Goal: Task Accomplishment & Management: Manage account settings

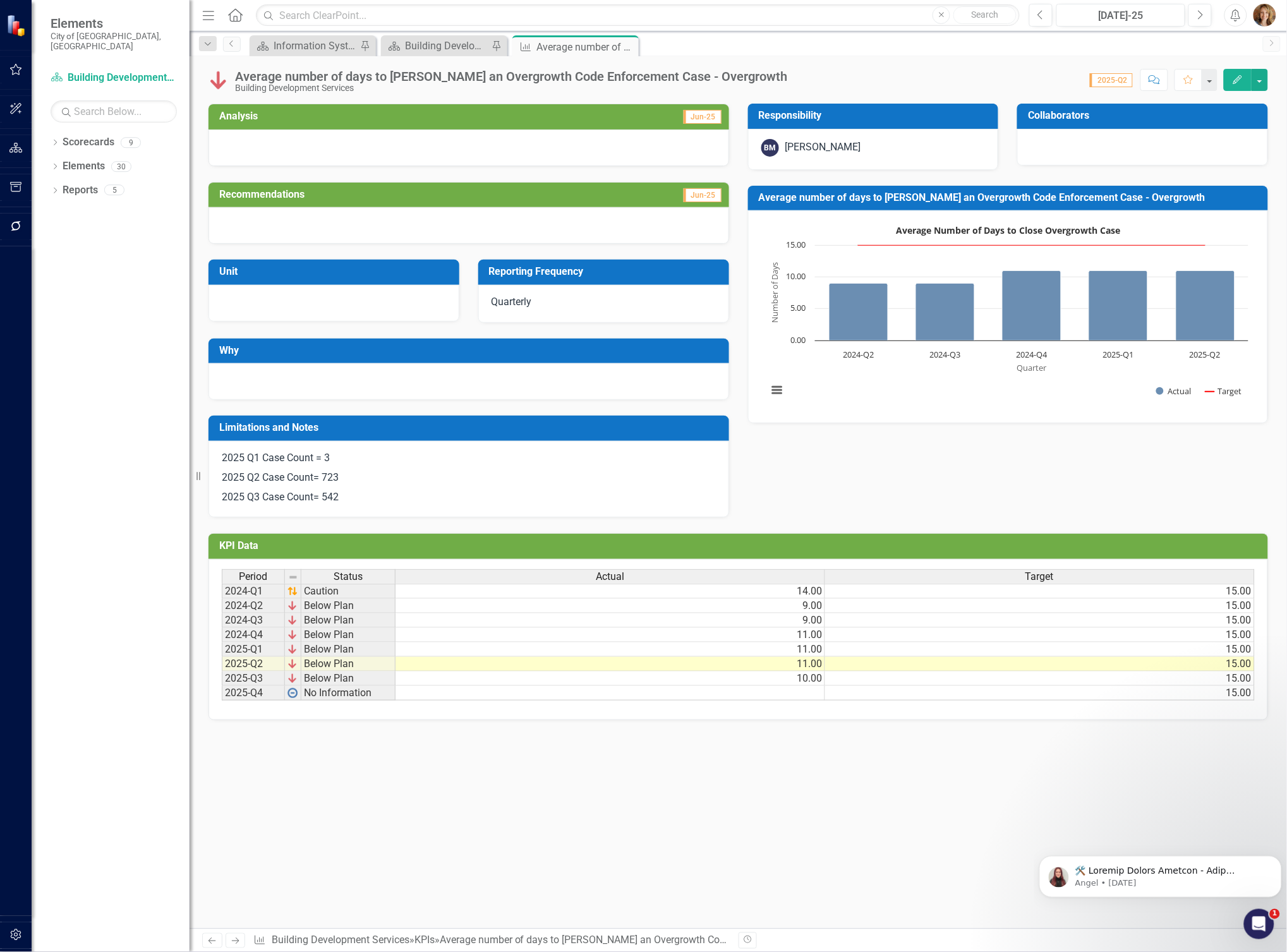
click at [723, 78] on div "Average number of days to [PERSON_NAME] an Overgrowth Code Enforcement Case - O…" at bounding box center [511, 76] width 552 height 14
drag, startPoint x: 735, startPoint y: 73, endPoint x: 235, endPoint y: 68, distance: 500.0
click at [235, 68] on div "Average number of days to [PERSON_NAME] an Overgrowth Code Enforcement Case - O…" at bounding box center [738, 75] width 1098 height 38
click at [674, 53] on div "Scorecard Information Systems Pin Scorecard Building Development Services Pin K…" at bounding box center [751, 45] width 1010 height 20
drag, startPoint x: 740, startPoint y: 74, endPoint x: 224, endPoint y: 77, distance: 516.0
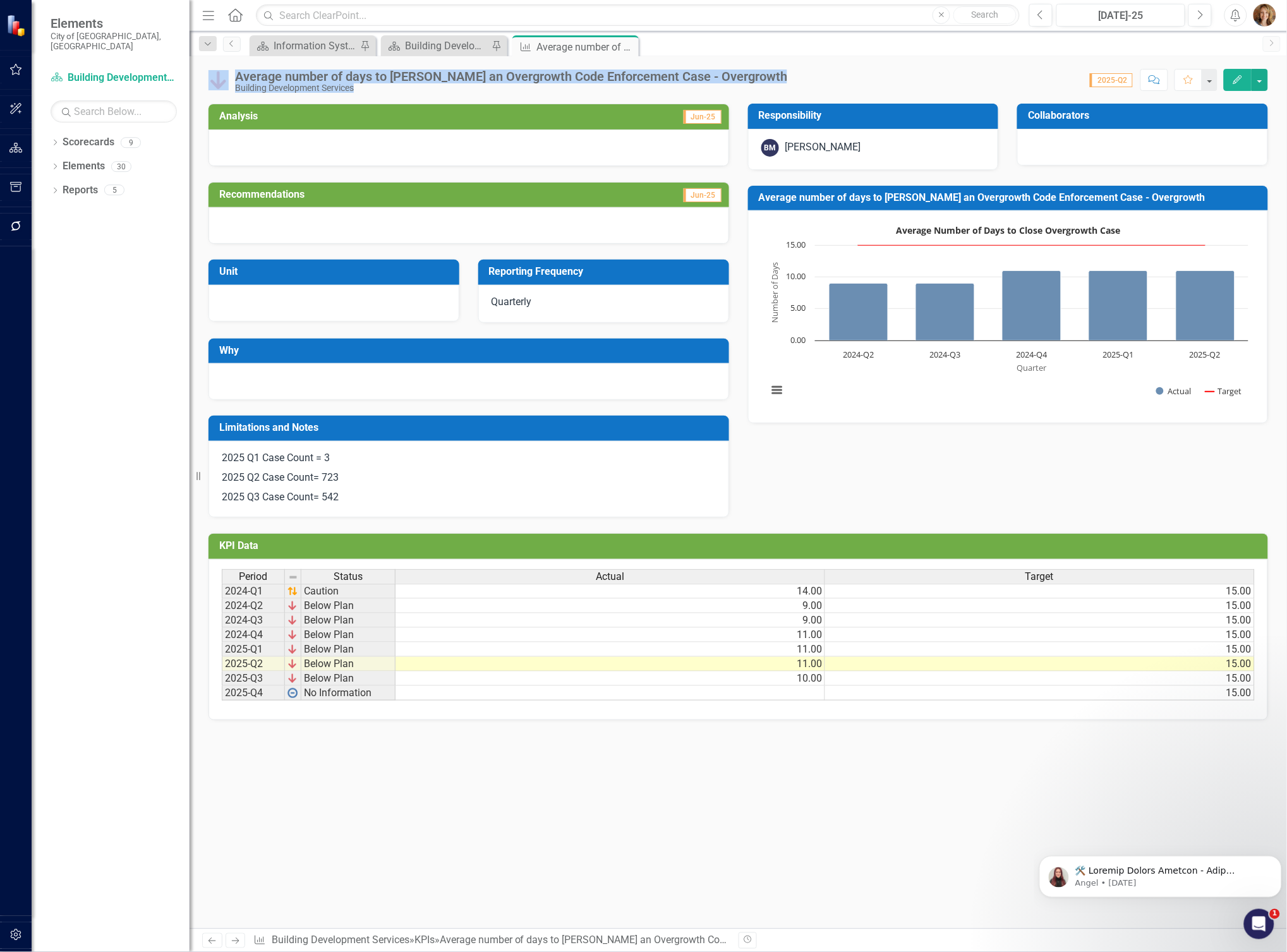
click at [224, 77] on div "Average number of days to abate an Overgrowth Code Enforcement Case - Overgrowt…" at bounding box center [738, 75] width 1098 height 38
copy div "Average number of days to abate an Overgrowth Code Enforcement Case - Overgrowt…"
click at [613, 77] on div "Average number of days to [PERSON_NAME] an Overgrowth Code Enforcement Case - O…" at bounding box center [511, 76] width 552 height 14
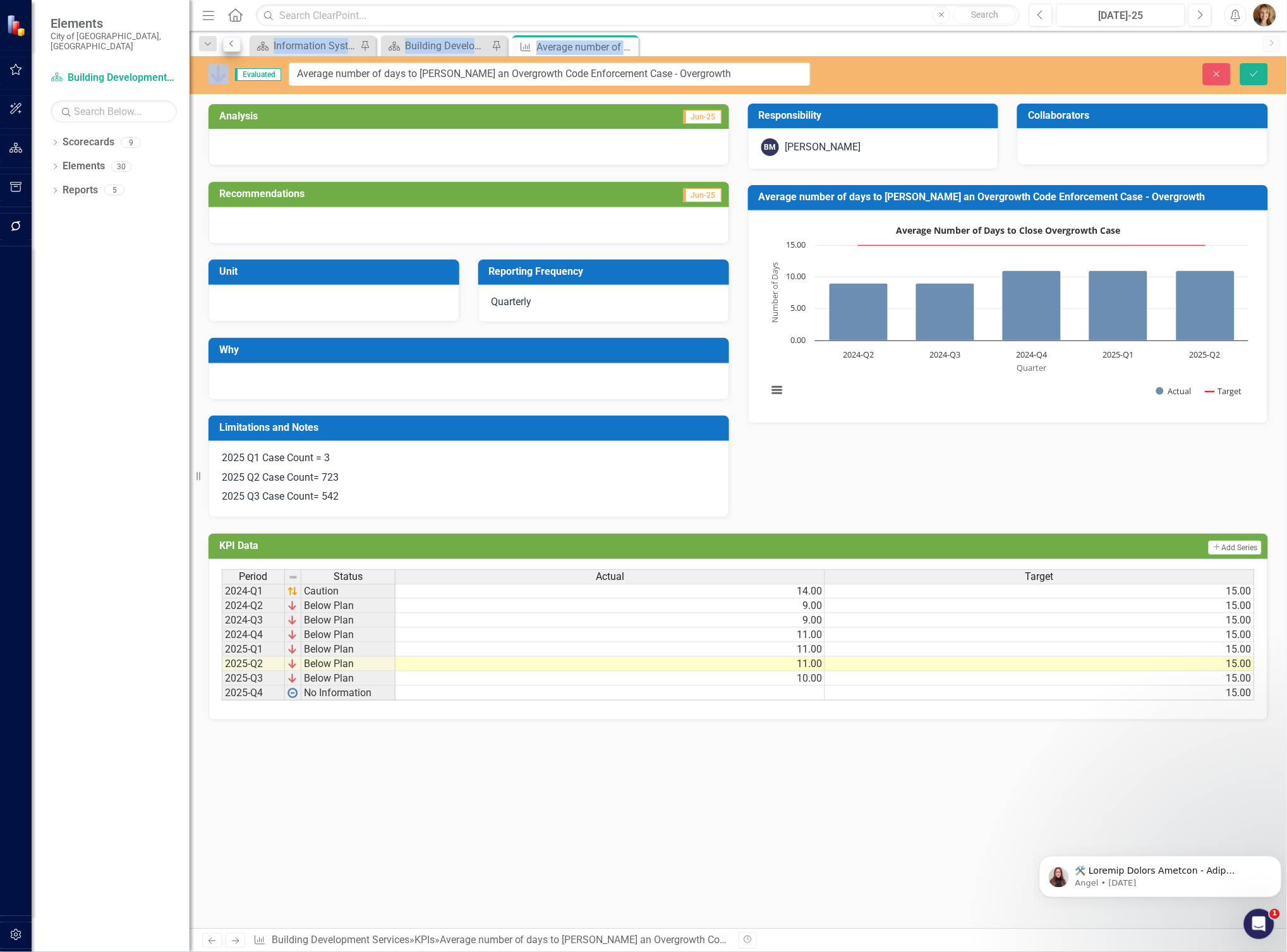
drag, startPoint x: 723, startPoint y: 76, endPoint x: 231, endPoint y: 43, distance: 493.1
drag, startPoint x: 714, startPoint y: 74, endPoint x: 270, endPoint y: 40, distance: 445.3
click at [270, 40] on div "Menu Home Search Close Search Previous Jul-25 Next Alerts User Edit Profile Dis…" at bounding box center [738, 476] width 1098 height 952
click at [1220, 77] on icon "Close" at bounding box center [1217, 74] width 11 height 9
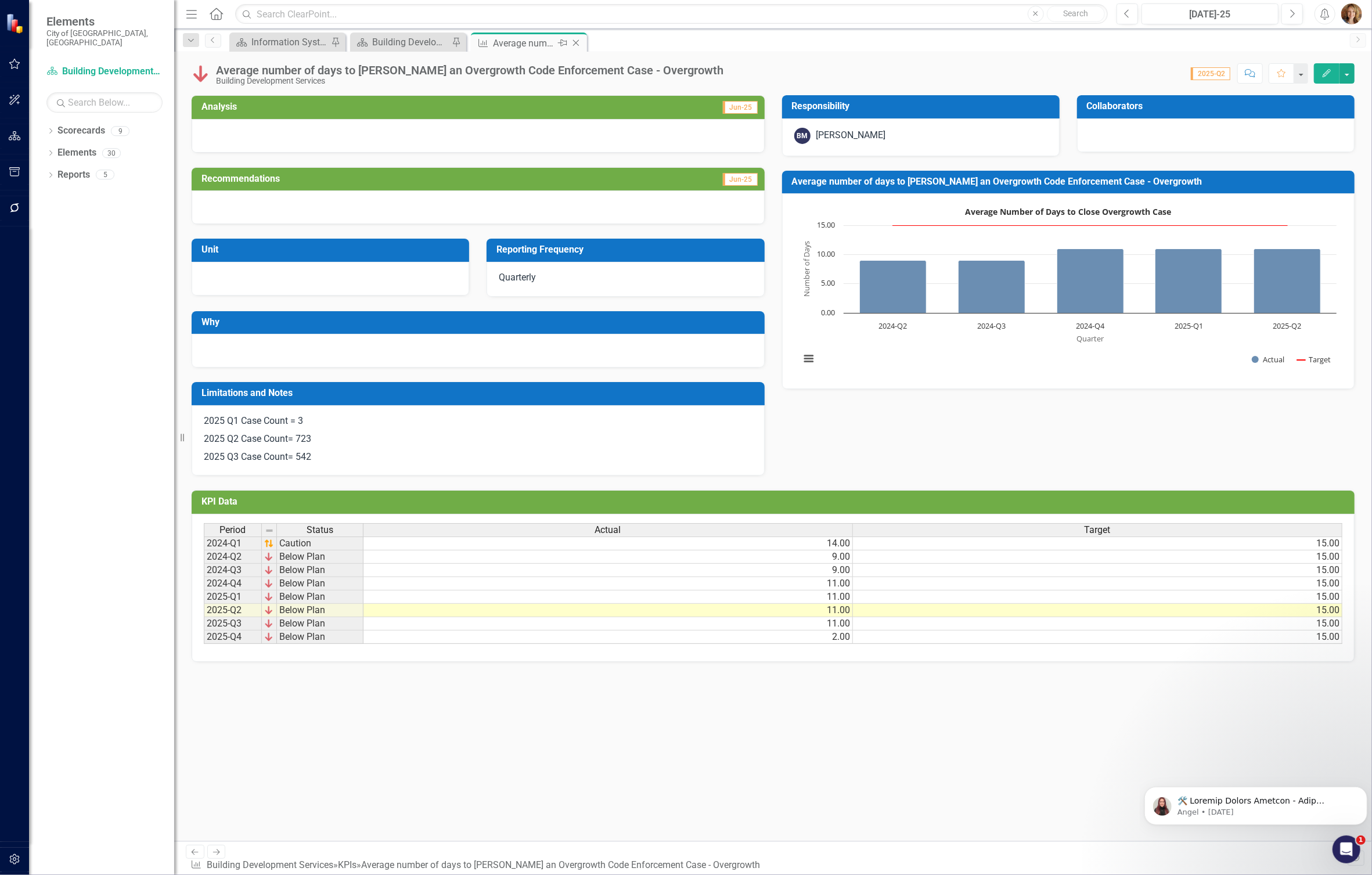
click at [577, 44] on icon at bounding box center [576, 43] width 7 height 7
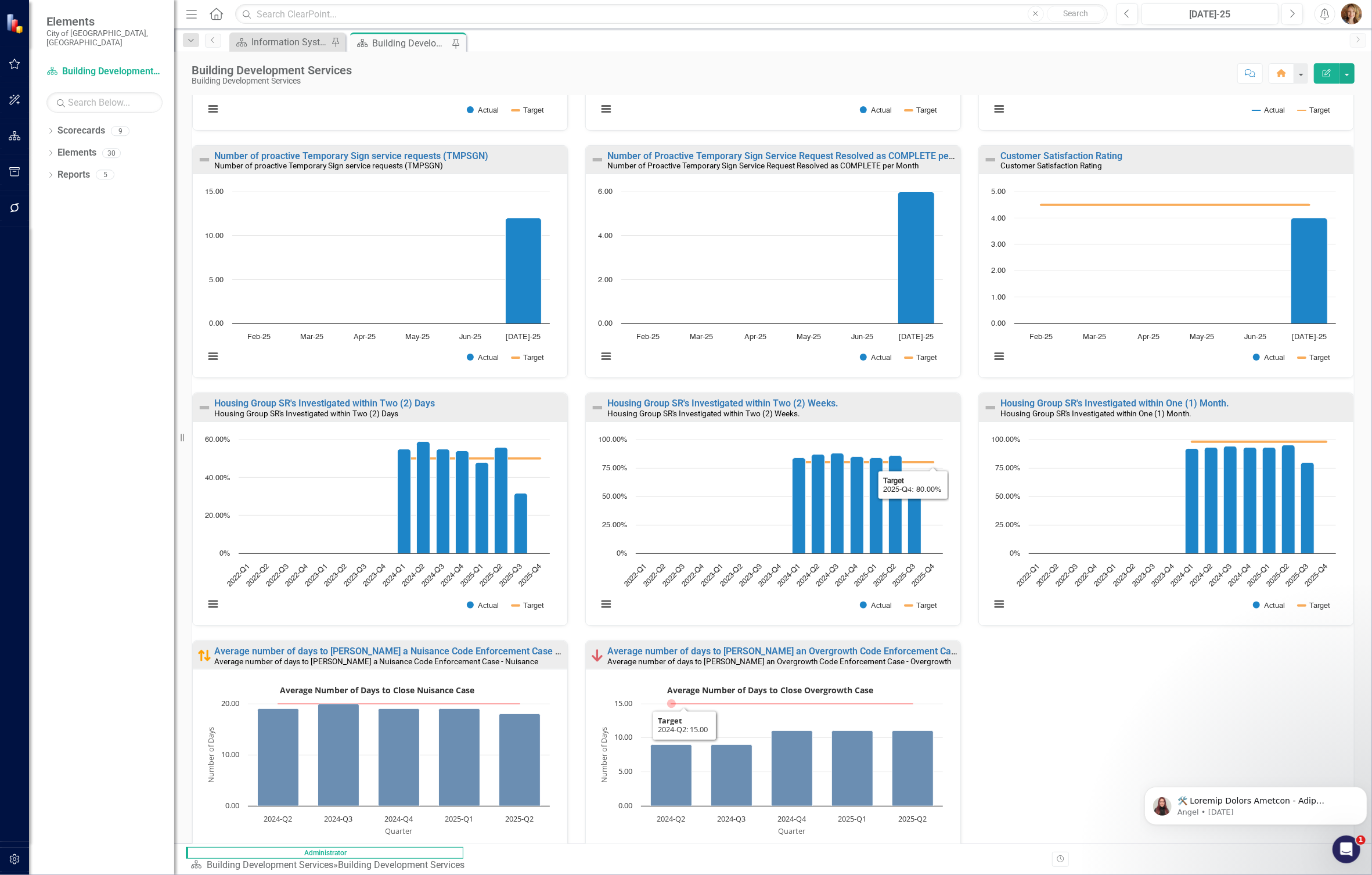
scroll to position [415, 0]
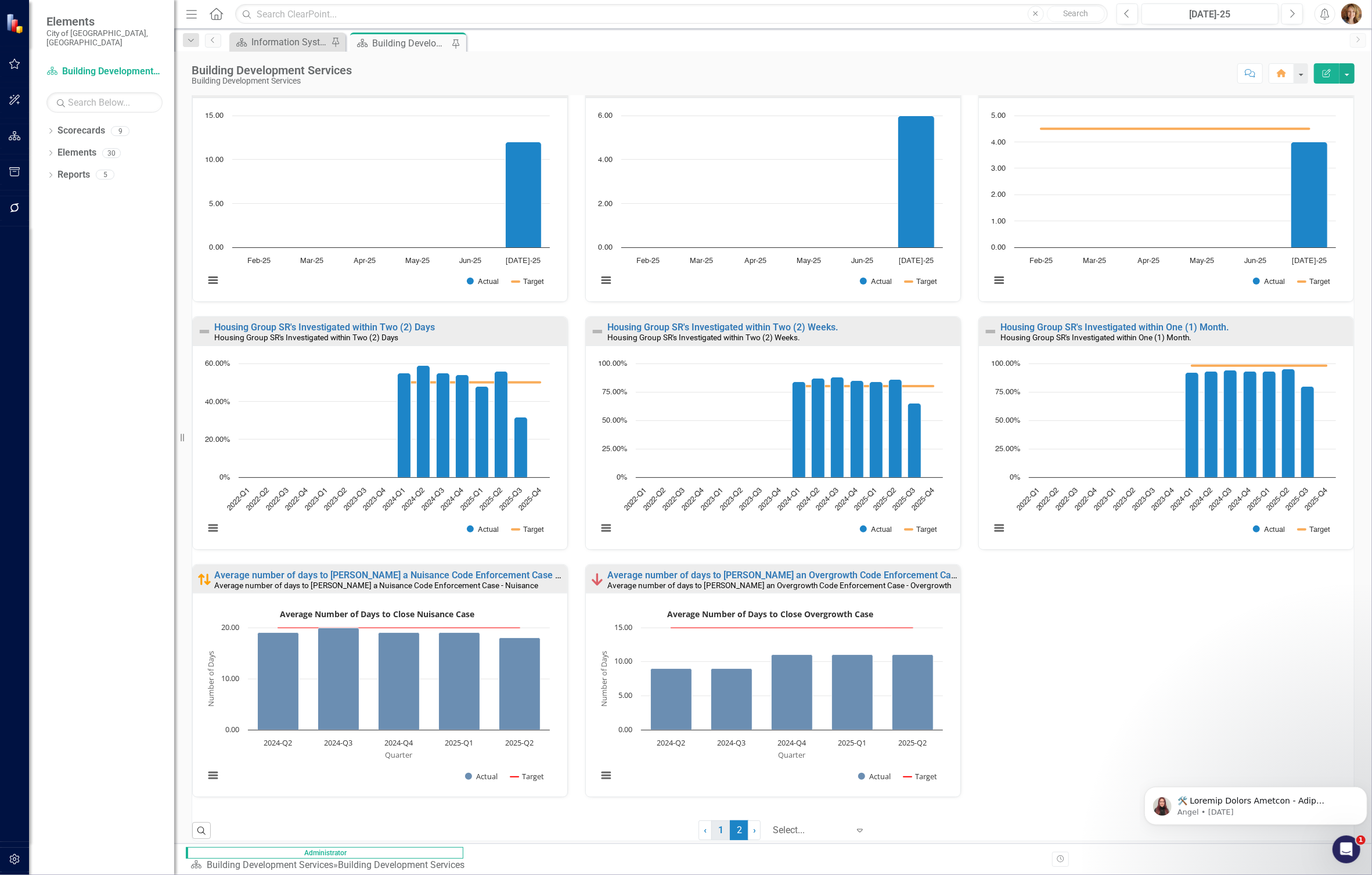
click at [712, 832] on link "1" at bounding box center [720, 830] width 19 height 20
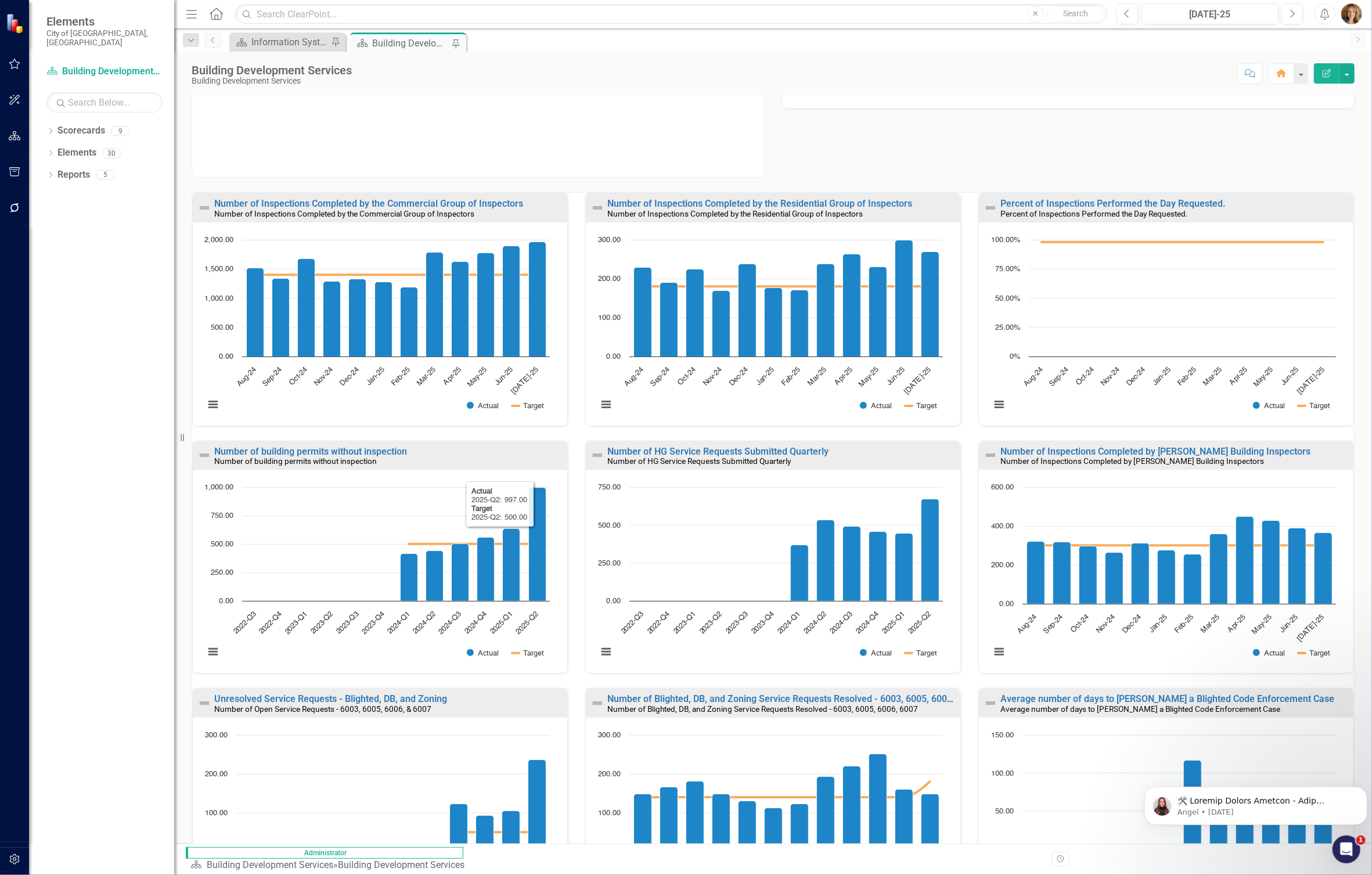
scroll to position [0, 0]
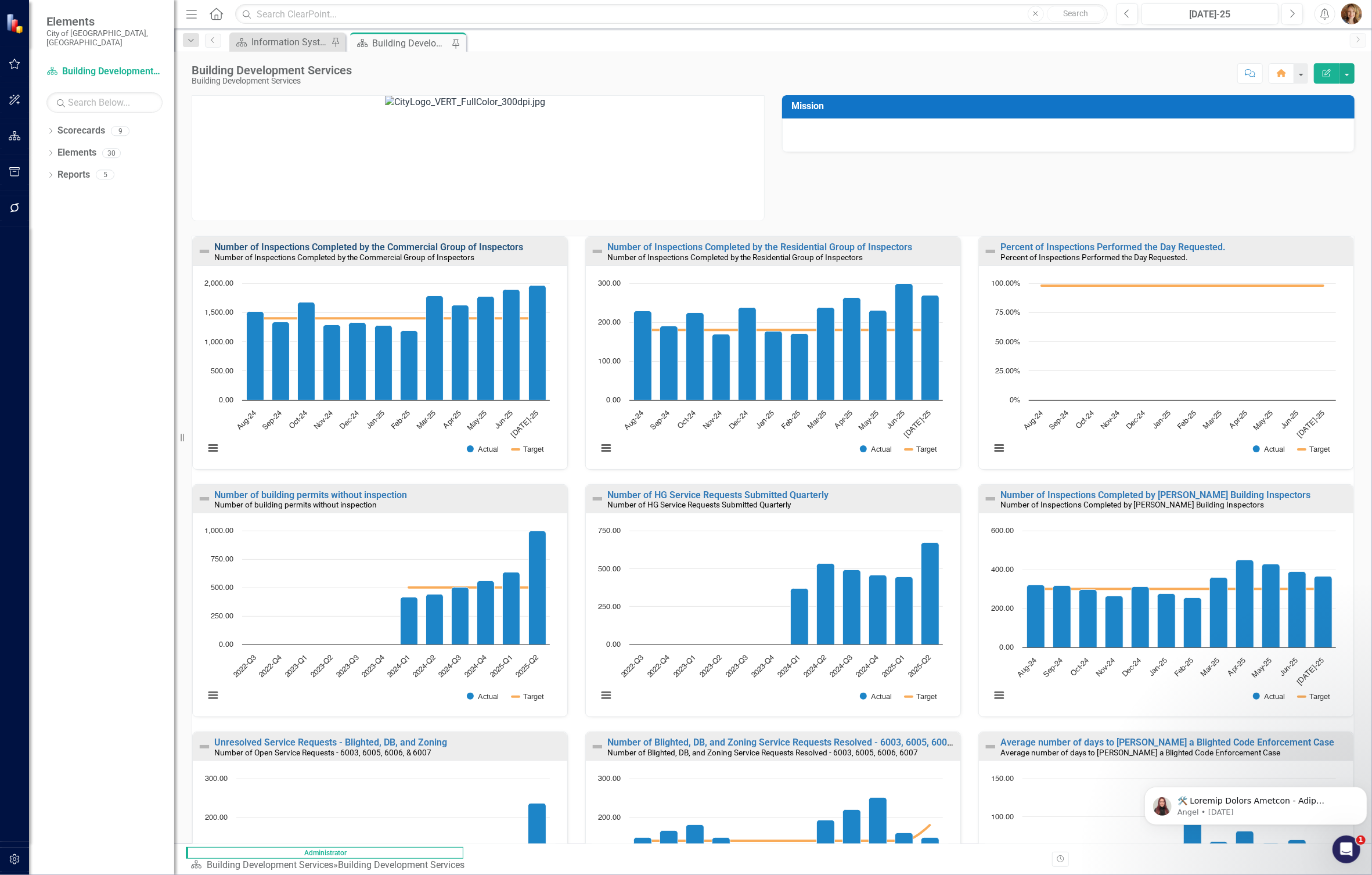
click at [441, 248] on link "Number of Inspections Completed by the Commercial Group of Inspectors" at bounding box center [369, 247] width 309 height 11
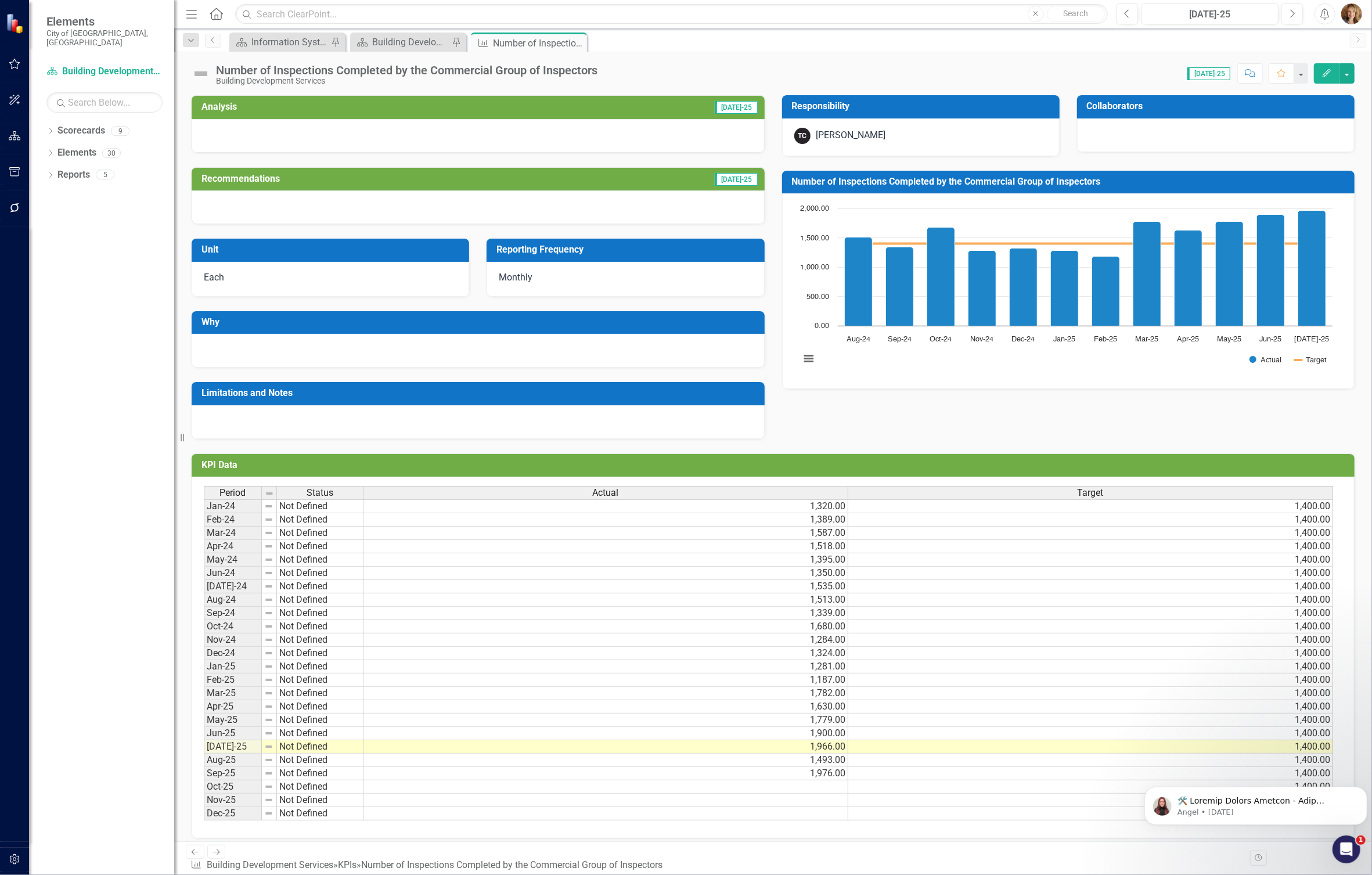
click at [609, 68] on div "Score: N/A Jul-25 Completed Comment Favorite Edit" at bounding box center [979, 73] width 751 height 20
click at [604, 71] on div "Number of Inspections Completed by the Commercial Group of Inspectors Building …" at bounding box center [410, 74] width 387 height 22
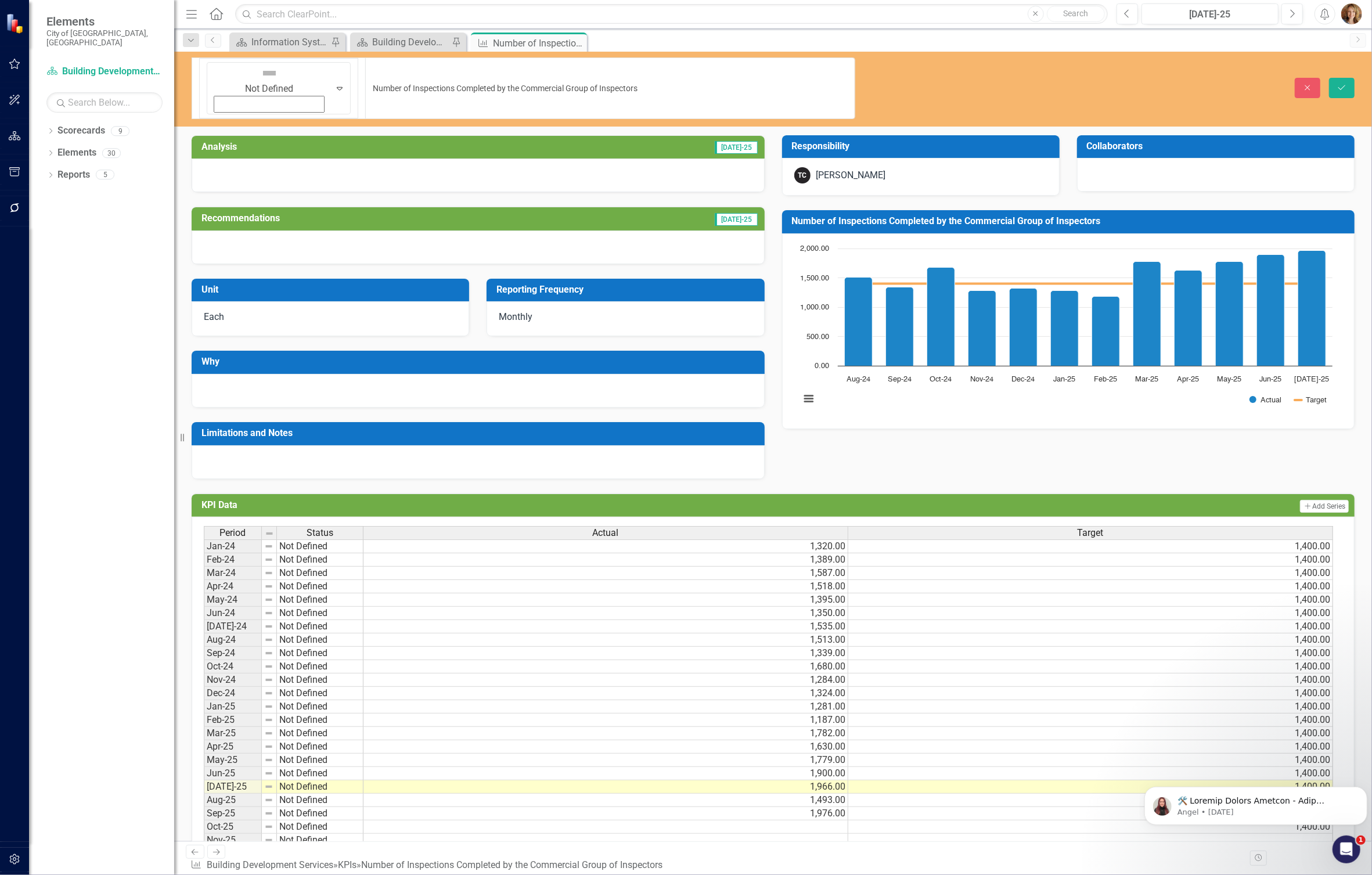
drag, startPoint x: 601, startPoint y: 71, endPoint x: 540, endPoint y: 83, distance: 62.2
drag, startPoint x: 566, startPoint y: 66, endPoint x: 221, endPoint y: 65, distance: 345.0
click at [221, 65] on div "Not Defined Expand Number of Inspections Completed by the Commercial Group of I…" at bounding box center [523, 88] width 664 height 62
click at [1182, 83] on icon "Close" at bounding box center [1307, 87] width 10 height 8
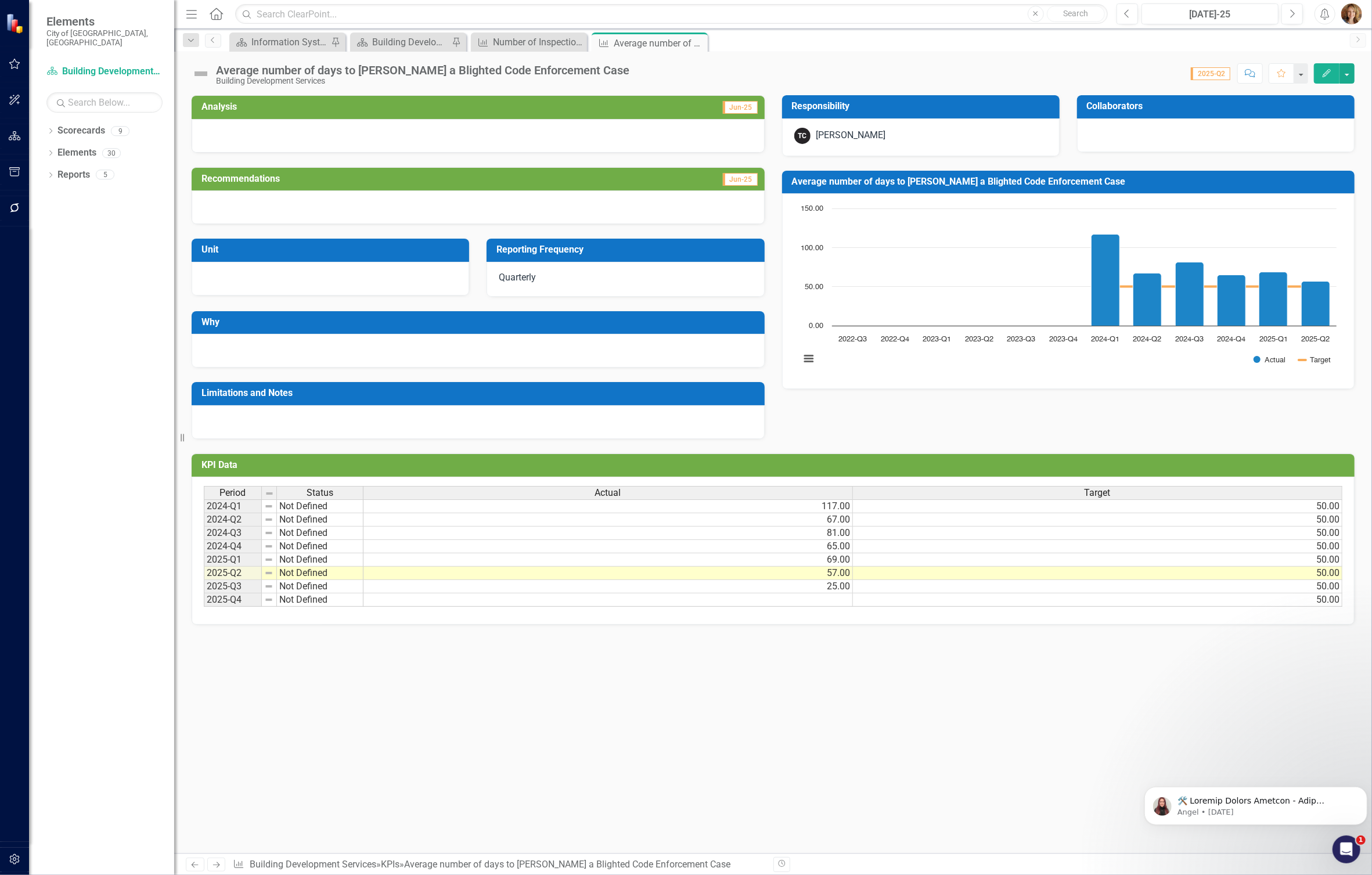
click at [1325, 74] on icon "button" at bounding box center [1326, 73] width 8 height 8
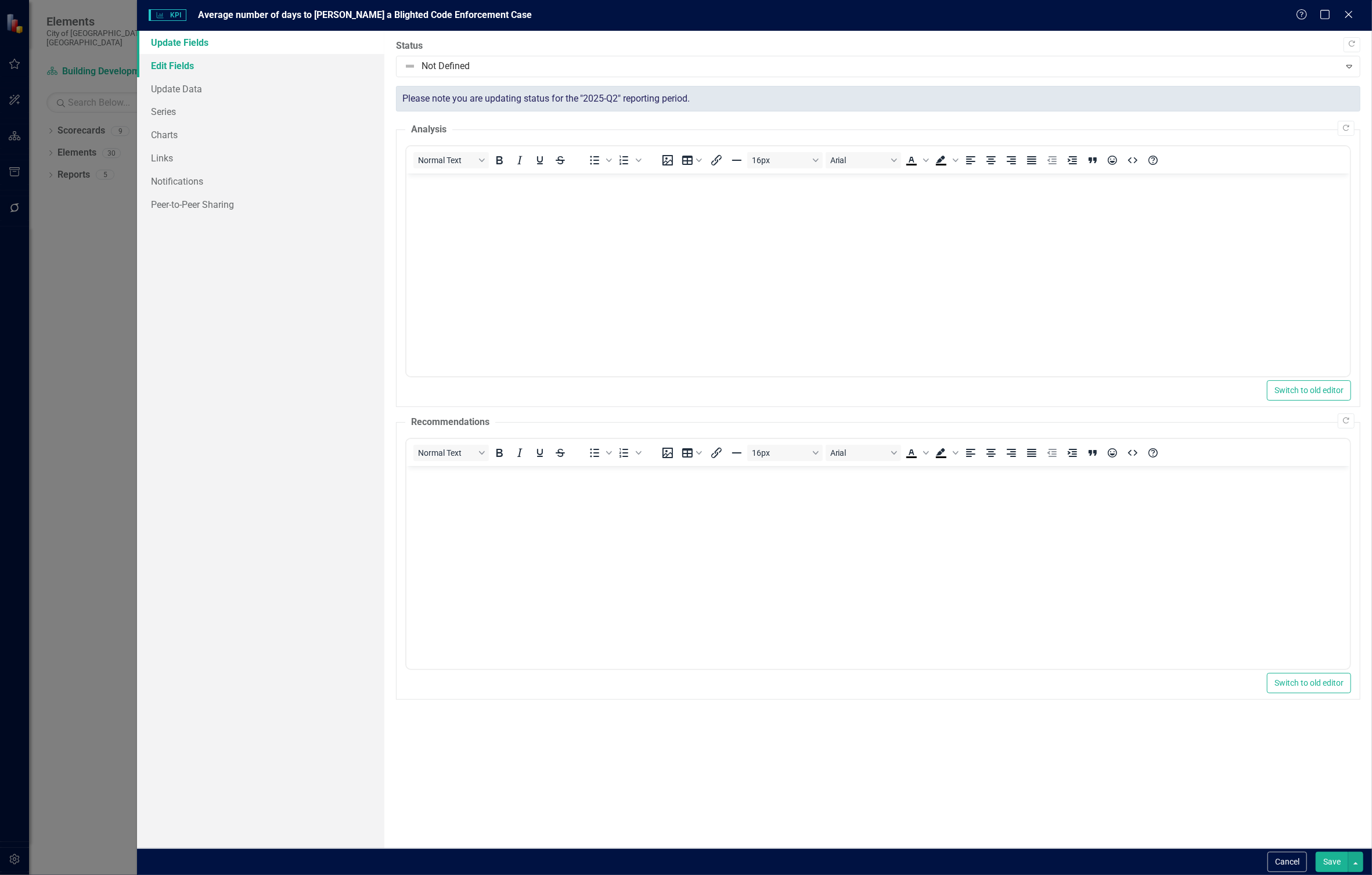
click at [184, 68] on link "Edit Fields" at bounding box center [260, 65] width 247 height 23
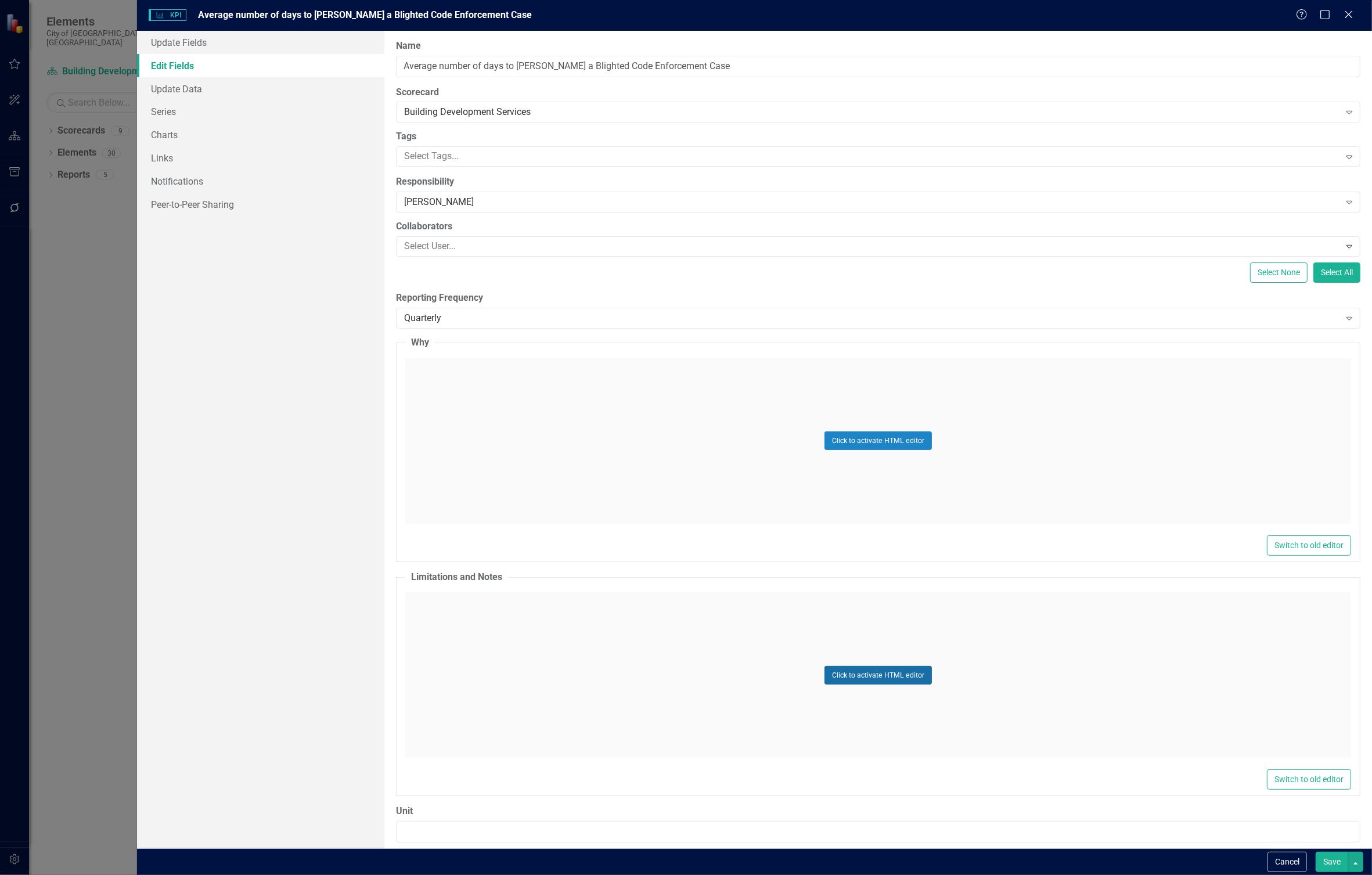
click at [851, 675] on button "Click to activate HTML editor" at bounding box center [878, 675] width 108 height 19
click at [478, 157] on div at bounding box center [869, 156] width 940 height 16
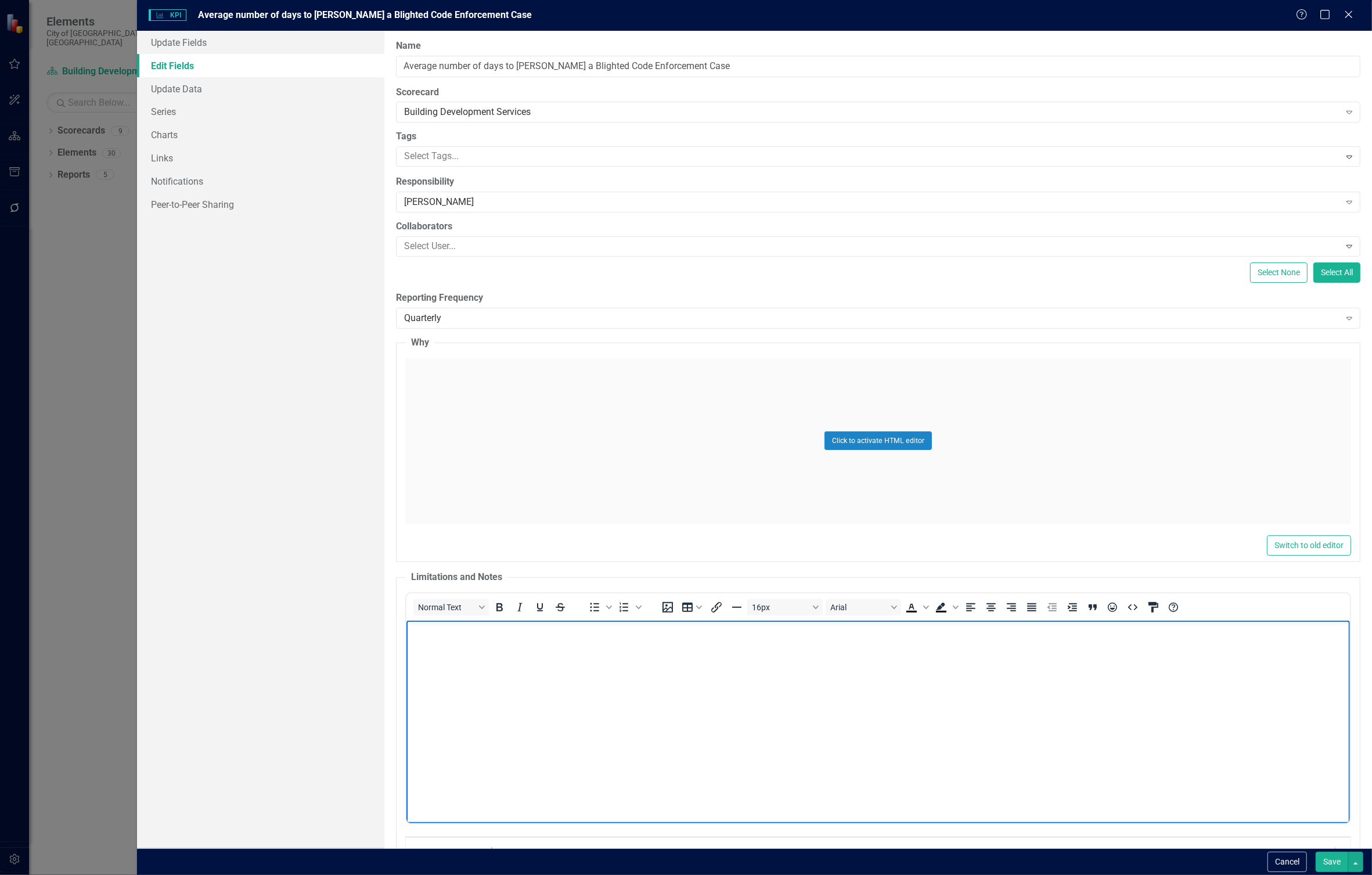
click at [426, 643] on body "Rich Text Area. Press ALT-0 for help." at bounding box center [877, 708] width 943 height 174
copy p "This KPI is automatically updated from Infor on the 1st and 15th of each month …"
click at [1333, 859] on button "Save" at bounding box center [1332, 862] width 33 height 20
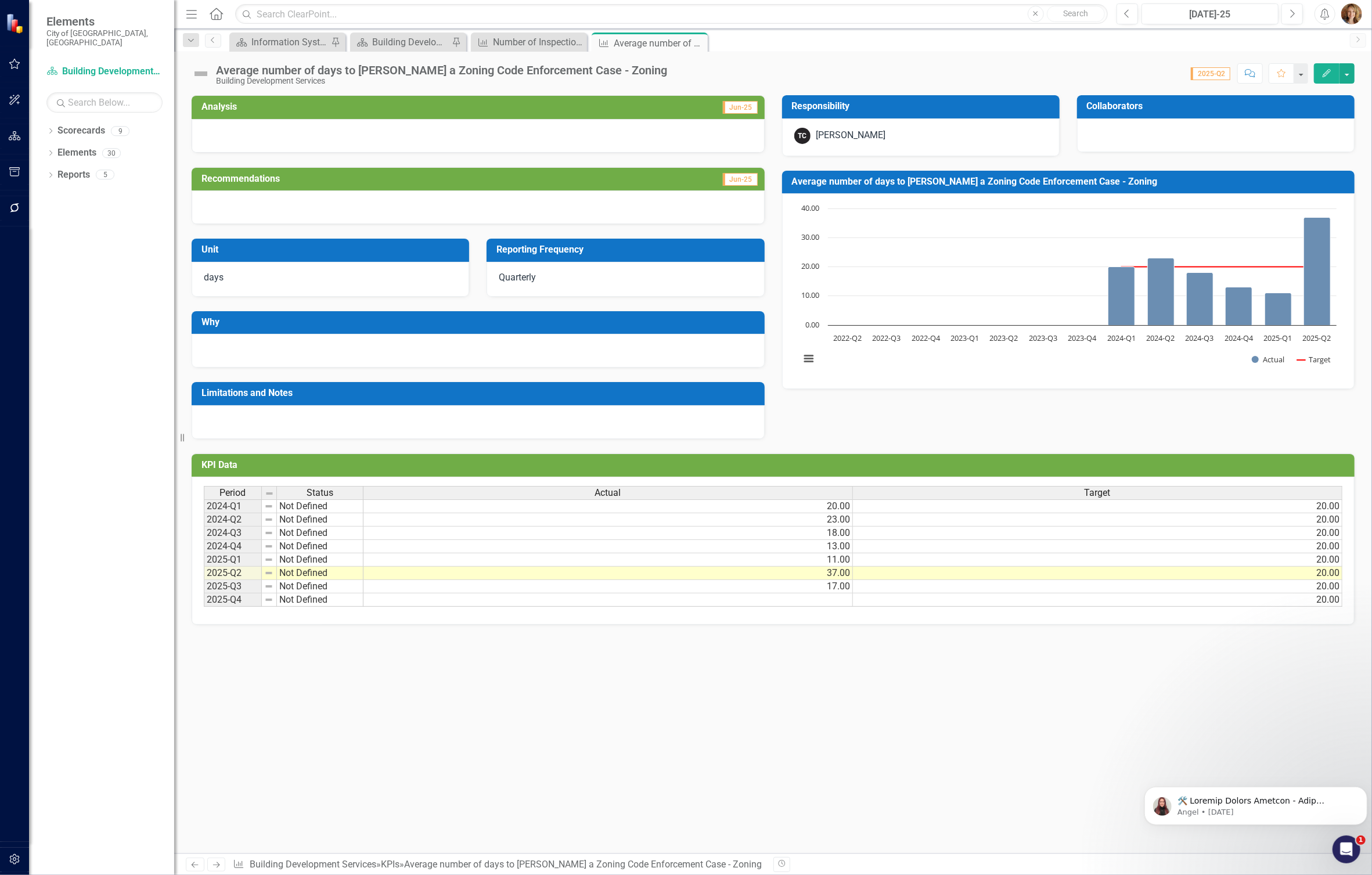
click at [1326, 71] on icon "Edit" at bounding box center [1327, 73] width 10 height 8
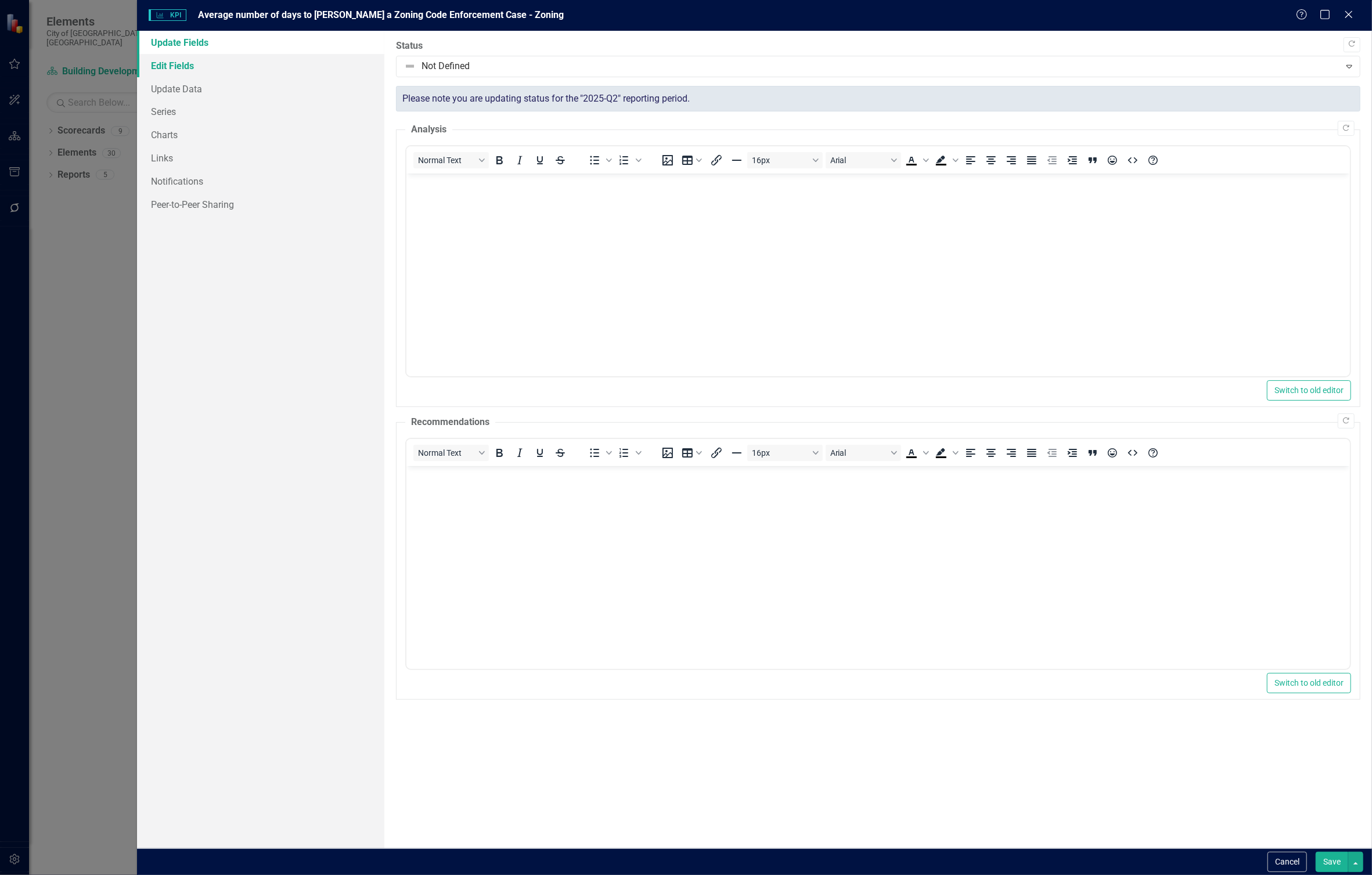
click at [166, 67] on link "Edit Fields" at bounding box center [260, 65] width 247 height 23
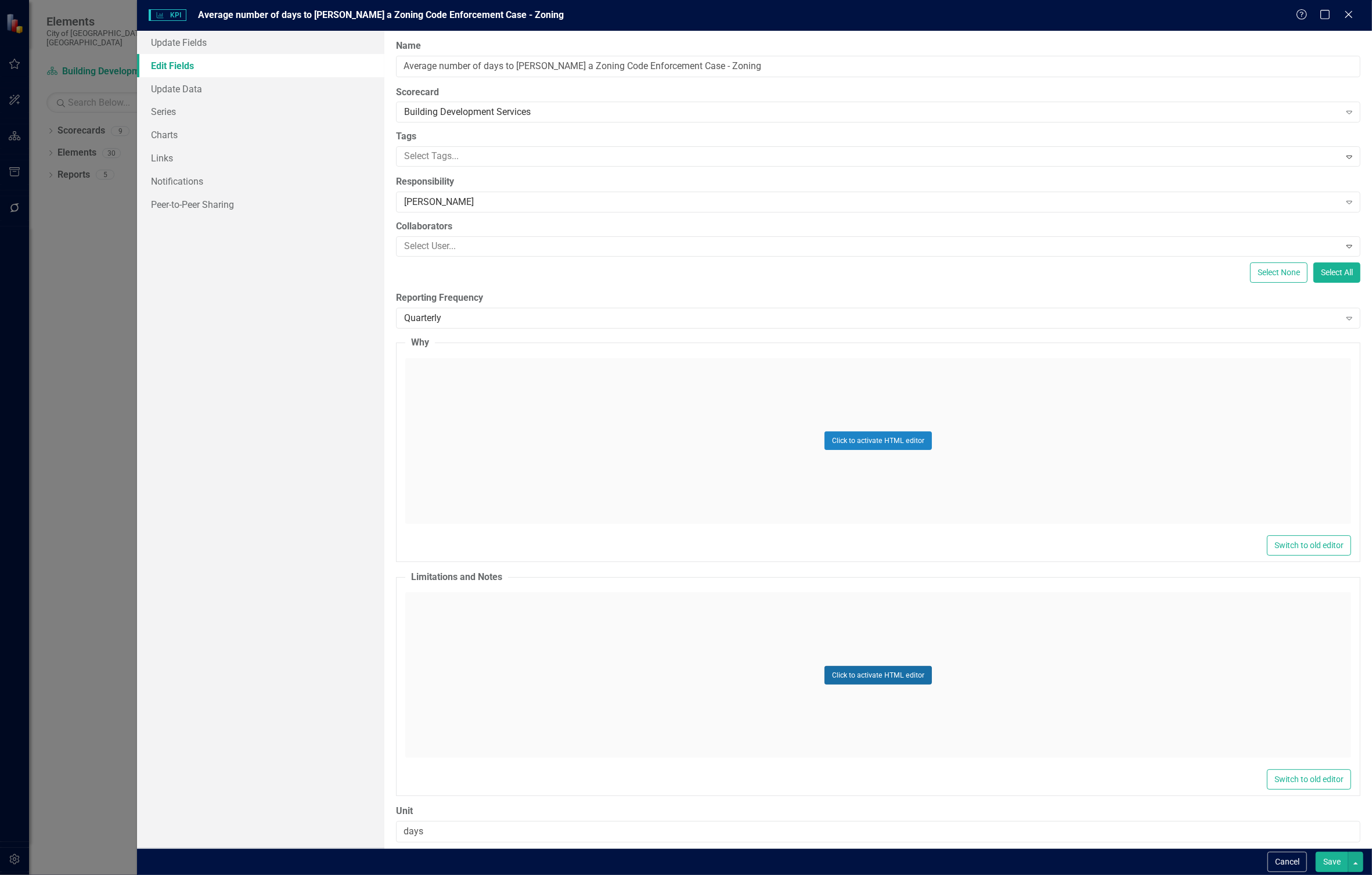
click at [874, 667] on button "Click to activate HTML editor" at bounding box center [878, 675] width 108 height 19
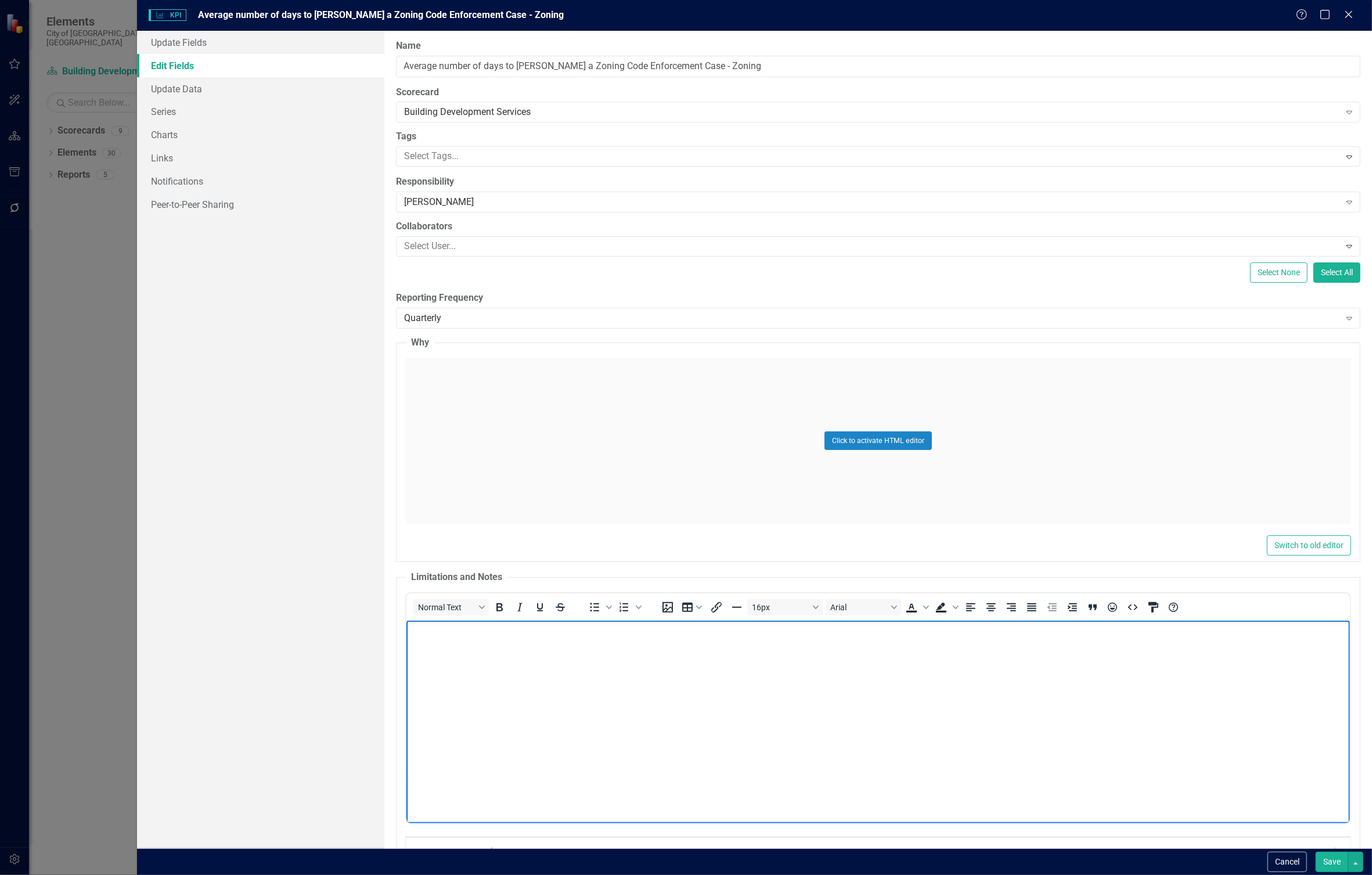
click at [486, 648] on body "Rich Text Area. Press ALT-0 for help." at bounding box center [877, 708] width 943 height 174
click at [1330, 861] on button "Save" at bounding box center [1332, 862] width 33 height 20
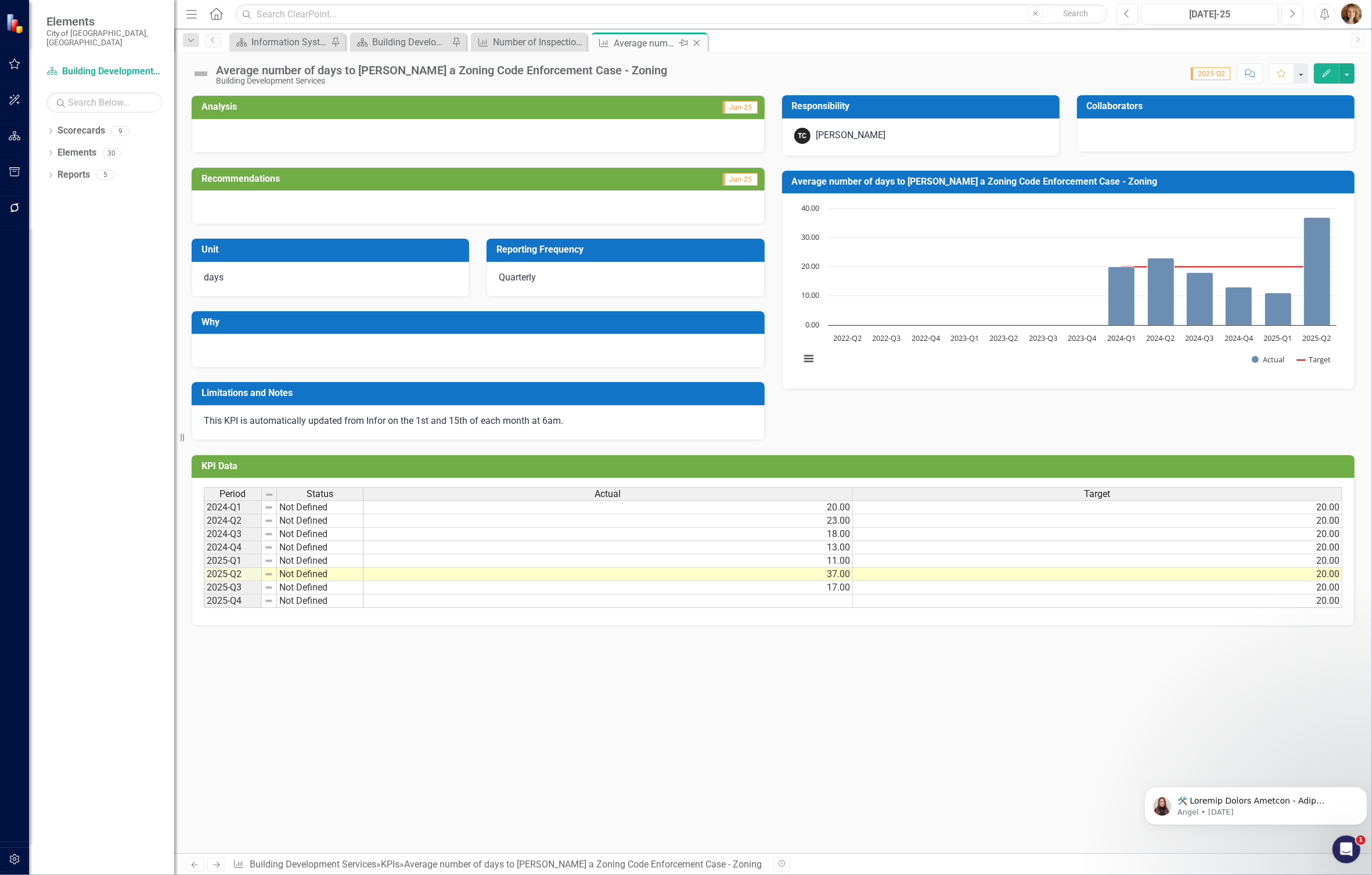
click at [697, 39] on icon "Close" at bounding box center [697, 43] width 12 height 9
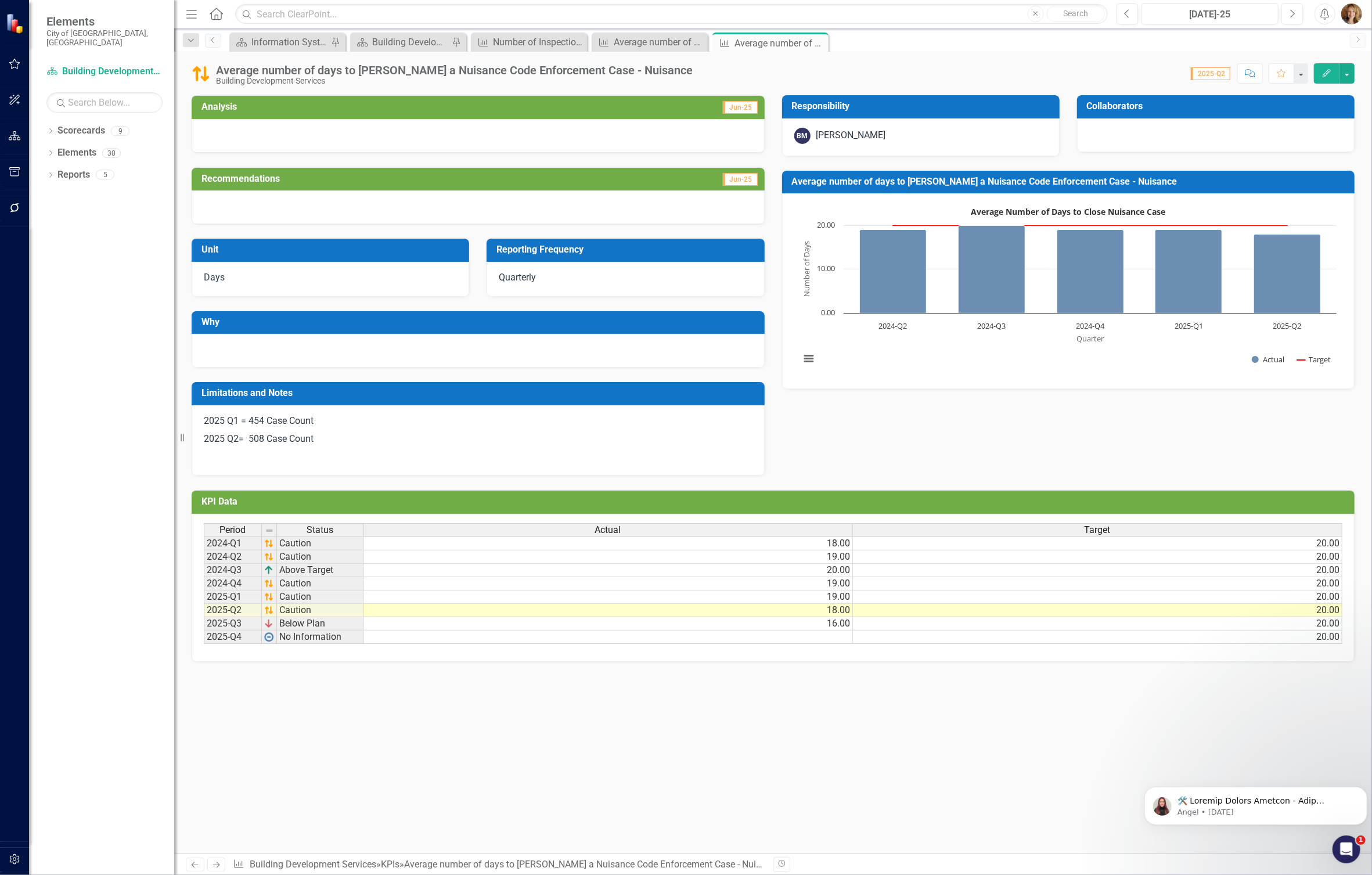
click at [1326, 77] on icon "Edit" at bounding box center [1327, 73] width 10 height 8
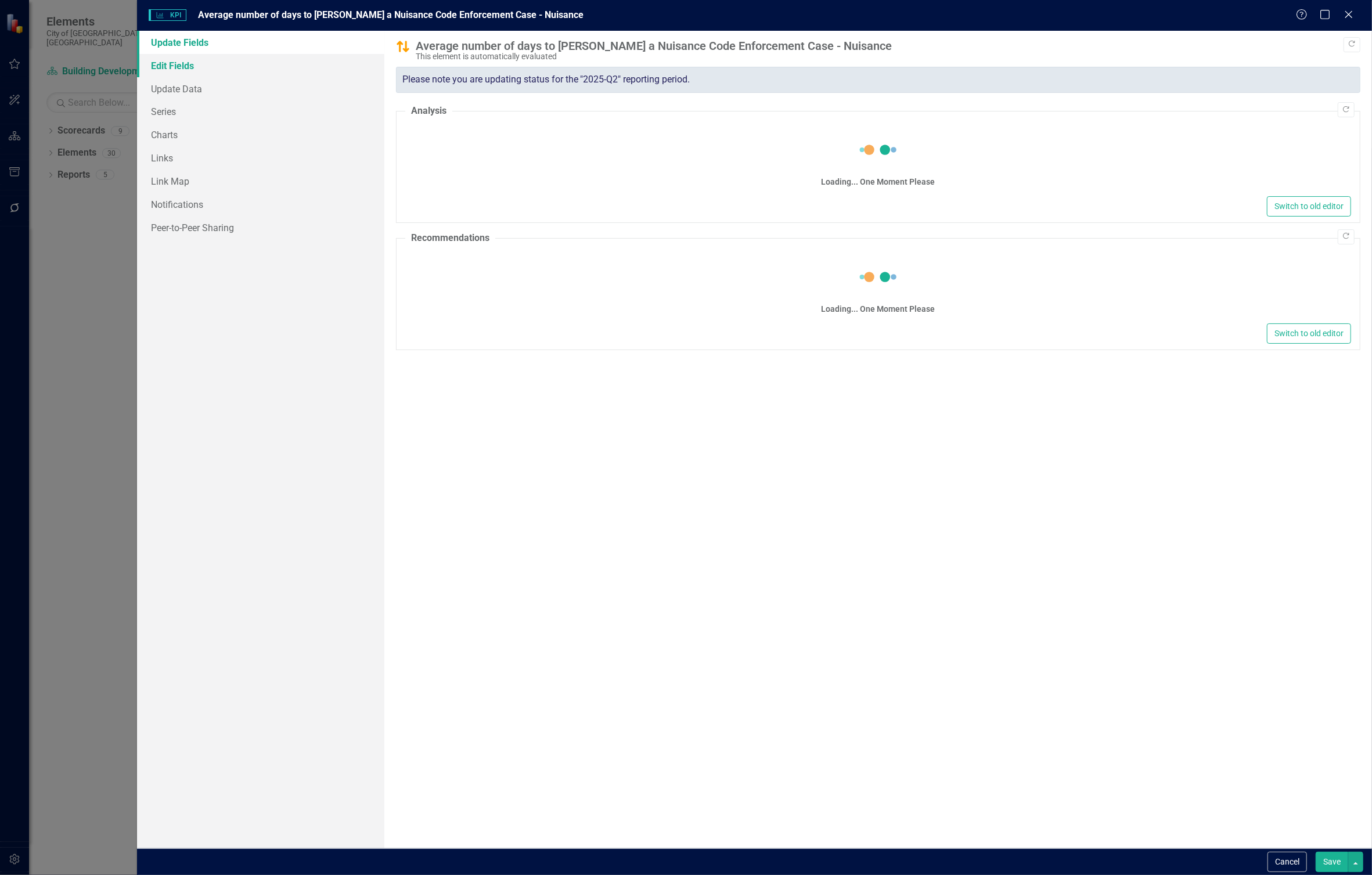
click at [178, 65] on link "Edit Fields" at bounding box center [260, 65] width 247 height 23
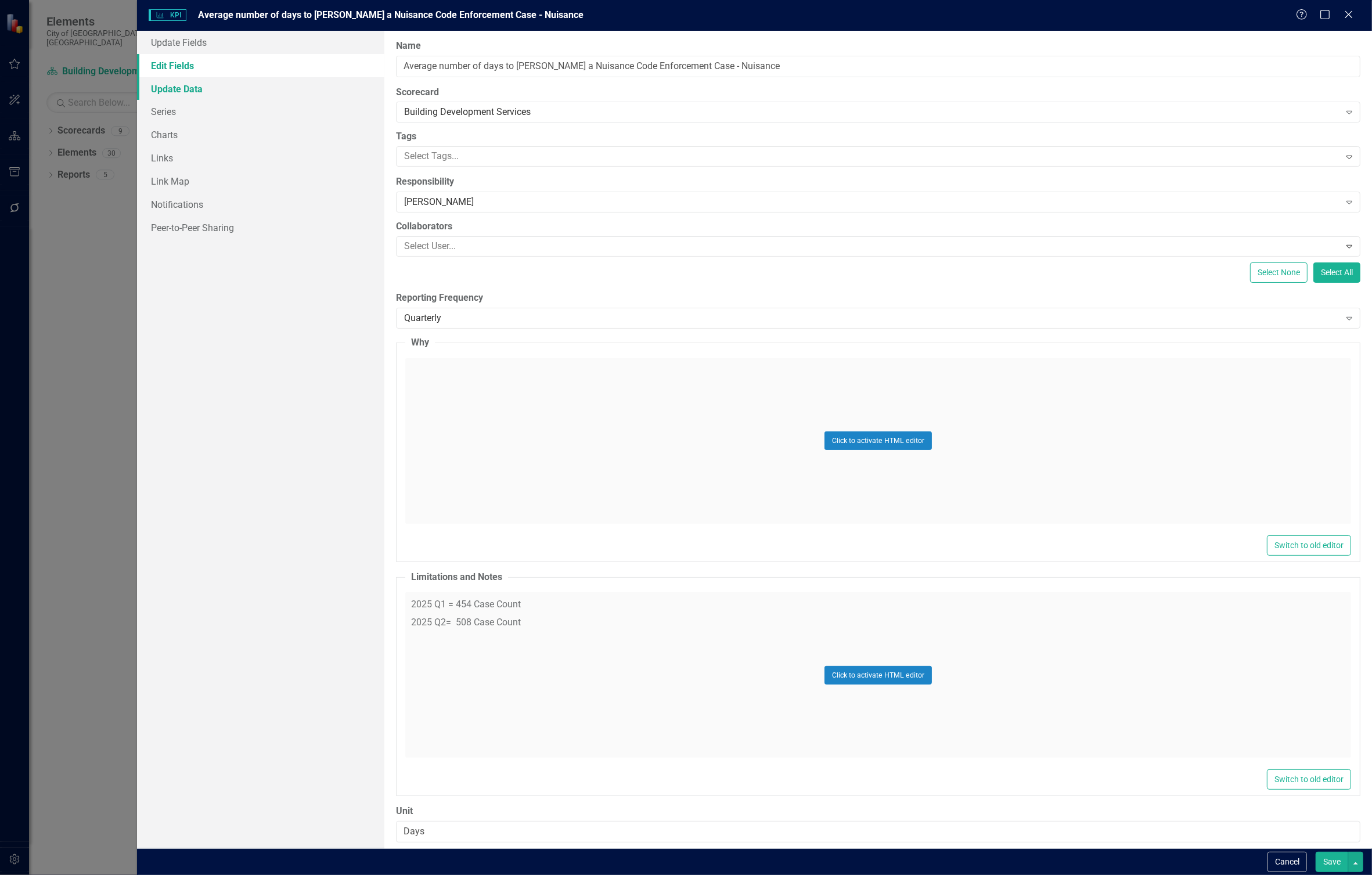
click at [182, 86] on link "Update Data" at bounding box center [260, 88] width 247 height 23
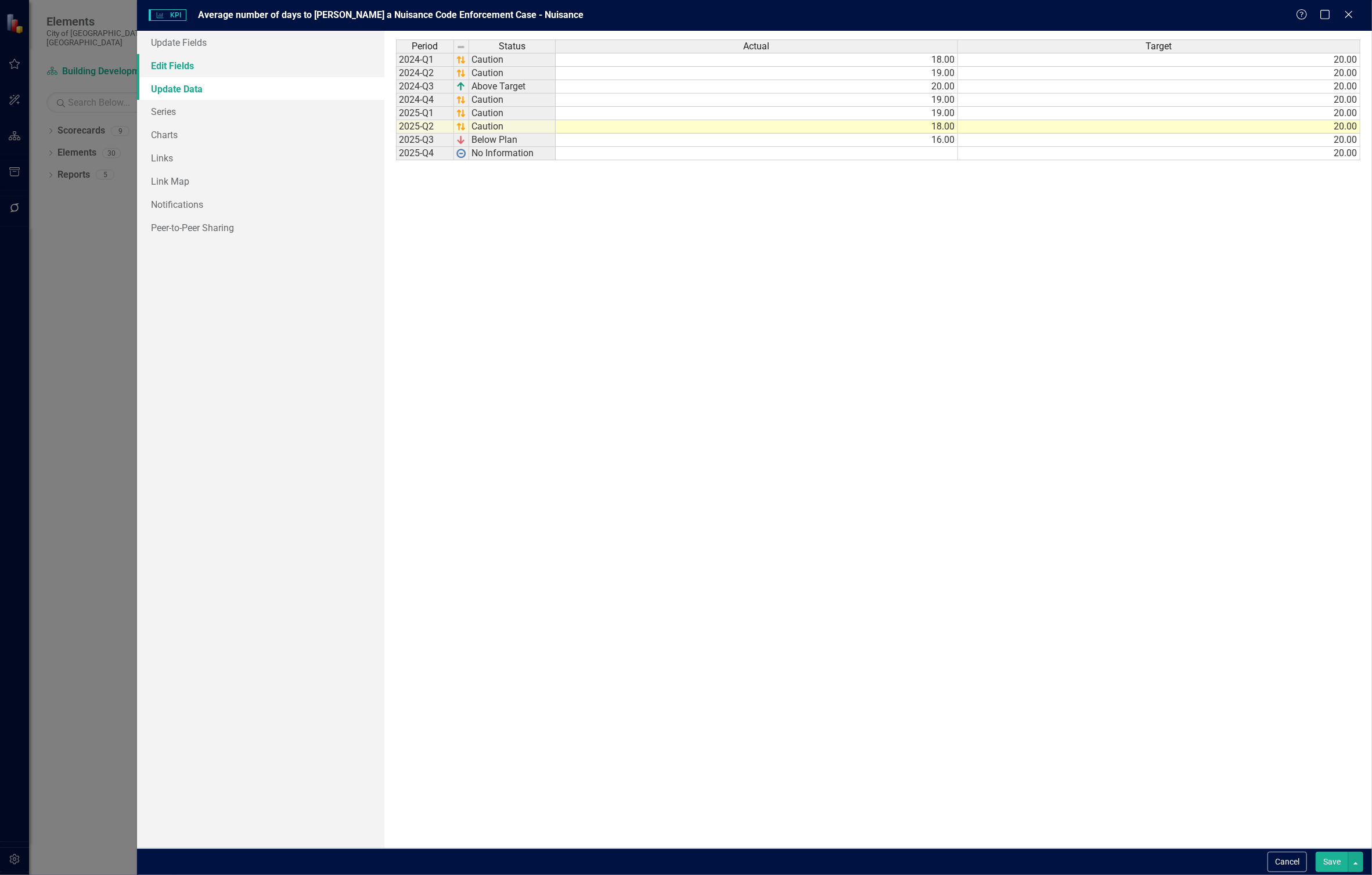
click at [187, 67] on link "Edit Fields" at bounding box center [260, 65] width 247 height 23
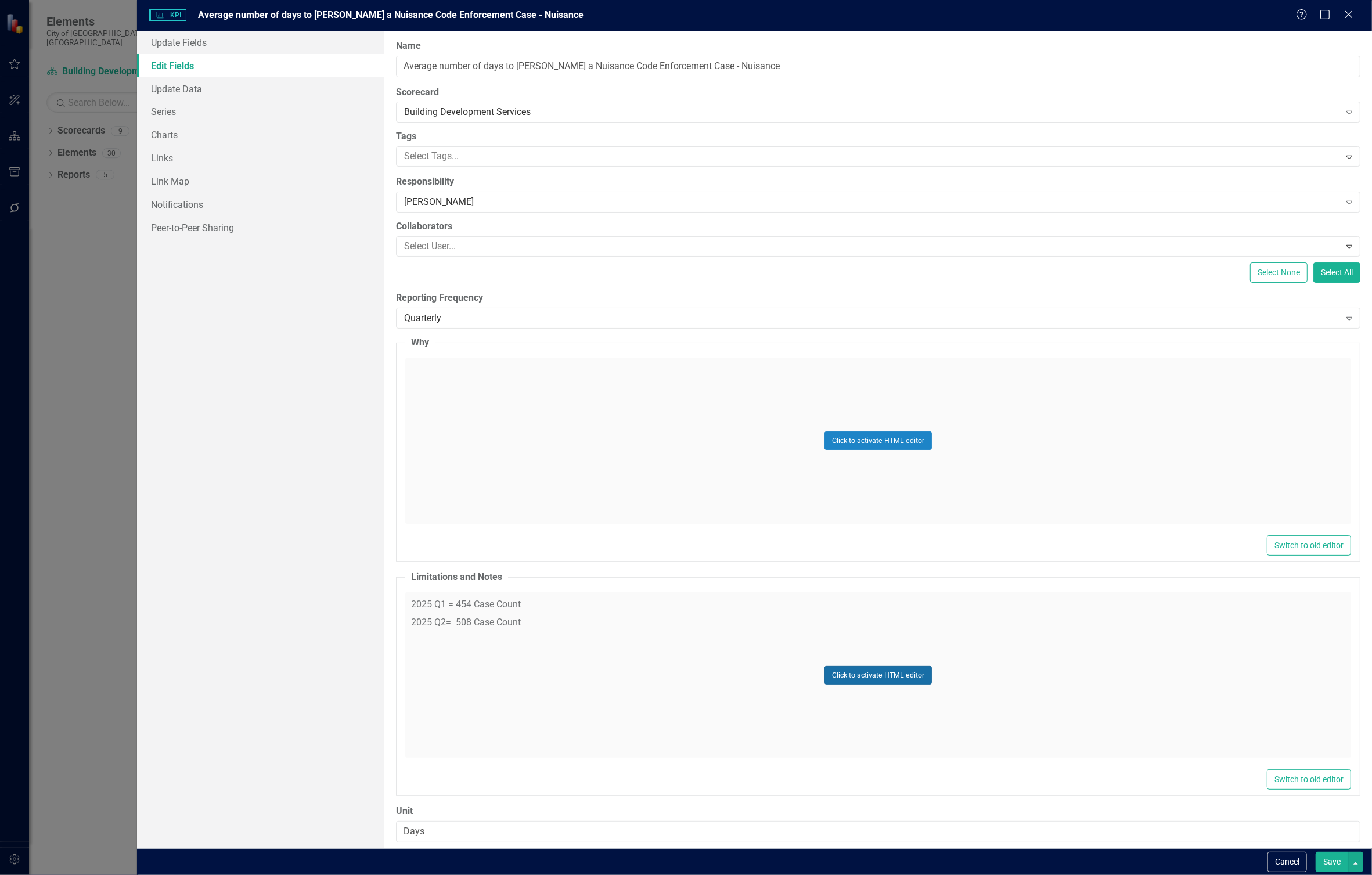
click at [884, 678] on button "Click to activate HTML editor" at bounding box center [878, 675] width 108 height 19
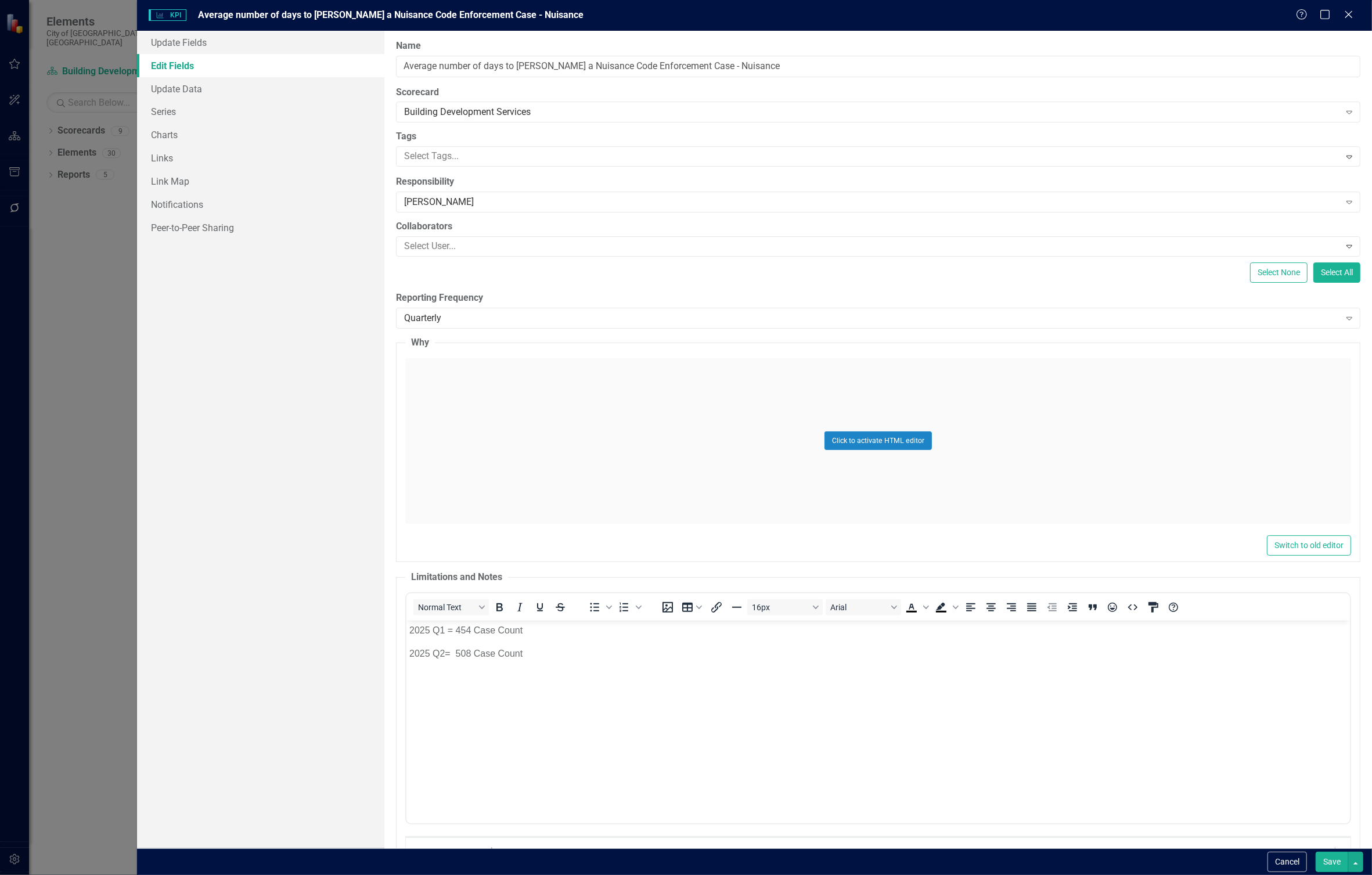
click at [563, 654] on p "2025 Q2= 508 Case Count" at bounding box center [878, 653] width 938 height 14
click at [1333, 861] on button "Save" at bounding box center [1332, 862] width 33 height 20
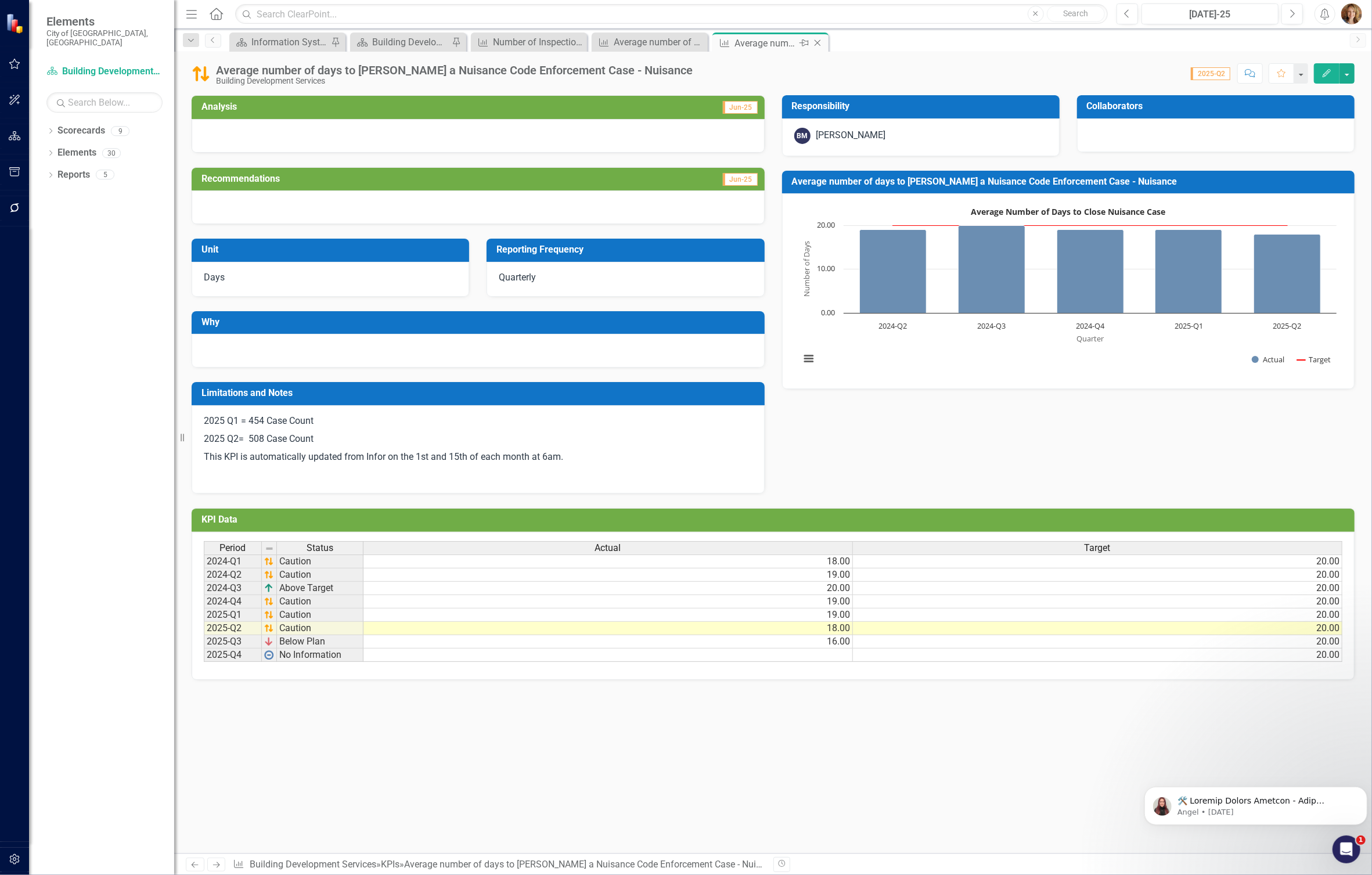
click at [819, 41] on icon at bounding box center [818, 43] width 7 height 7
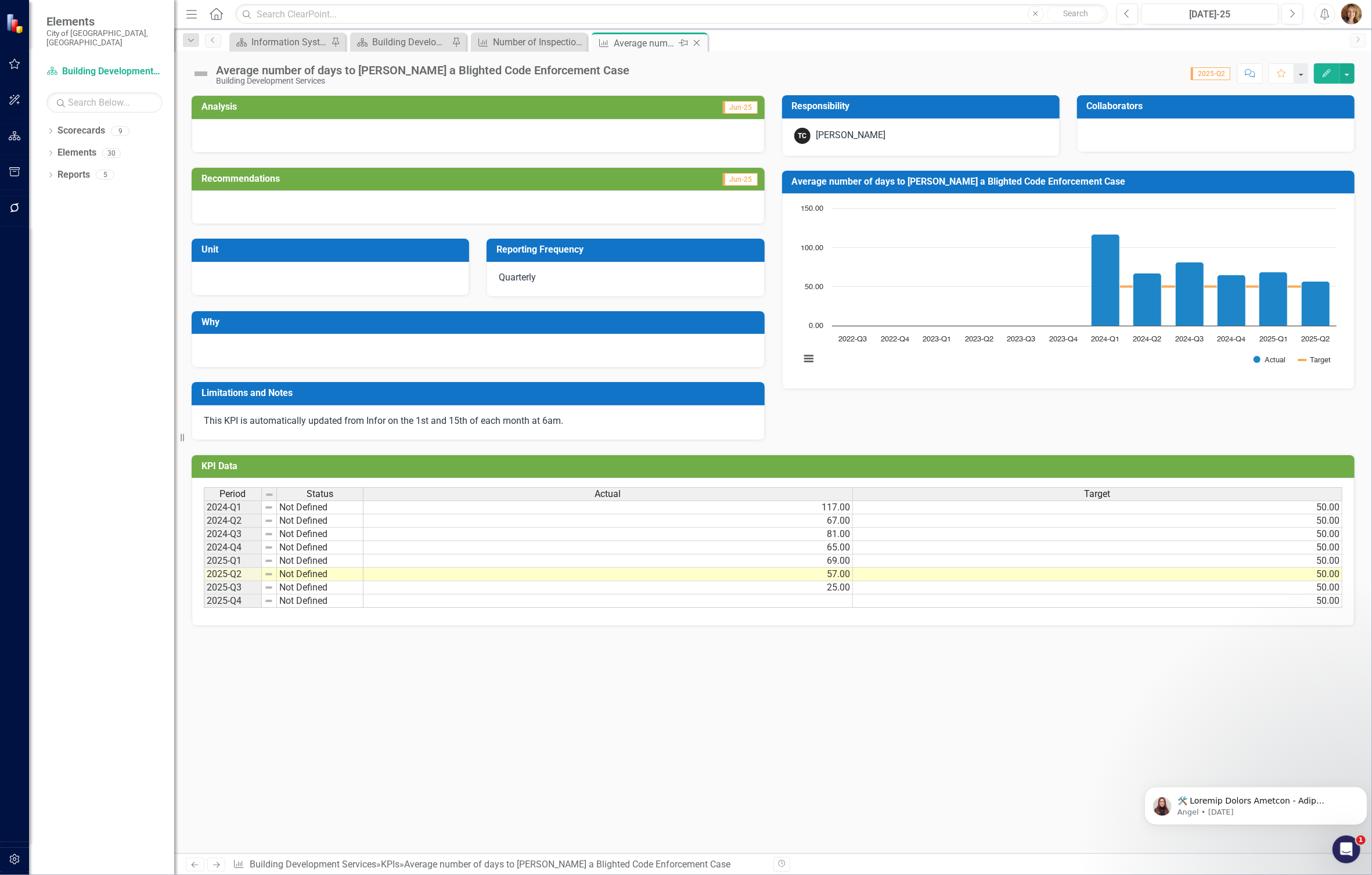
click at [699, 42] on icon "Close" at bounding box center [697, 43] width 12 height 9
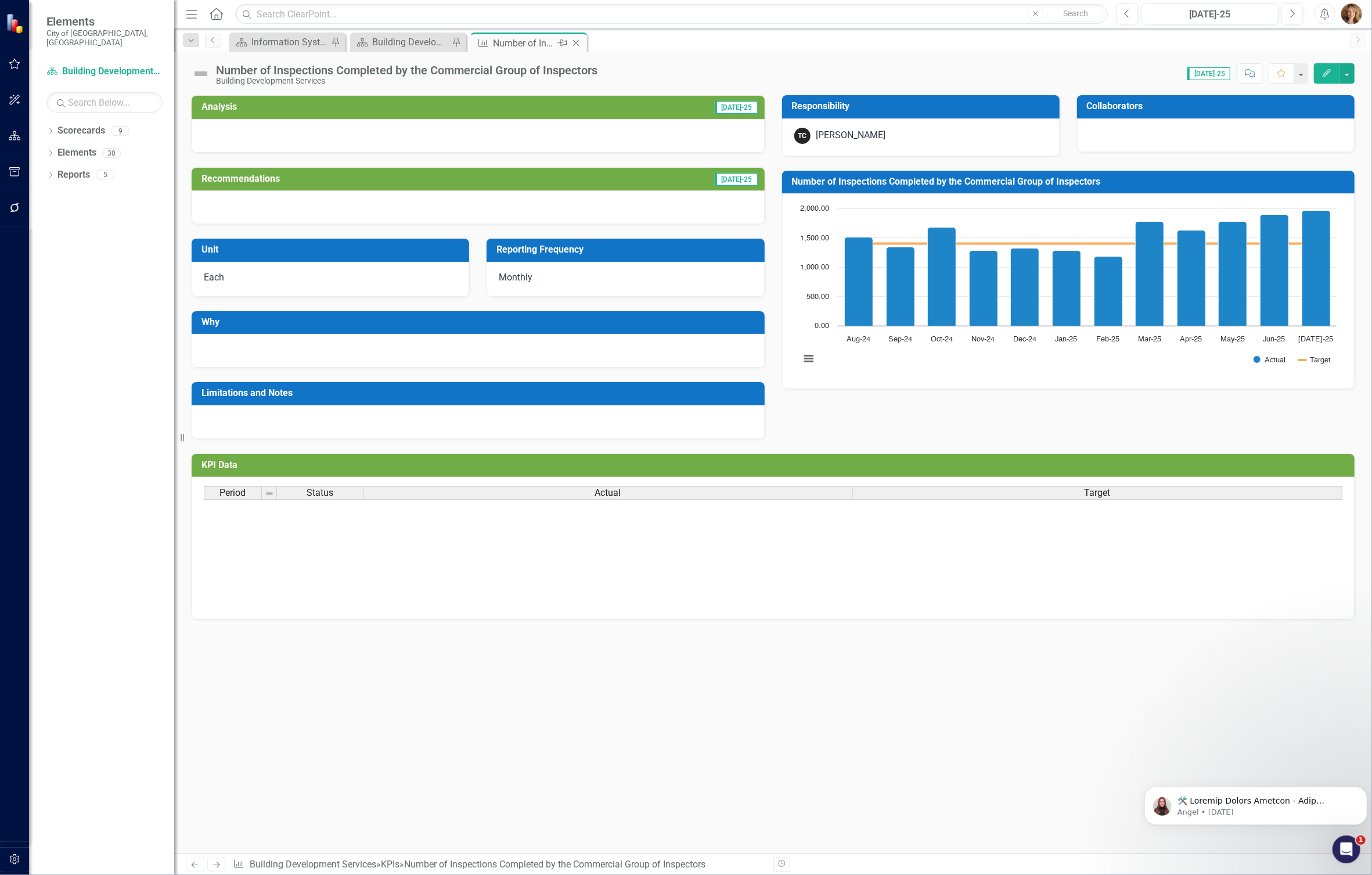
click at [577, 42] on icon at bounding box center [576, 43] width 7 height 7
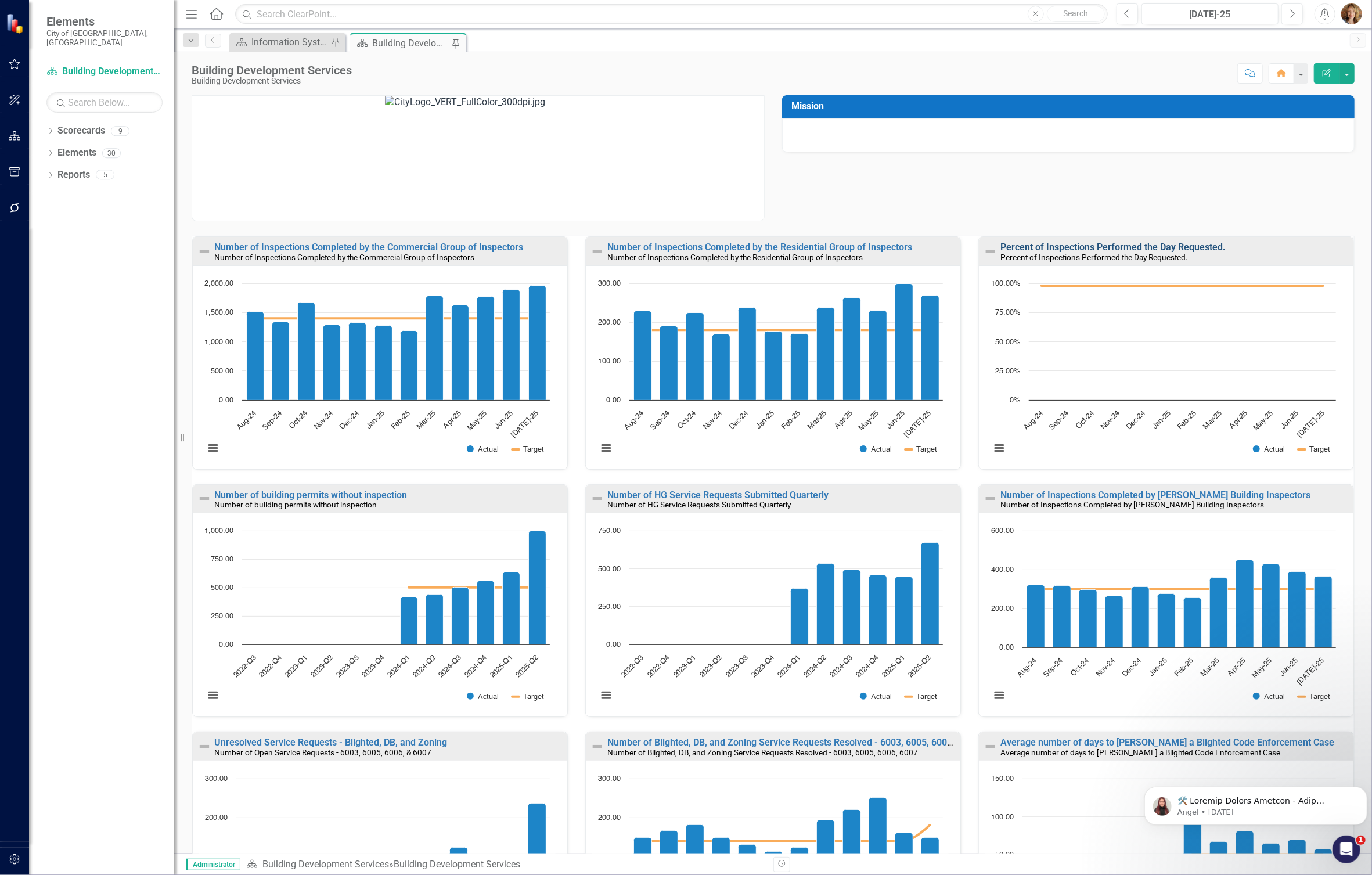
click at [1069, 248] on link "Percent of Inspections Performed the Day Requested." at bounding box center [1113, 247] width 225 height 11
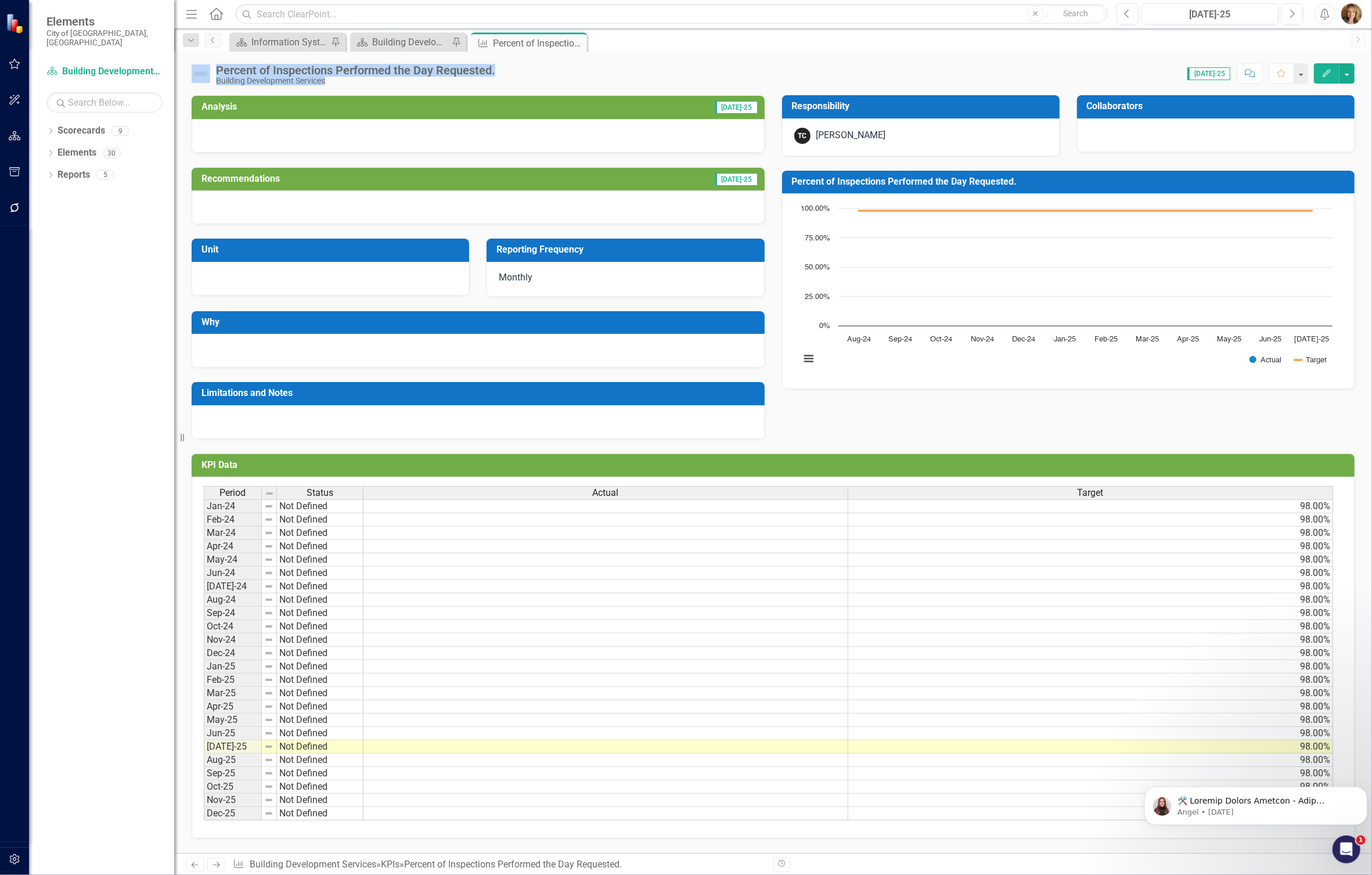
drag, startPoint x: 505, startPoint y: 70, endPoint x: 209, endPoint y: 65, distance: 296.0
click at [209, 65] on div "Percent of Inspections Performed the Day Requested. Building Development Servic…" at bounding box center [772, 69] width 1197 height 35
drag, startPoint x: 209, startPoint y: 65, endPoint x: 349, endPoint y: 77, distance: 140.5
click at [326, 80] on div "Building Development Services" at bounding box center [356, 81] width 279 height 9
click at [417, 73] on div "Percent of Inspections Performed the Day Requested." at bounding box center [356, 70] width 279 height 13
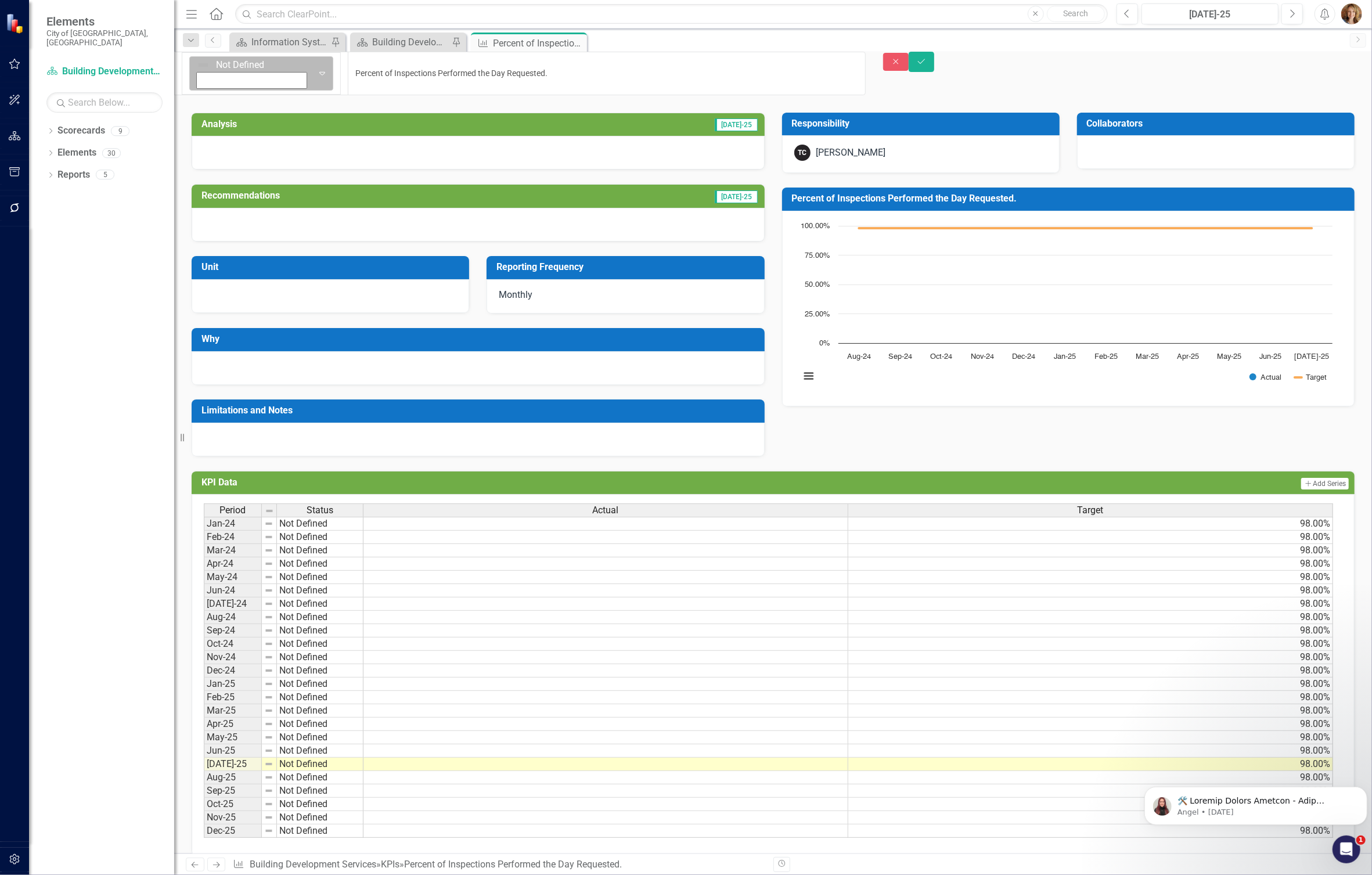
drag, startPoint x: 499, startPoint y: 71, endPoint x: 217, endPoint y: 68, distance: 282.0
drag, startPoint x: 491, startPoint y: 68, endPoint x: 230, endPoint y: 61, distance: 261.1
click at [348, 61] on input "Percent of Inspections Performed the Day Requested." at bounding box center [606, 74] width 517 height 44
click at [476, 65] on input "Percent of Inspections Performed the Day Requested." at bounding box center [606, 74] width 517 height 44
type input "Percent of Inspections Performed the Day Requested"
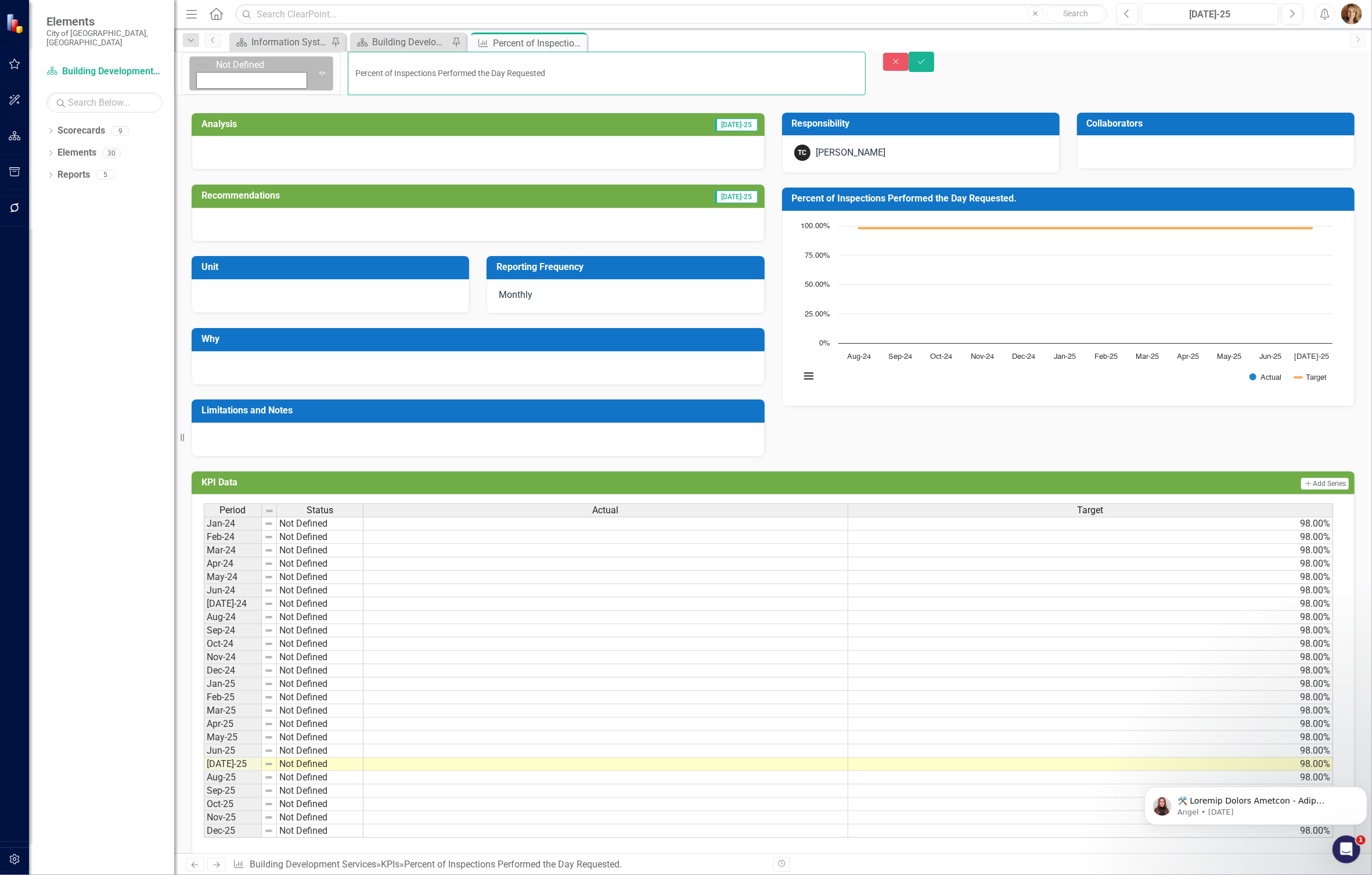
drag, startPoint x: 433, startPoint y: 73, endPoint x: 219, endPoint y: 76, distance: 214.0
click at [219, 76] on div "Not Defined Expand Percent of Inspections Performed the Day Requested" at bounding box center [520, 74] width 691 height 44
click at [927, 65] on icon "Save" at bounding box center [922, 61] width 10 height 8
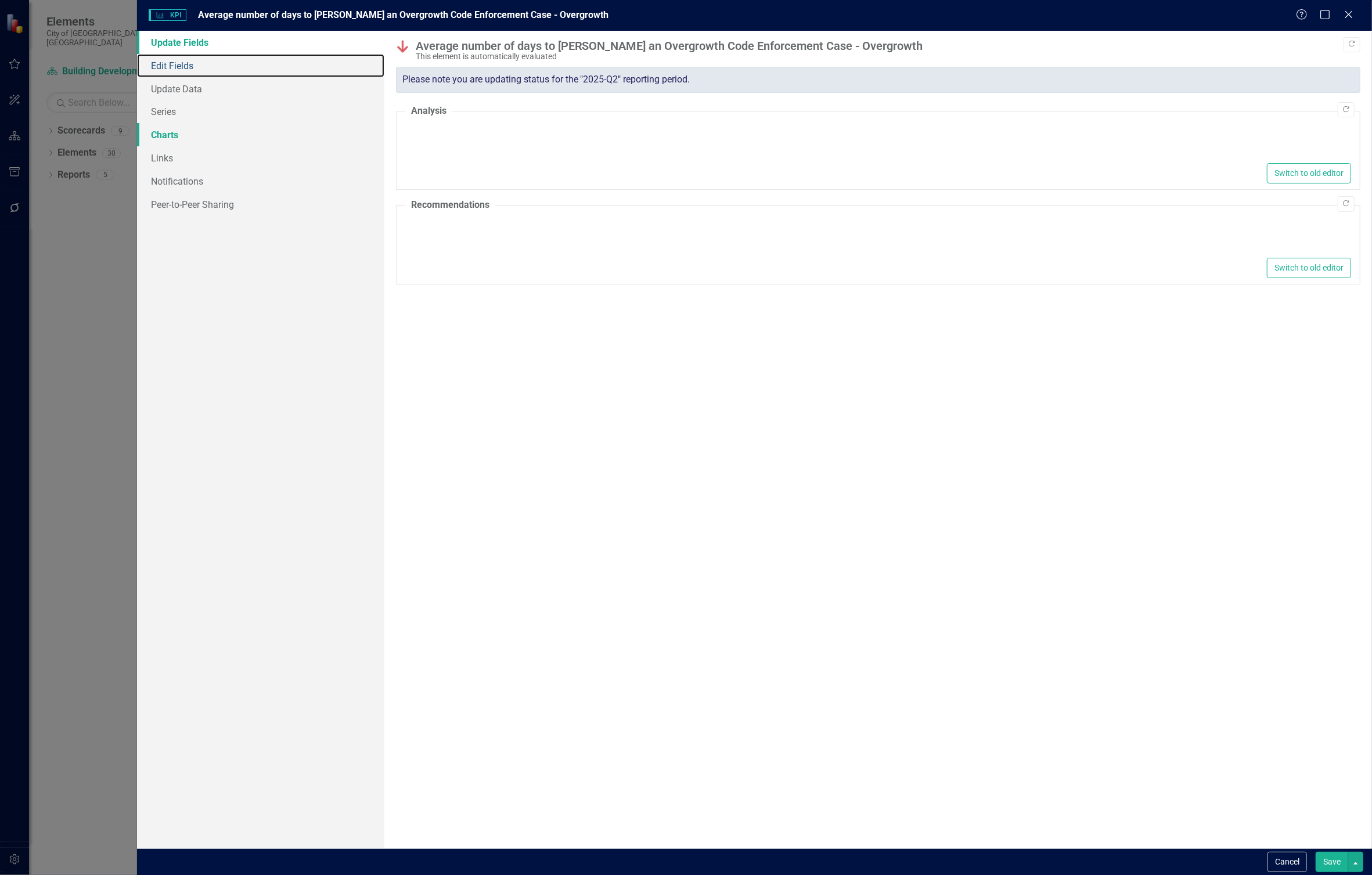
drag, startPoint x: 179, startPoint y: 65, endPoint x: 291, endPoint y: 135, distance: 132.1
click at [179, 65] on link "Edit Fields" at bounding box center [260, 65] width 247 height 23
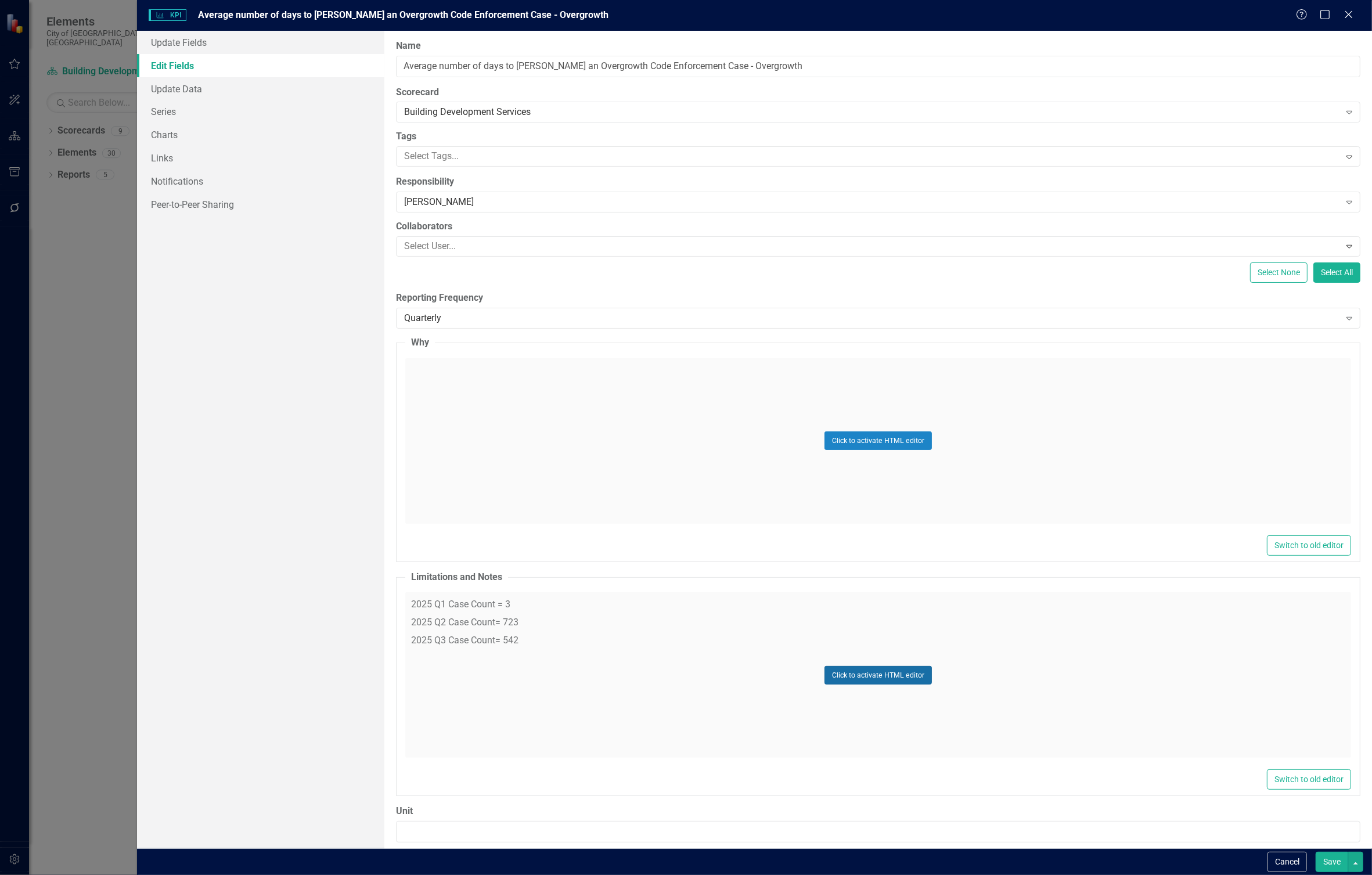
click at [890, 677] on button "Click to activate HTML editor" at bounding box center [878, 675] width 108 height 19
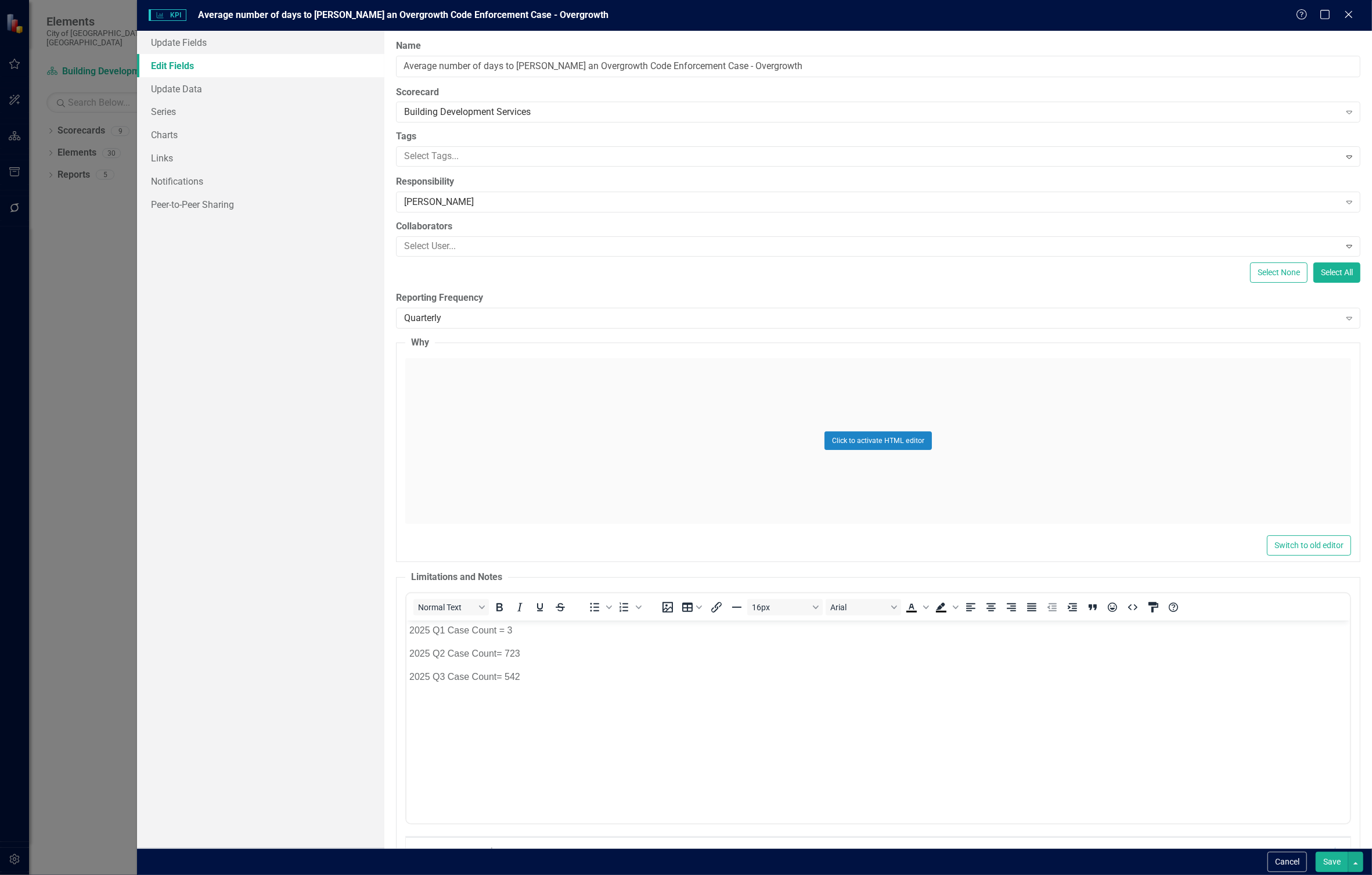
click at [547, 688] on body "2025 Q1 Case Count = 3 2025 Q2 Case Count= 723 2025 Q3 Case Count= 542" at bounding box center [877, 708] width 943 height 174
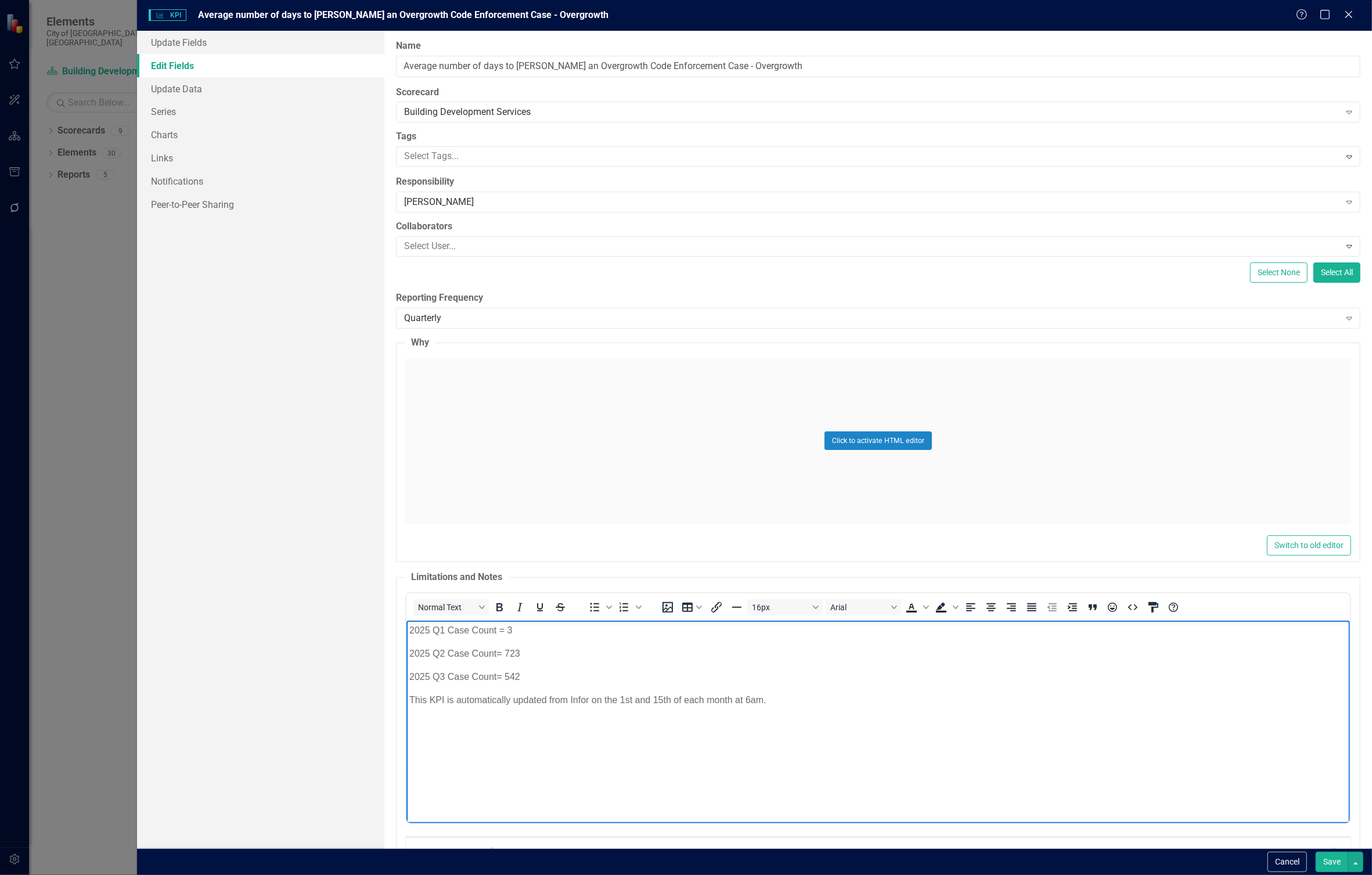
click at [1336, 862] on button "Save" at bounding box center [1332, 862] width 33 height 20
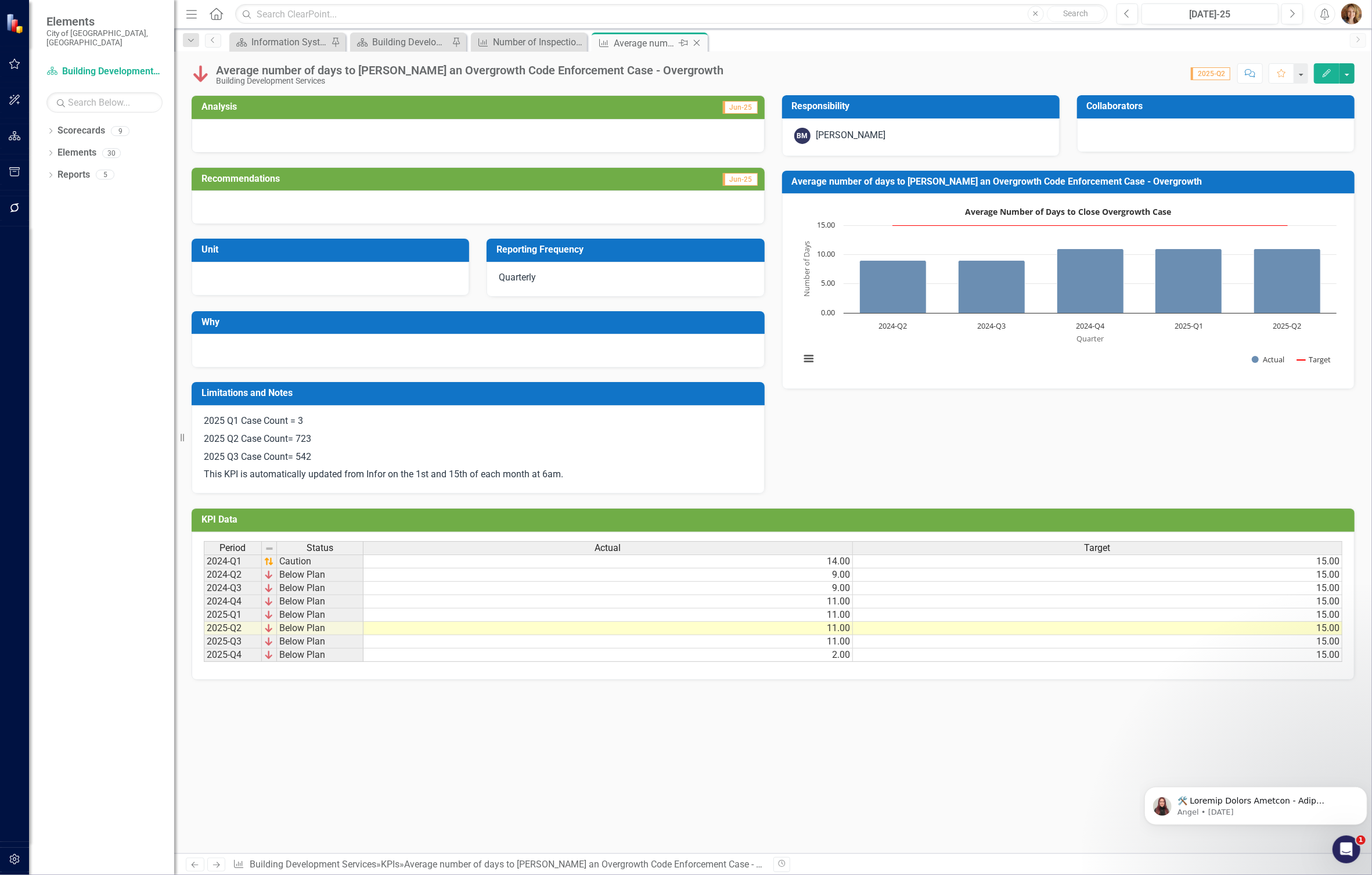
click at [696, 41] on icon "Close" at bounding box center [697, 43] width 12 height 9
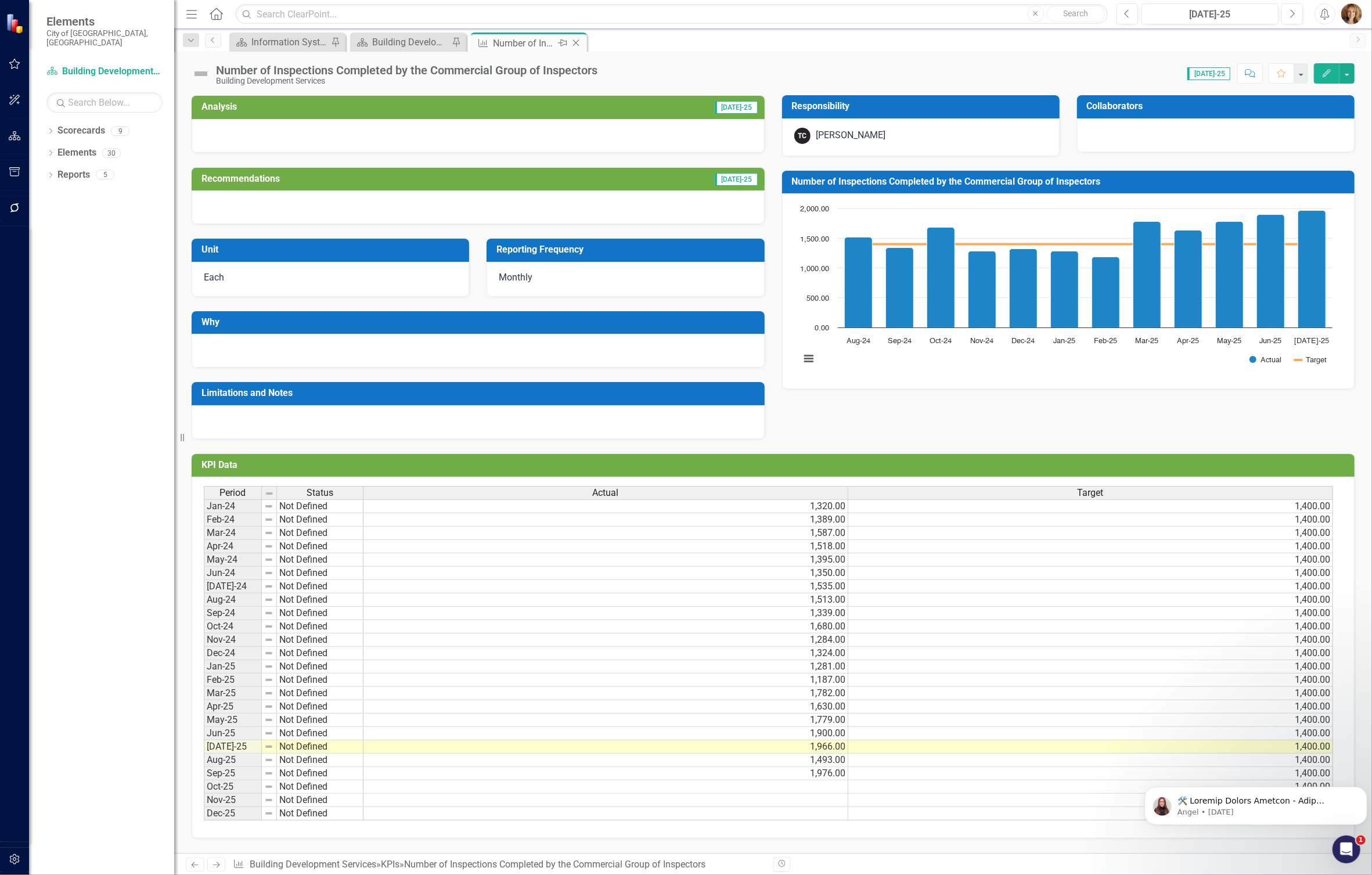
click at [575, 44] on icon "Close" at bounding box center [576, 43] width 12 height 9
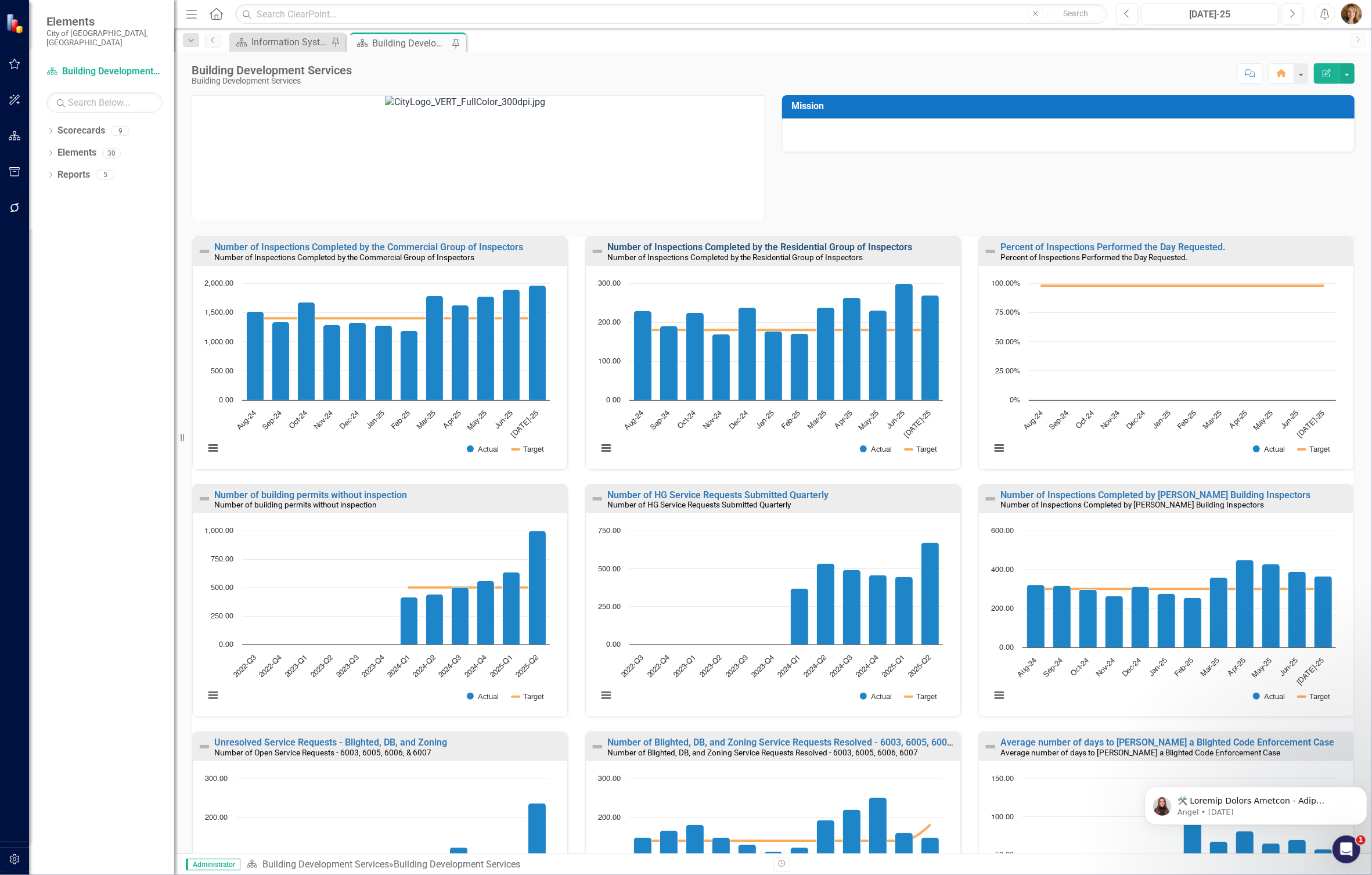
click at [716, 248] on link "Number of Inspections Completed by the Residential Group of Inspectors" at bounding box center [760, 247] width 305 height 11
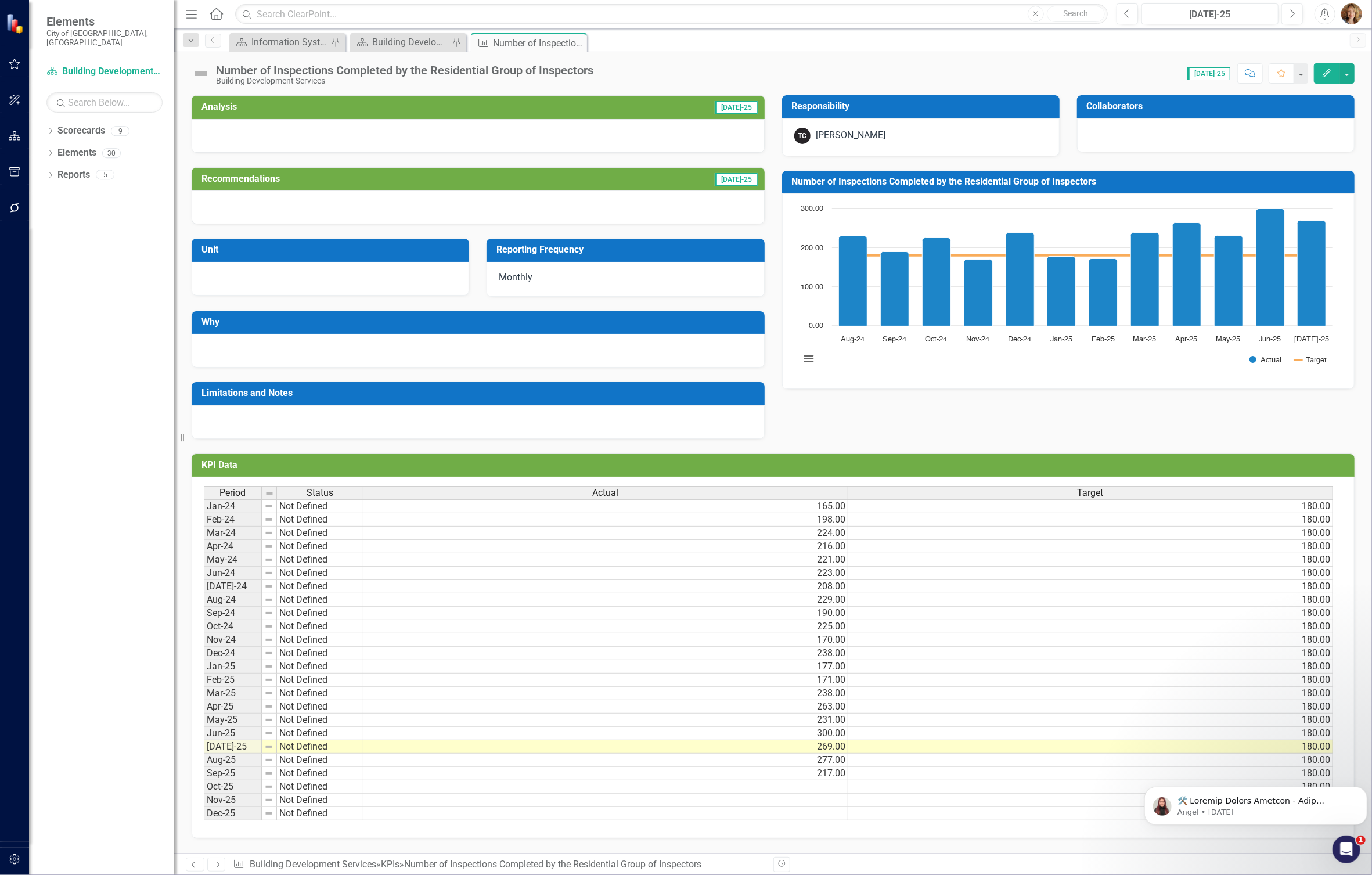
click at [604, 70] on div "Score: N/A Jul-25 Completed Comment Favorite Edit" at bounding box center [977, 73] width 755 height 20
click at [590, 71] on div "Number of Inspections Completed by the Residential Group of Inspectors" at bounding box center [405, 70] width 378 height 13
click at [599, 70] on div "Number of Inspections Completed by the Residential Group of Inspectors Building…" at bounding box center [408, 74] width 384 height 22
click at [593, 70] on div "Number of Inspections Completed by the Residential Group of Inspectors" at bounding box center [405, 70] width 378 height 13
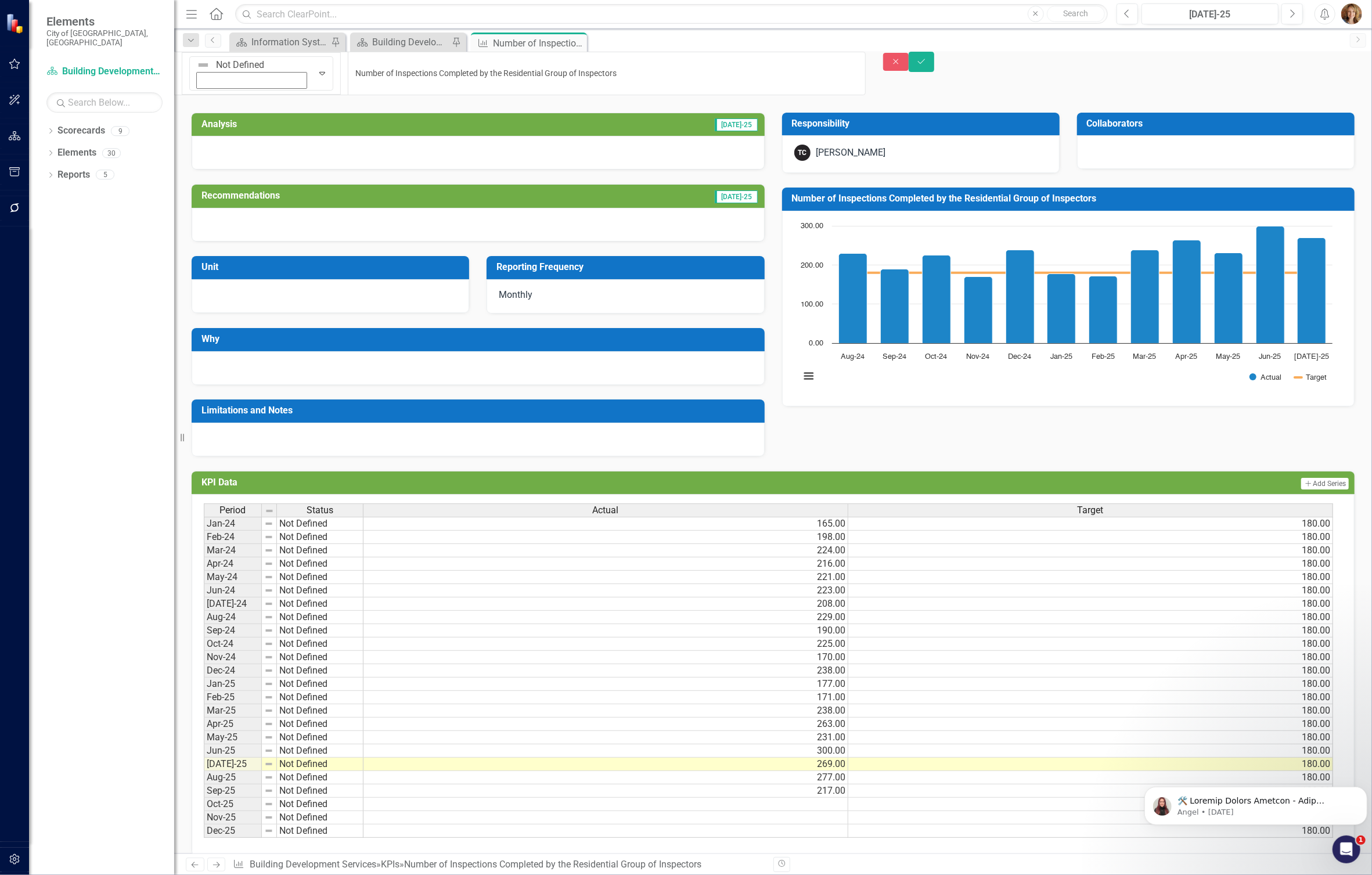
drag, startPoint x: 594, startPoint y: 70, endPoint x: 279, endPoint y: 67, distance: 315.0
drag, startPoint x: 553, startPoint y: 67, endPoint x: 225, endPoint y: 62, distance: 328.0
click at [348, 62] on input "Number of Inspections Completed by the Residential Group of Inspectors" at bounding box center [606, 74] width 517 height 44
click at [901, 65] on icon "Close" at bounding box center [896, 61] width 10 height 8
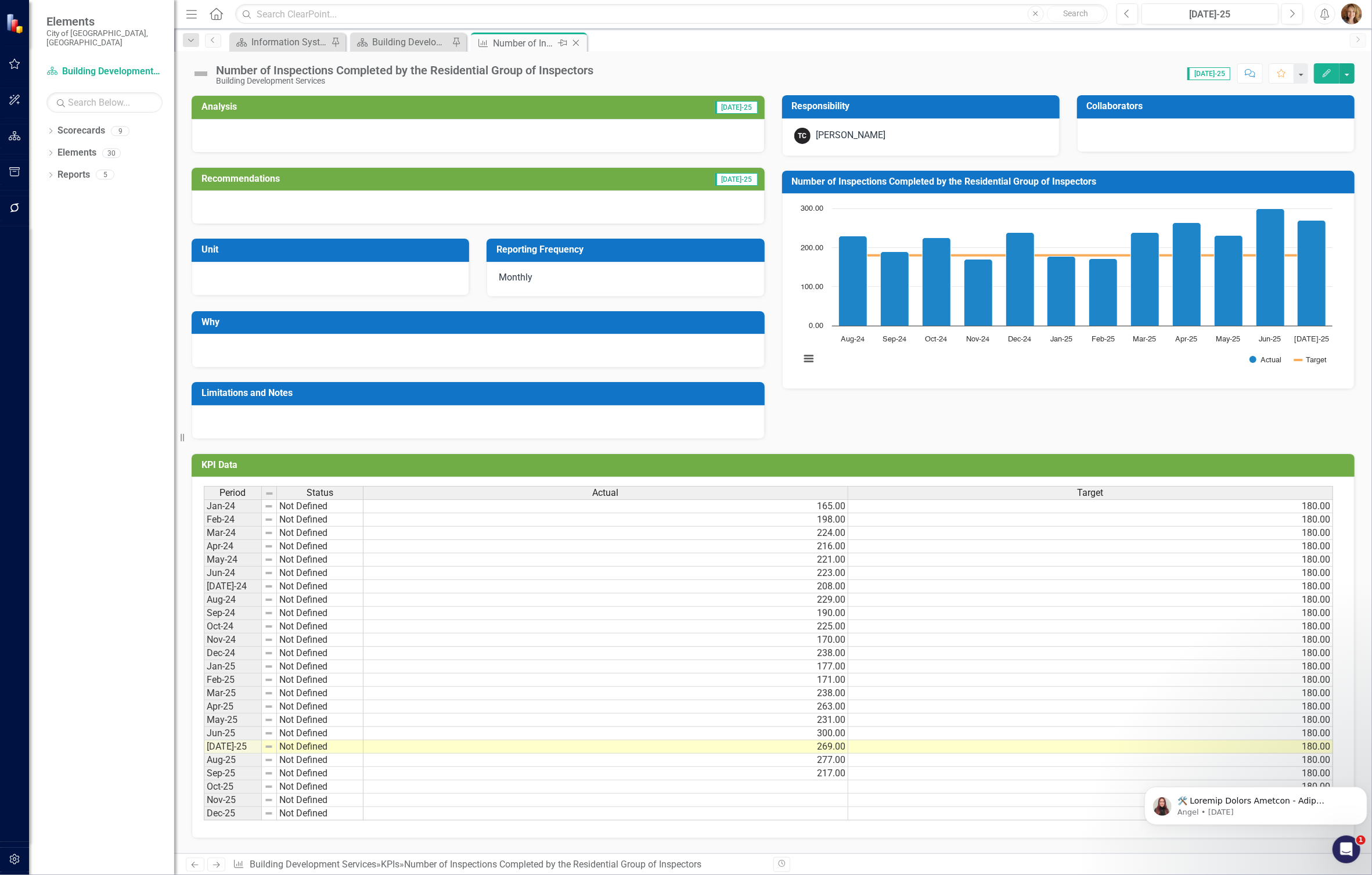
click at [575, 44] on icon "Close" at bounding box center [576, 43] width 12 height 9
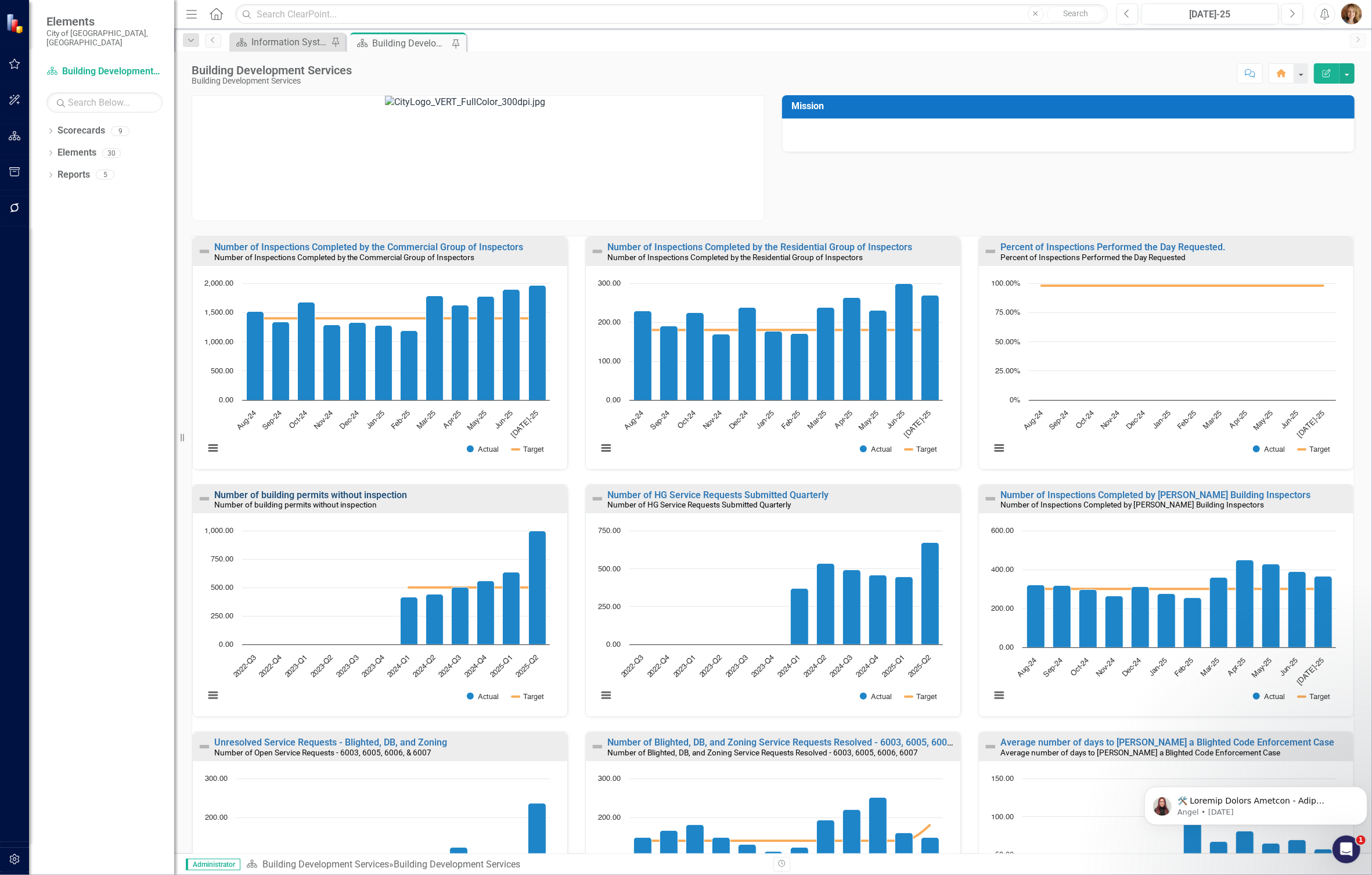
click at [346, 497] on link "Number of building permits without inspection" at bounding box center [310, 494] width 192 height 11
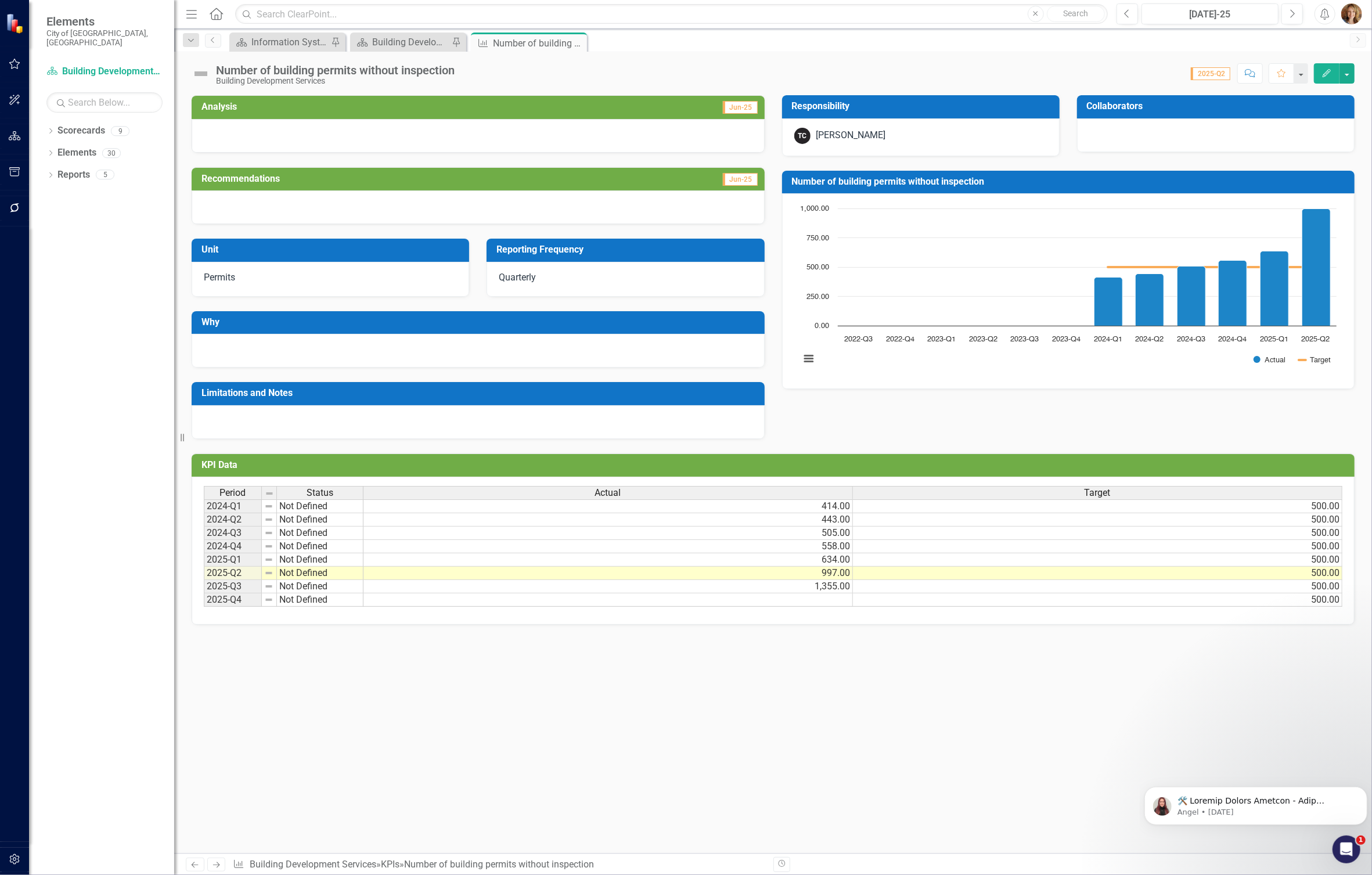
click at [113, 364] on div "Dropdown Scorecards 9 Dropdown City of Springfield Art Museum Belonging and Int…" at bounding box center [101, 498] width 145 height 754
drag, startPoint x: 468, startPoint y: 70, endPoint x: 233, endPoint y: 67, distance: 235.0
click at [233, 67] on div "Number of building permits without inspection Building Development Services Sco…" at bounding box center [772, 69] width 1197 height 35
drag, startPoint x: 233, startPoint y: 67, endPoint x: 461, endPoint y: 78, distance: 228.3
click at [460, 78] on div "Number of building permits without inspection Building Development Services" at bounding box center [338, 74] width 245 height 22
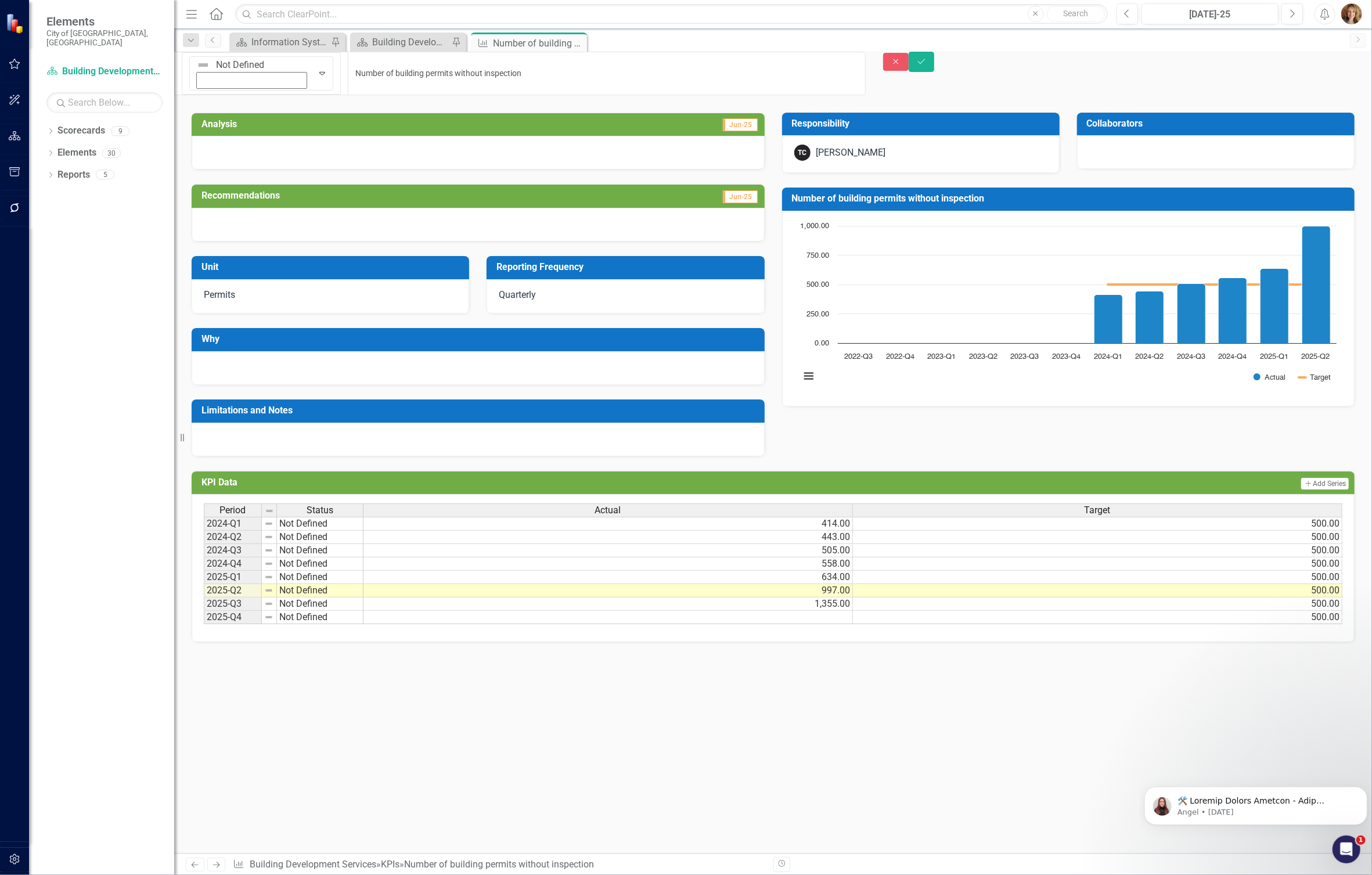
drag, startPoint x: 218, startPoint y: 68, endPoint x: 456, endPoint y: 71, distance: 238.0
drag, startPoint x: 460, startPoint y: 71, endPoint x: 176, endPoint y: 68, distance: 284.0
click at [176, 68] on div "Elements City of Springfield, MO Scorecard Building Development Services Search…" at bounding box center [686, 437] width 1372 height 875
click at [934, 72] on button "Save" at bounding box center [921, 62] width 25 height 20
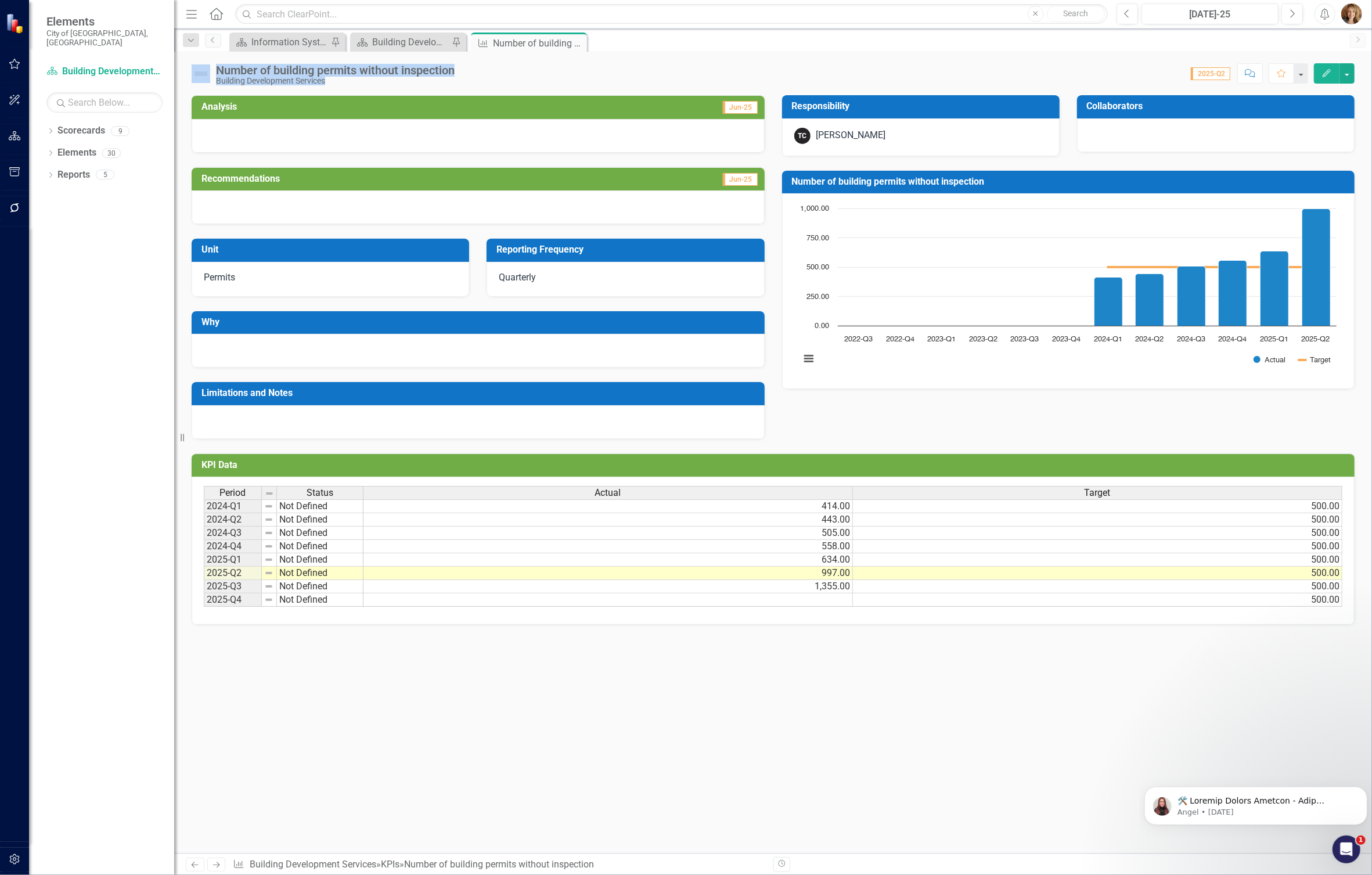
drag, startPoint x: 446, startPoint y: 70, endPoint x: 190, endPoint y: 72, distance: 256.0
click at [190, 72] on div "Number of building permits without inspection Building Development Services Sco…" at bounding box center [772, 69] width 1197 height 35
drag, startPoint x: 190, startPoint y: 72, endPoint x: 488, endPoint y: 91, distance: 298.6
click at [495, 95] on div "Analysis Jun-25" at bounding box center [478, 107] width 573 height 24
click at [412, 71] on div "Number of building permits without inspection" at bounding box center [335, 70] width 239 height 13
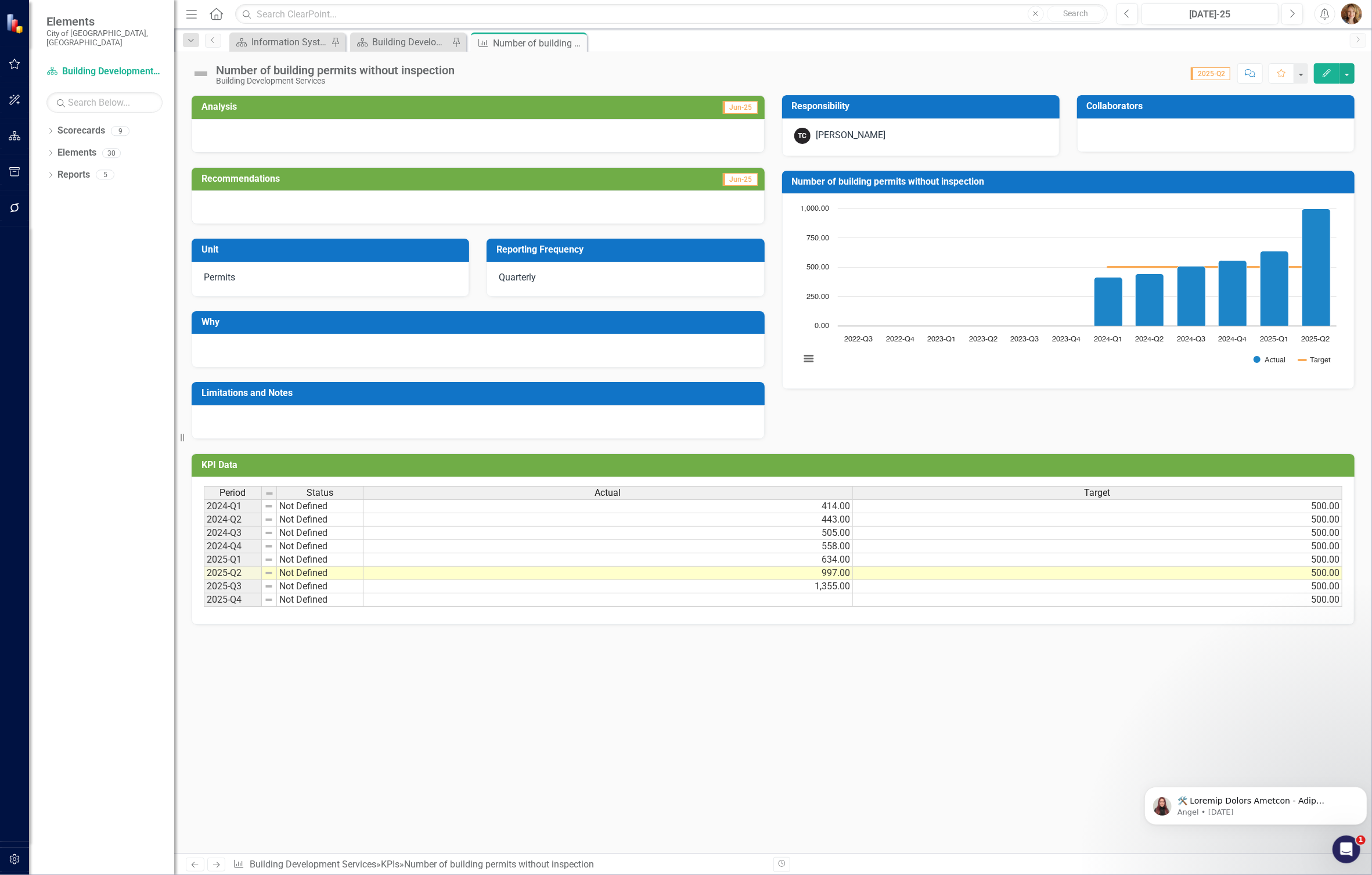
click at [545, 71] on div "Score: 0.00 2025-Q2 Completed Comment Favorite Edit" at bounding box center [907, 73] width 894 height 20
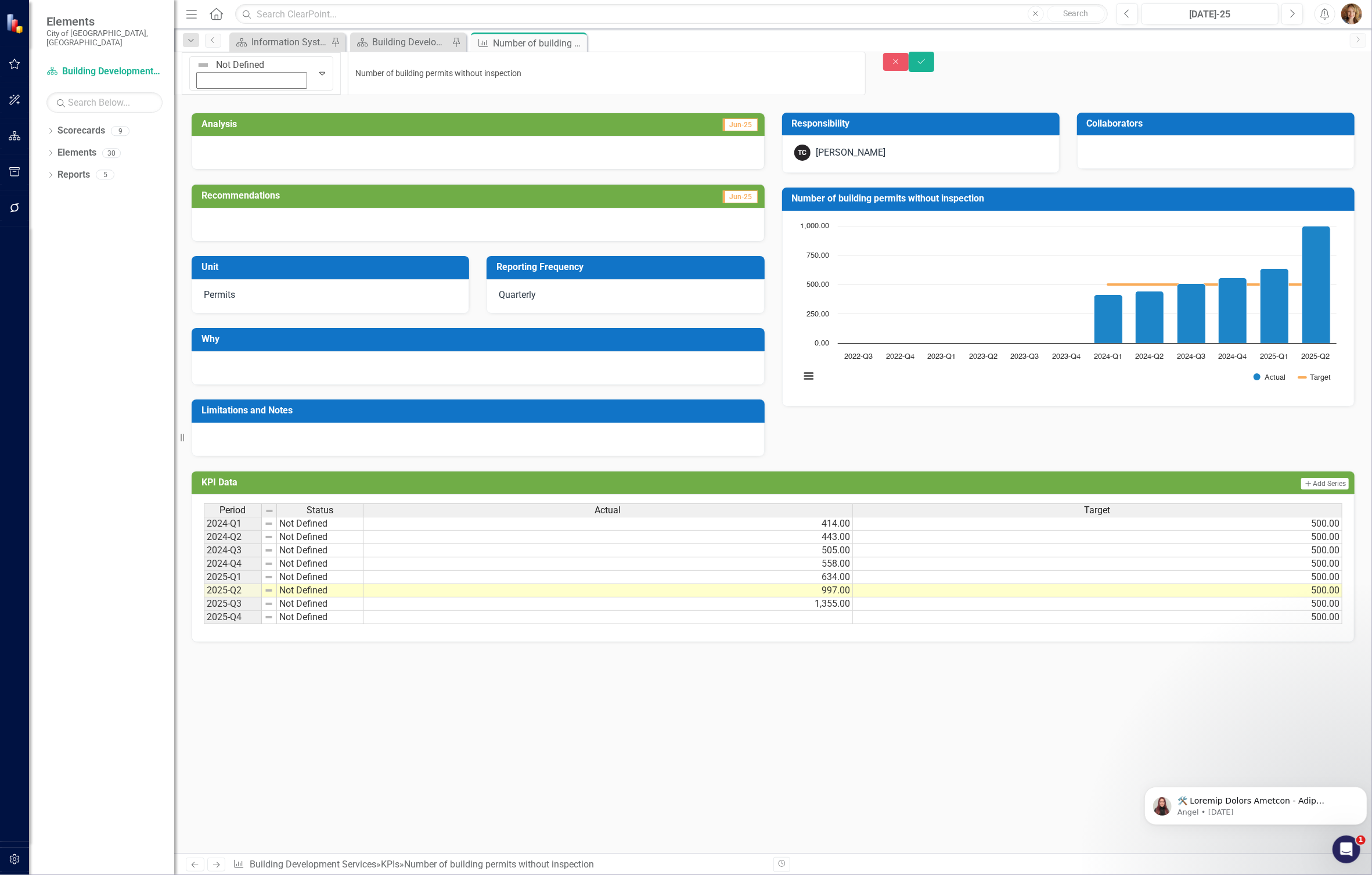
drag, startPoint x: 218, startPoint y: 68, endPoint x: 485, endPoint y: 74, distance: 267.1
drag, startPoint x: 271, startPoint y: 64, endPoint x: 216, endPoint y: 62, distance: 55.0
click at [216, 62] on div "Not Defined Expand Number of building permits without inspection" at bounding box center [520, 74] width 691 height 44
click at [903, 71] on div "Close Save" at bounding box center [1127, 62] width 489 height 20
click at [901, 65] on icon "Close" at bounding box center [896, 61] width 10 height 8
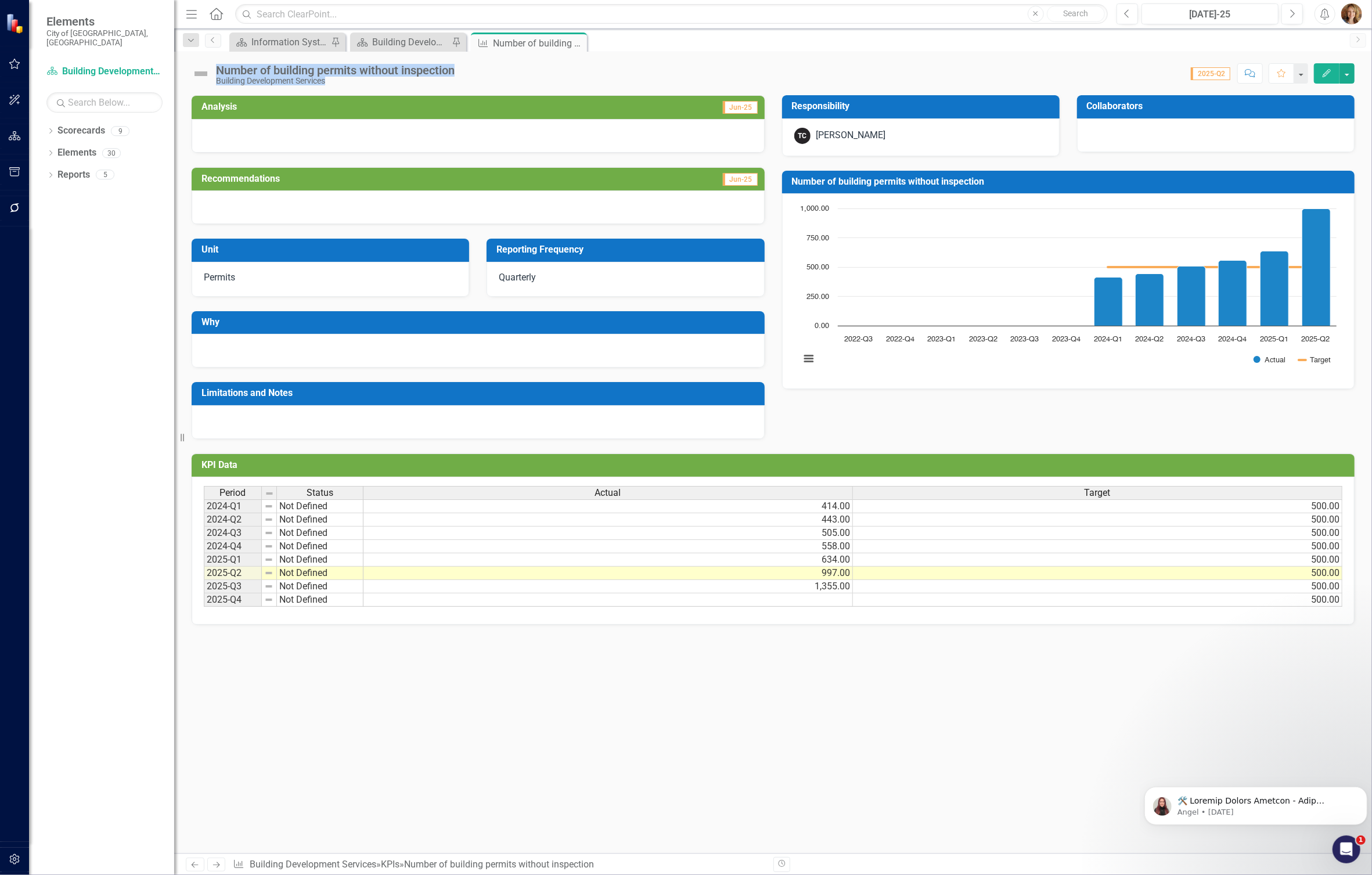
drag, startPoint x: 473, startPoint y: 73, endPoint x: 219, endPoint y: 65, distance: 254.1
click at [219, 65] on div "Number of building permits without inspection Building Development Services Sco…" at bounding box center [772, 69] width 1197 height 35
drag, startPoint x: 219, startPoint y: 65, endPoint x: 653, endPoint y: 68, distance: 434.0
click at [653, 68] on div "Score: 0.00 2025-Q2 Completed Comment Favorite Edit" at bounding box center [907, 73] width 894 height 20
drag, startPoint x: 217, startPoint y: 68, endPoint x: 491, endPoint y: 73, distance: 274.0
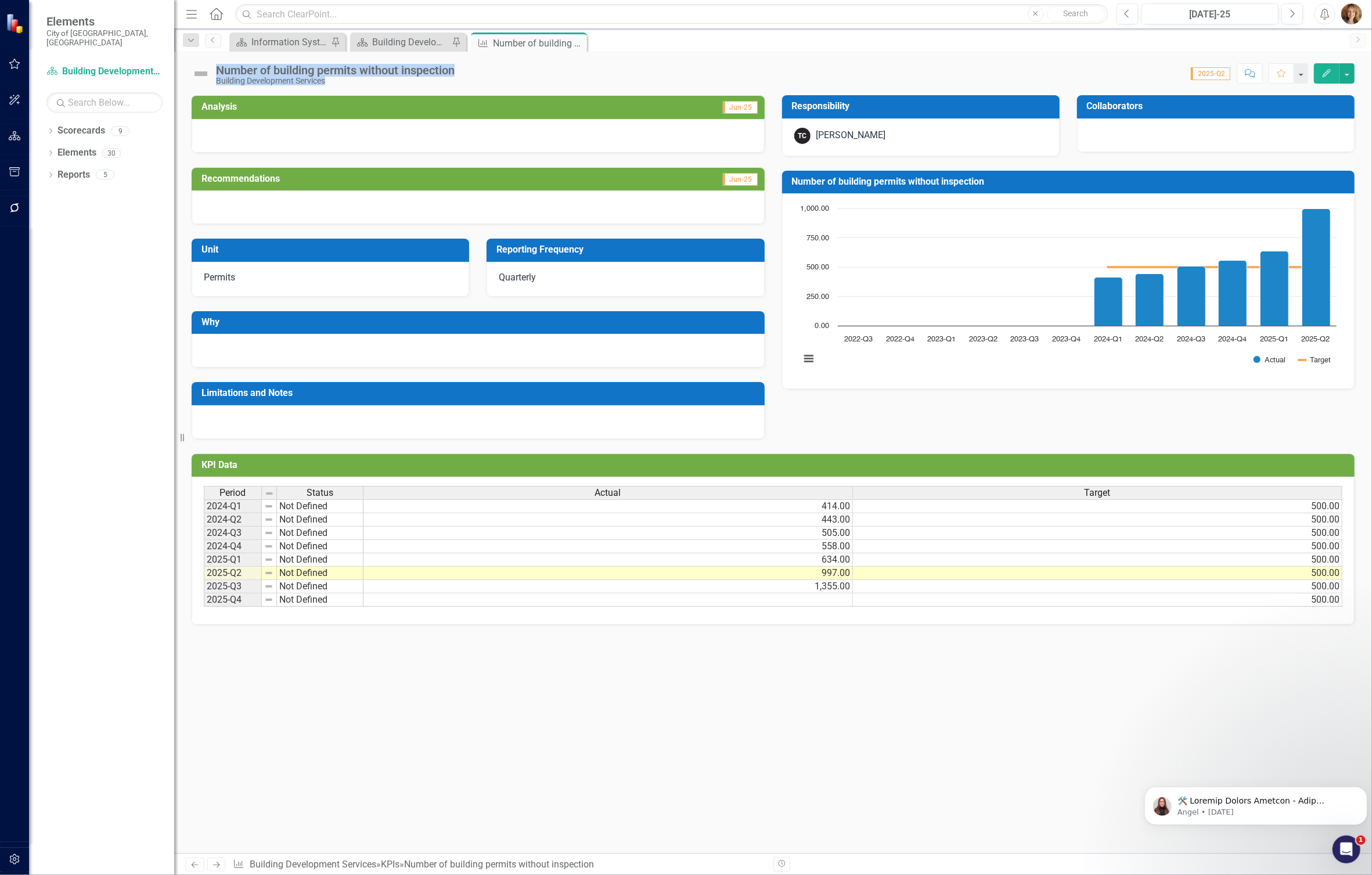
click at [491, 73] on div "Number of building permits without inspection Building Development Services Sco…" at bounding box center [772, 69] width 1197 height 35
copy div "Number of building permits without inspection Building Development Services Sco…"
click at [577, 44] on icon at bounding box center [576, 43] width 7 height 7
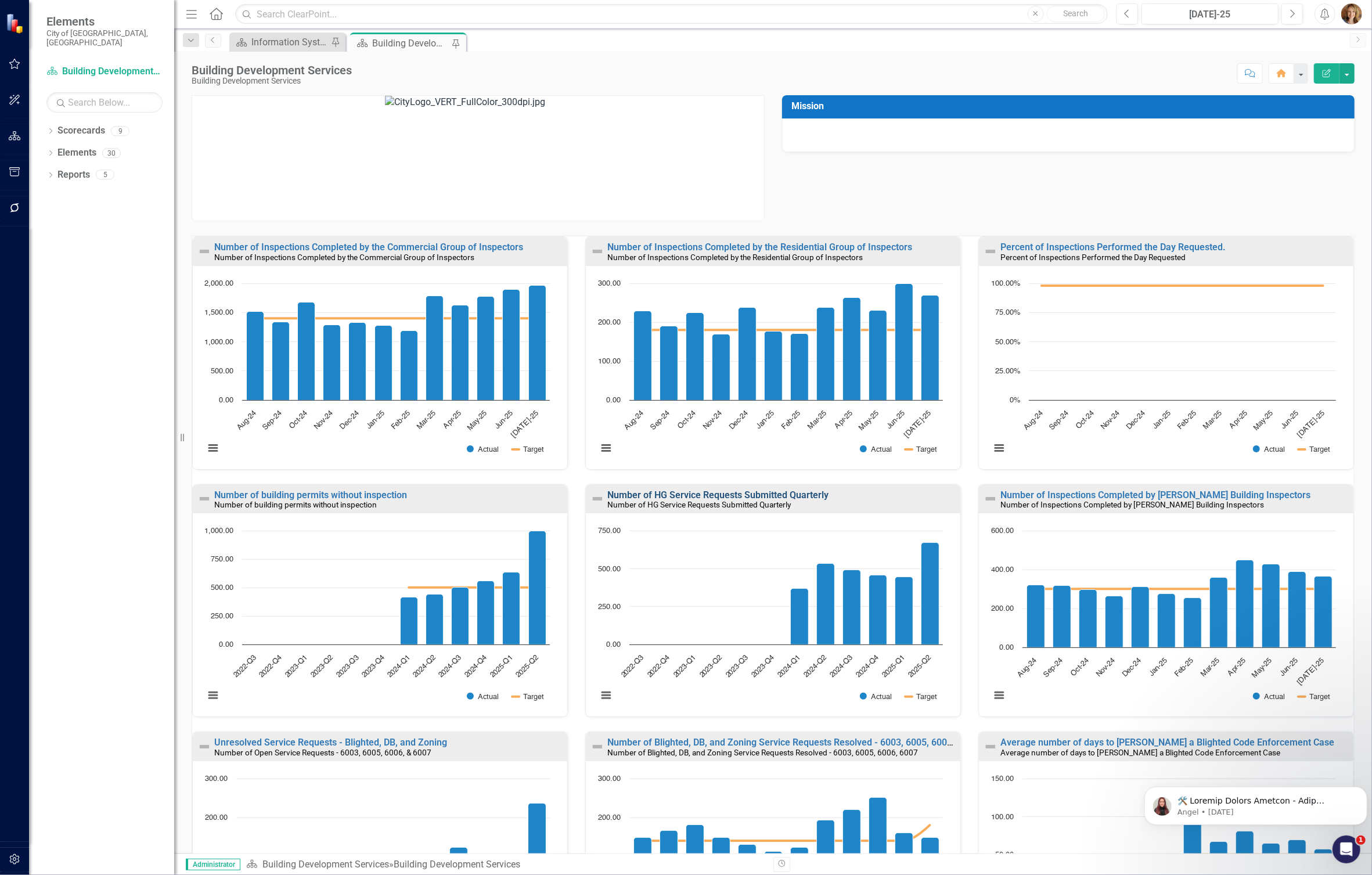
click at [655, 497] on link "Number of HG Service Requests Submitted Quarterly" at bounding box center [718, 494] width 221 height 11
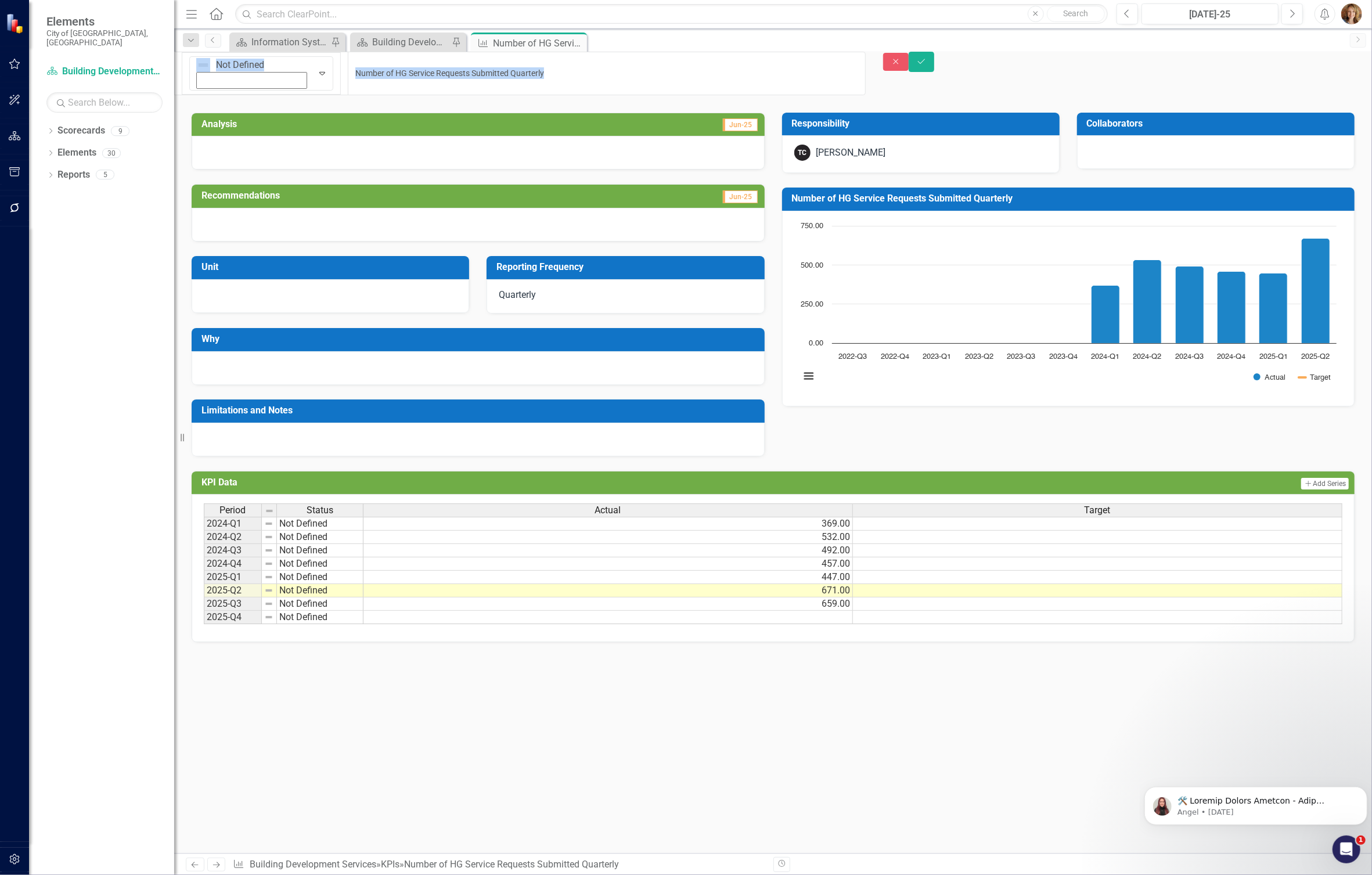
drag, startPoint x: 218, startPoint y: 68, endPoint x: 490, endPoint y: 71, distance: 272.0
drag, startPoint x: 491, startPoint y: 68, endPoint x: 217, endPoint y: 64, distance: 274.0
click at [217, 64] on div "Not Defined Expand Number of HG Service Requests Submitted Quarterly" at bounding box center [520, 74] width 691 height 44
click at [901, 65] on icon "Close" at bounding box center [896, 61] width 10 height 8
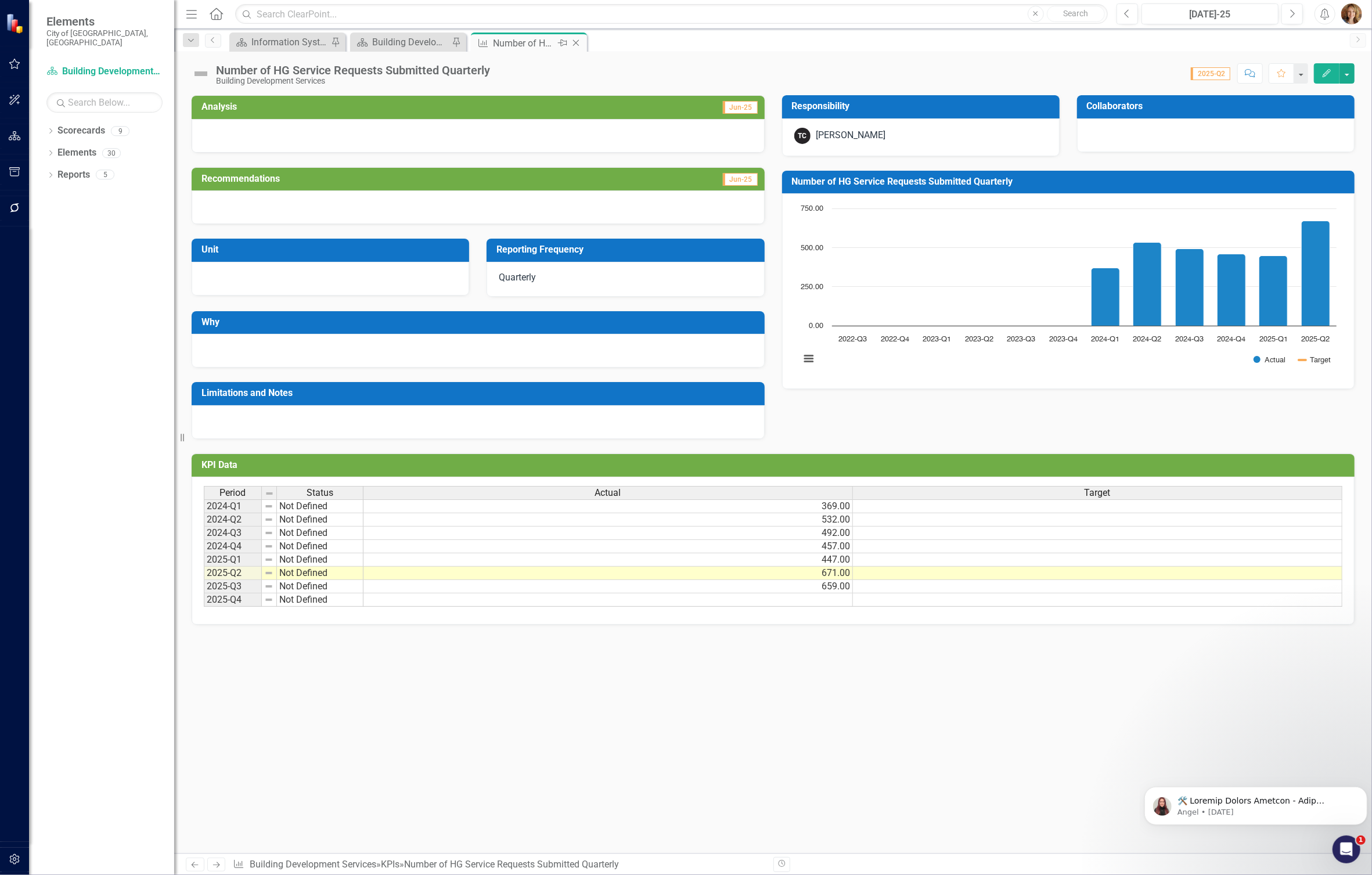
click at [522, 45] on div "Number of HG Service Requests Submitted Quarterly" at bounding box center [524, 43] width 62 height 15
click at [577, 43] on icon "Close" at bounding box center [576, 43] width 12 height 9
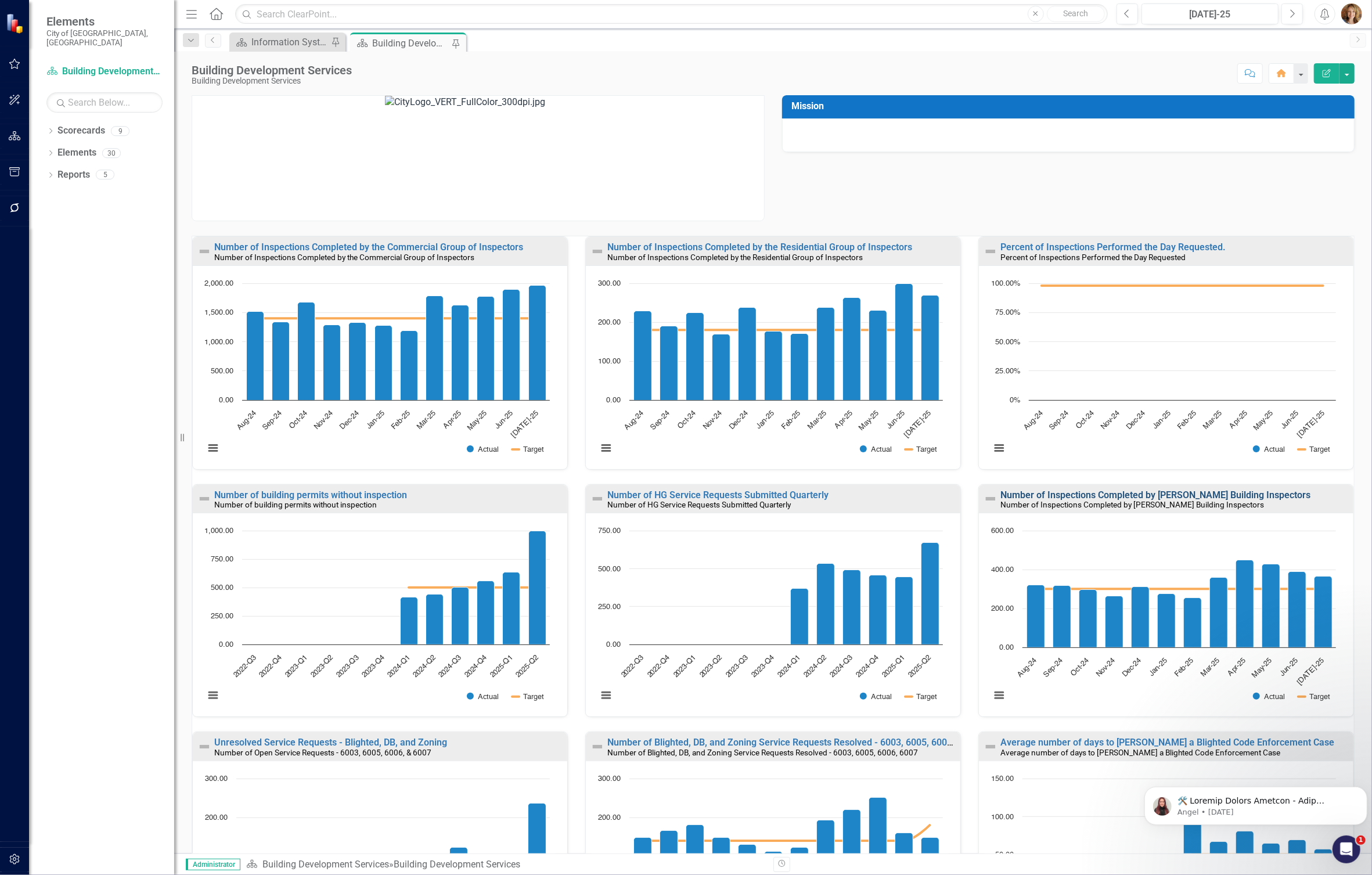
click at [1074, 497] on link "Number of Inspections Completed by [PERSON_NAME] Building Inspectors" at bounding box center [1155, 494] width 310 height 11
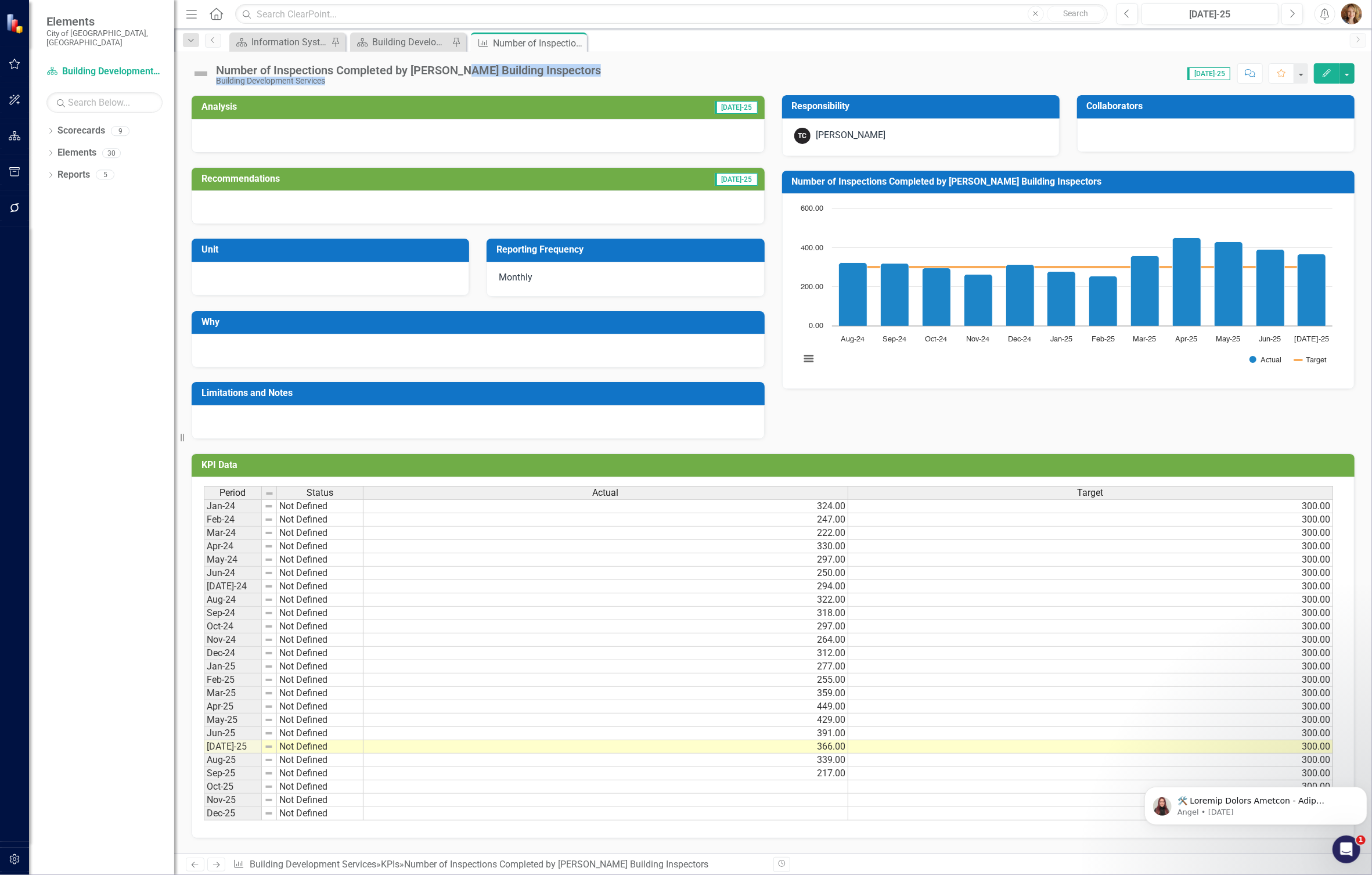
drag, startPoint x: 567, startPoint y: 70, endPoint x: 460, endPoint y: 67, distance: 107.0
click at [460, 67] on div "Number of Inspections Completed by Blighted Building Inspectors Building Develo…" at bounding box center [772, 69] width 1197 height 35
click at [630, 70] on div "Score: N/A Jul-25 Completed Comment Favorite Edit" at bounding box center [980, 73] width 748 height 20
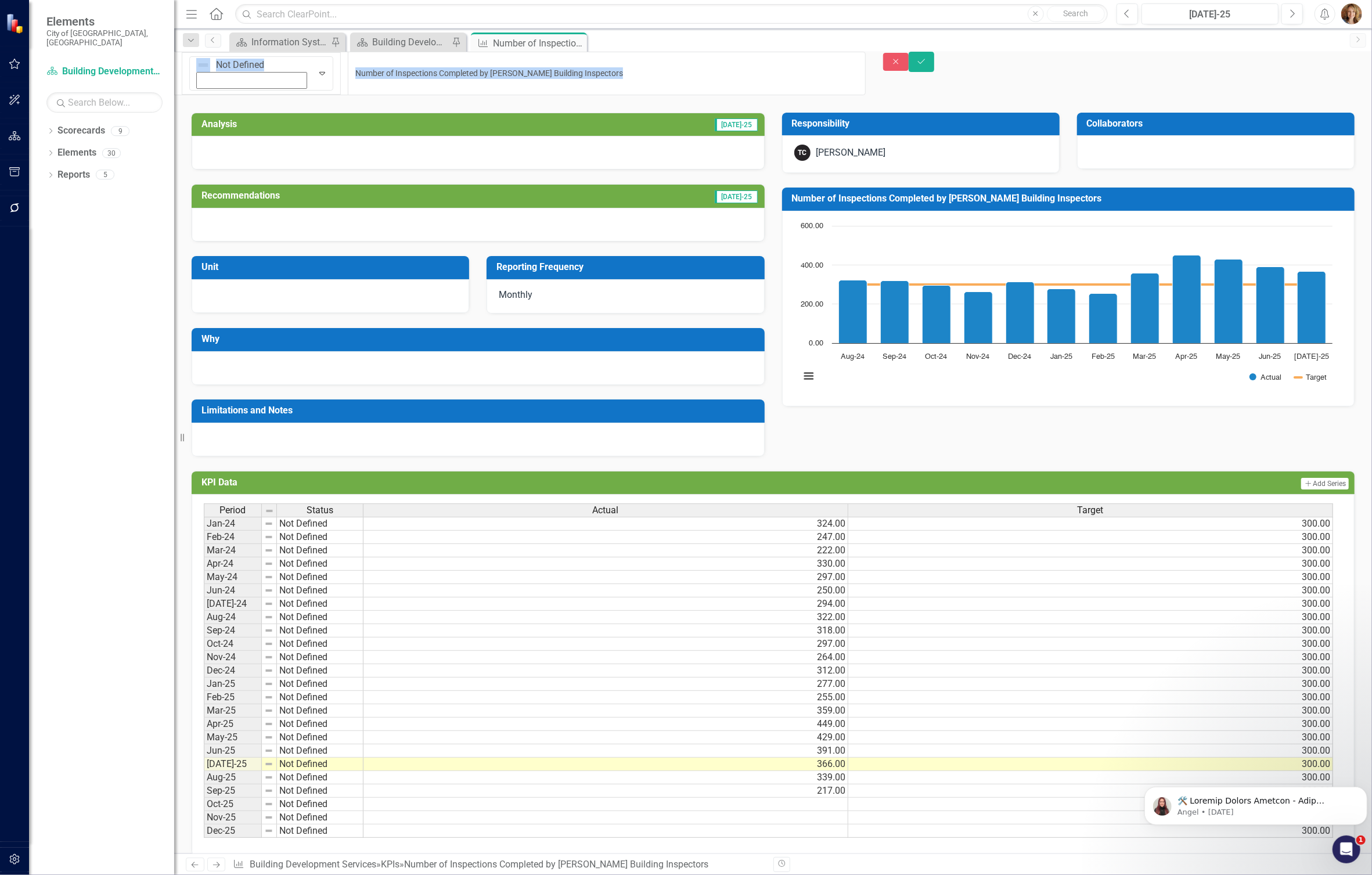
drag, startPoint x: 560, startPoint y: 67, endPoint x: 250, endPoint y: 74, distance: 310.1
drag, startPoint x: 465, startPoint y: 71, endPoint x: 198, endPoint y: 71, distance: 267.0
click at [198, 71] on div "Not Defined Expand Number of Inspections Completed by Blighted Building Inspect…" at bounding box center [520, 74] width 691 height 44
click at [901, 62] on icon "Close" at bounding box center [896, 61] width 10 height 8
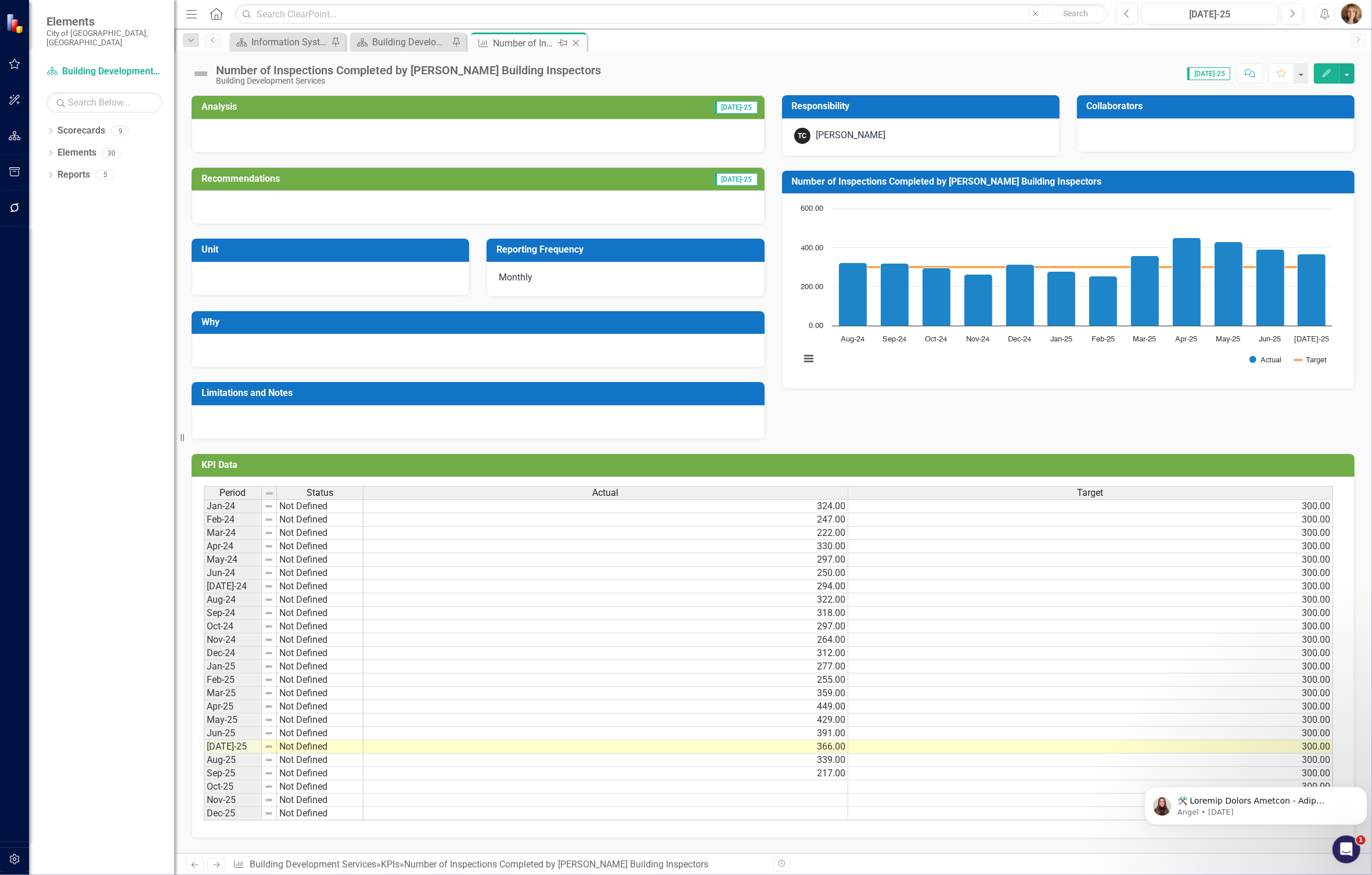
click at [572, 41] on icon "Close" at bounding box center [576, 43] width 12 height 9
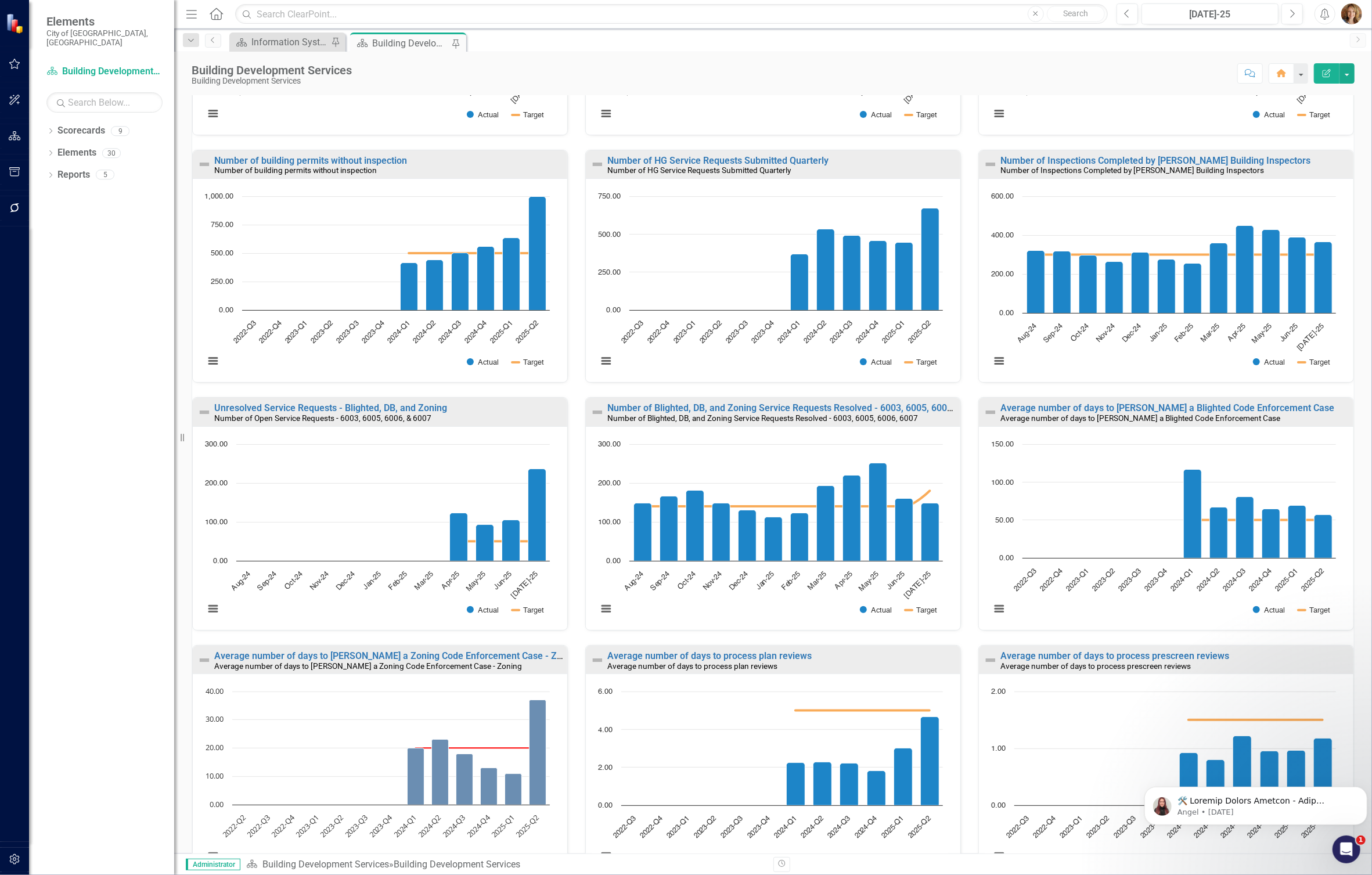
scroll to position [338, 0]
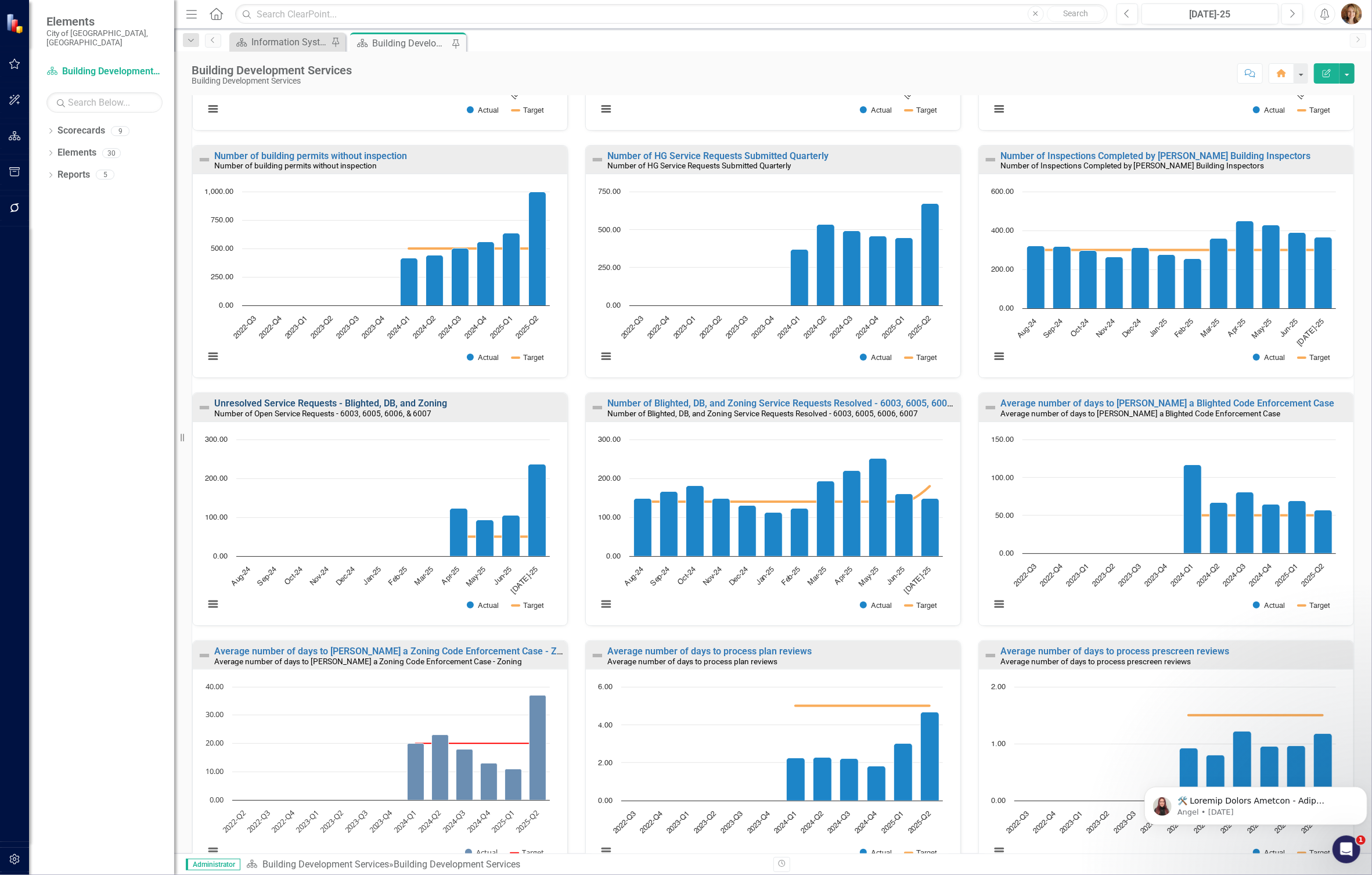
click at [368, 403] on link "Unresolved Service Requests - Blighted, DB, and Zoning" at bounding box center [330, 403] width 233 height 11
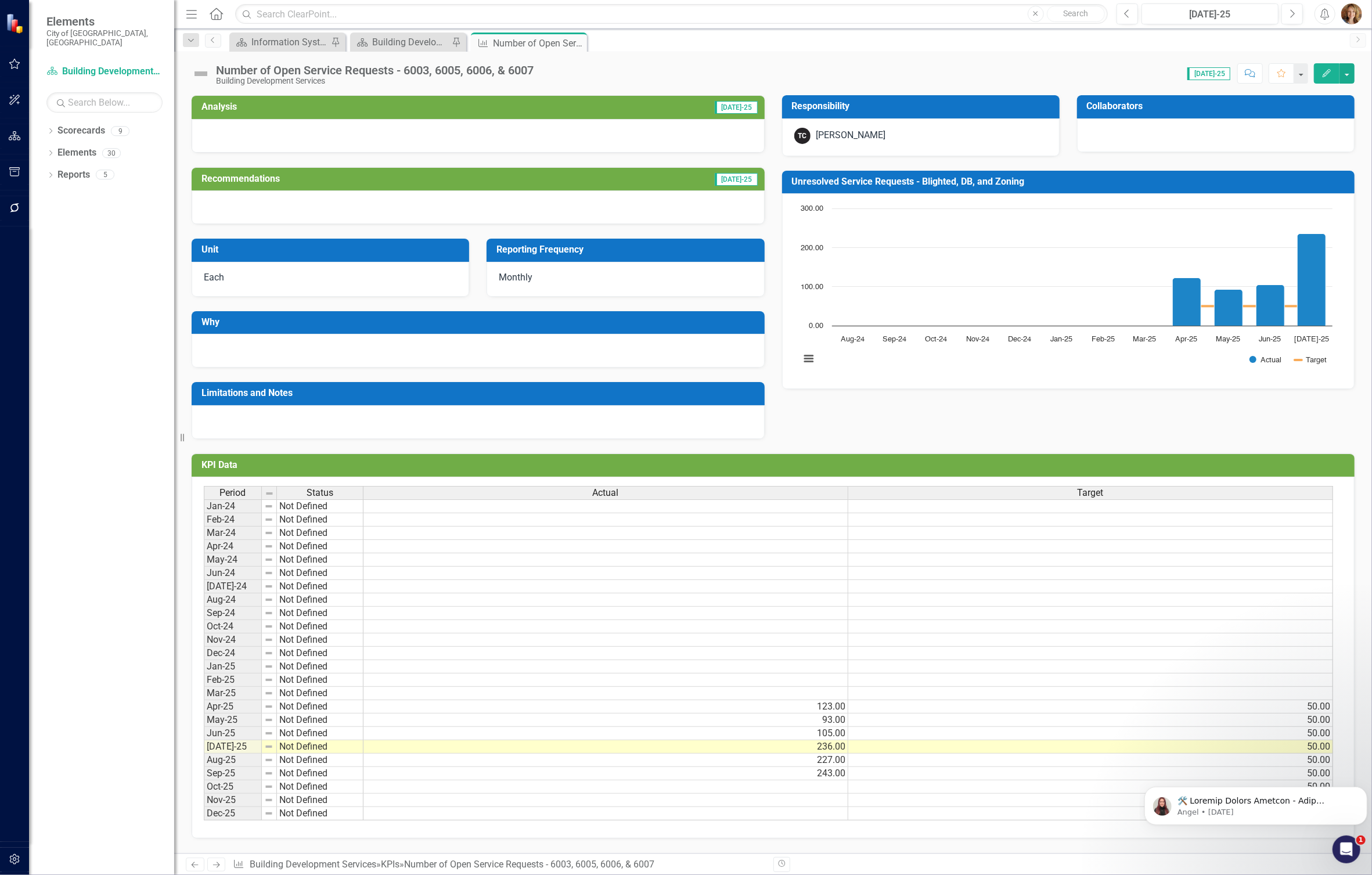
click at [563, 71] on div "Score: N/A Jul-25 Completed Comment Favorite Edit" at bounding box center [947, 73] width 815 height 20
click at [540, 71] on div "Number of Open Service Requests - 6003, 6005, 6006, & 6007 Building Development…" at bounding box center [378, 74] width 323 height 22
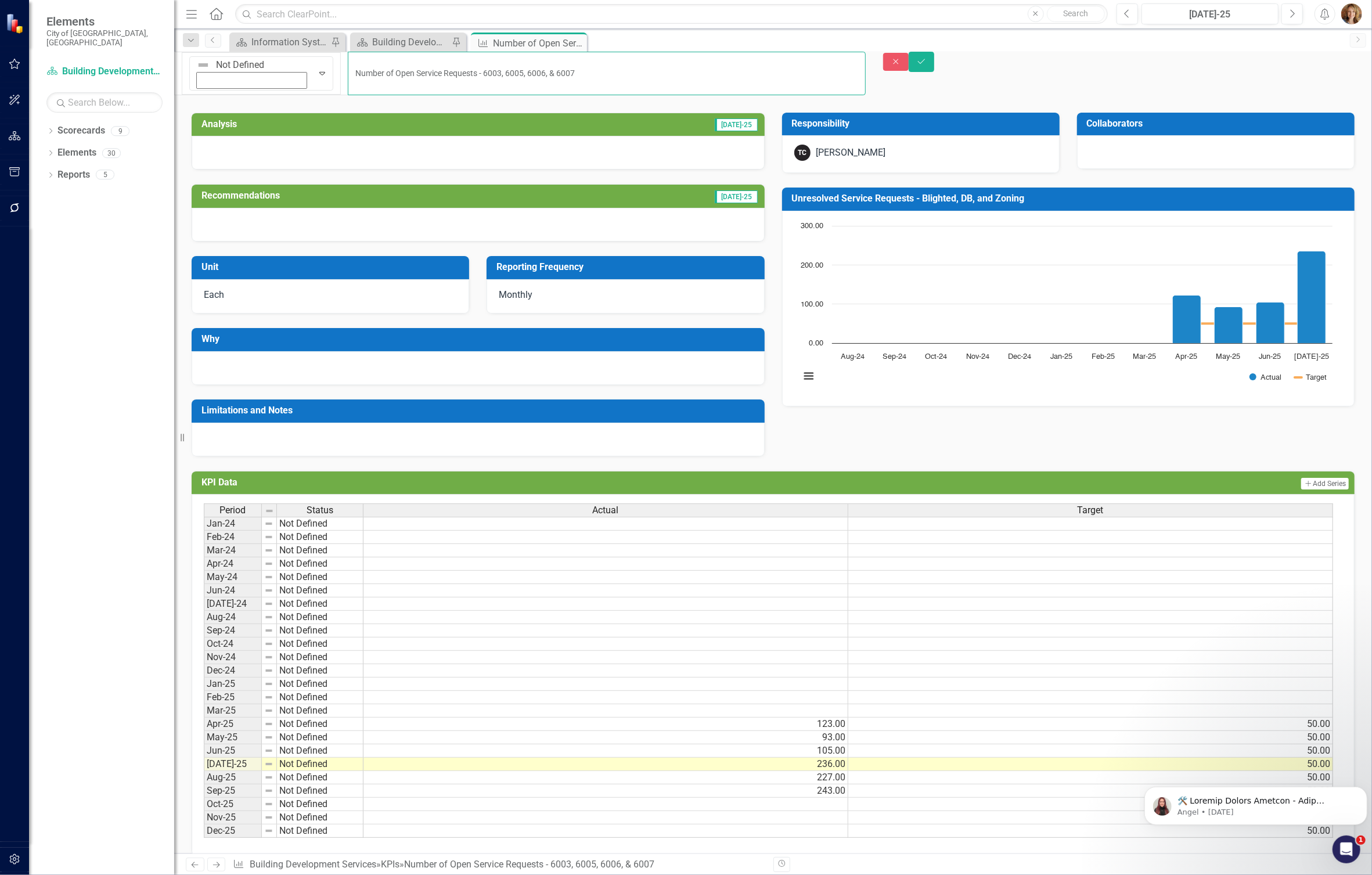
drag, startPoint x: 524, startPoint y: 70, endPoint x: 219, endPoint y: 55, distance: 305.4
click at [219, 55] on div "Not Defined Expand Number of Open Service Requests - 6003, 6005, 6006, & 6007 C…" at bounding box center [772, 78] width 1197 height 52
click at [901, 65] on icon "Close" at bounding box center [896, 61] width 10 height 8
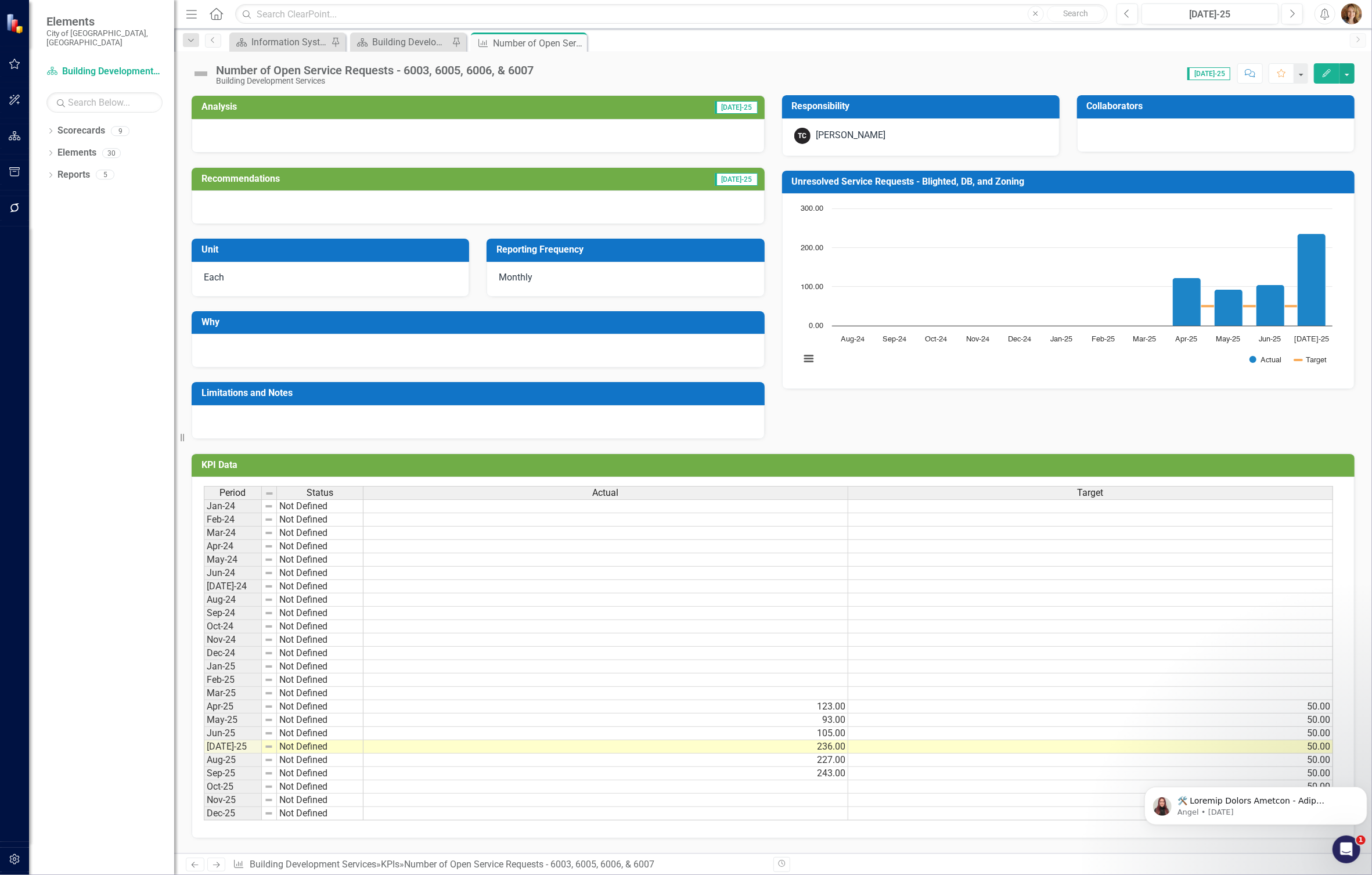
click at [469, 71] on div "Number of Open Service Requests - 6003, 6005, 6006, & 6007" at bounding box center [375, 70] width 317 height 13
click at [471, 71] on div "Number of Open Service Requests - 6003, 6005, 6006, & 6007" at bounding box center [375, 70] width 317 height 13
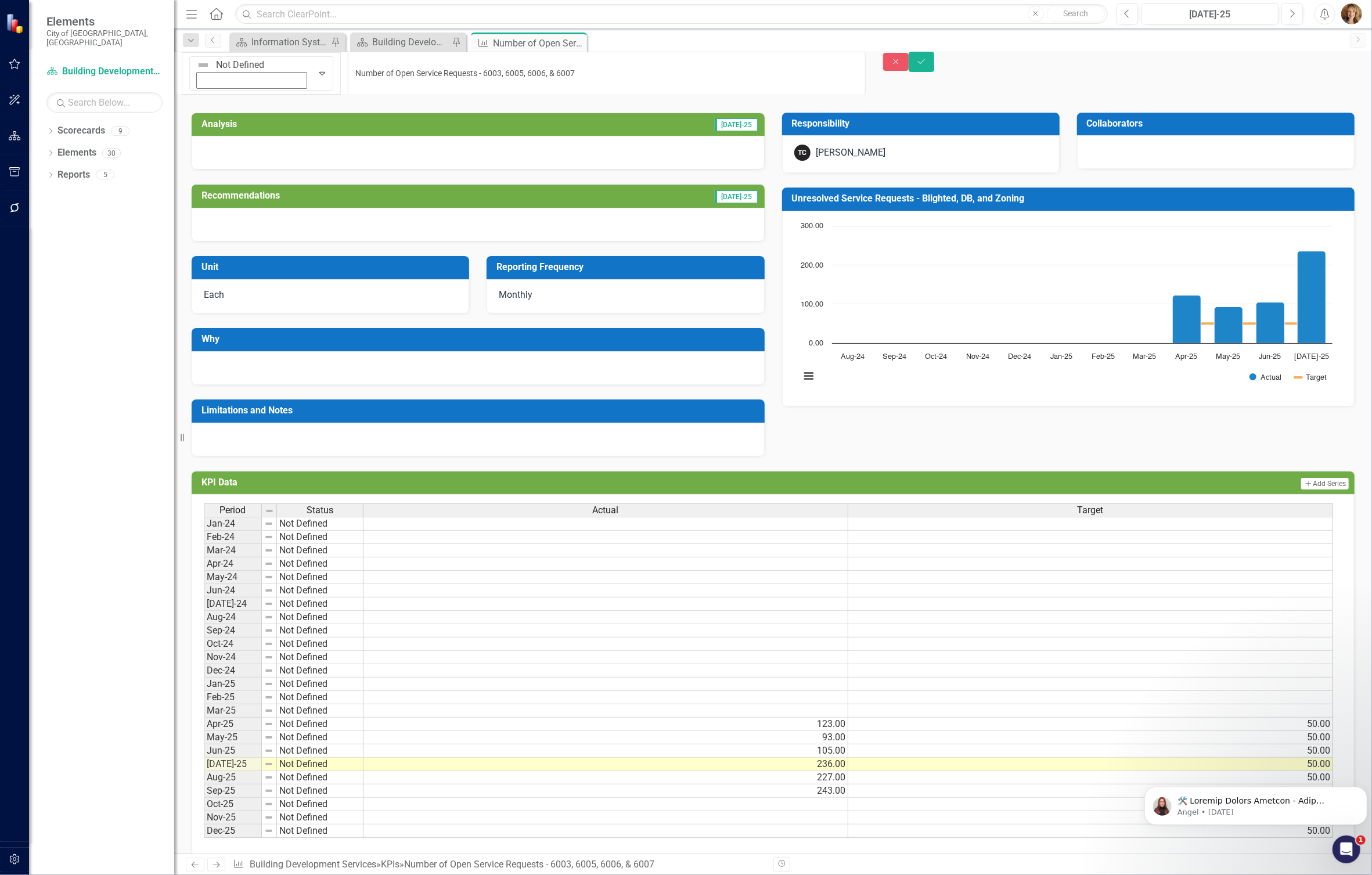
click at [514, 67] on input "Number of Open Service Requests - 6003, 6005, 6006, & 6007" at bounding box center [606, 74] width 517 height 44
drag, startPoint x: 535, startPoint y: 65, endPoint x: 187, endPoint y: 65, distance: 348.0
click at [187, 65] on div "Not Defined Expand Number of Open Service Requests - 6003, 6005, 6006, & 6007" at bounding box center [520, 78] width 691 height 52
click at [901, 65] on icon "Close" at bounding box center [896, 61] width 10 height 8
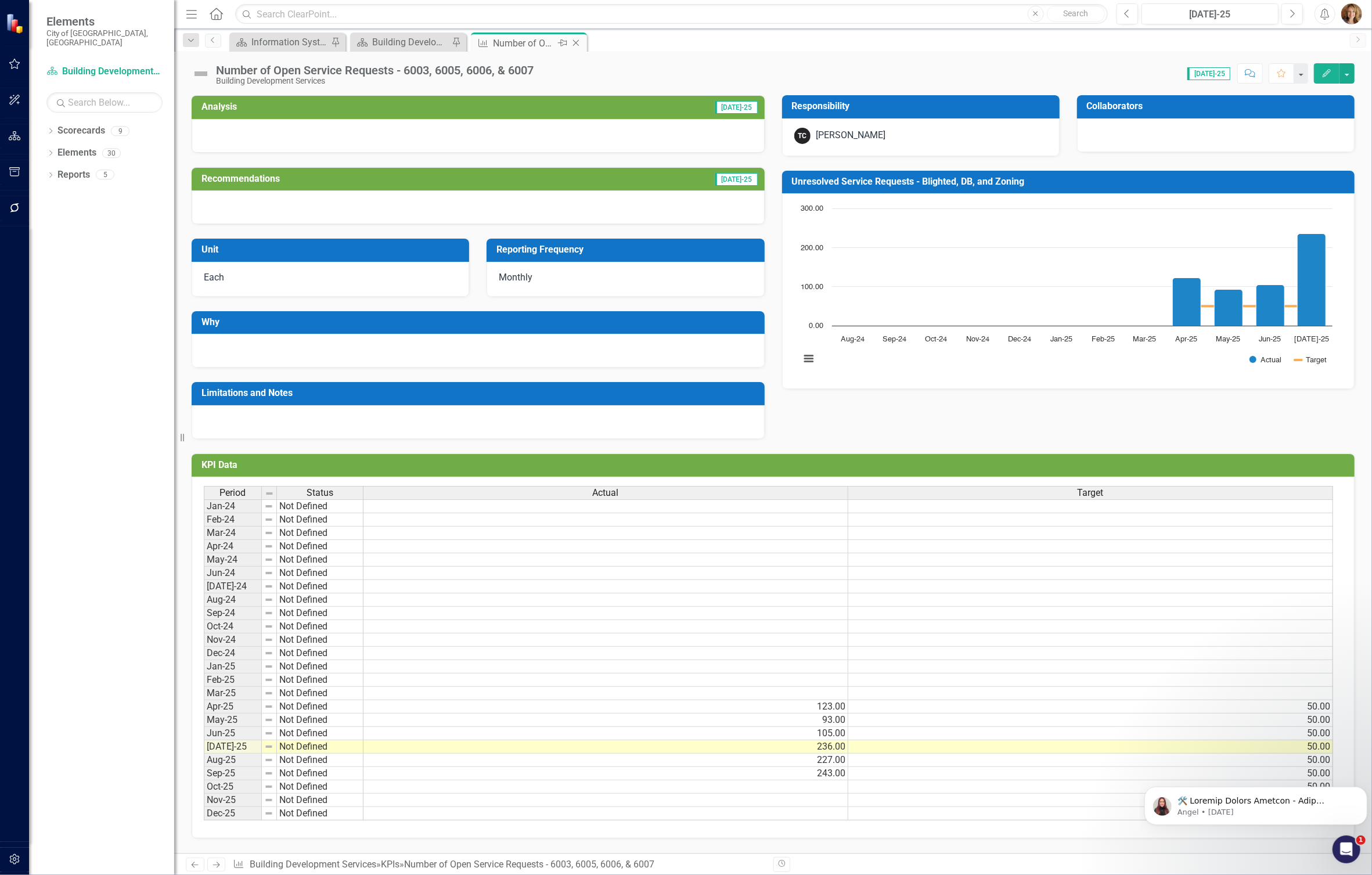
click at [576, 42] on icon at bounding box center [576, 43] width 7 height 7
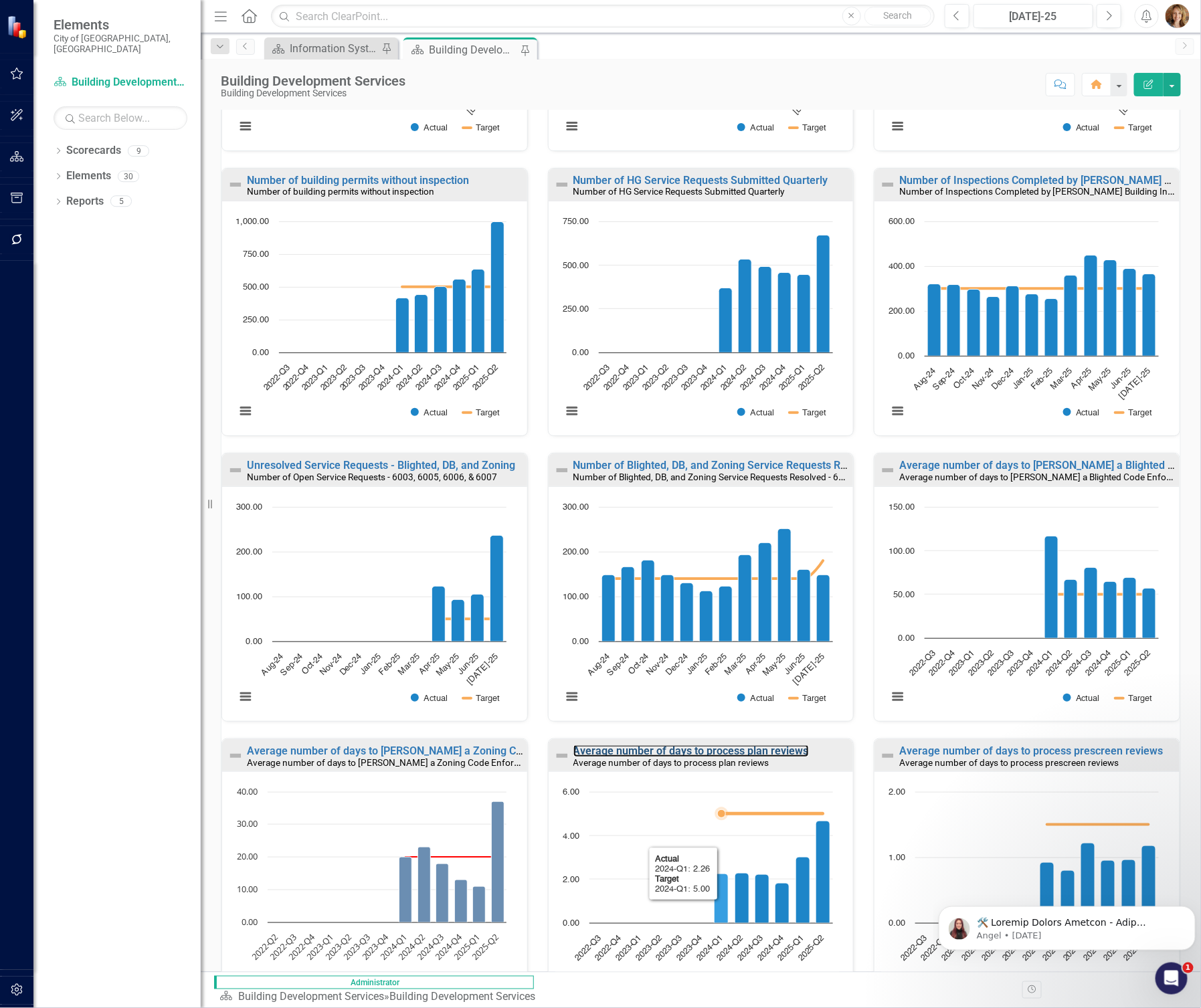
scroll to position [478, 0]
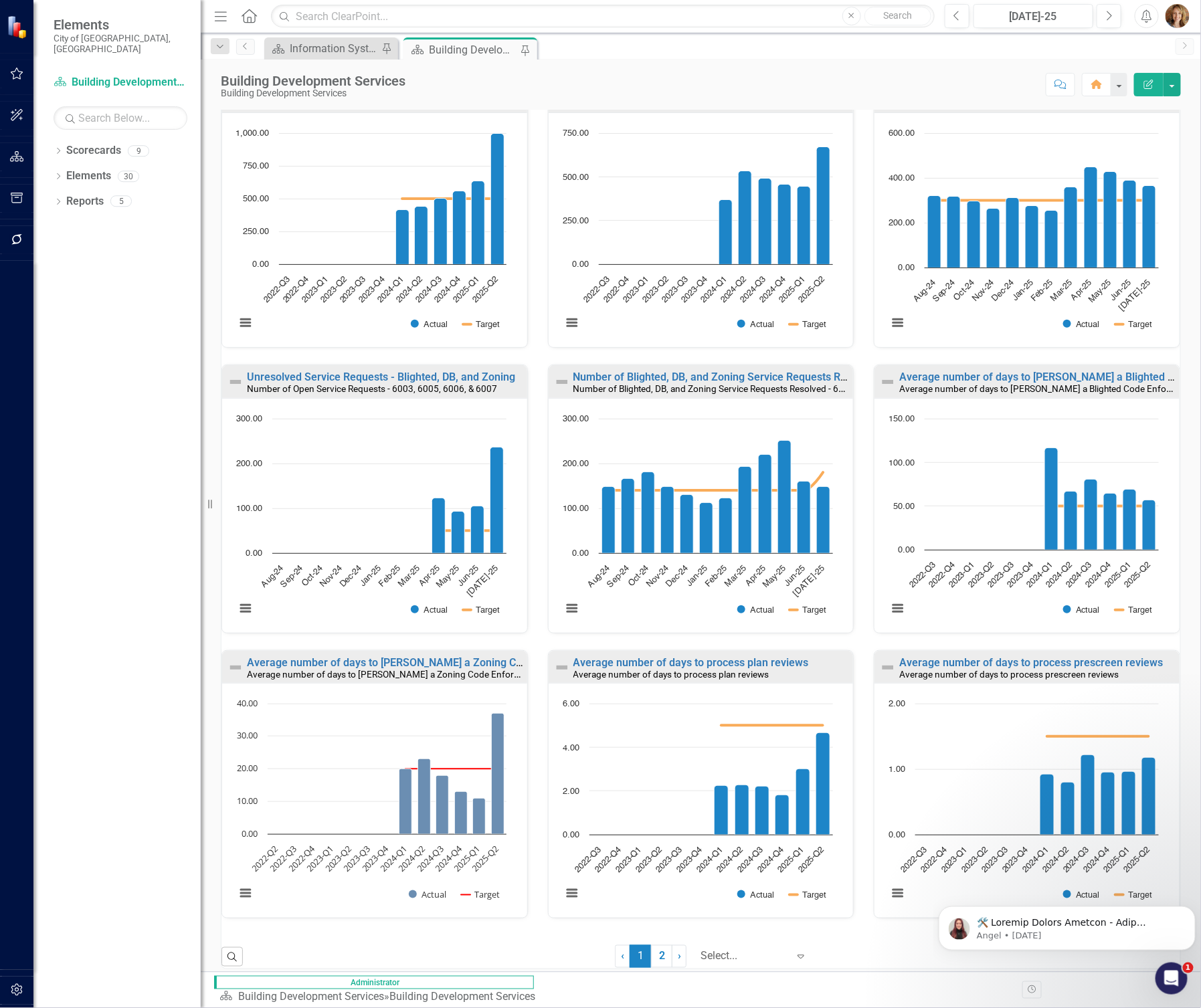
drag, startPoint x: 1120, startPoint y: 674, endPoint x: 917, endPoint y: 676, distance: 203.0
click at [918, 676] on div "Average number of days to process prescreen reviews" at bounding box center [1037, 674] width 277 height 11
drag, startPoint x: 1154, startPoint y: 660, endPoint x: 917, endPoint y: 664, distance: 237.0
click at [917, 664] on div "Average number of days to process prescreen reviews" at bounding box center [1037, 663] width 277 height 11
click at [913, 664] on link "Average number of days to process prescreen reviews" at bounding box center [1031, 662] width 264 height 13
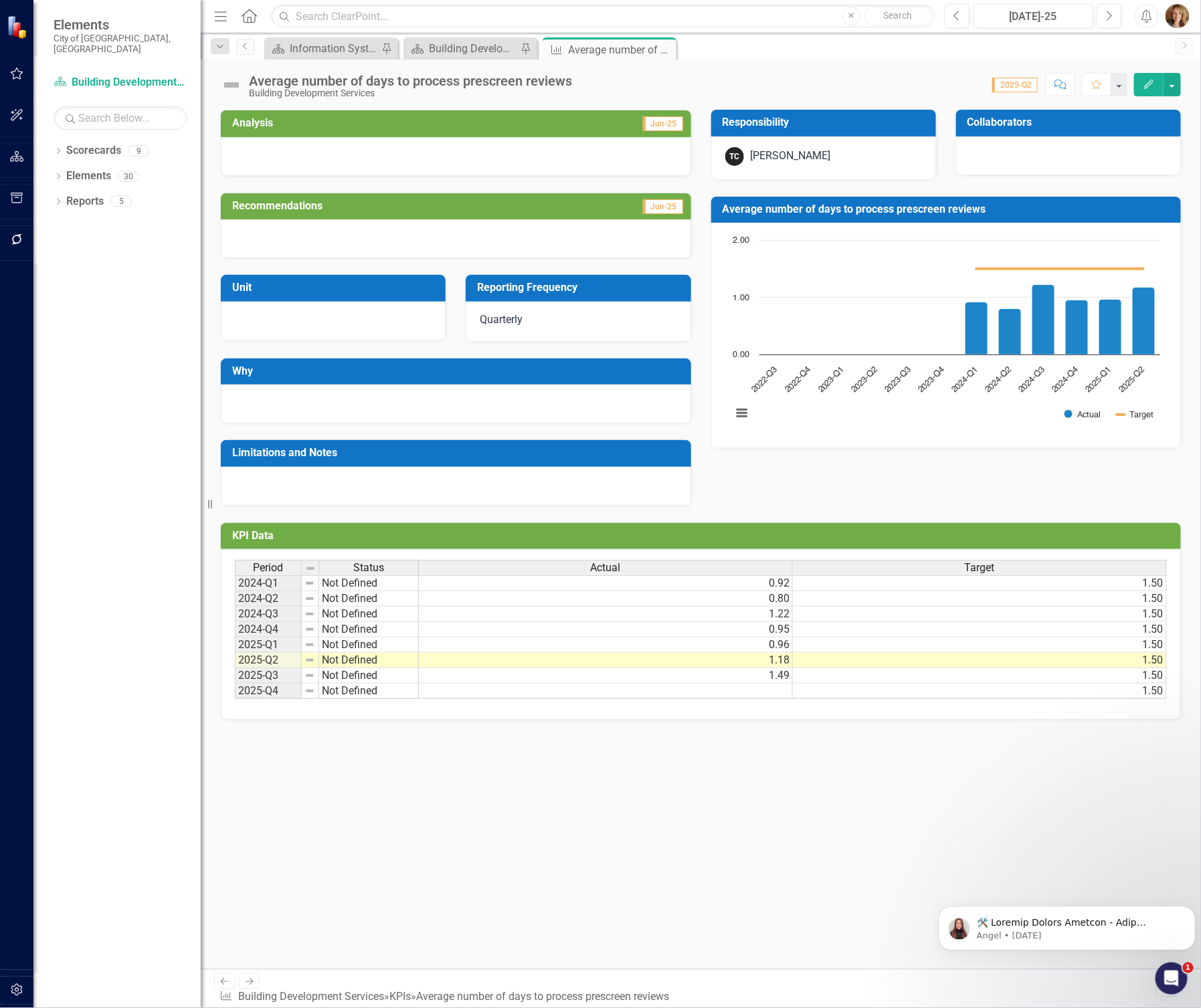
click at [571, 81] on div "Average number of days to process prescreen reviews" at bounding box center [410, 81] width 323 height 15
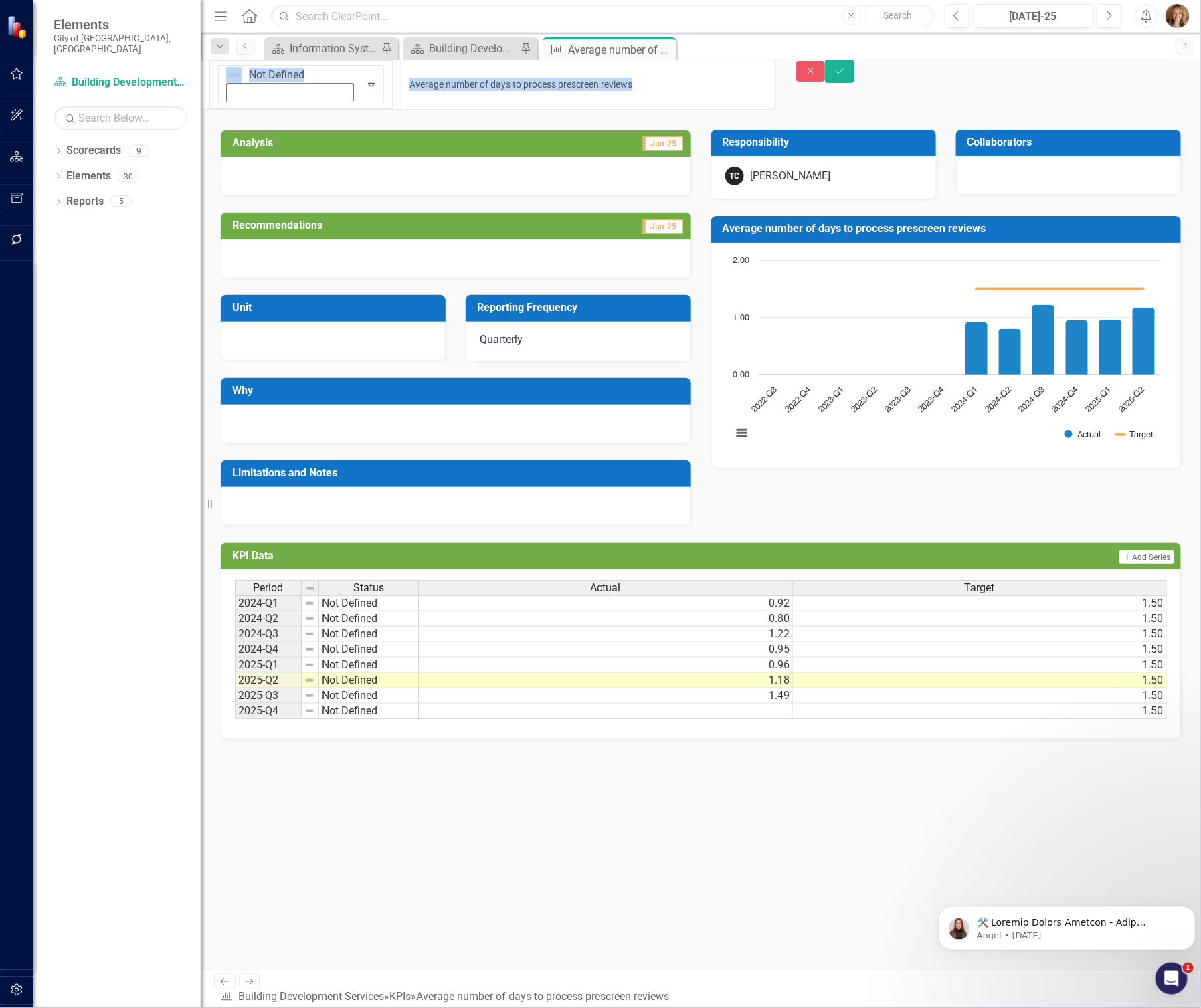
drag, startPoint x: 571, startPoint y: 81, endPoint x: 279, endPoint y: 81, distance: 292.0
drag, startPoint x: 556, startPoint y: 75, endPoint x: 202, endPoint y: 78, distance: 354.0
click at [202, 78] on div "Elements City of Springfield, MO Scorecard Building Development Services Search…" at bounding box center [600, 504] width 1201 height 1008
click at [817, 74] on icon "Close" at bounding box center [811, 70] width 12 height 9
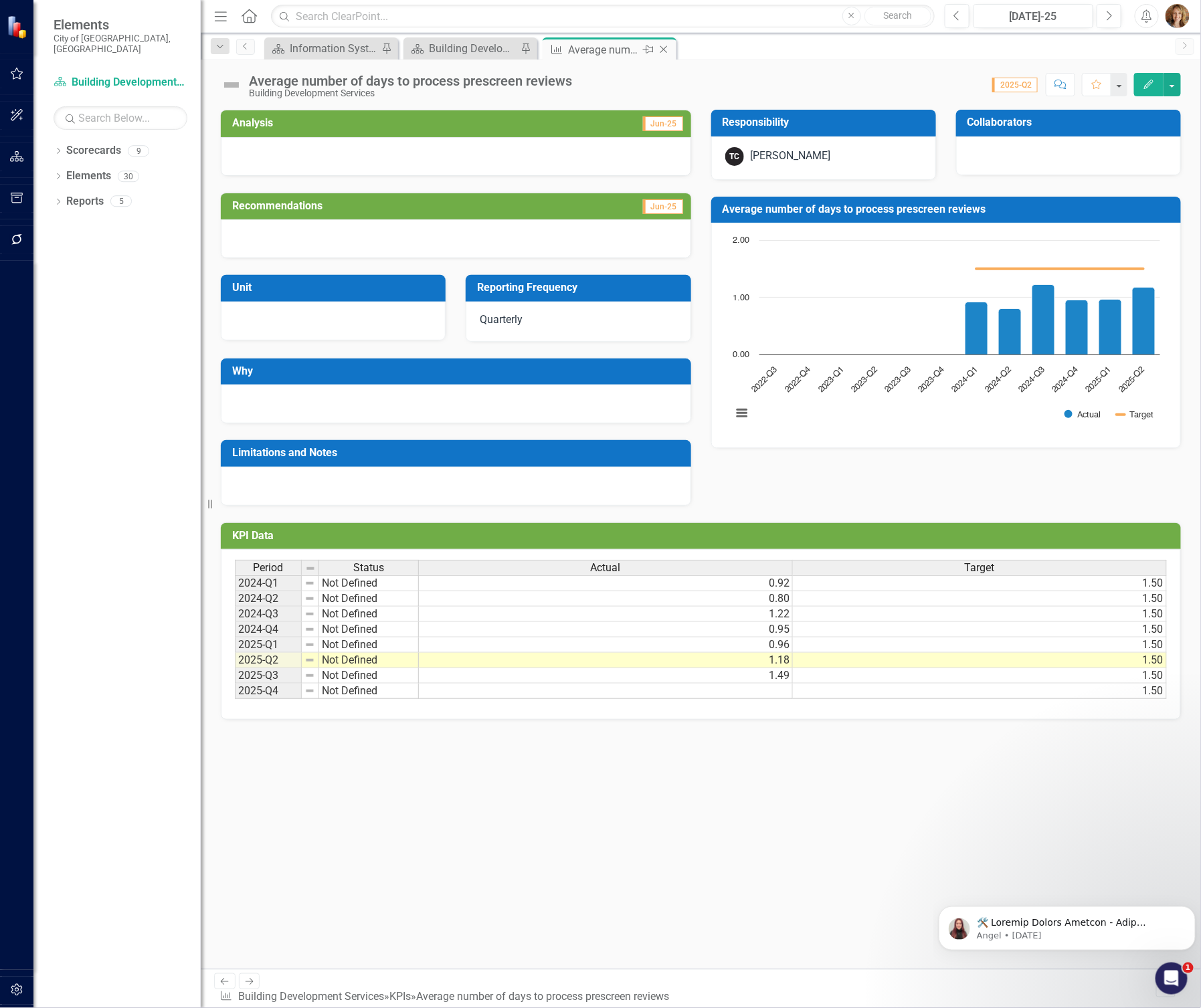
click at [664, 50] on icon at bounding box center [664, 50] width 8 height 8
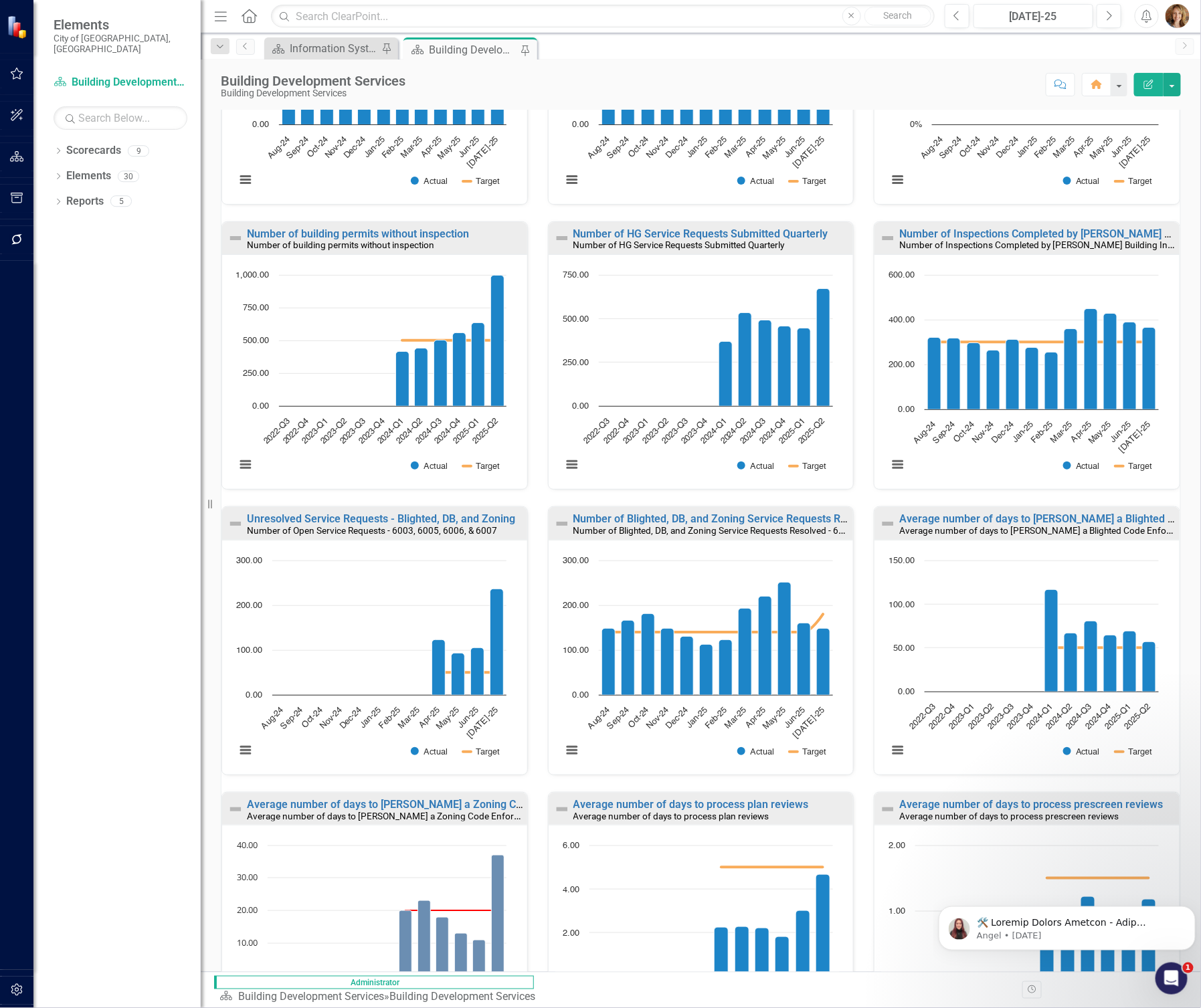
scroll to position [478, 0]
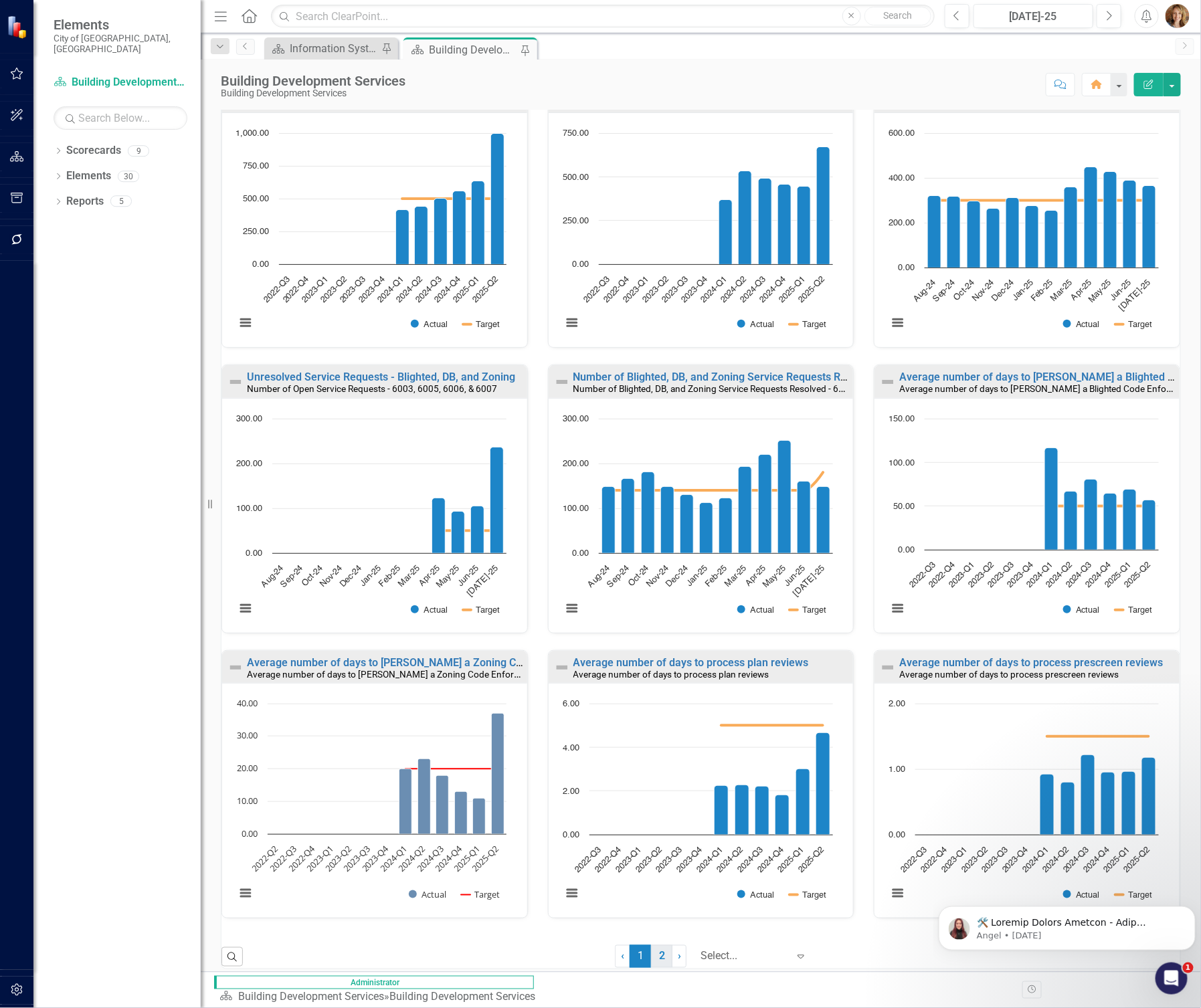
click at [653, 957] on link "2" at bounding box center [661, 957] width 21 height 23
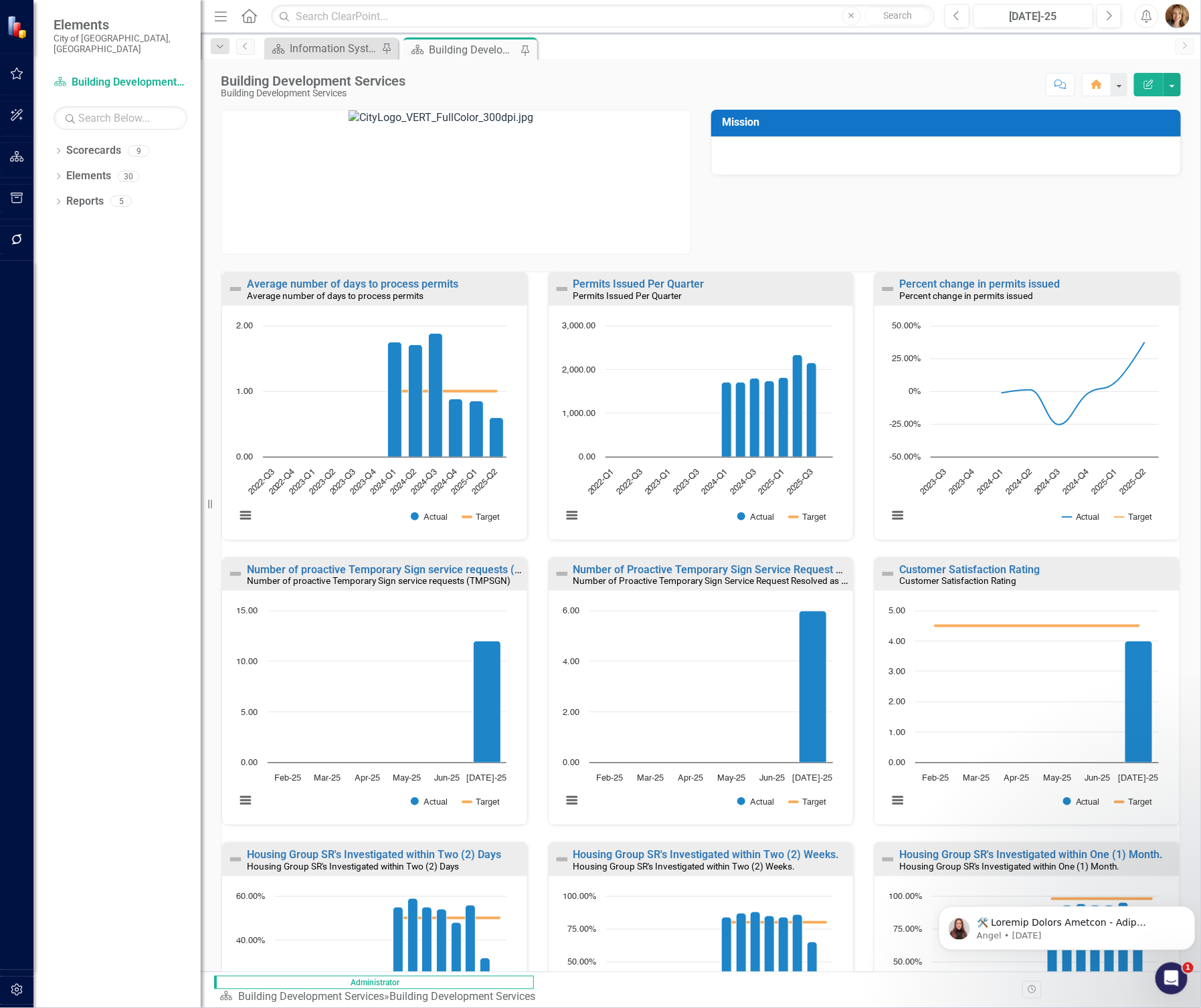
drag, startPoint x: 472, startPoint y: 285, endPoint x: 231, endPoint y: 283, distance: 241.0
click at [231, 283] on div "Average number of days to process permits Average number of days to process per…" at bounding box center [374, 289] width 305 height 33
click at [672, 283] on link "Permits Issued Per Quarter" at bounding box center [638, 283] width 131 height 13
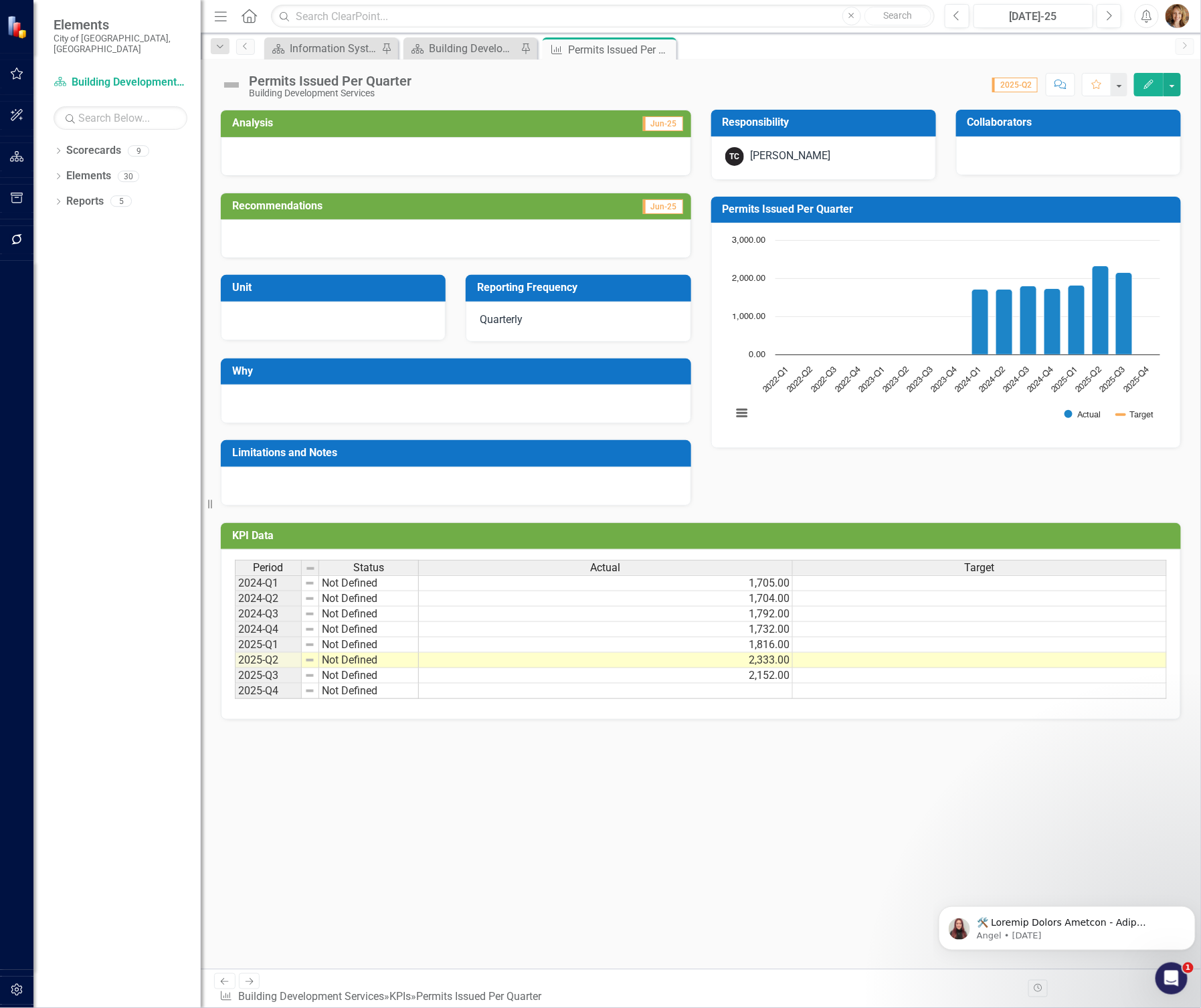
click at [397, 76] on div "Permits Issued Per Quarter" at bounding box center [331, 81] width 163 height 15
click at [408, 78] on div "Permits Issued Per Quarter" at bounding box center [331, 81] width 163 height 15
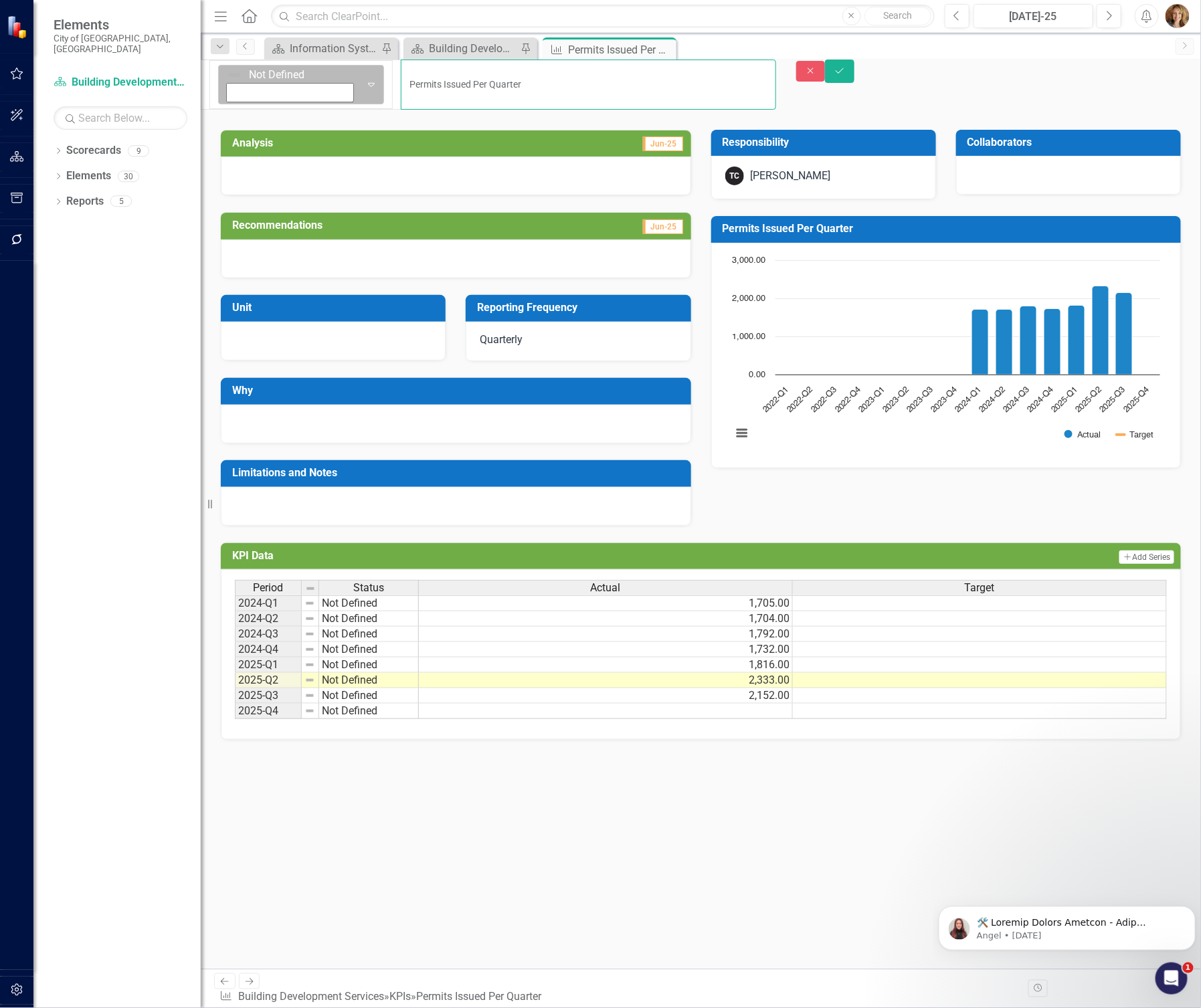
drag, startPoint x: 408, startPoint y: 78, endPoint x: 238, endPoint y: 77, distance: 170.0
click at [238, 77] on div "Not Defined Expand Permits Issued Per Quarter" at bounding box center [488, 85] width 576 height 51
click at [817, 75] on icon "Close" at bounding box center [811, 70] width 12 height 9
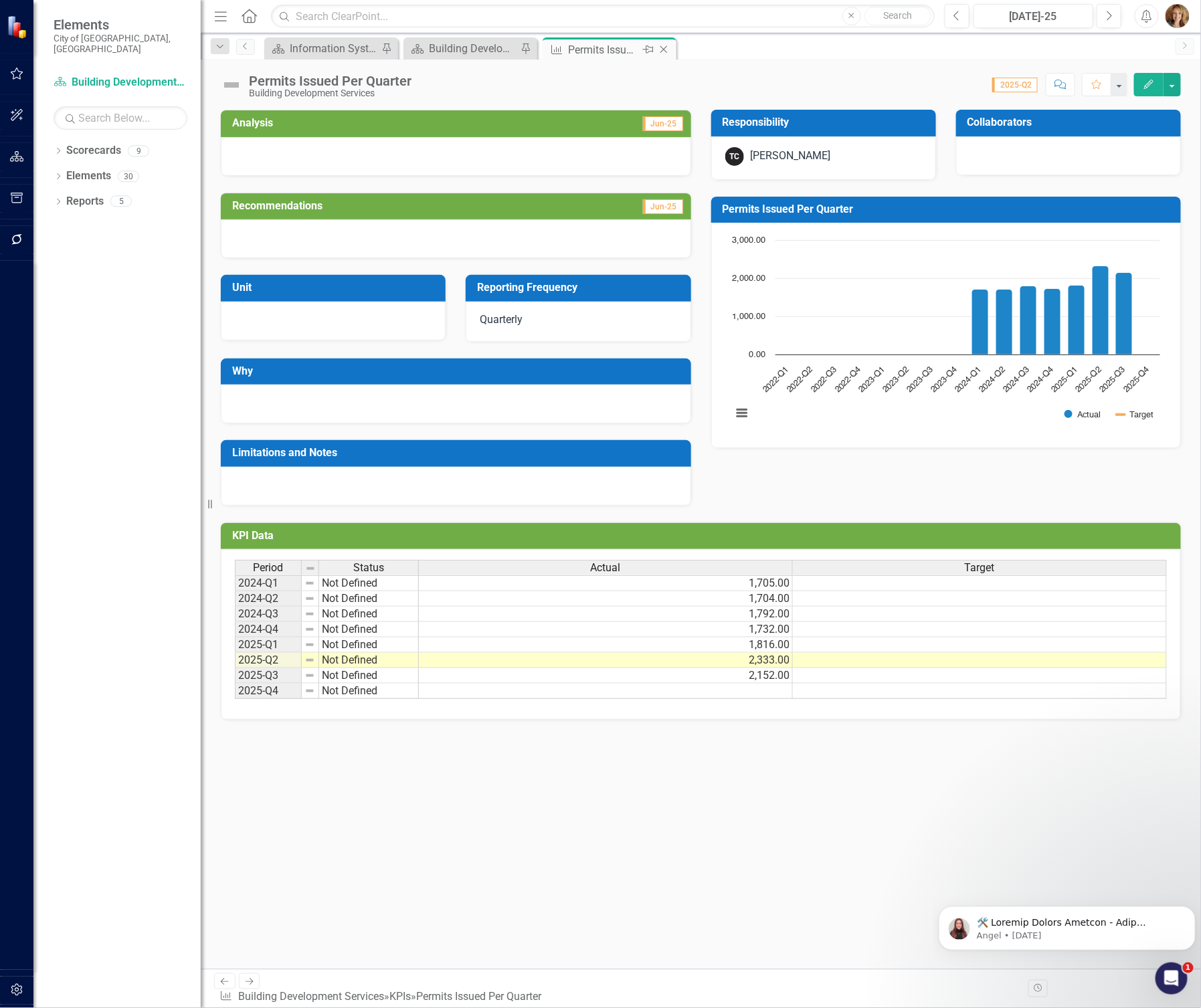
click at [665, 45] on icon "Close" at bounding box center [664, 50] width 14 height 10
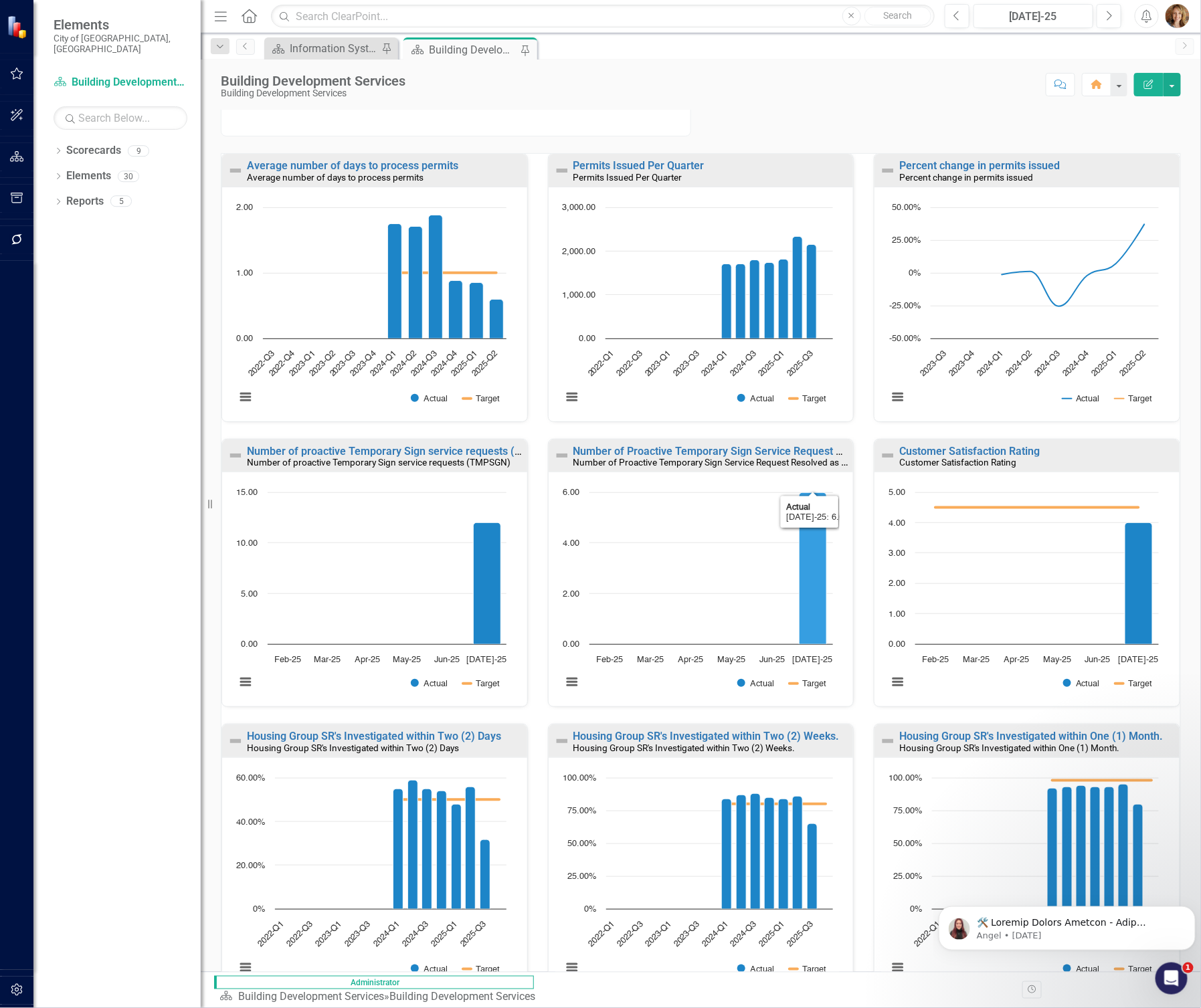
scroll to position [130, 0]
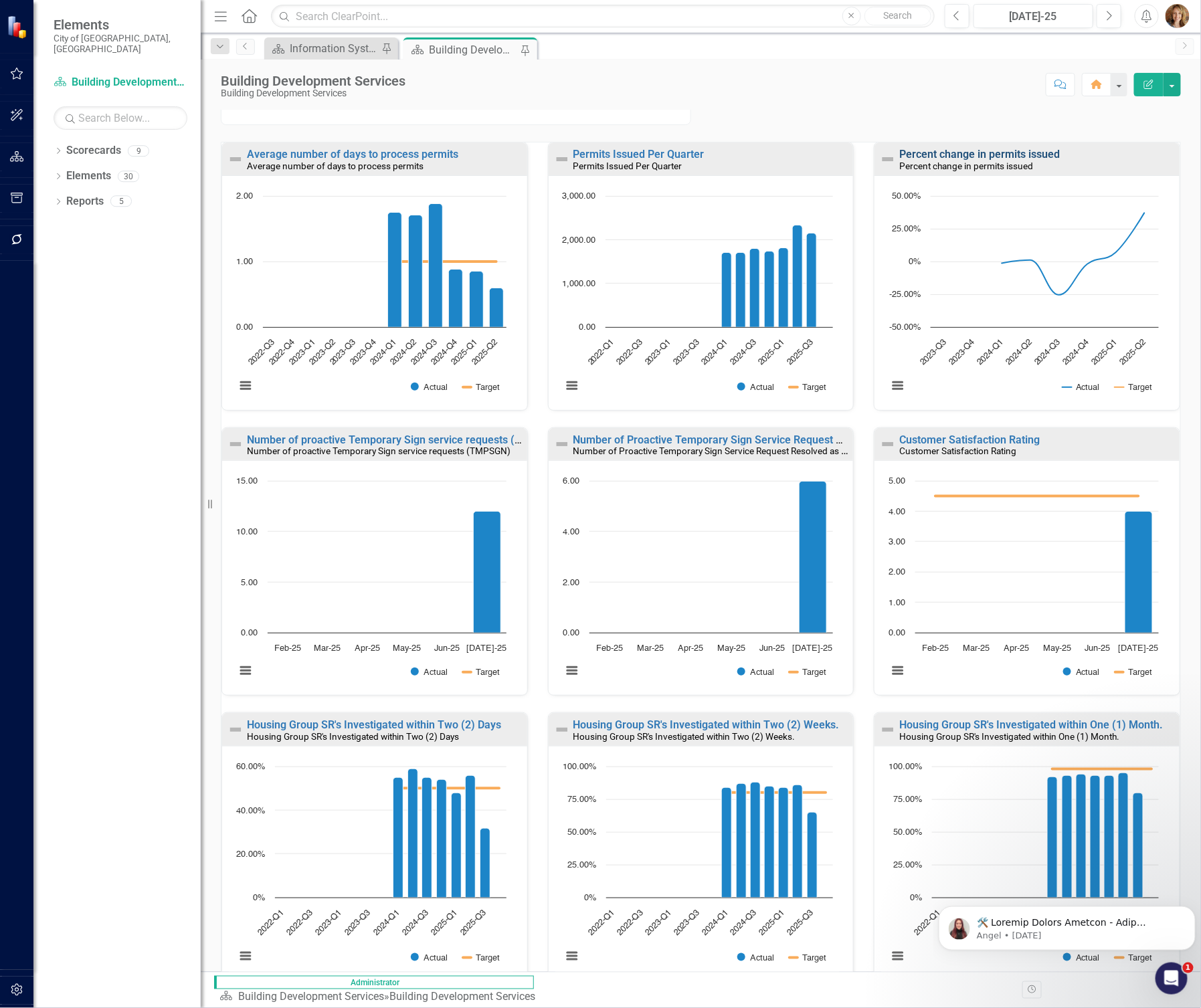
drag, startPoint x: 1052, startPoint y: 152, endPoint x: 938, endPoint y: 148, distance: 114.1
click at [938, 149] on div "Percent change in permits issued" at bounding box center [1037, 154] width 277 height 11
click at [907, 164] on small "Percent change in permits issued" at bounding box center [966, 165] width 134 height 10
click at [925, 152] on link "Percent change in permits issued" at bounding box center [979, 154] width 160 height 13
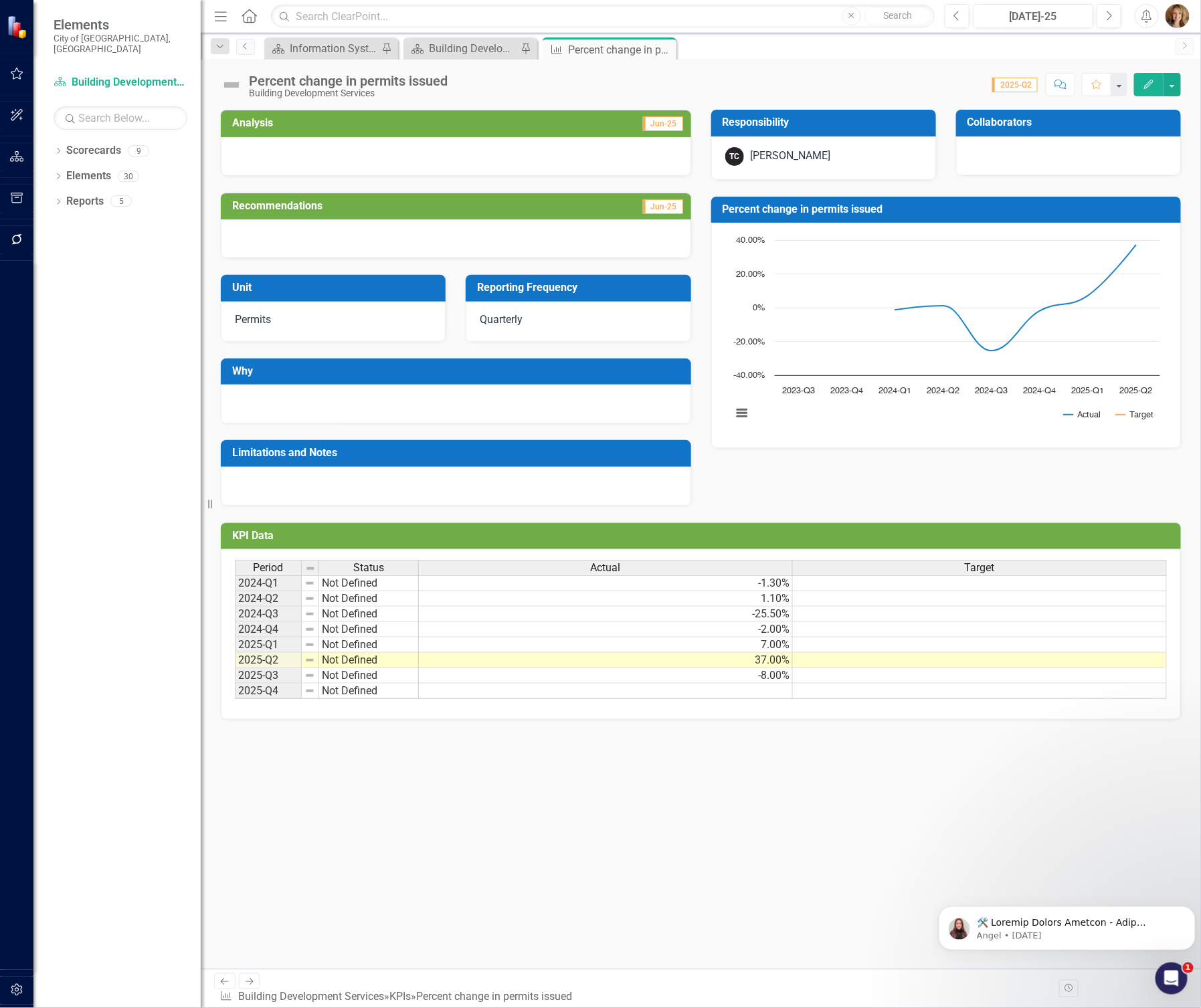
click at [429, 85] on div "Percent change in permits issued" at bounding box center [349, 81] width 199 height 15
click at [436, 82] on div "Percent change in permits issued" at bounding box center [349, 81] width 199 height 15
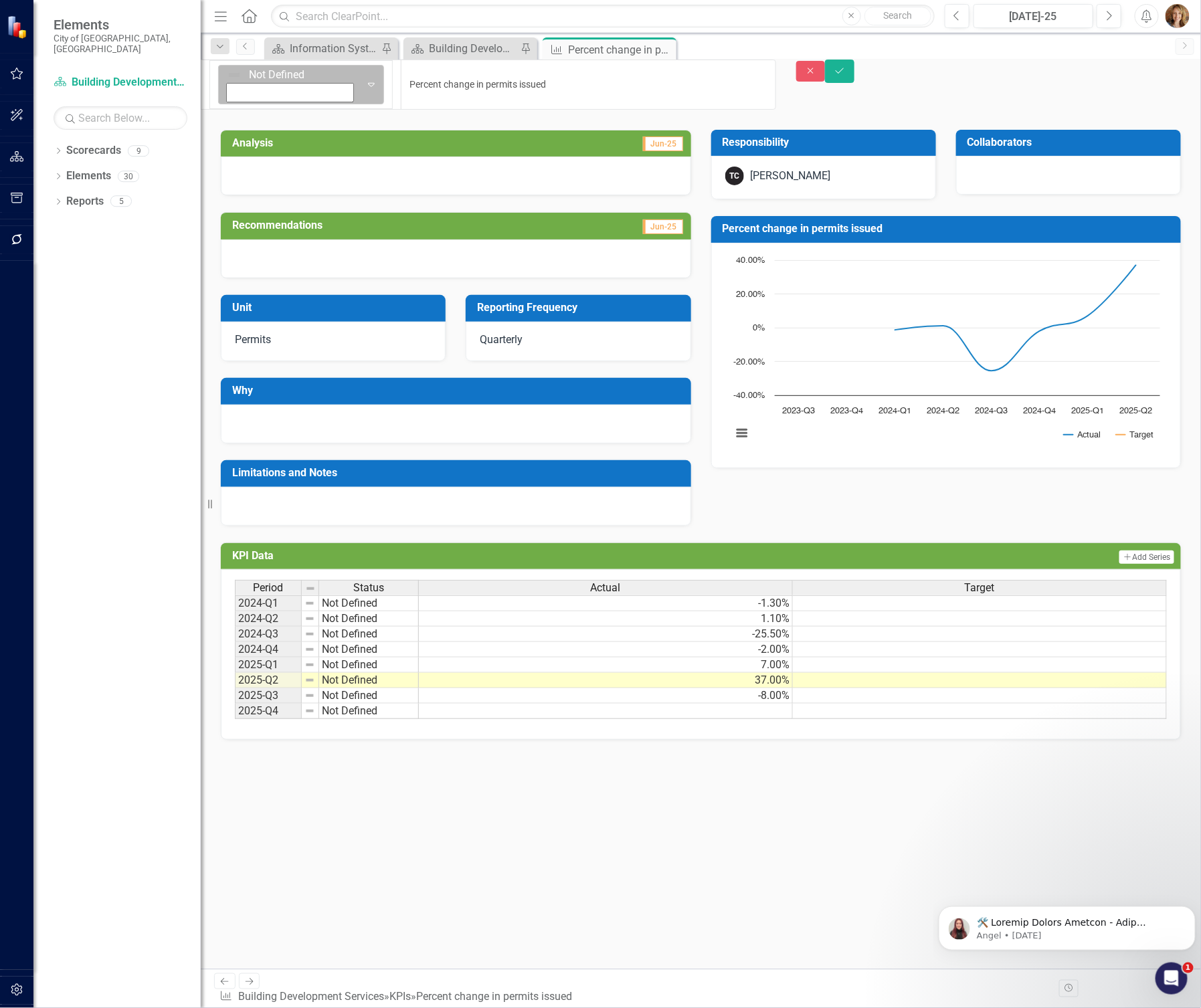
drag, startPoint x: 460, startPoint y: 78, endPoint x: 242, endPoint y: 81, distance: 218.0
click at [242, 81] on div "Not Defined Expand Percent change in permits issued" at bounding box center [488, 85] width 576 height 51
click at [667, 49] on icon "Close" at bounding box center [664, 50] width 14 height 10
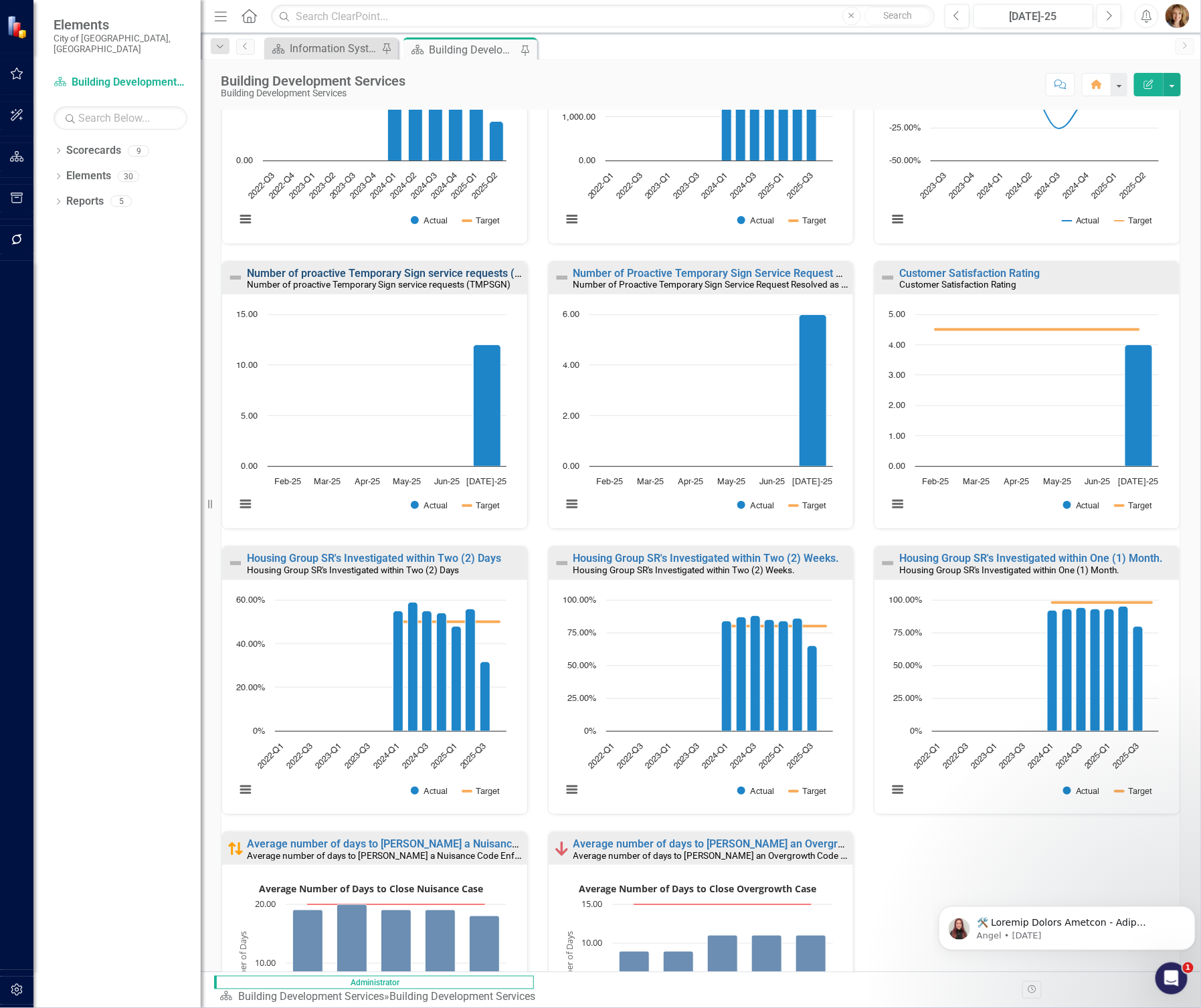
click at [399, 270] on link "Number of proactive Temporary Sign service requests (TMPSGN)" at bounding box center [404, 273] width 316 height 13
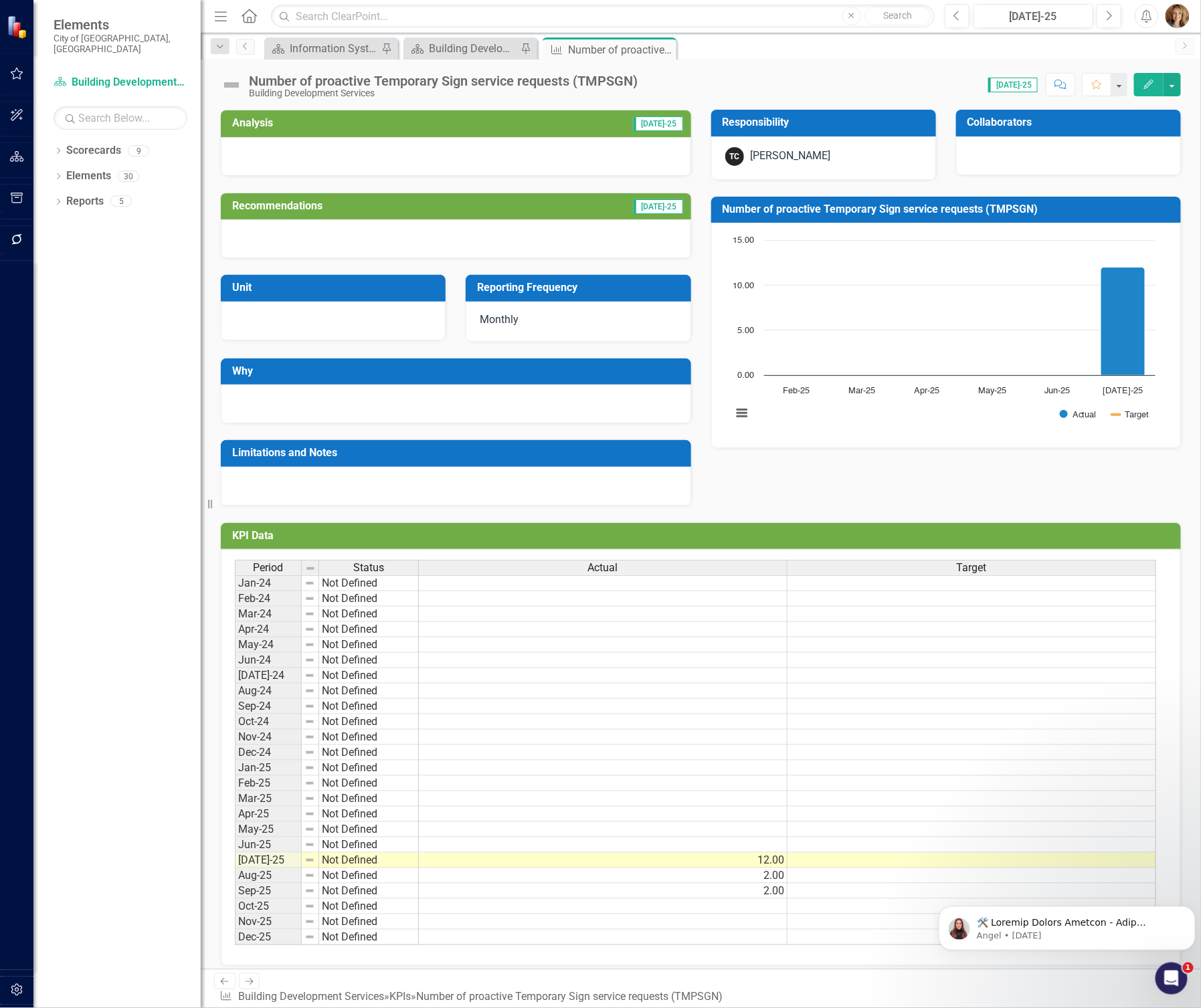
drag, startPoint x: 656, startPoint y: 81, endPoint x: 636, endPoint y: 81, distance: 20.0
click at [656, 81] on div "Score: N/A Jul-25 Completed Comment Favorite Edit" at bounding box center [912, 84] width 536 height 23
click at [634, 81] on div "Number of proactive Temporary Sign service requests (TMPSGN)" at bounding box center [444, 81] width 389 height 15
click at [637, 78] on div "Number of proactive Temporary Sign service requests (TMPSGN)" at bounding box center [444, 81] width 389 height 15
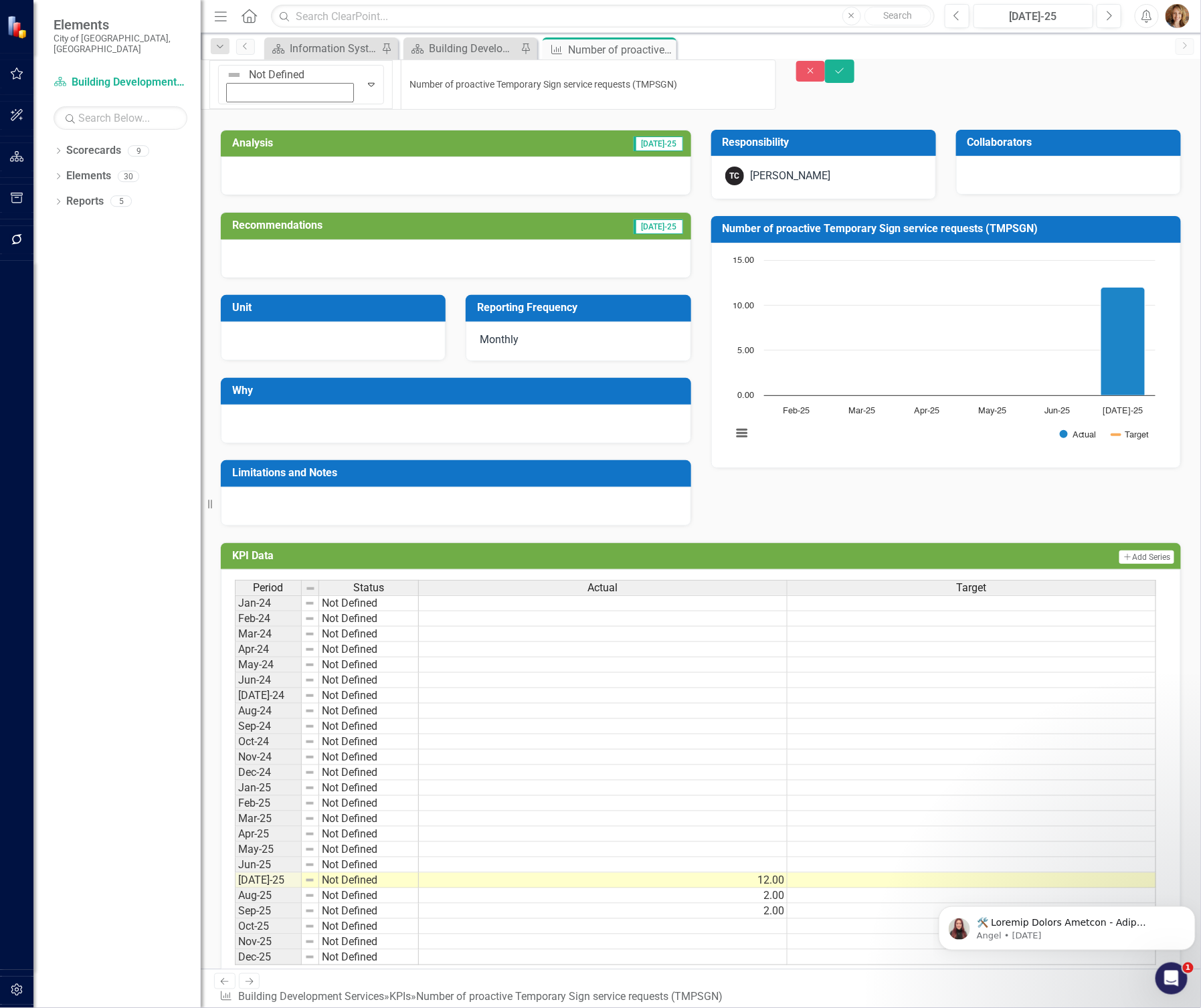
drag, startPoint x: 638, startPoint y: 78, endPoint x: 385, endPoint y: 75, distance: 253.0
drag, startPoint x: 353, startPoint y: 72, endPoint x: 236, endPoint y: 72, distance: 117.0
click at [236, 72] on div "Not Defined Expand Number of proactive Temporary Sign service requests (TMPSGN)" at bounding box center [488, 85] width 576 height 51
click at [817, 75] on icon "Close" at bounding box center [811, 70] width 12 height 9
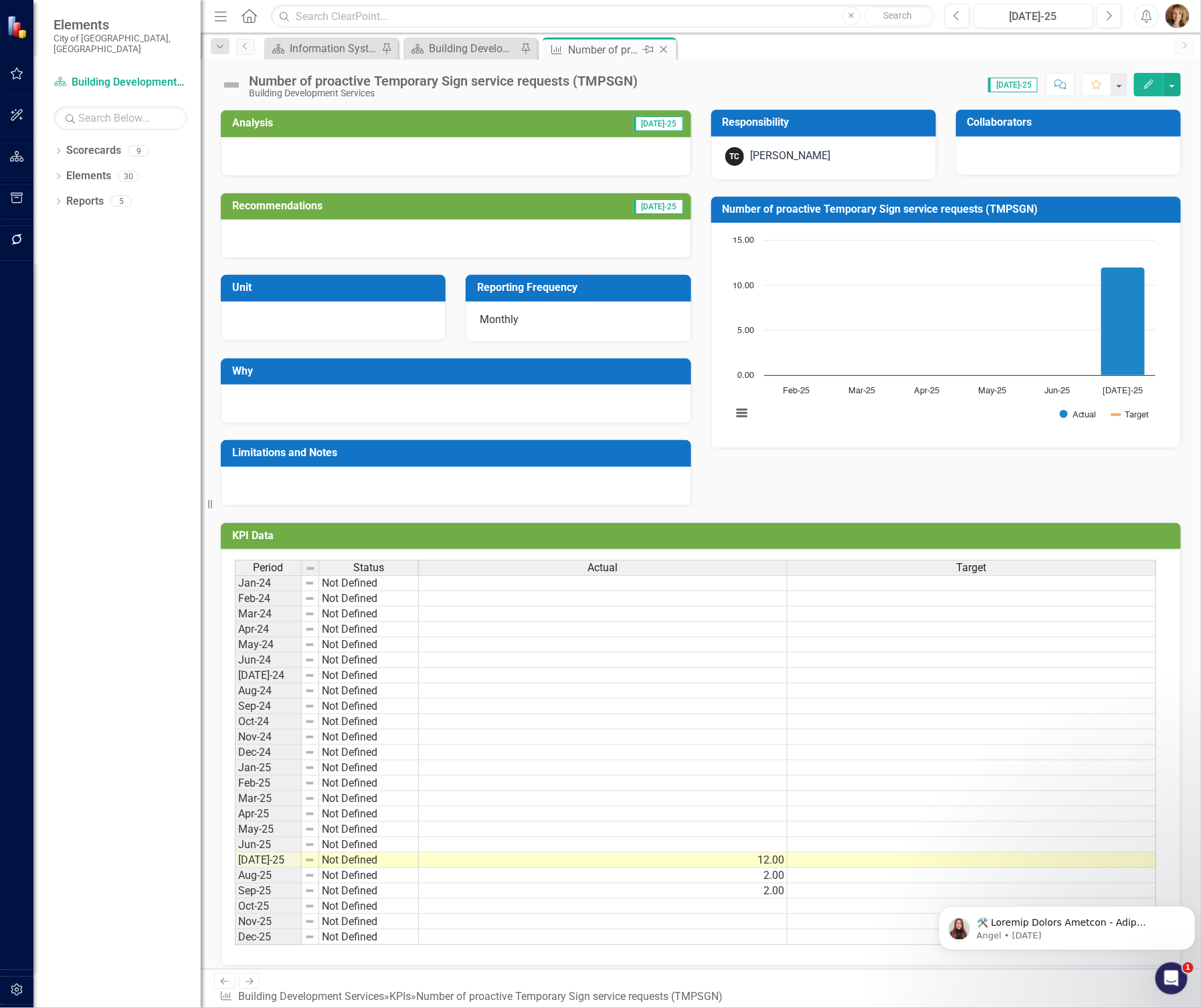
click at [666, 48] on icon "Close" at bounding box center [664, 50] width 14 height 10
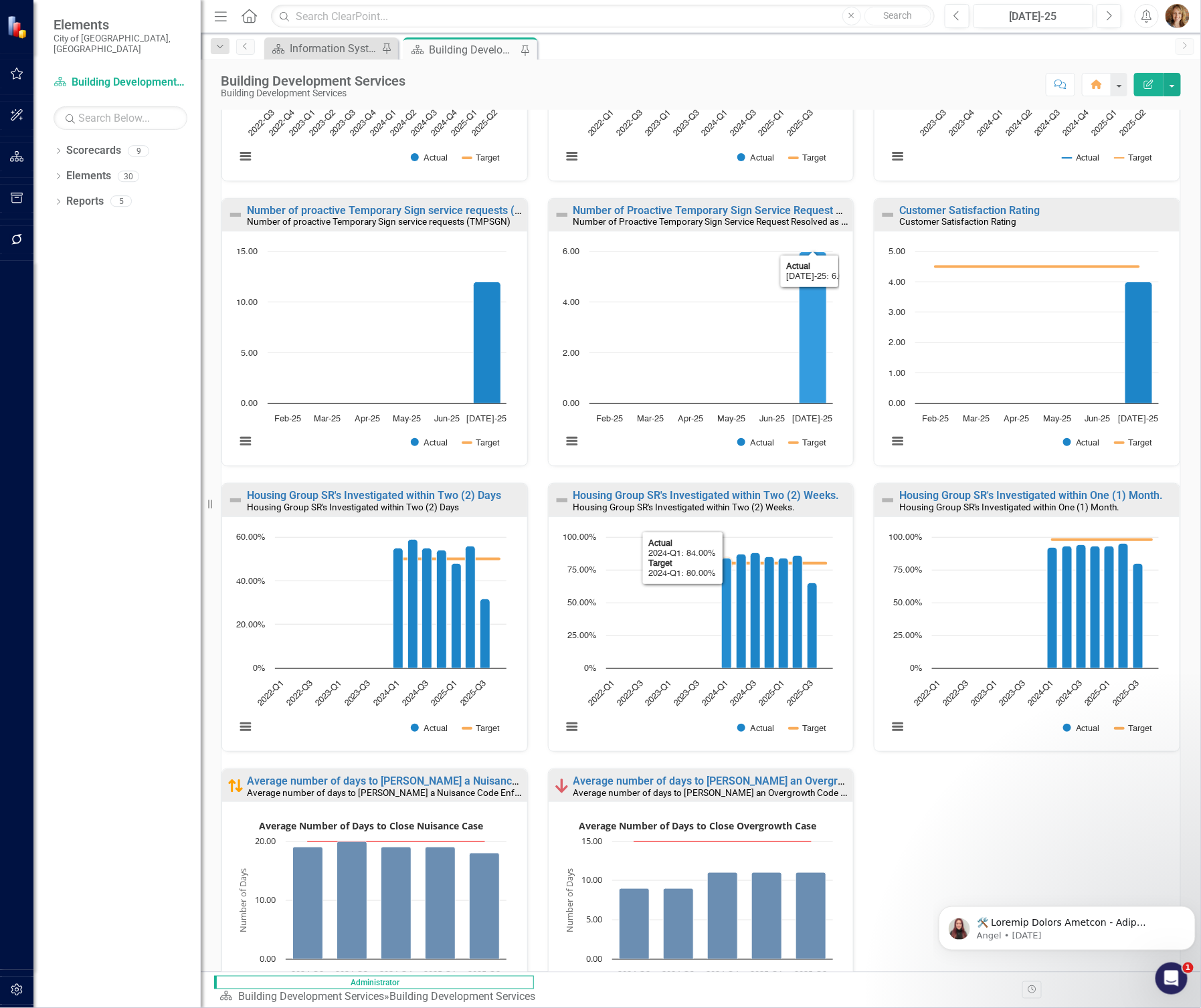
scroll to position [372, 0]
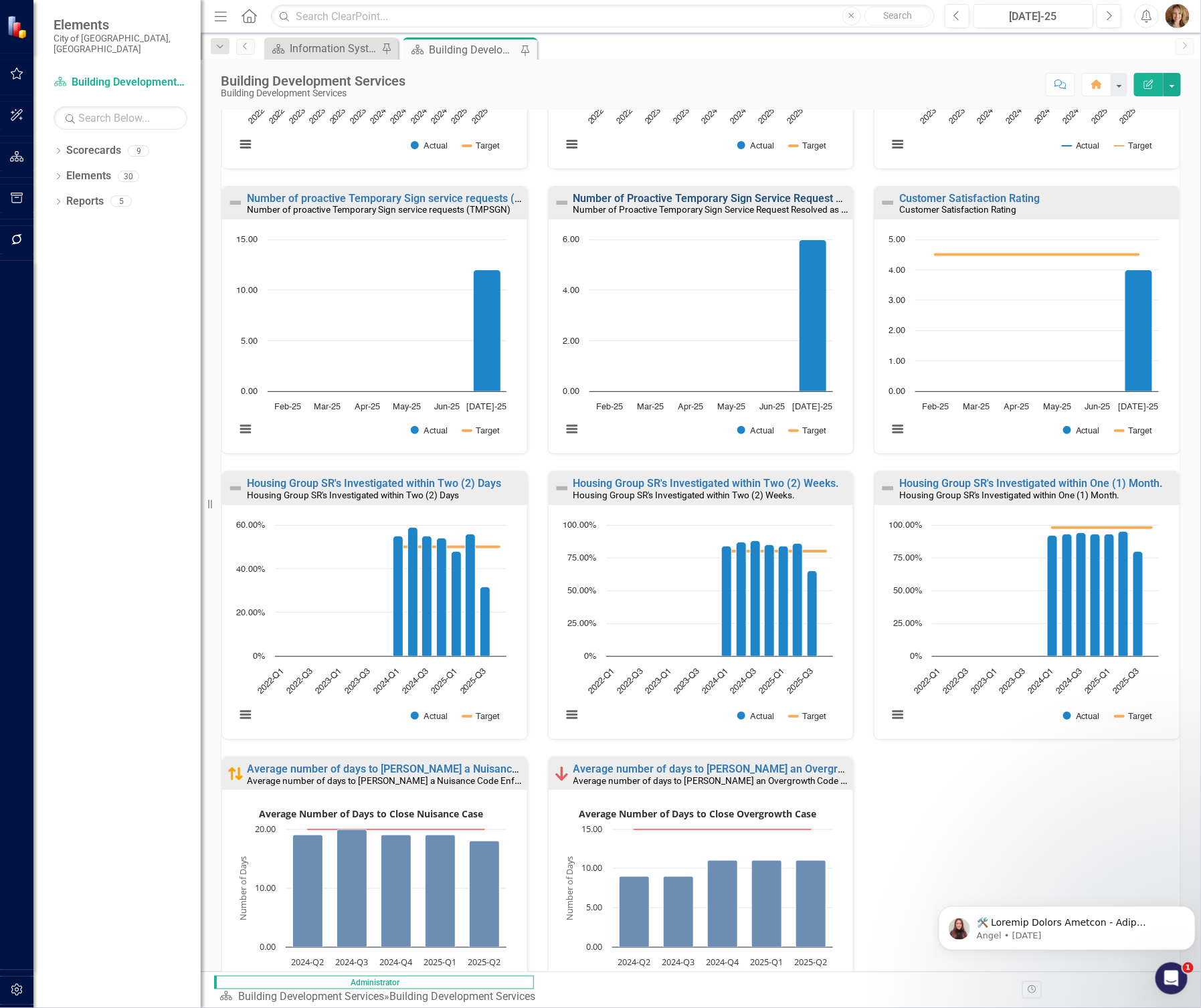
click at [656, 197] on link "Number of Proactive Temporary Sign Service Request Resolved as COMPLETE per Mon…" at bounding box center [788, 198] width 431 height 13
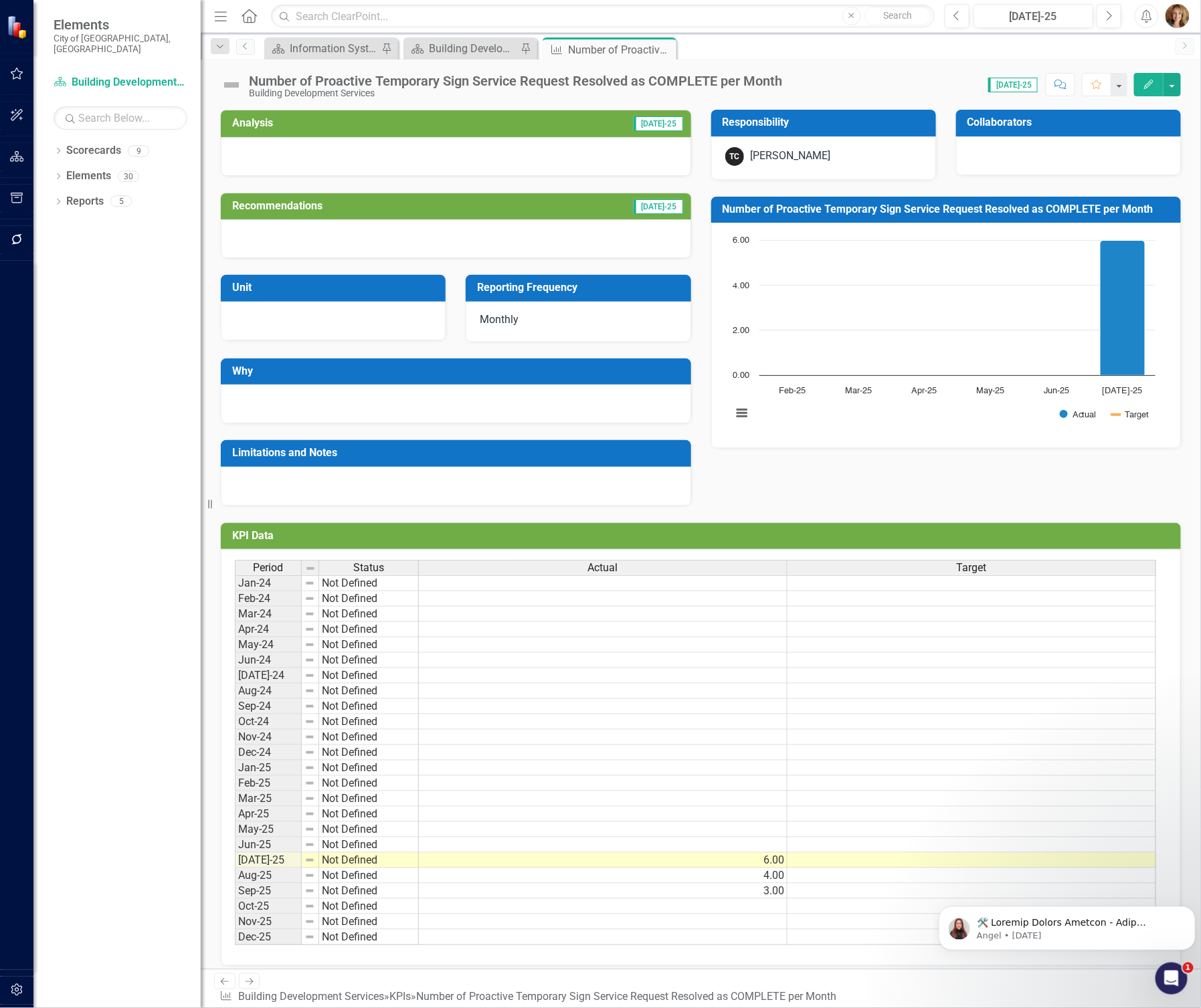
click at [793, 83] on div "Score: N/A Jul-25 Completed Comment Favorite Edit" at bounding box center [985, 84] width 392 height 23
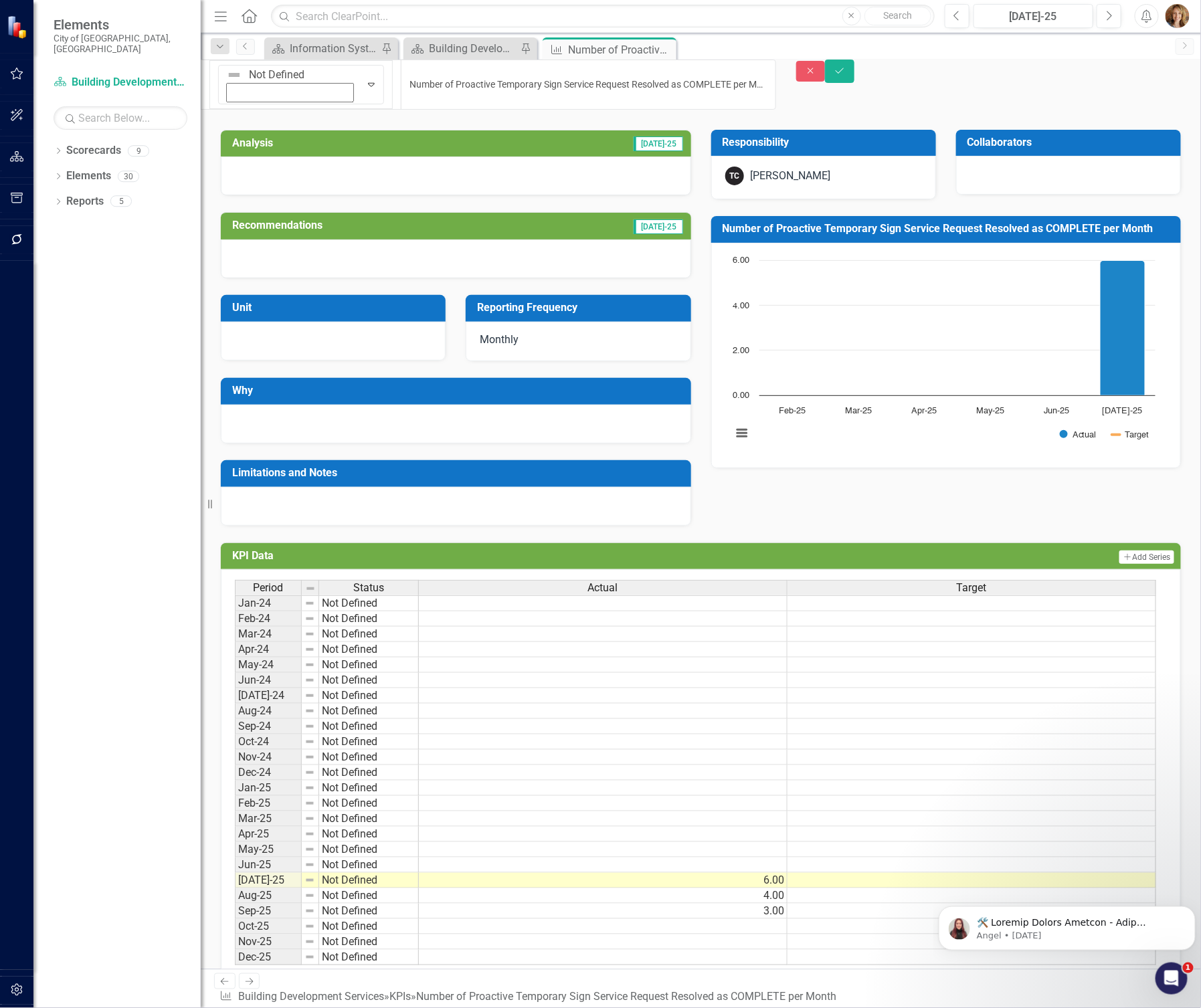
drag, startPoint x: 786, startPoint y: 78, endPoint x: 723, endPoint y: 81, distance: 63.1
drag, startPoint x: 714, startPoint y: 81, endPoint x: 263, endPoint y: 83, distance: 451.0
click at [401, 83] on input "Number of Proactive Temporary Sign Service Request Resolved as COMPLETE per Mon…" at bounding box center [588, 85] width 374 height 51
click at [826, 81] on button "Close" at bounding box center [811, 71] width 29 height 21
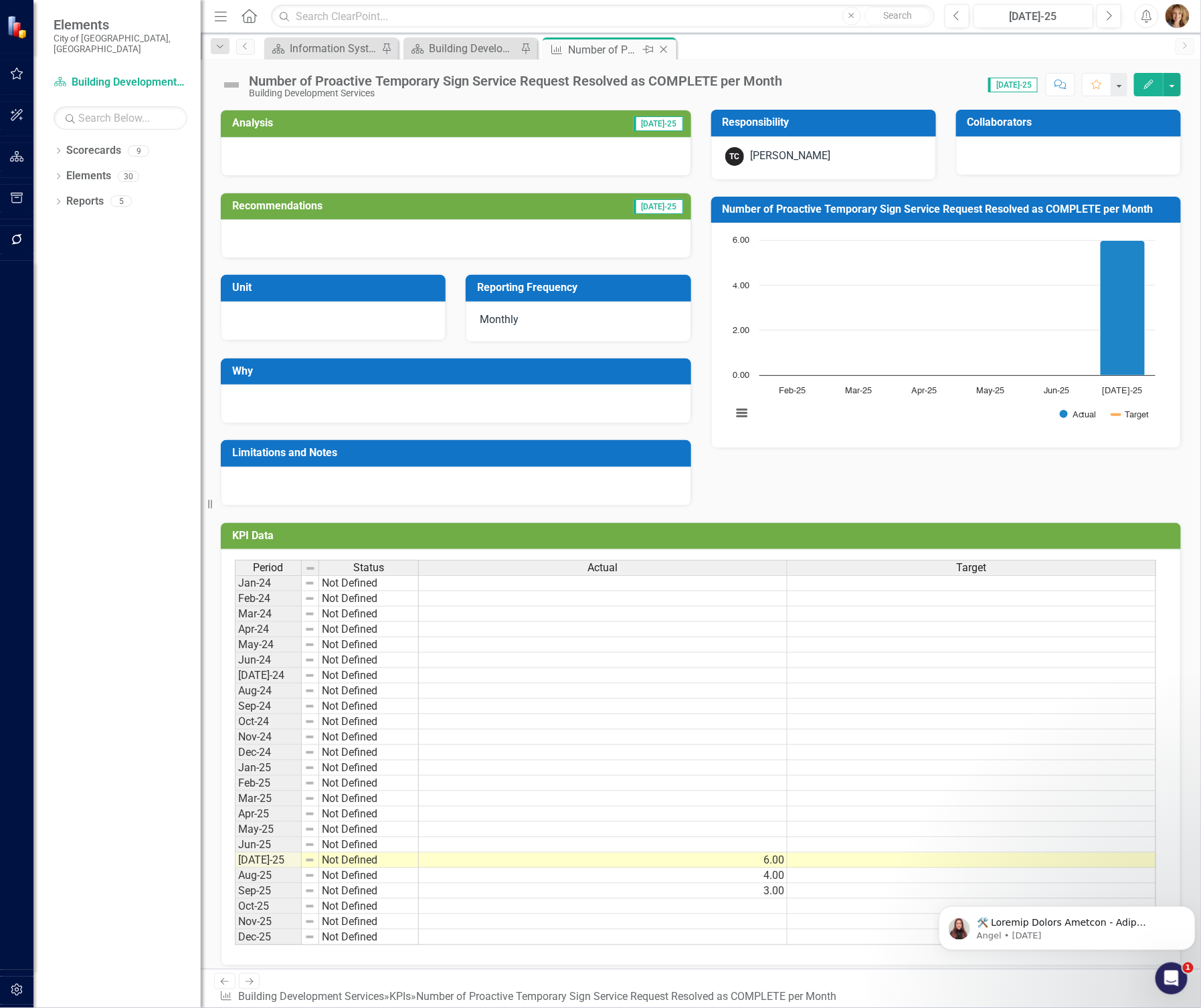
click at [665, 50] on icon "Close" at bounding box center [664, 50] width 14 height 10
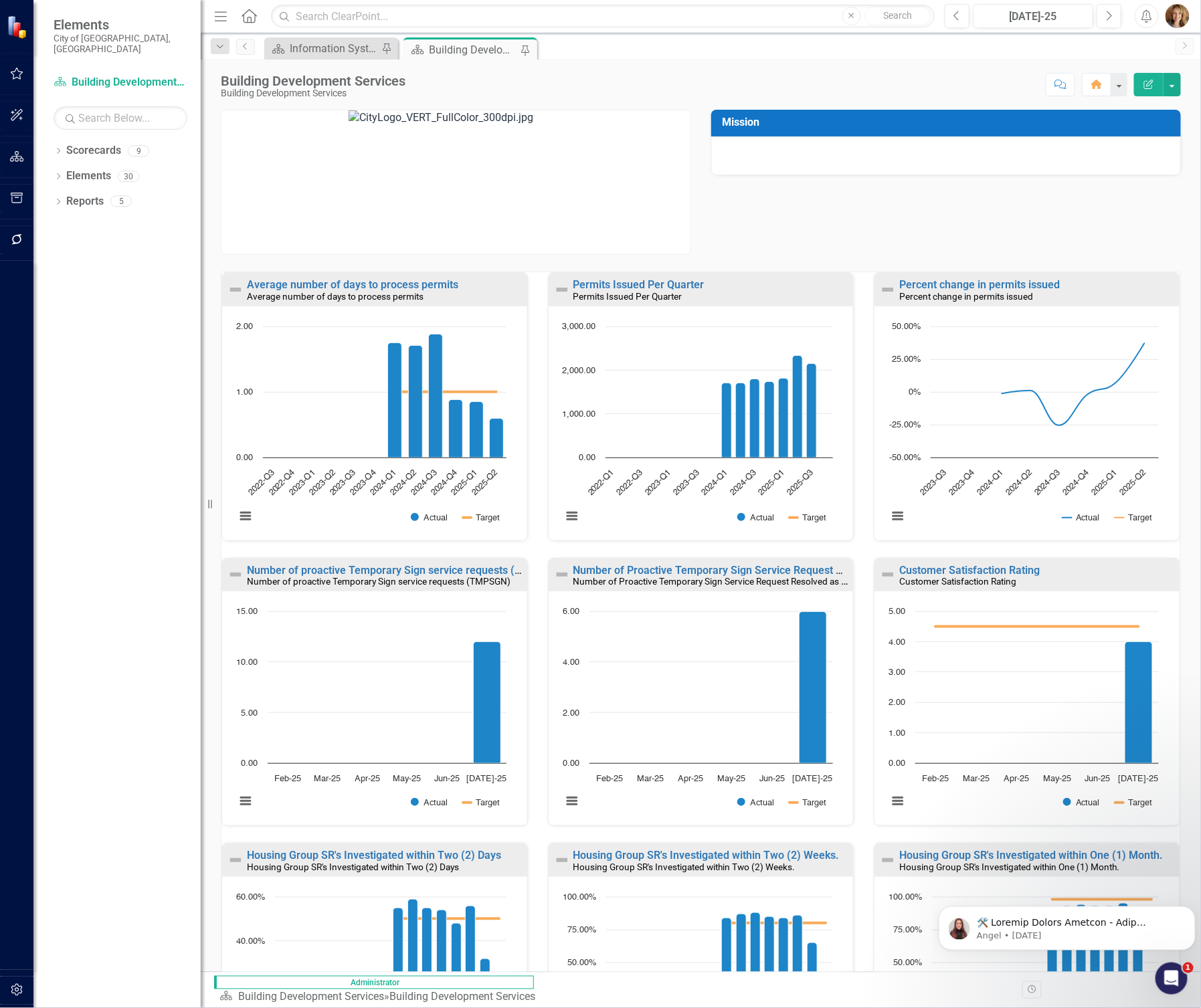
click at [157, 753] on div "Dropdown Scorecards 9 Dropdown City of Springfield Art Museum Belonging and Int…" at bounding box center [117, 574] width 167 height 868
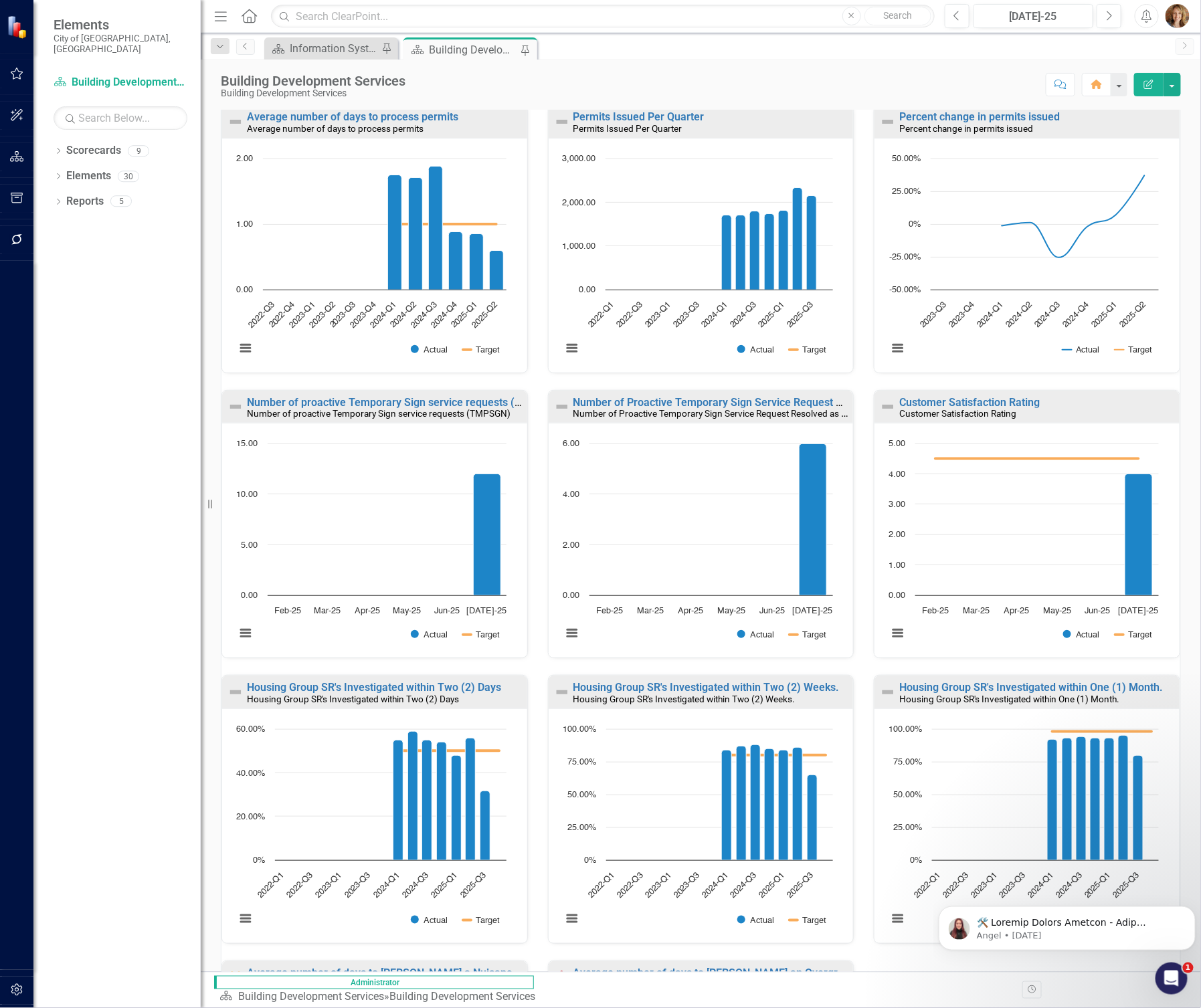
scroll to position [185, 0]
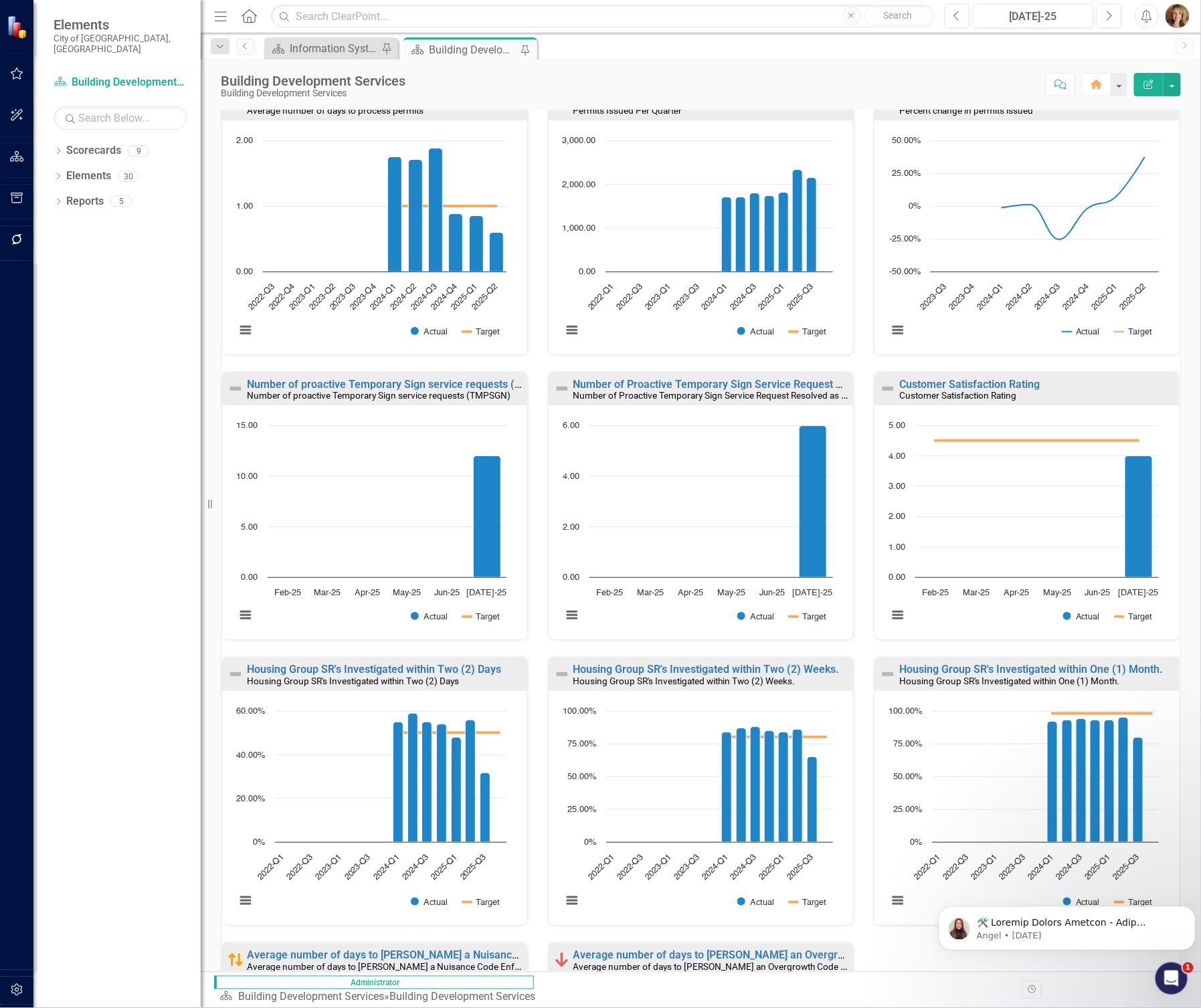
drag, startPoint x: 1034, startPoint y: 384, endPoint x: 863, endPoint y: 384, distance: 171.0
click at [875, 384] on div "Customer Satisfaction Rating Customer Satisfaction Rating" at bounding box center [1027, 389] width 305 height 33
click at [934, 383] on link "Customer Satisfaction Rating" at bounding box center [970, 384] width 140 height 13
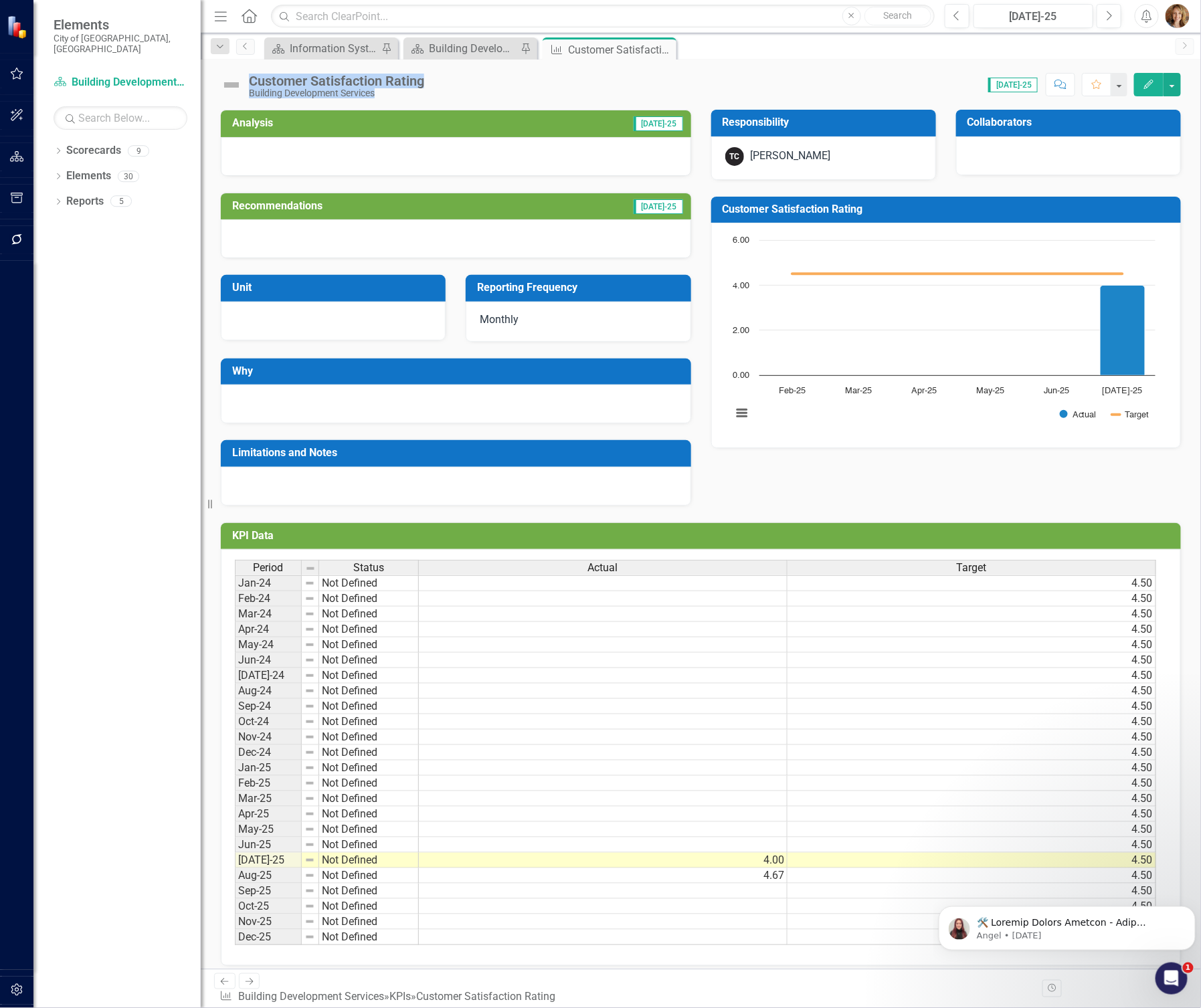
drag, startPoint x: 439, startPoint y: 81, endPoint x: 246, endPoint y: 81, distance: 193.0
click at [246, 81] on div "Customer Satisfaction Rating Building Development Services Score: N/A Jul-25 Co…" at bounding box center [701, 80] width 1001 height 40
drag, startPoint x: 246, startPoint y: 81, endPoint x: 424, endPoint y: 81, distance: 178.0
click at [424, 81] on div "Customer Satisfaction Rating" at bounding box center [337, 81] width 176 height 15
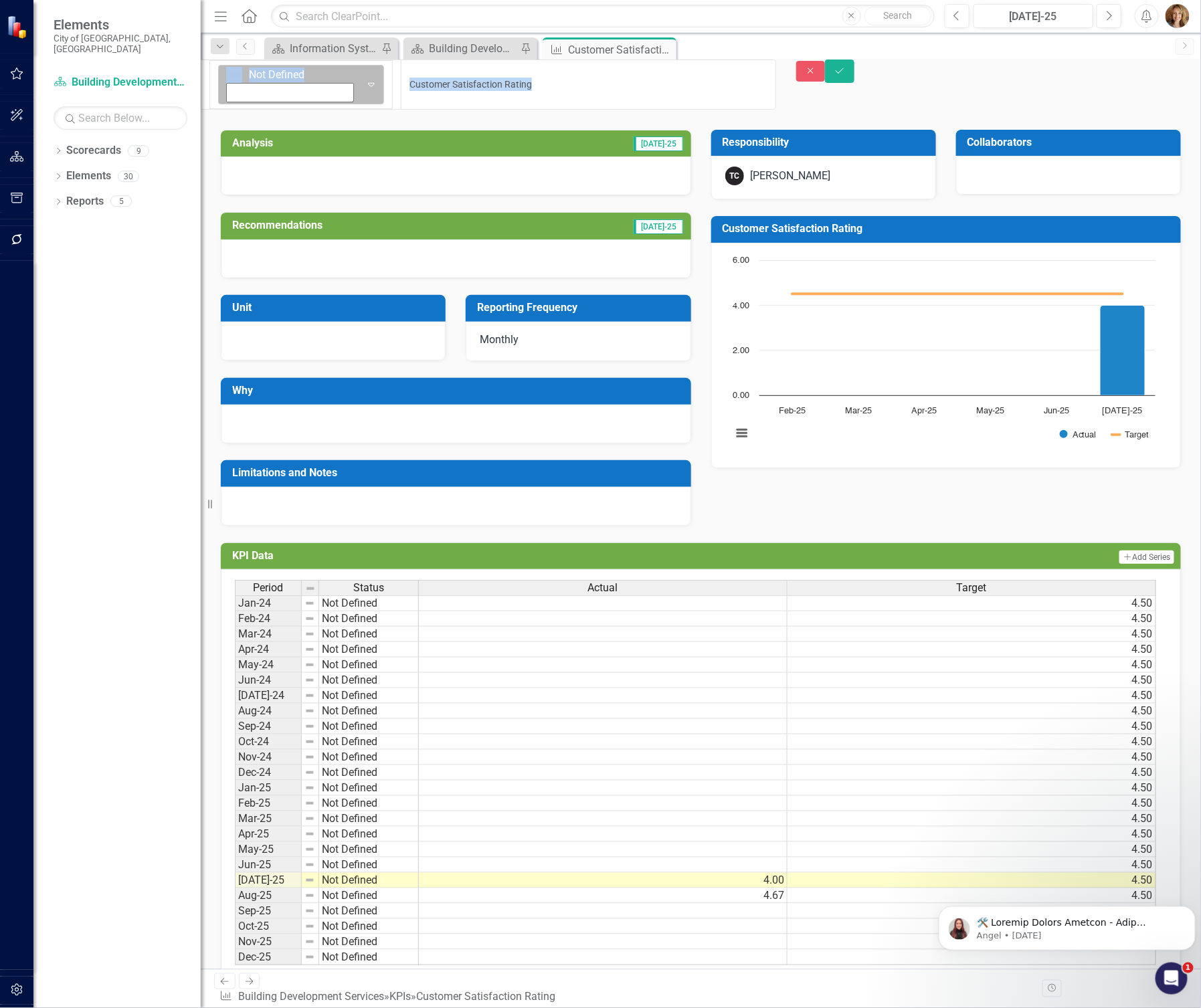
drag, startPoint x: 429, startPoint y: 81, endPoint x: 256, endPoint y: 89, distance: 173.2
drag, startPoint x: 256, startPoint y: 89, endPoint x: 256, endPoint y: 81, distance: 8.0
click at [256, 81] on div "Not Defined Expand Customer Satisfaction Rating" at bounding box center [488, 85] width 576 height 51
click at [817, 75] on icon "Close" at bounding box center [811, 70] width 12 height 9
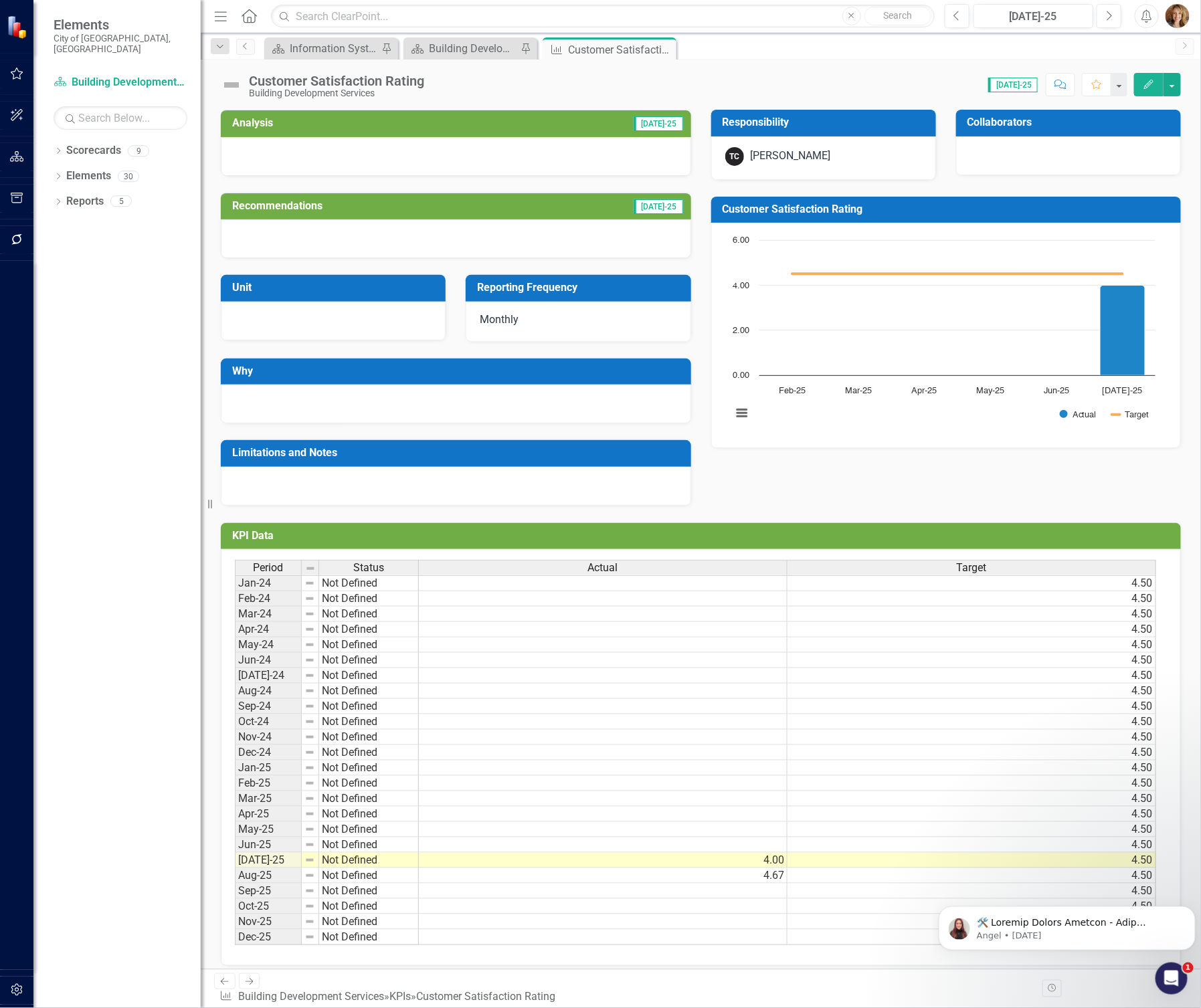
click at [0, 0] on icon "Close" at bounding box center [0, 0] width 0 height 0
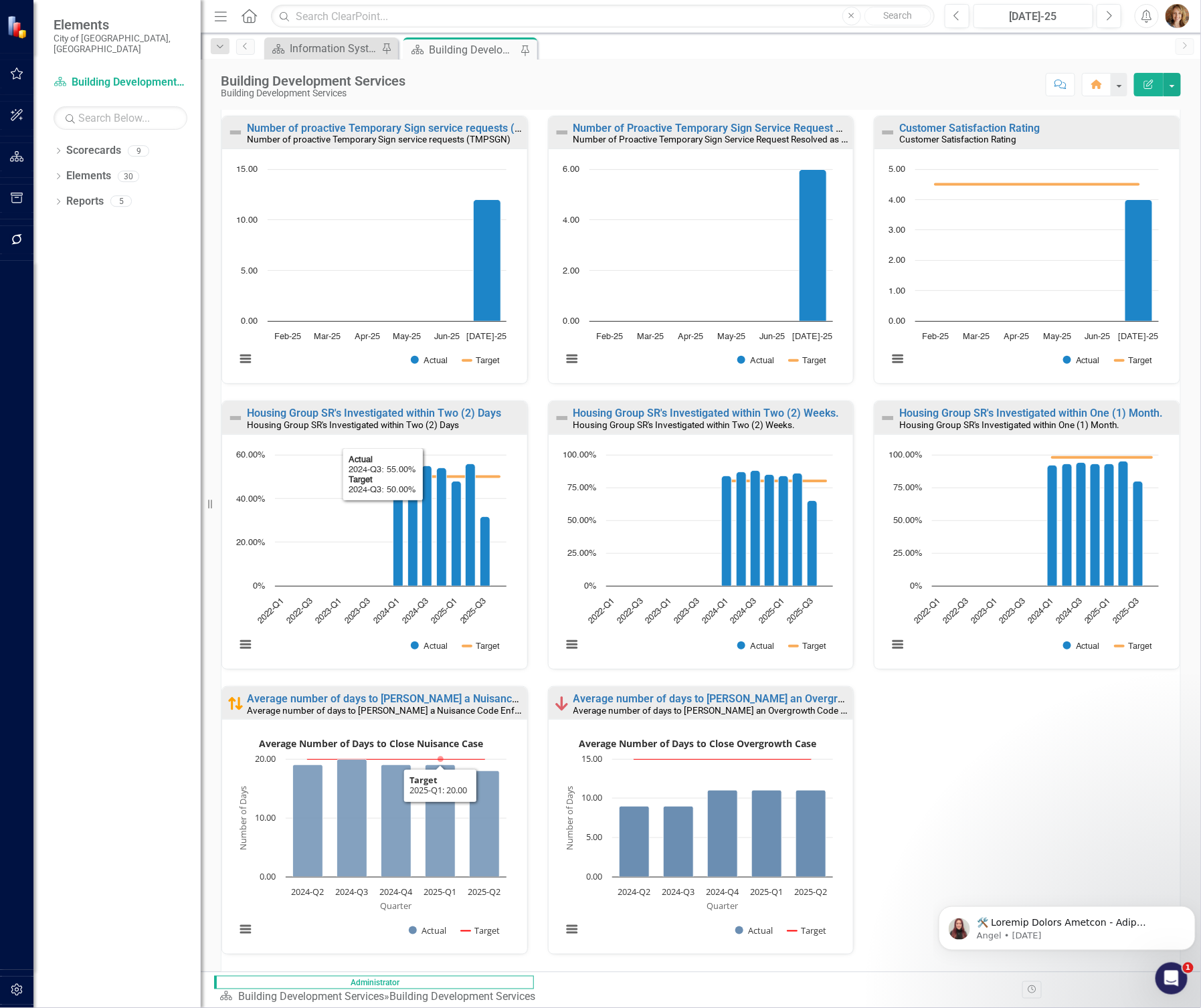
scroll to position [478, 0]
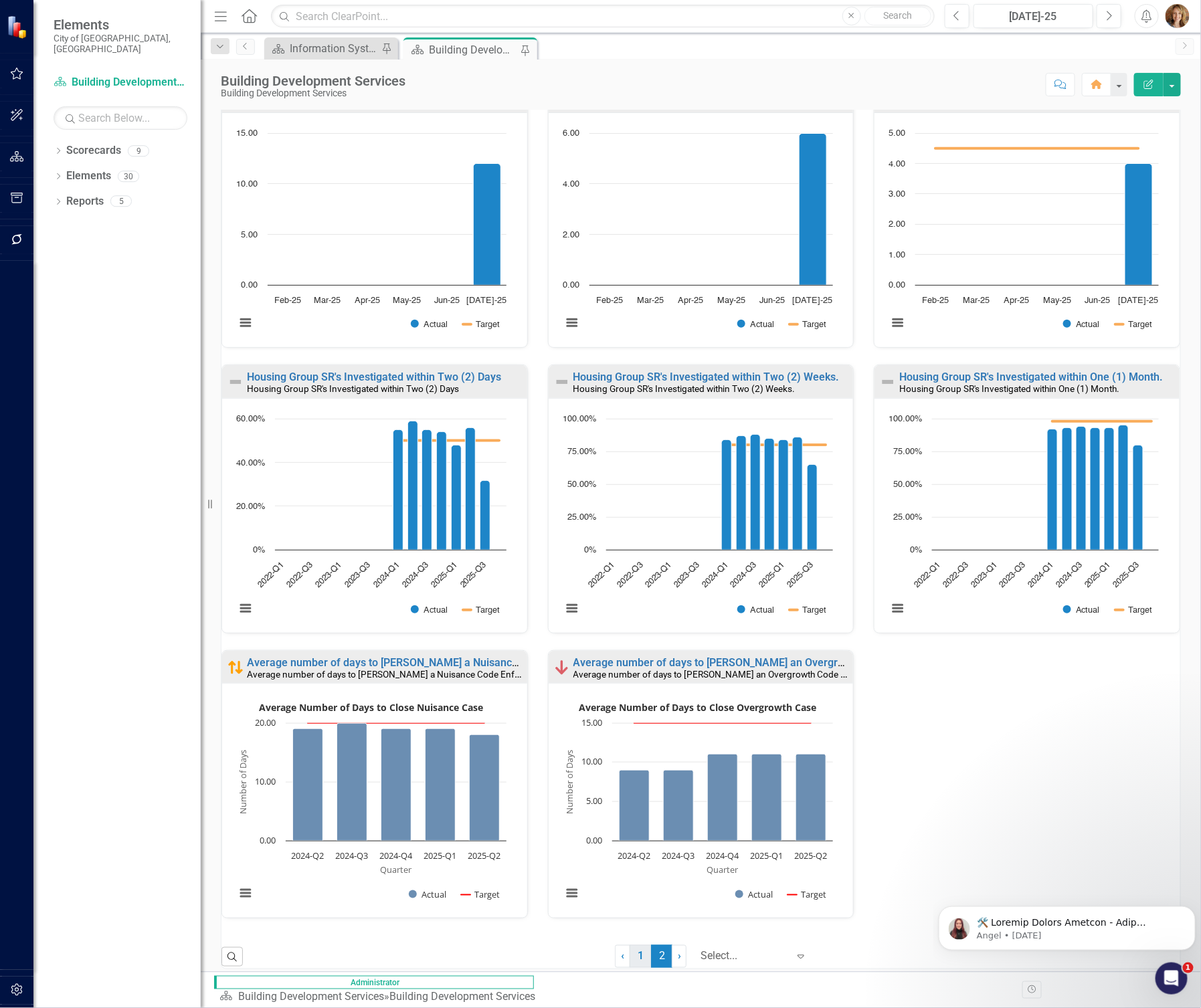
click at [631, 957] on link "1" at bounding box center [640, 957] width 21 height 23
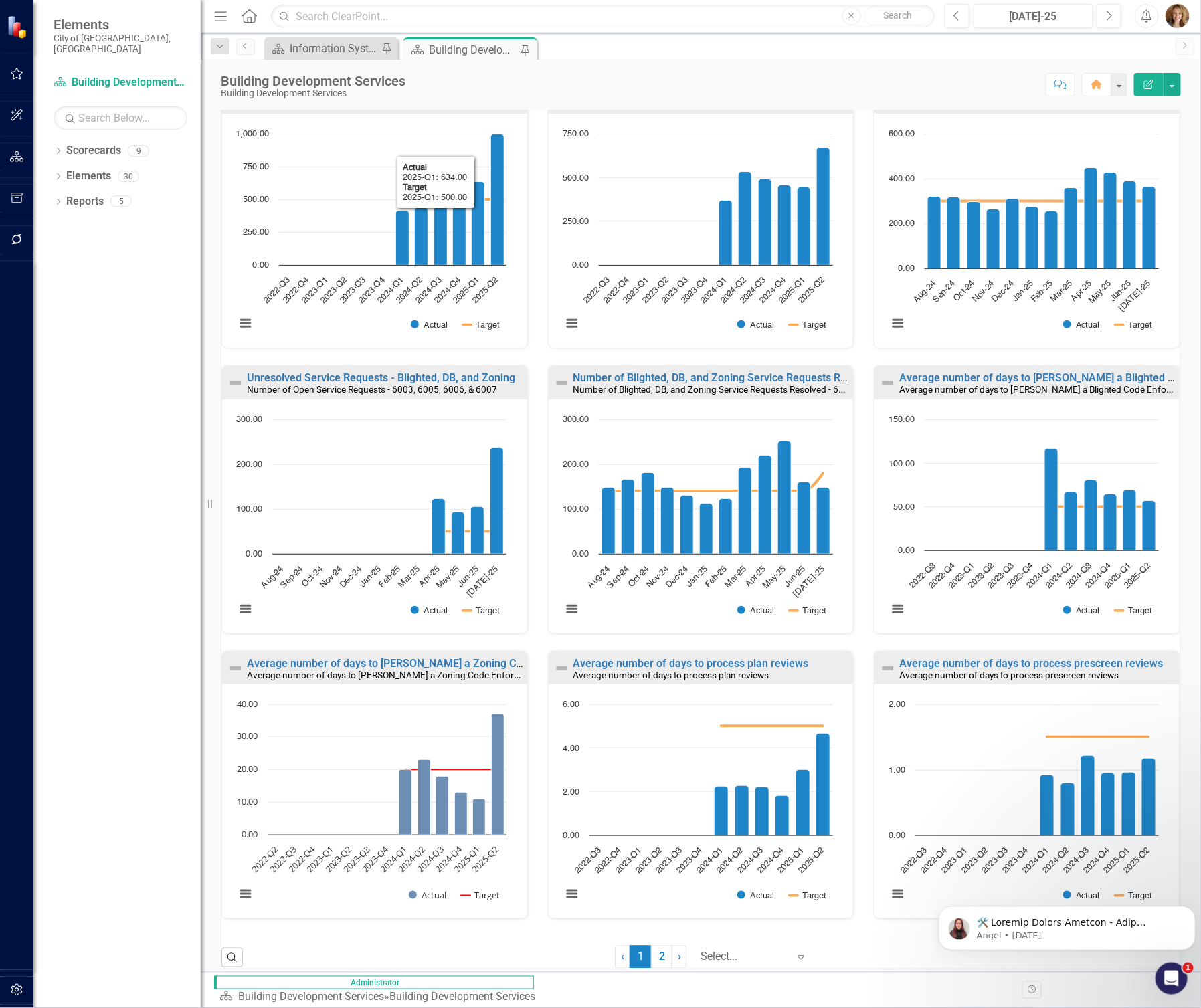
scroll to position [1, 0]
click at [657, 952] on link "2" at bounding box center [661, 957] width 21 height 23
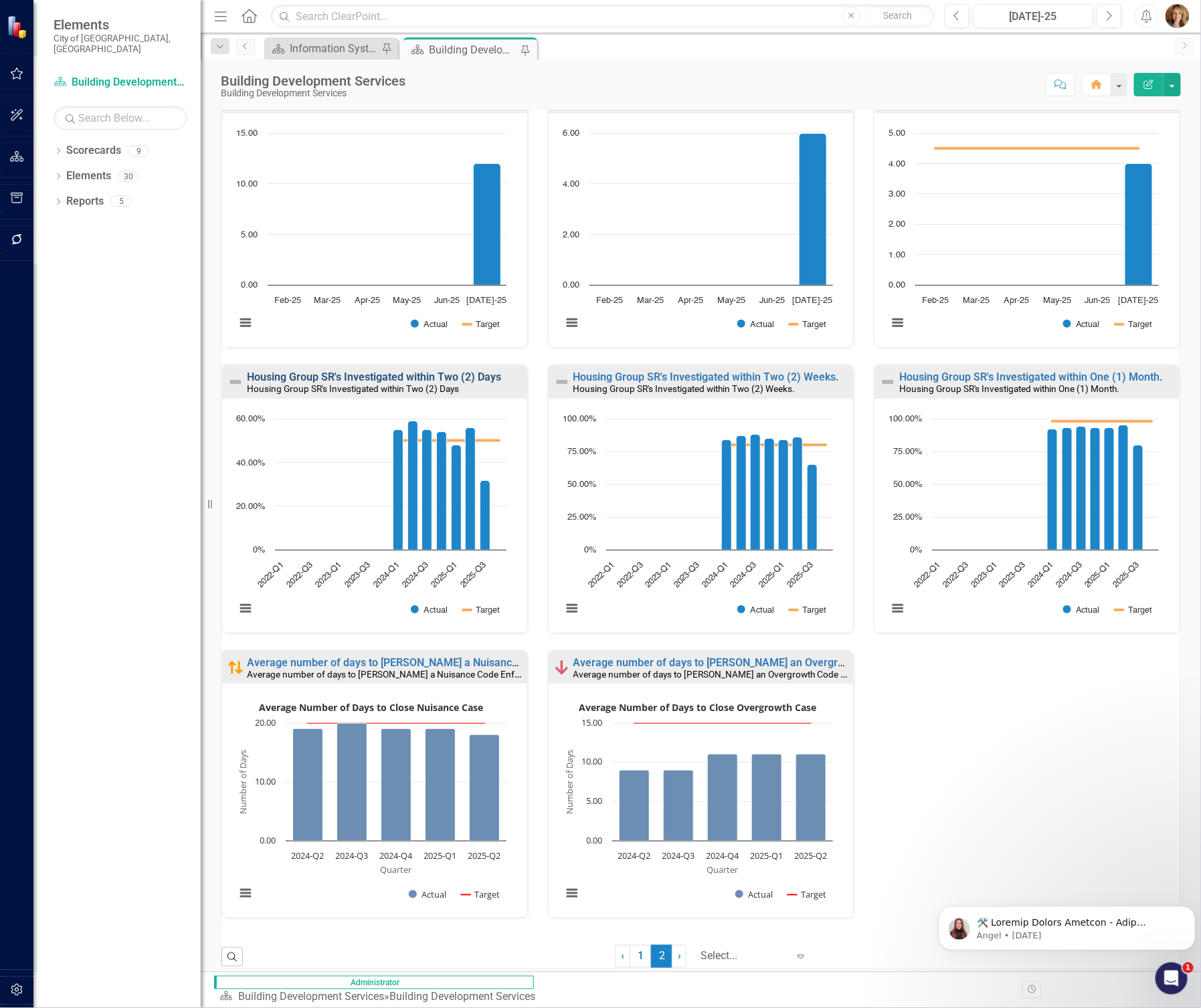
click at [424, 378] on link "Housing Group SR's Investigated within Two (2) Days" at bounding box center [373, 377] width 254 height 13
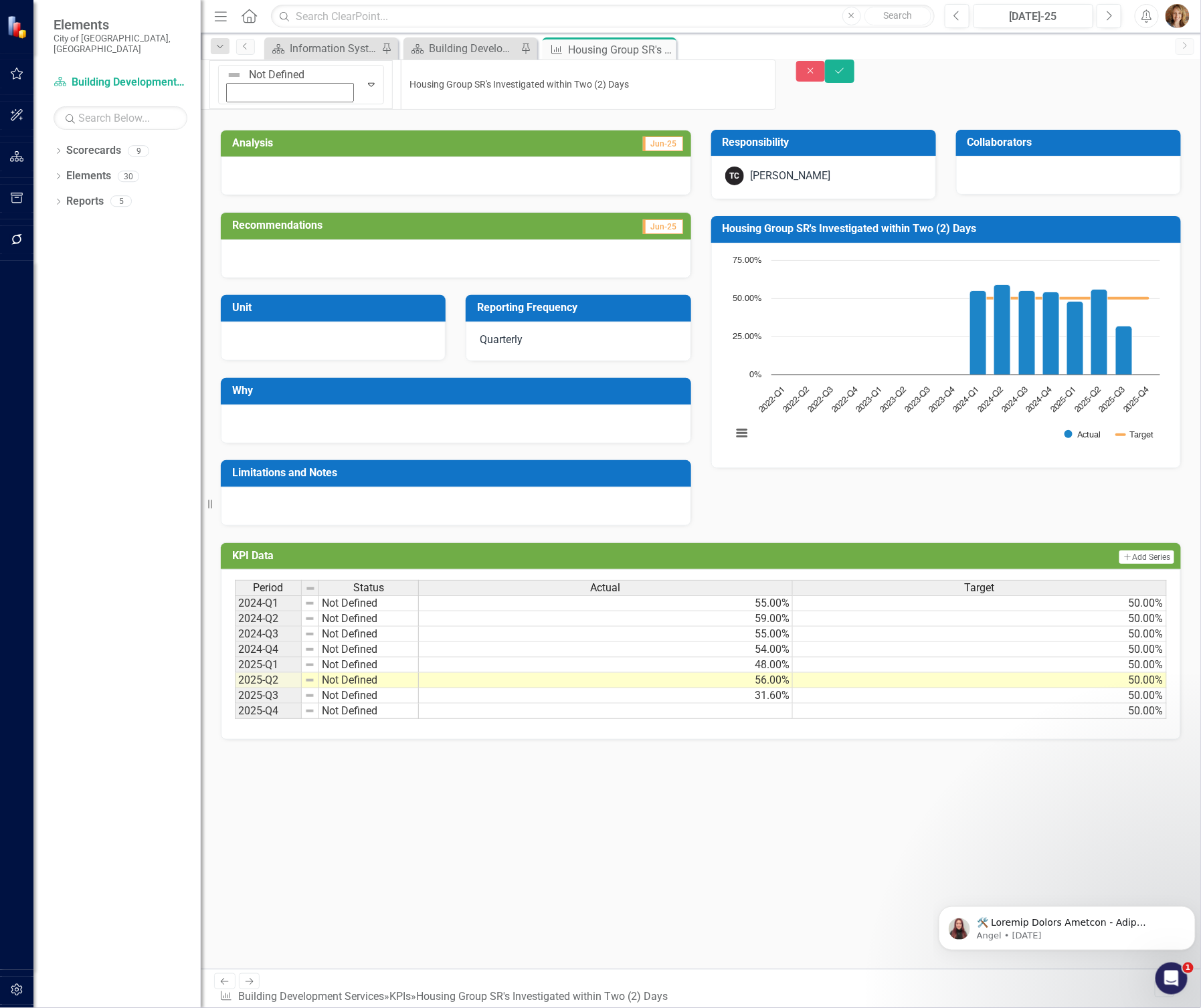
drag, startPoint x: 571, startPoint y: 76, endPoint x: 383, endPoint y: 86, distance: 188.3
drag, startPoint x: 547, startPoint y: 82, endPoint x: 200, endPoint y: 79, distance: 347.0
click at [200, 79] on div "Elements City of Springfield, MO Scorecard Building Development Services Search…" at bounding box center [600, 504] width 1201 height 1008
click at [826, 81] on button "Close" at bounding box center [811, 71] width 29 height 21
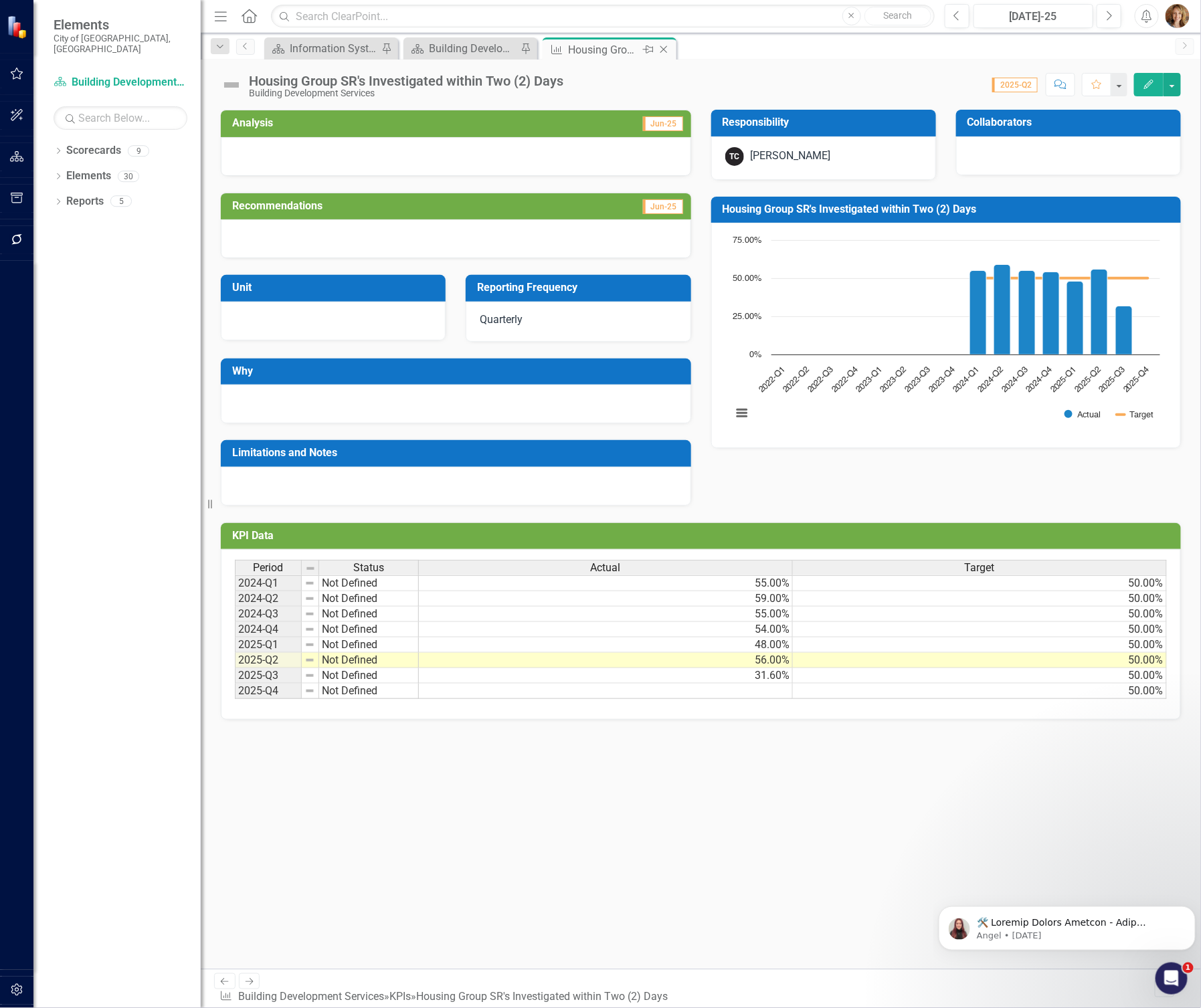
click at [667, 47] on icon "Close" at bounding box center [664, 50] width 14 height 10
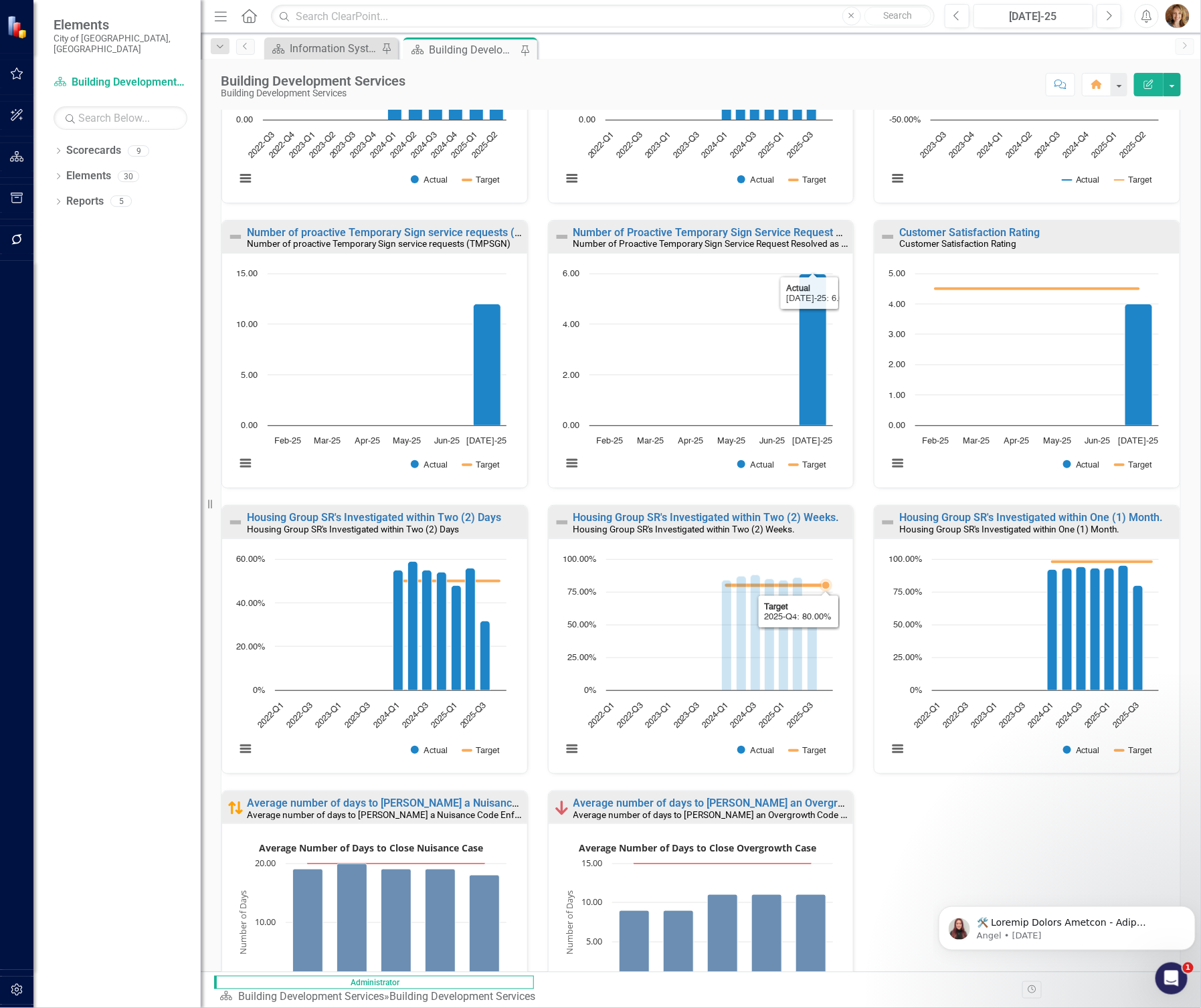
scroll to position [478, 0]
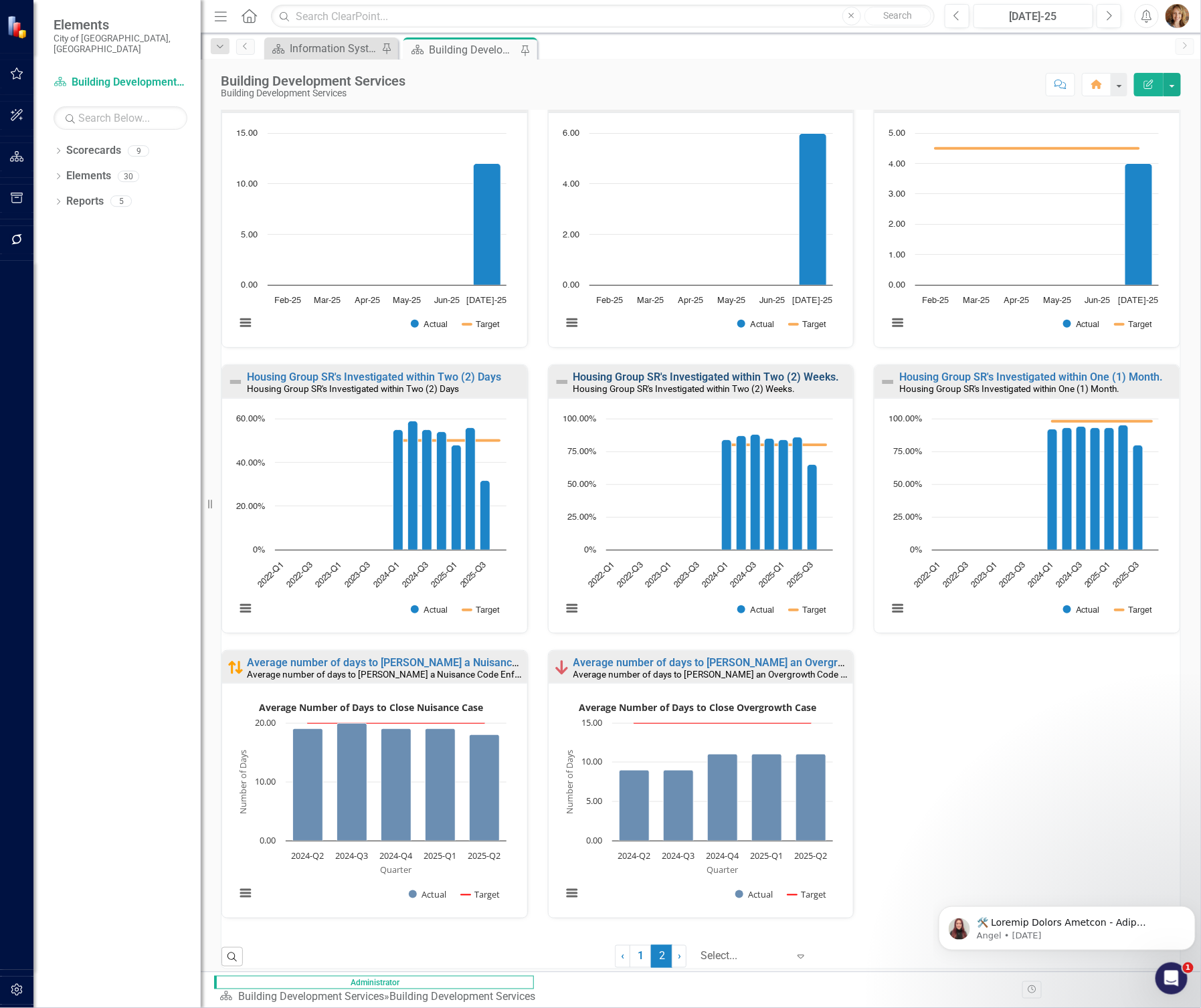
click at [723, 375] on link "Housing Group SR's Investigated within Two (2) Weeks." at bounding box center [706, 377] width 266 height 13
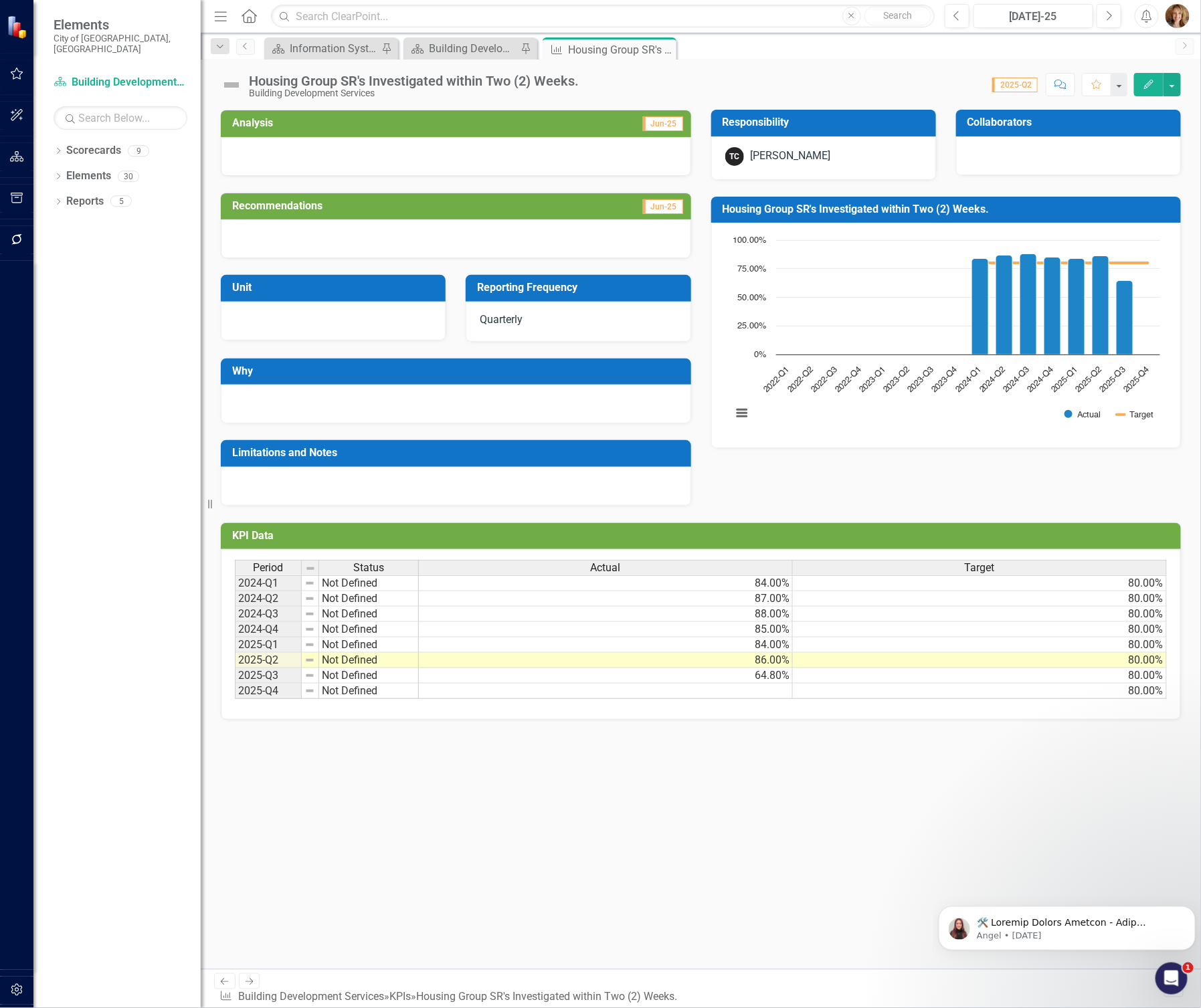
click at [544, 77] on div "Housing Group SR's Investigated within Two (2) Weeks." at bounding box center [414, 81] width 330 height 15
click at [546, 77] on div "Housing Group SR's Investigated within Two (2) Weeks." at bounding box center [414, 81] width 330 height 15
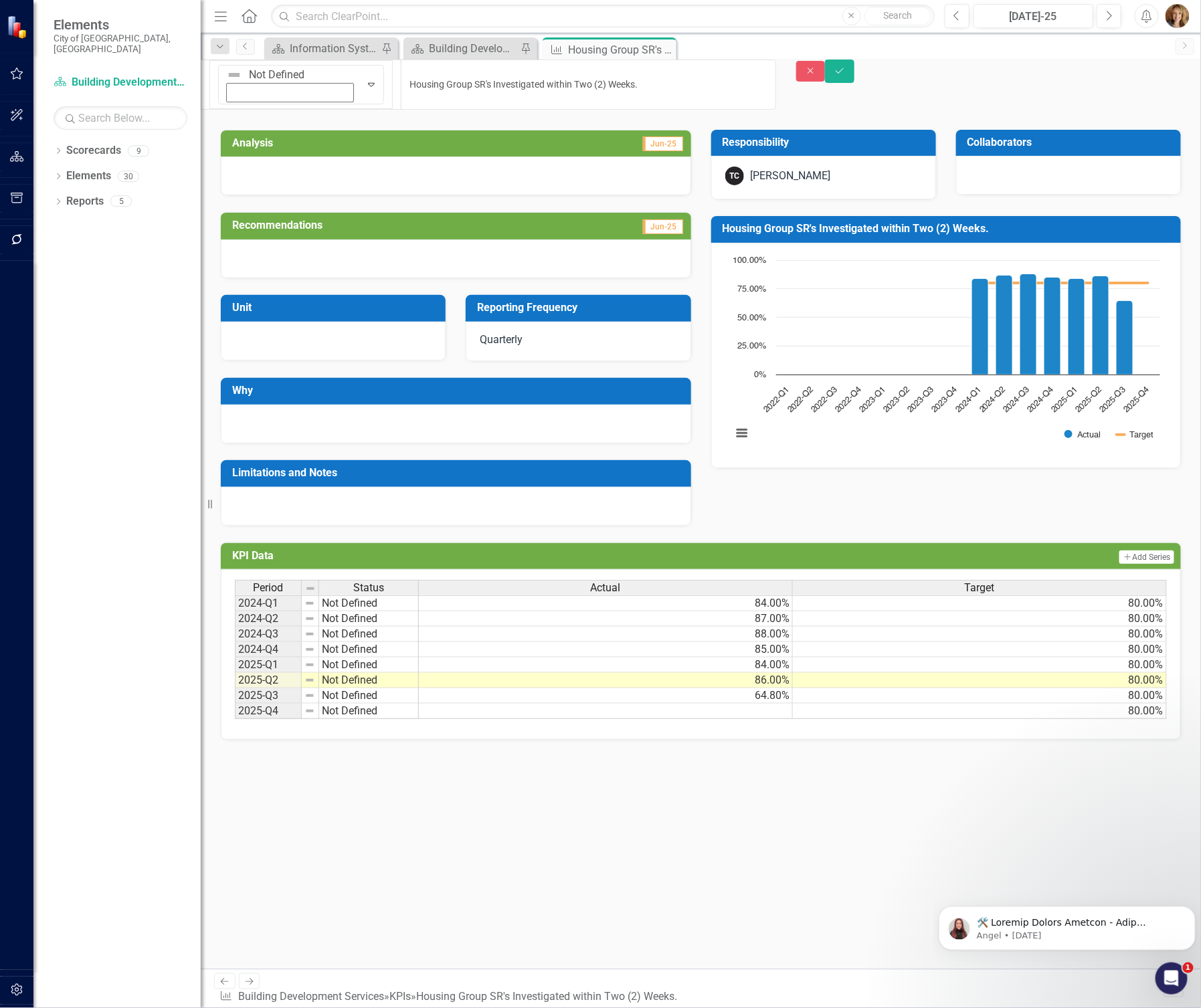
click at [569, 78] on input "Housing Group SR's Investigated within Two (2) Weeks." at bounding box center [588, 85] width 374 height 51
drag, startPoint x: 589, startPoint y: 78, endPoint x: 207, endPoint y: 81, distance: 382.0
click at [207, 81] on div "Elements City of Springfield, MO Scorecard Building Development Services Search…" at bounding box center [600, 504] width 1201 height 1008
click at [553, 78] on input "Housing Group SR's Investigated within Two (2) Weeks." at bounding box center [588, 85] width 374 height 51
drag, startPoint x: 549, startPoint y: 81, endPoint x: 237, endPoint y: 76, distance: 312.0
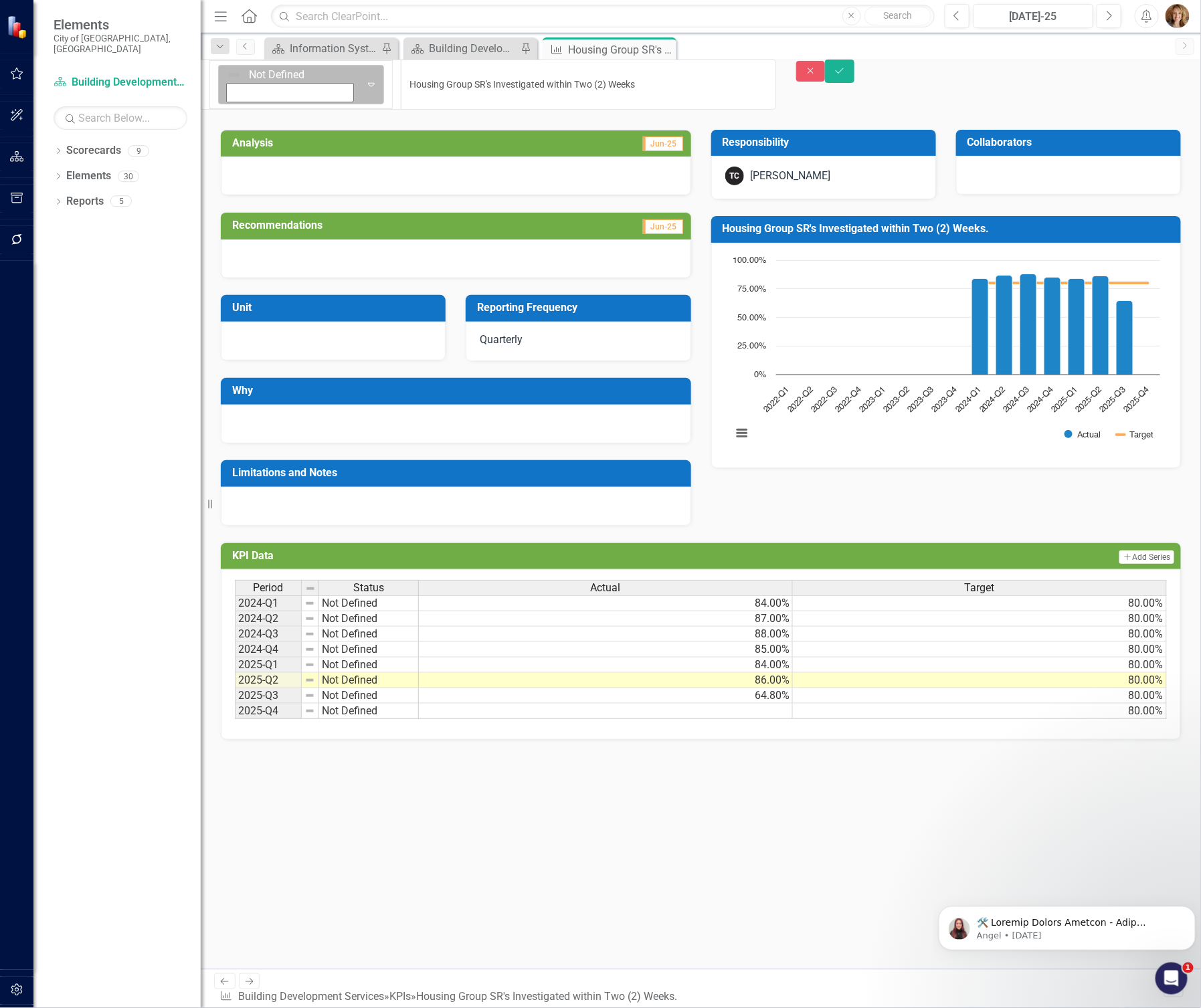
click at [237, 76] on div "Not Defined Expand Housing Group SR's Investigated within Two (2) Weeks" at bounding box center [488, 85] width 576 height 51
type input "Housing Group SR's Investigated within Two (2) Weeks"
click at [845, 75] on icon "Save" at bounding box center [840, 70] width 12 height 9
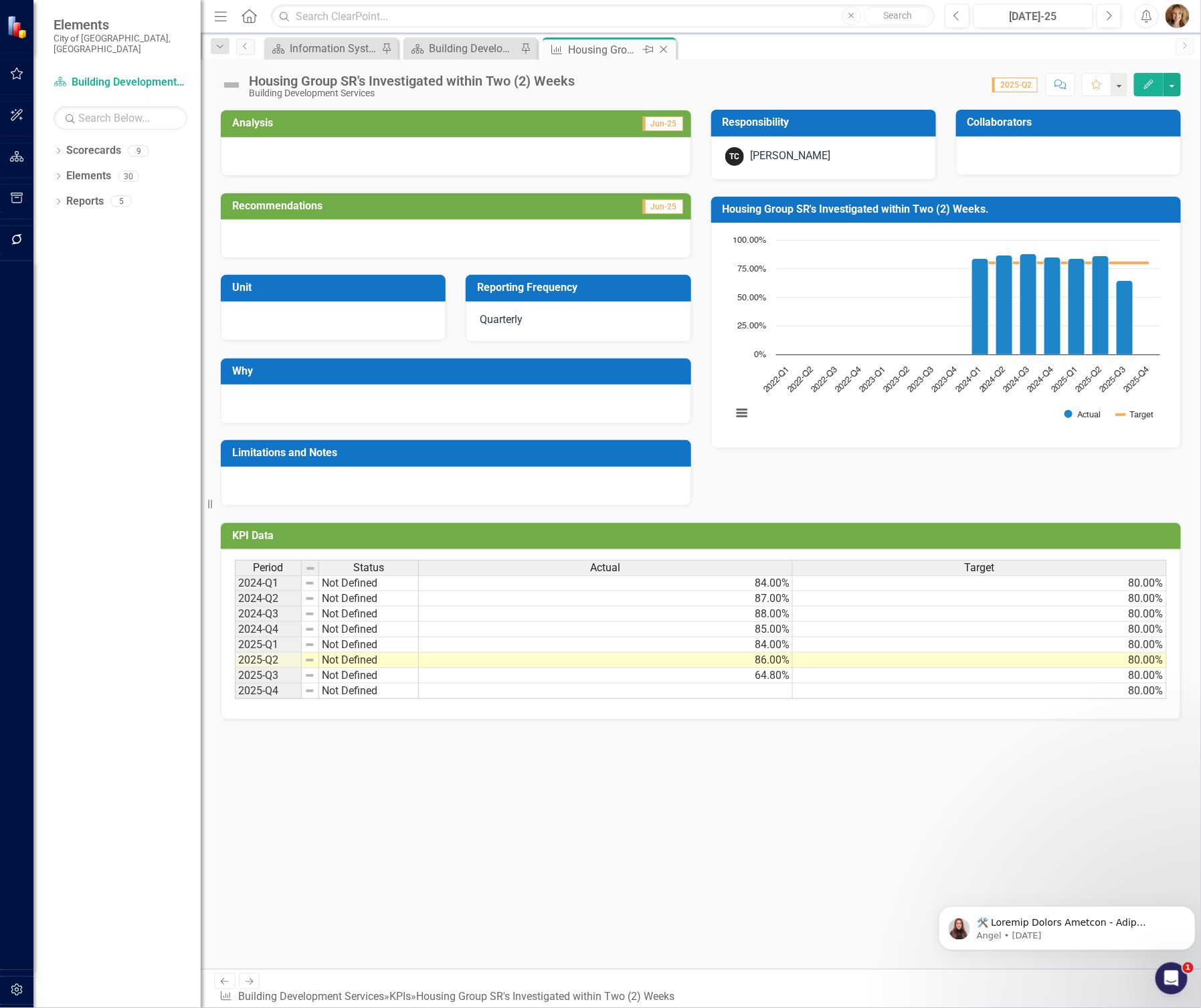
click at [664, 50] on icon at bounding box center [664, 50] width 8 height 8
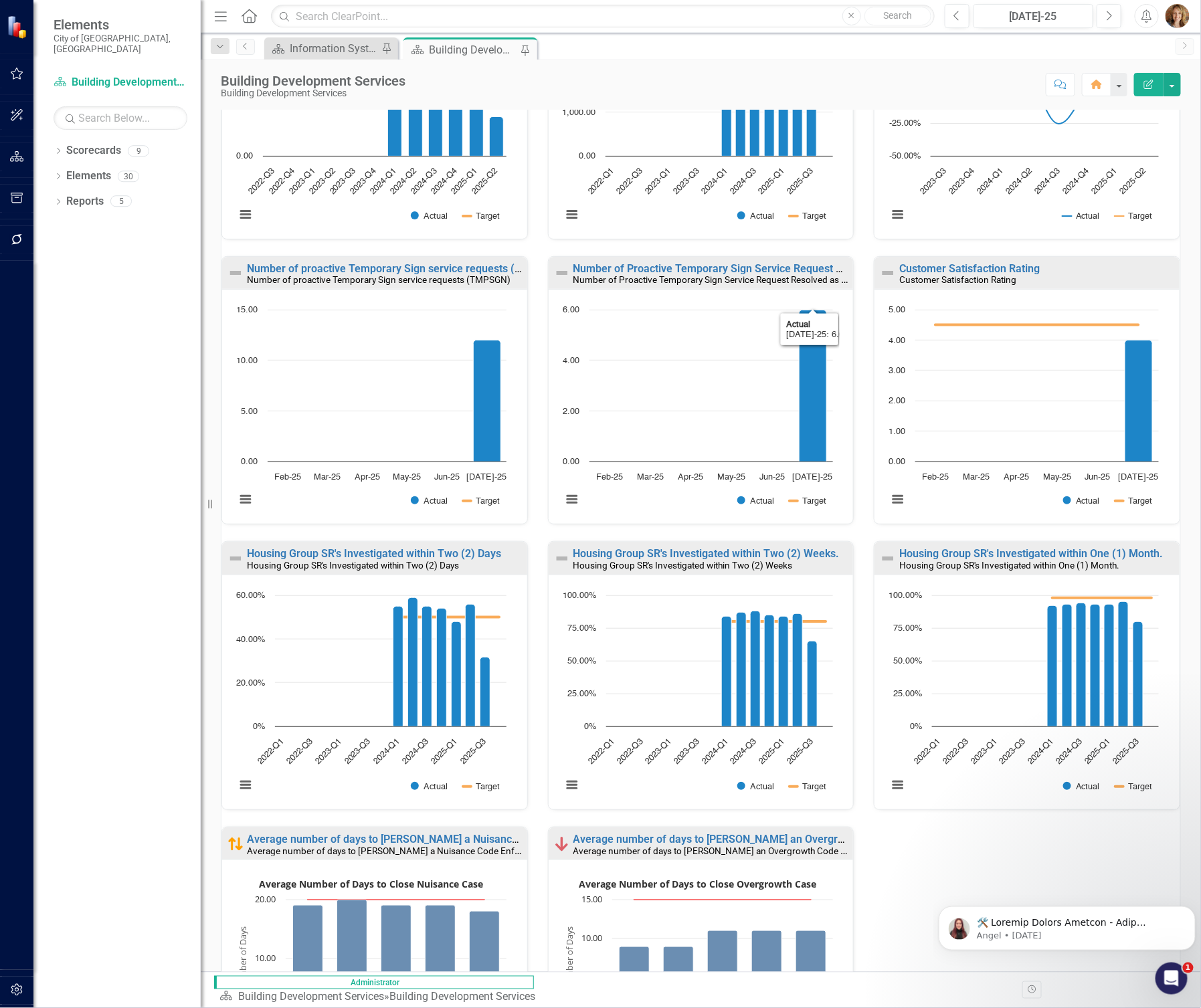
scroll to position [478, 0]
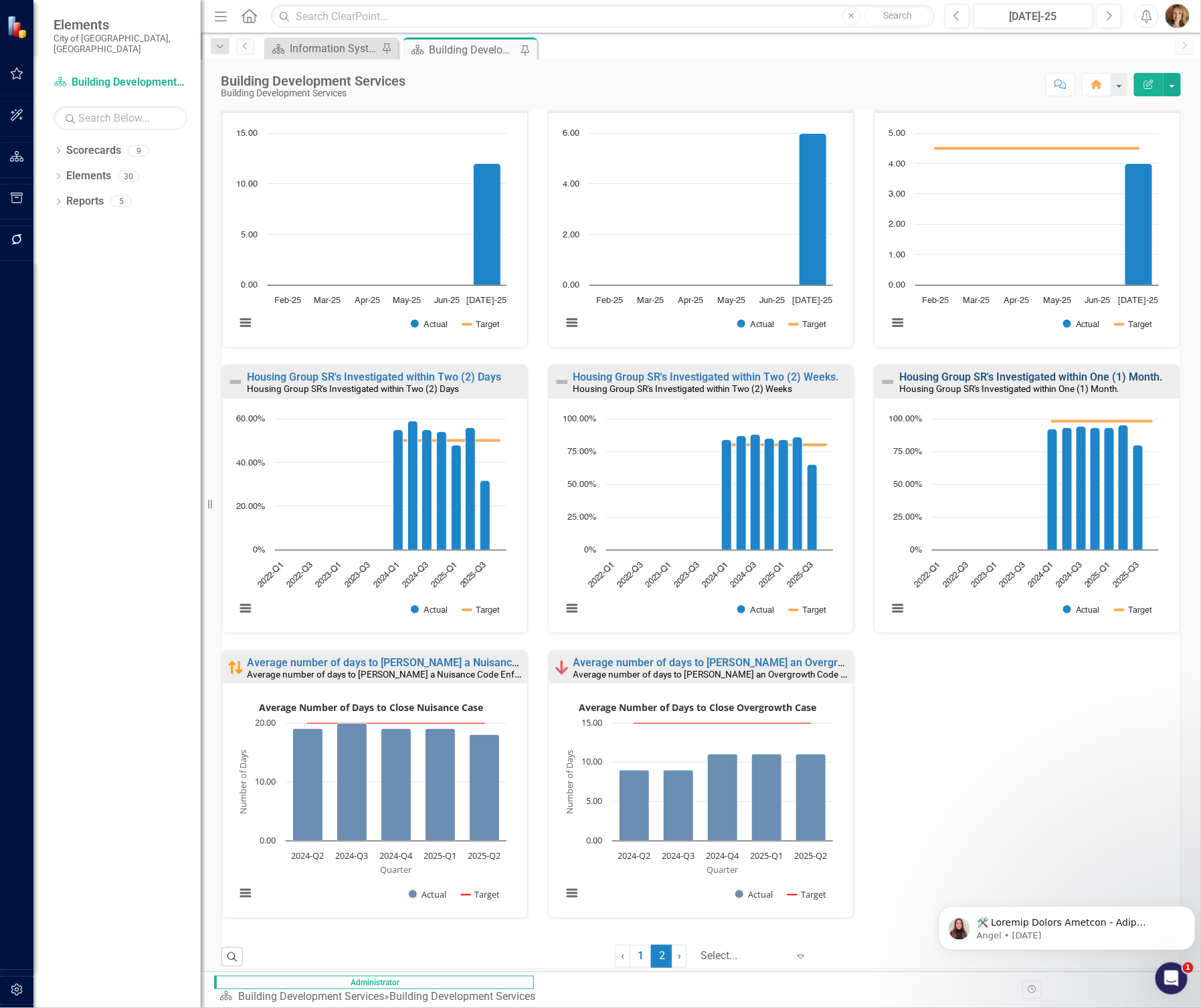
click at [955, 376] on link "Housing Group SR's Investigated within One (1) Month." at bounding box center [1031, 377] width 264 height 13
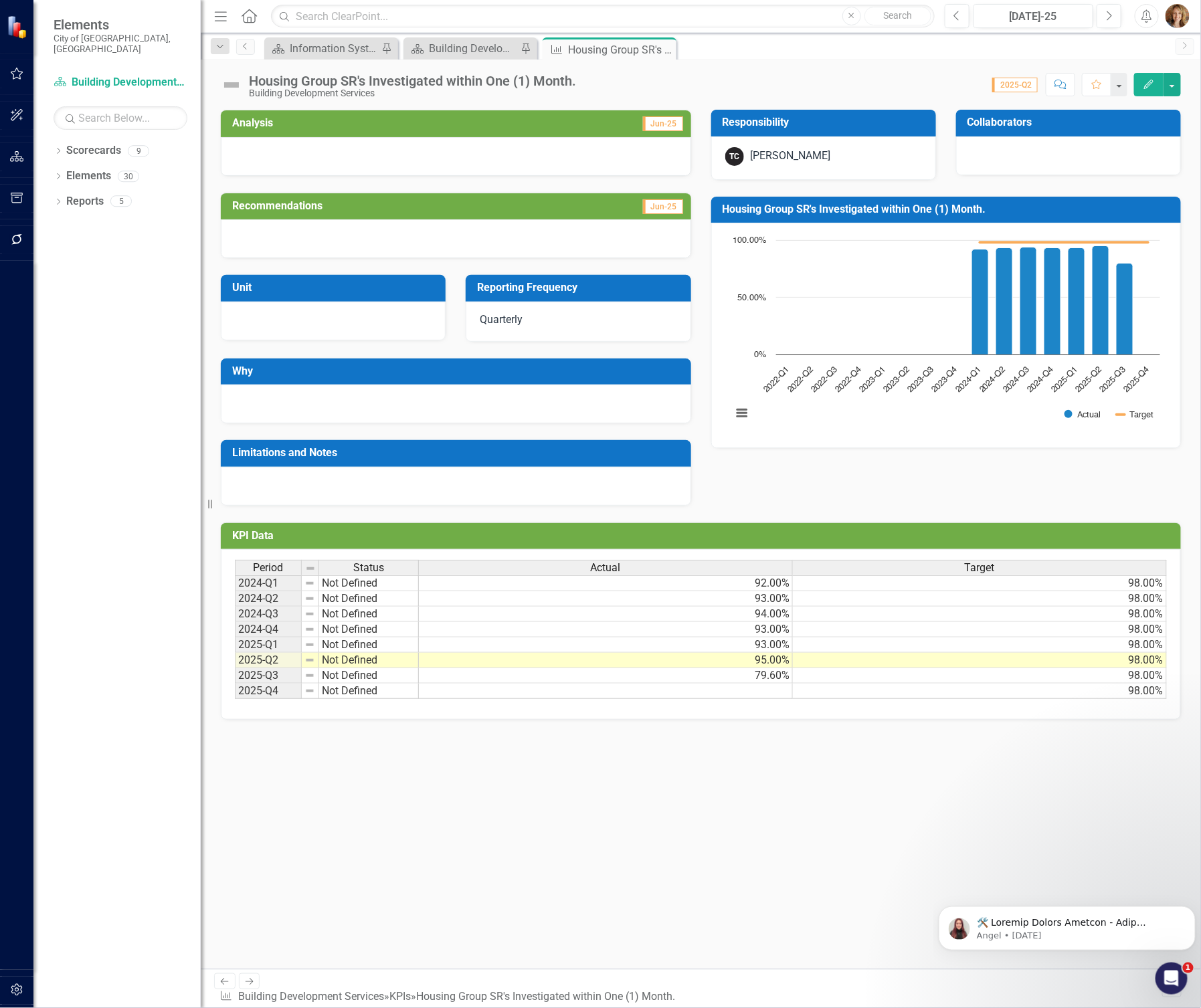
click at [577, 81] on div "Housing Group SR's Investigated within One (1) Month." at bounding box center [413, 81] width 327 height 15
click at [579, 81] on div "Housing Group SR's Investigated within One (1) Month. Building Development Serv…" at bounding box center [416, 86] width 334 height 25
click at [554, 81] on div "Housing Group SR's Investigated within One (1) Month." at bounding box center [413, 81] width 327 height 15
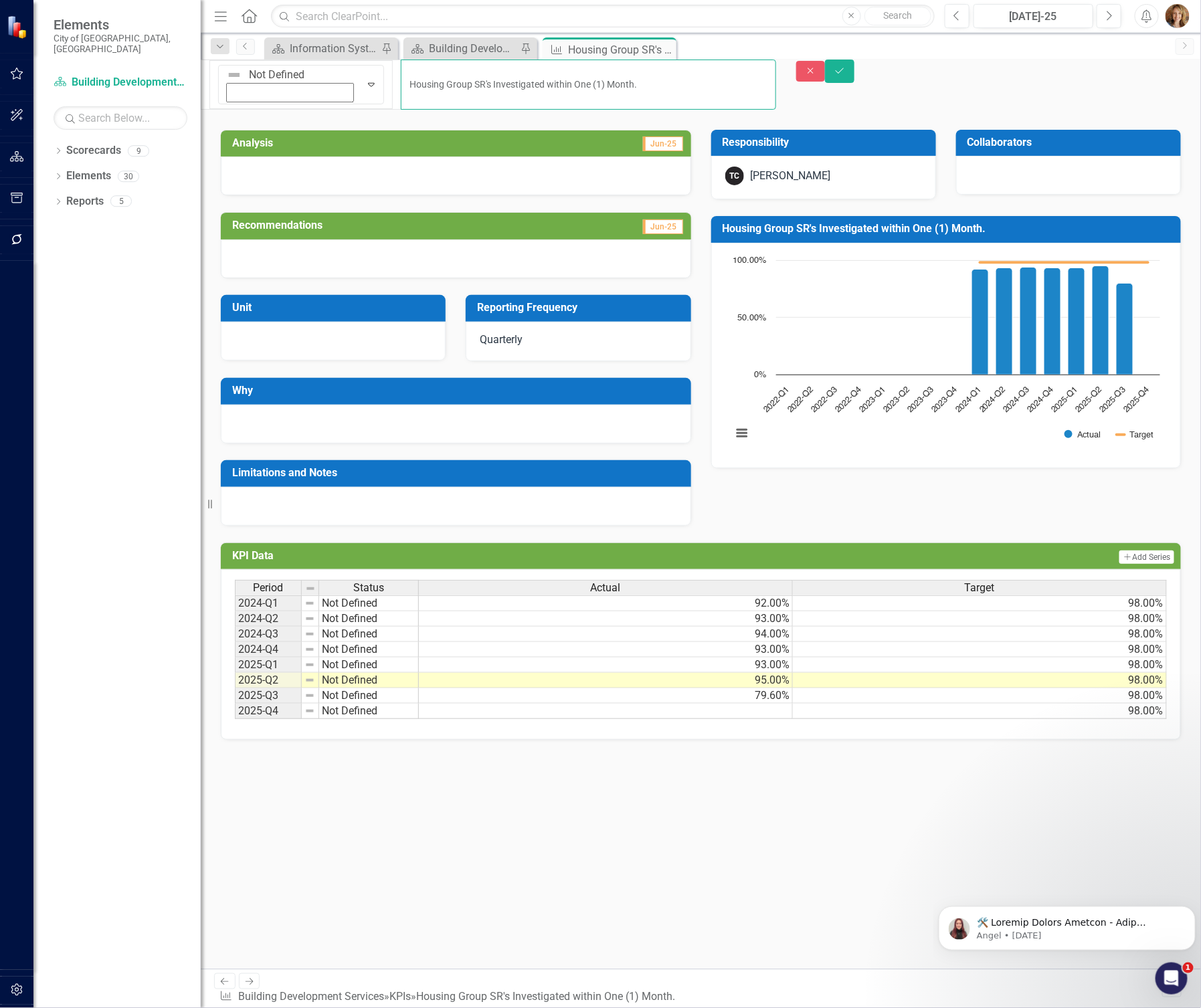
click at [600, 75] on input "Housing Group SR's Investigated within One (1) Month." at bounding box center [588, 85] width 374 height 51
type input "Housing Group SR's Investigated within One (1) Month"
click at [844, 73] on icon "submit" at bounding box center [840, 70] width 8 height 5
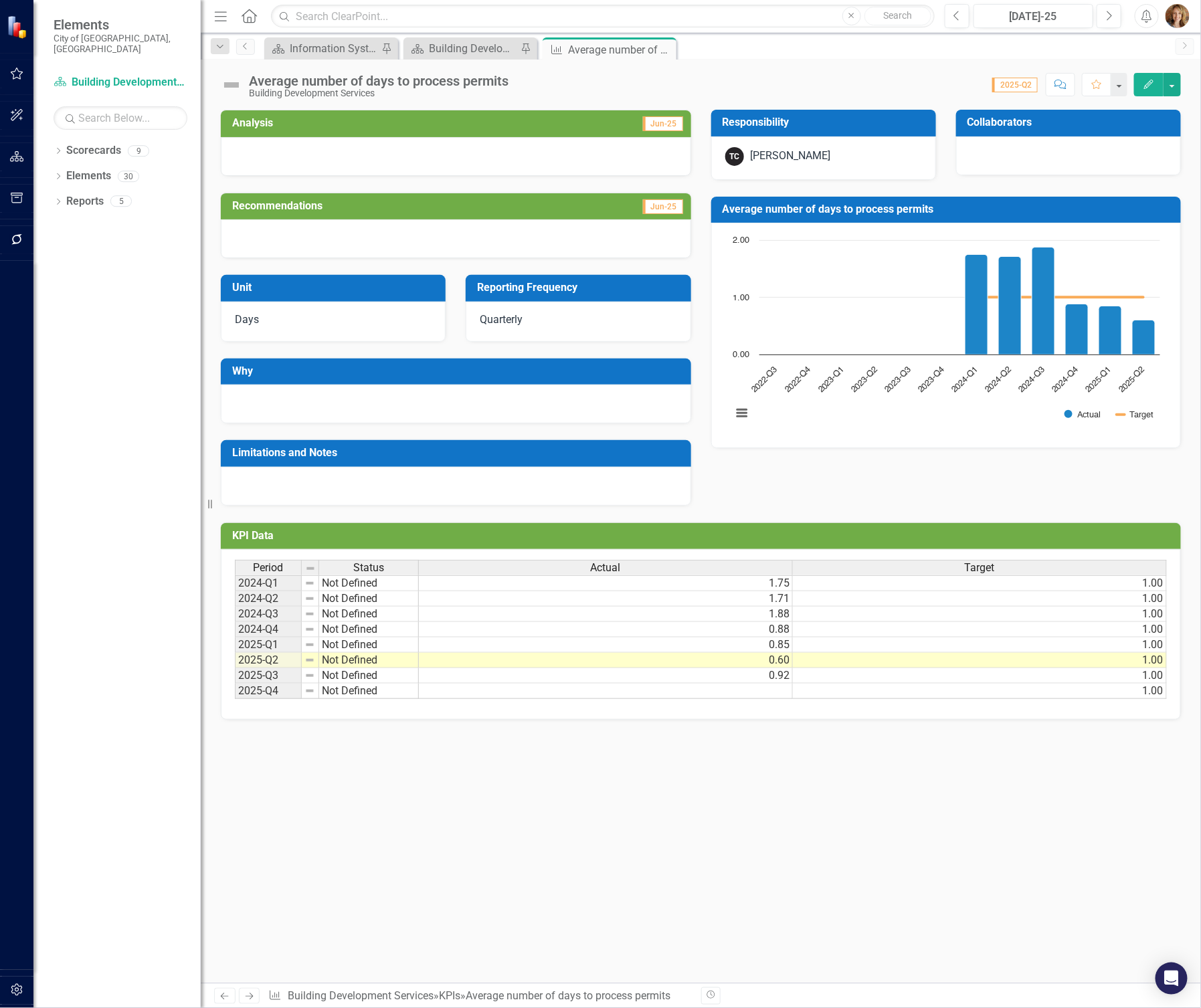
click at [505, 81] on div "Average number of days to process permits" at bounding box center [379, 81] width 260 height 15
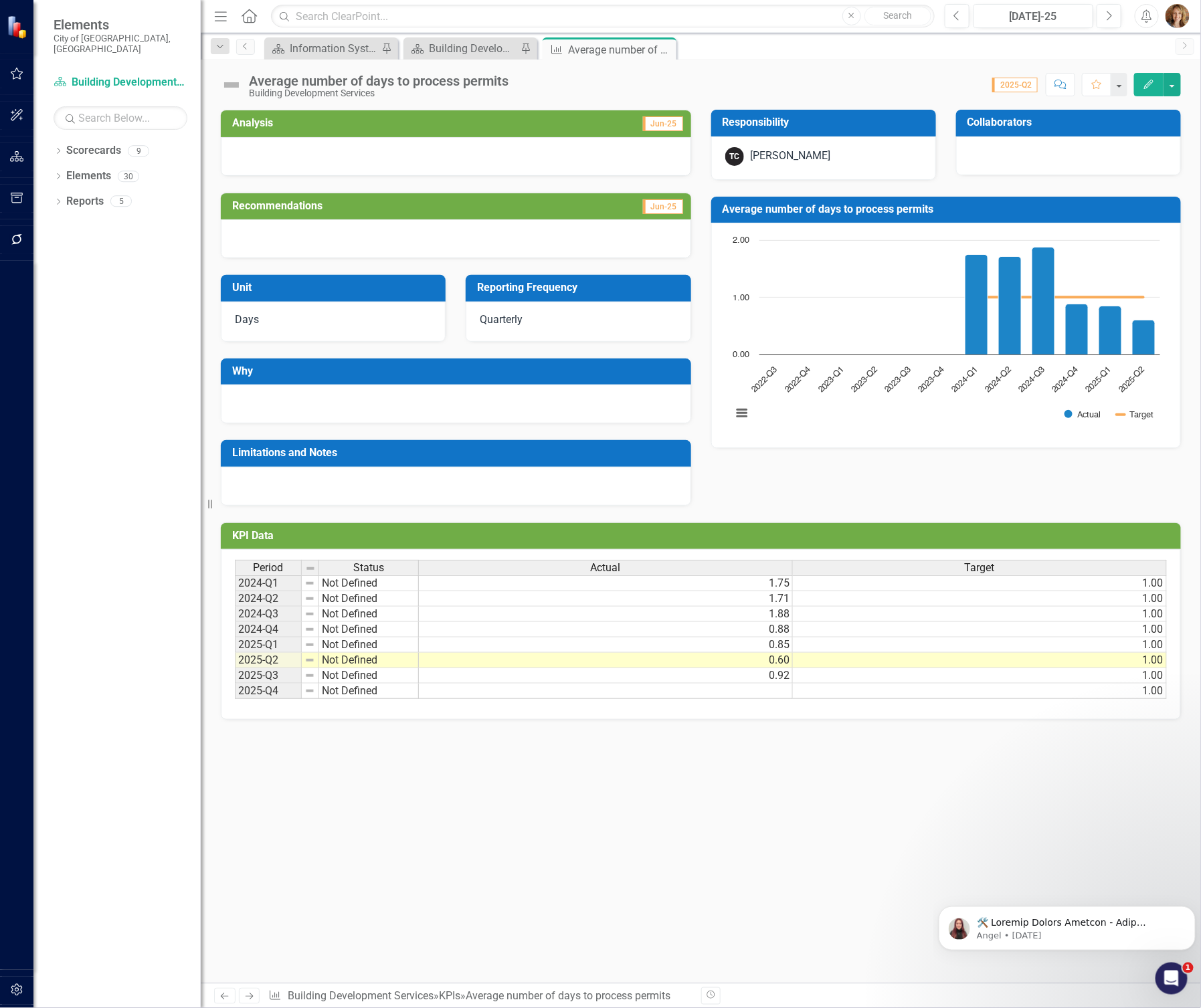
click at [515, 81] on div "Average number of days to process permits Building Development Services" at bounding box center [382, 86] width 266 height 25
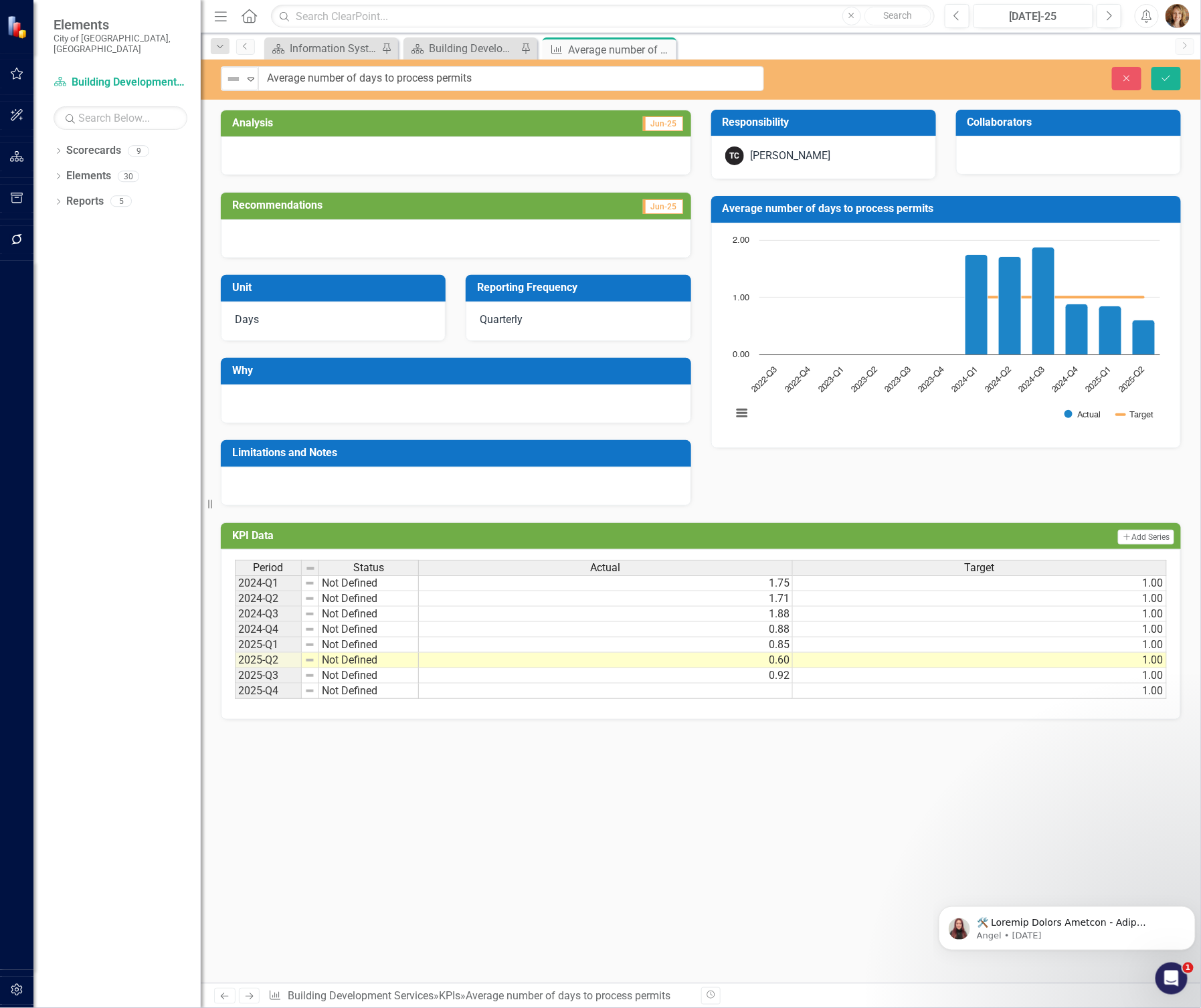
drag, startPoint x: 510, startPoint y: 78, endPoint x: 328, endPoint y: 84, distance: 182.1
drag, startPoint x: 485, startPoint y: 77, endPoint x: 236, endPoint y: 78, distance: 249.0
click at [236, 78] on div "Not Defined Expand Average number of days to process permits" at bounding box center [493, 78] width 543 height 25
drag, startPoint x: 1127, startPoint y: 75, endPoint x: 683, endPoint y: 33, distance: 446.0
click at [1127, 75] on icon "Close" at bounding box center [1126, 78] width 12 height 9
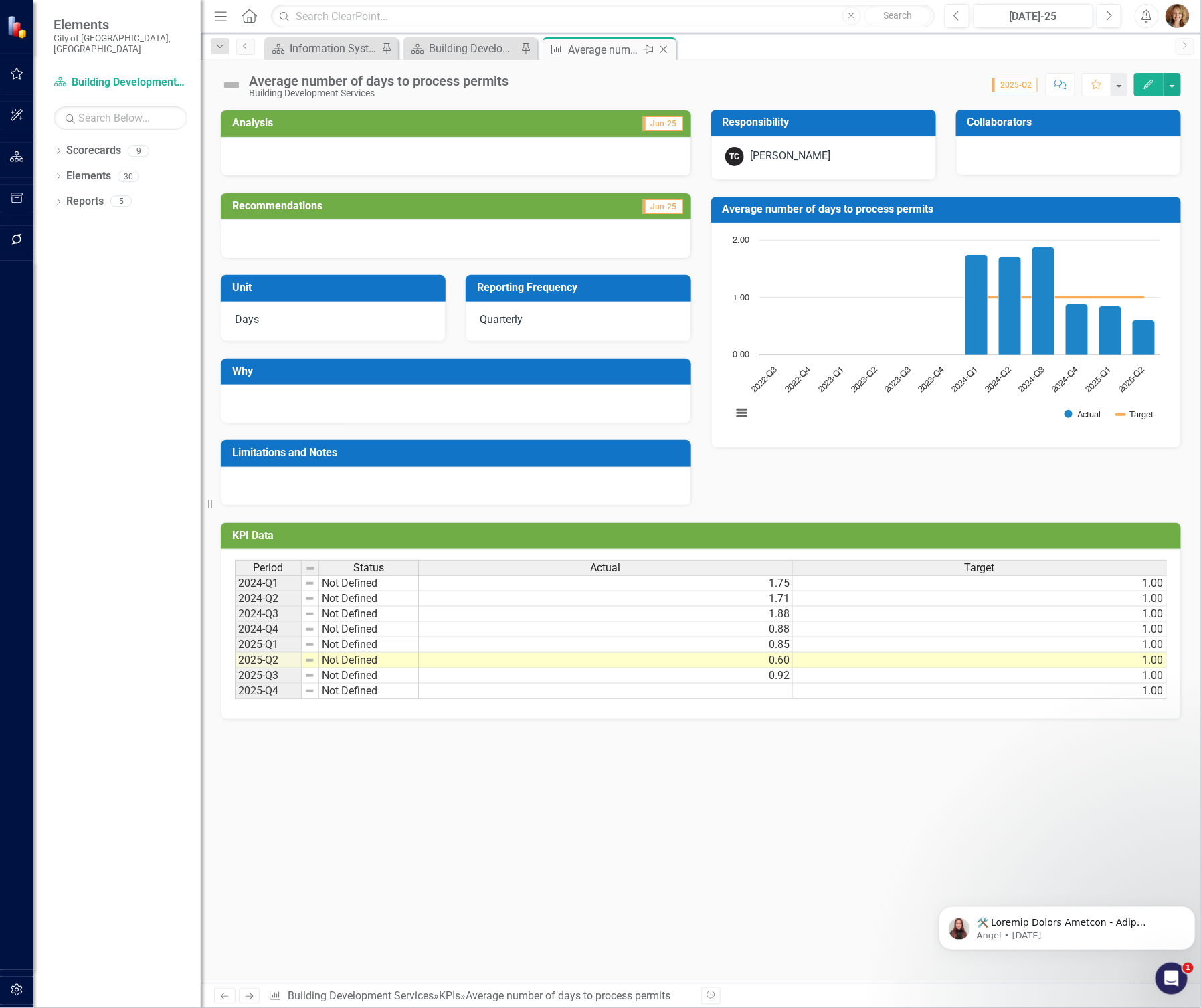
click at [662, 45] on icon "Close" at bounding box center [664, 50] width 14 height 10
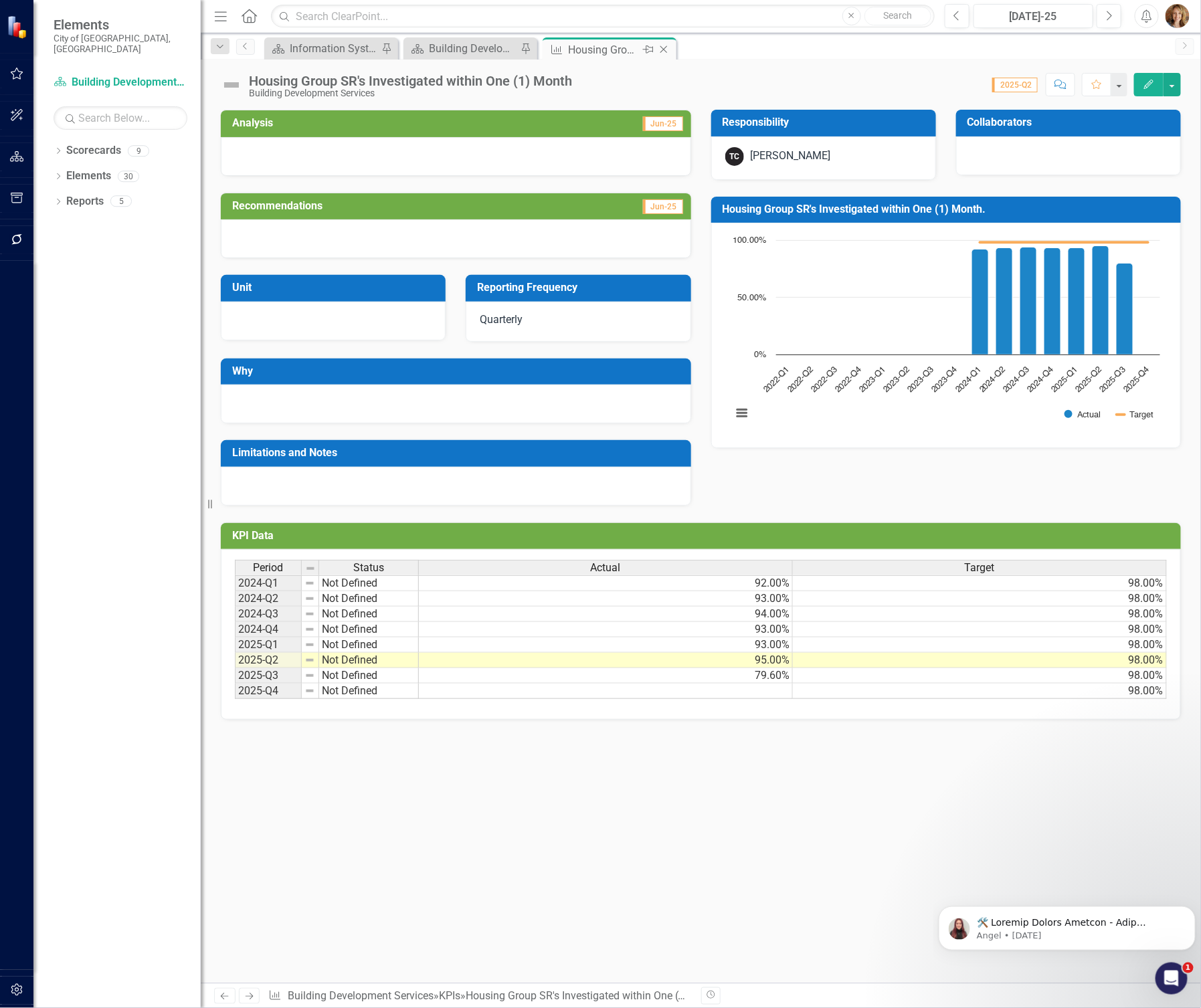
click at [666, 51] on icon "Close" at bounding box center [664, 50] width 14 height 10
